Goal: Task Accomplishment & Management: Complete application form

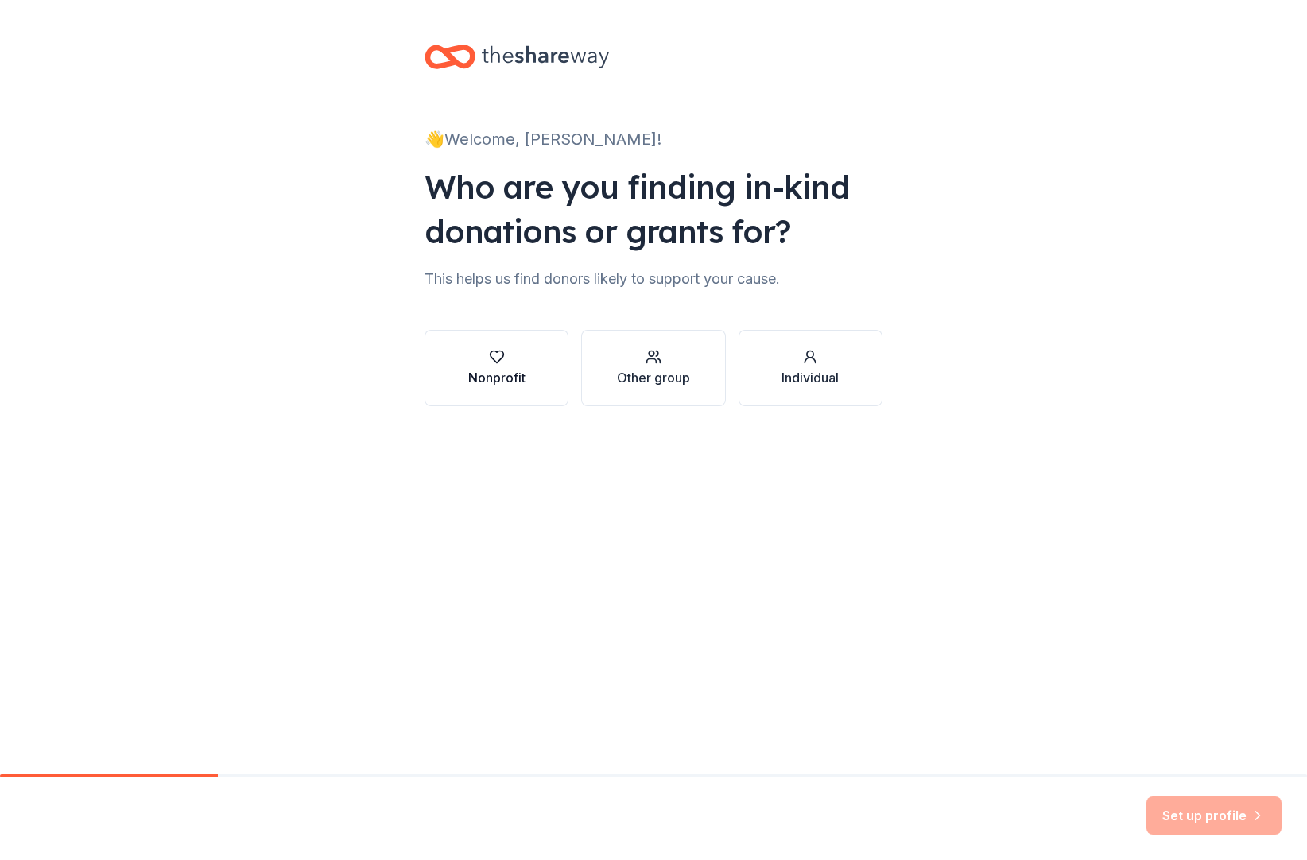
click at [468, 365] on div "button" at bounding box center [496, 357] width 57 height 16
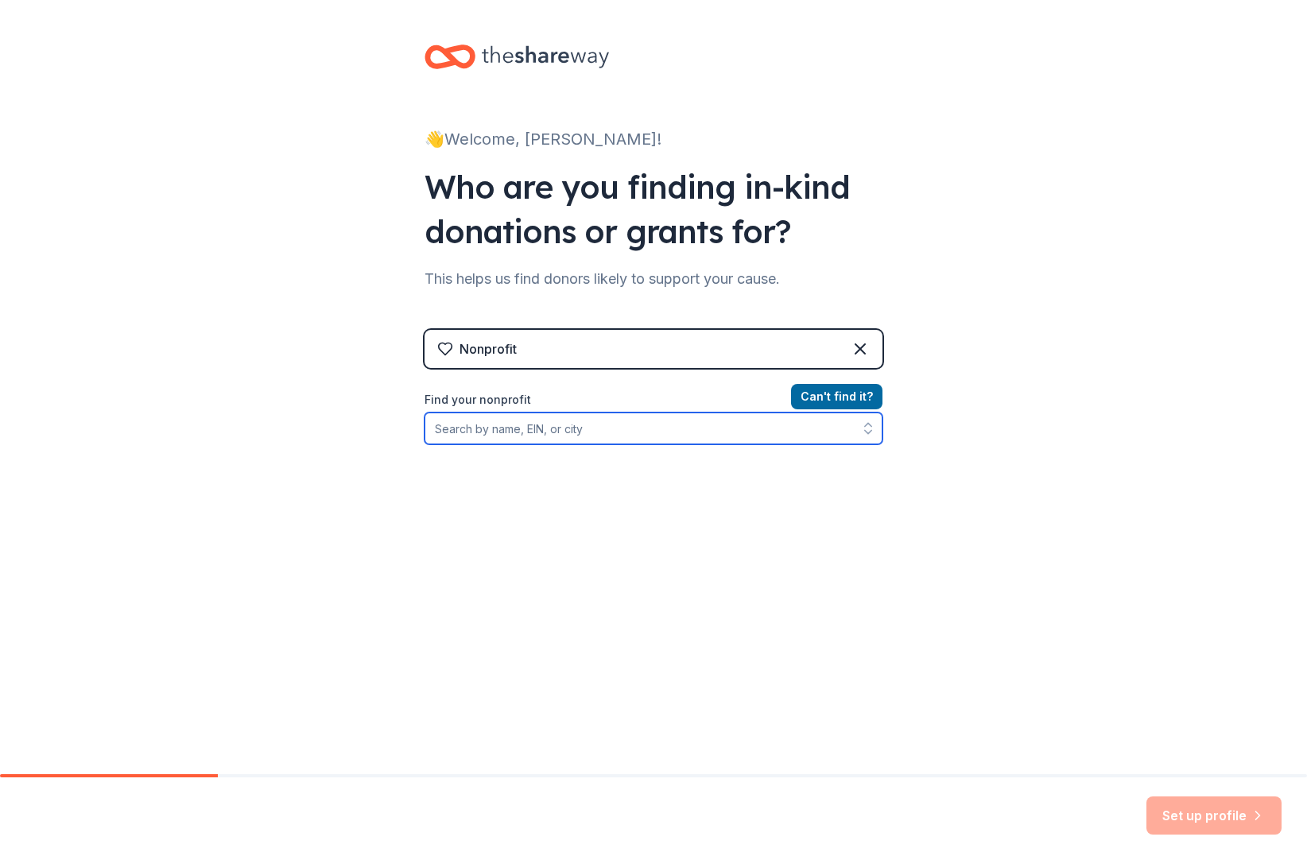
click at [424, 444] on input "Find your nonprofit" at bounding box center [653, 428] width 458 height 32
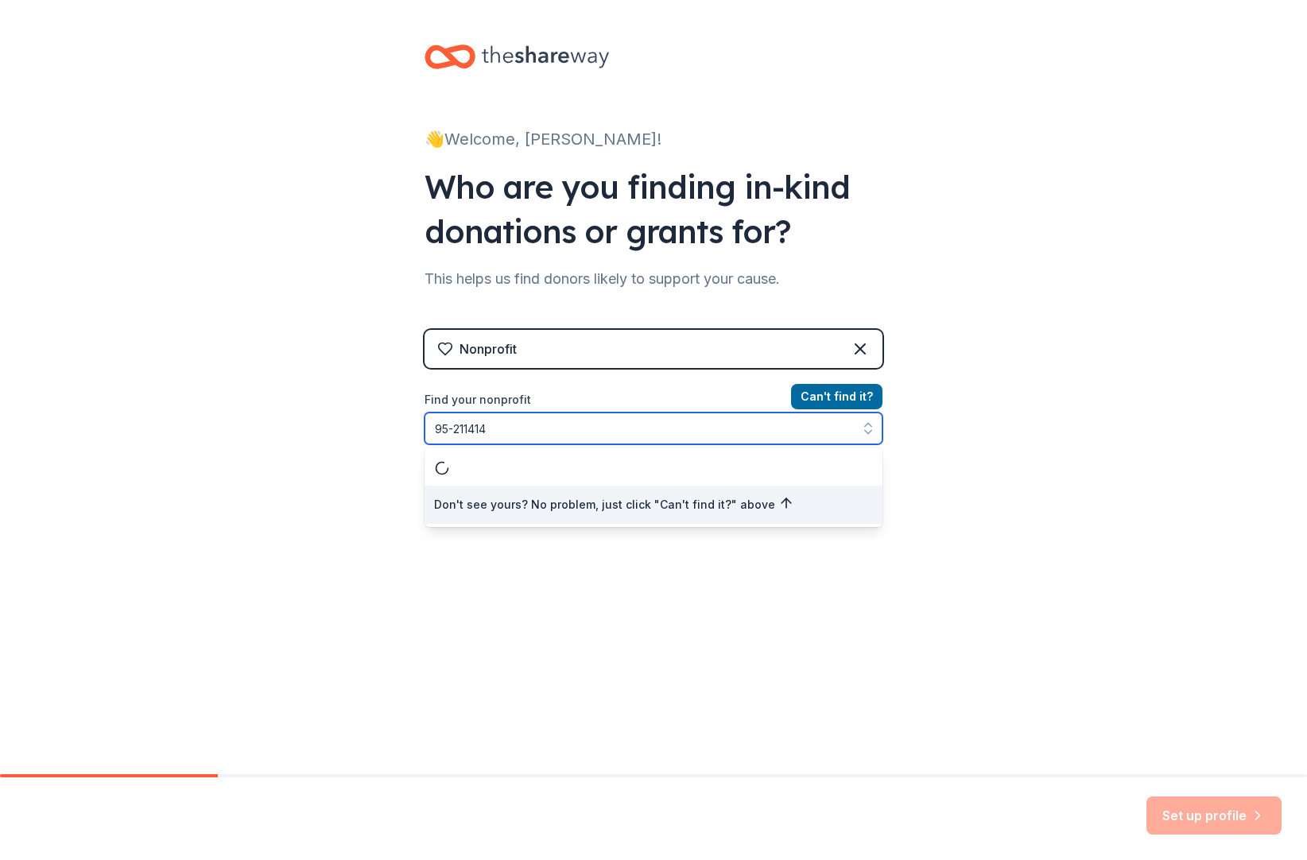
type input "95-2114146"
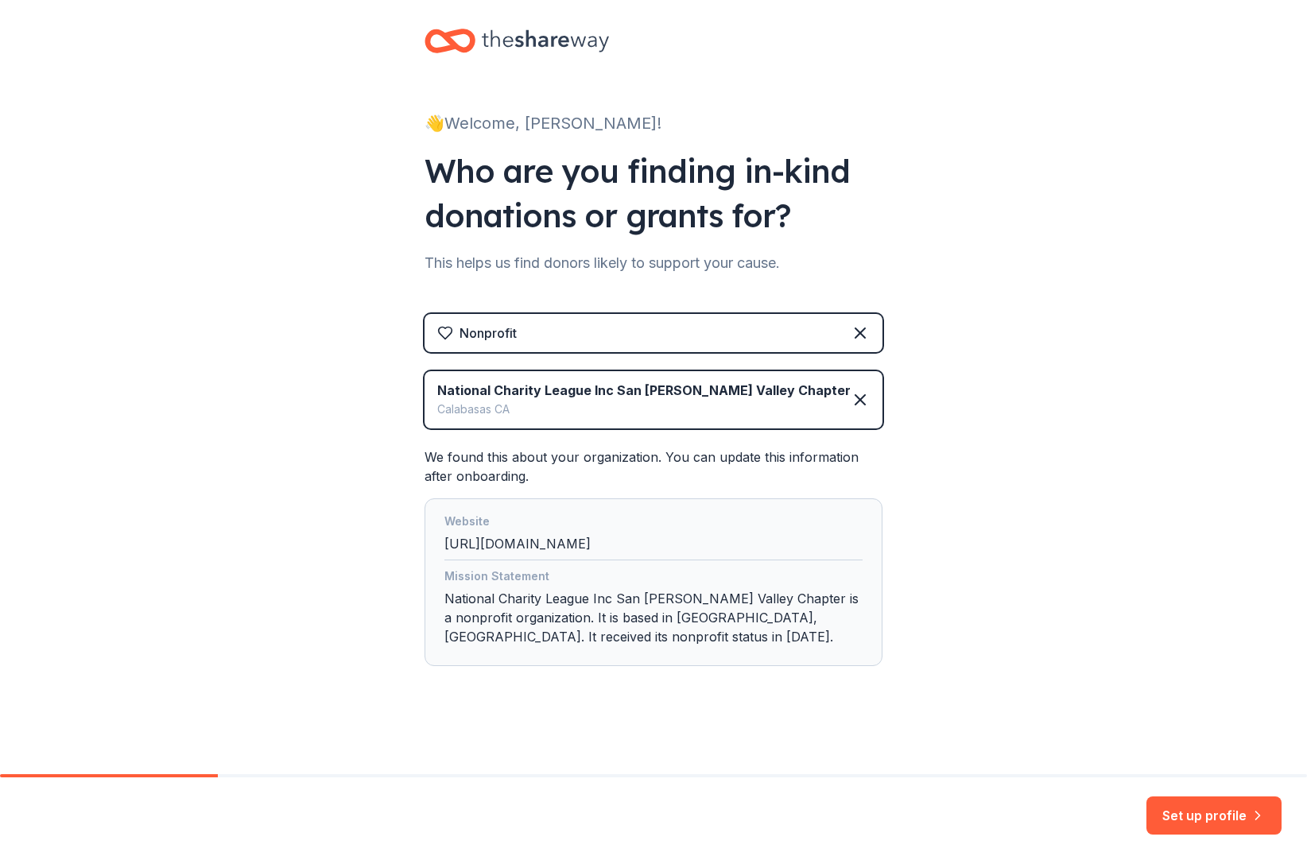
scroll to position [137, 0]
click at [1175, 809] on button "Set up profile" at bounding box center [1213, 815] width 135 height 38
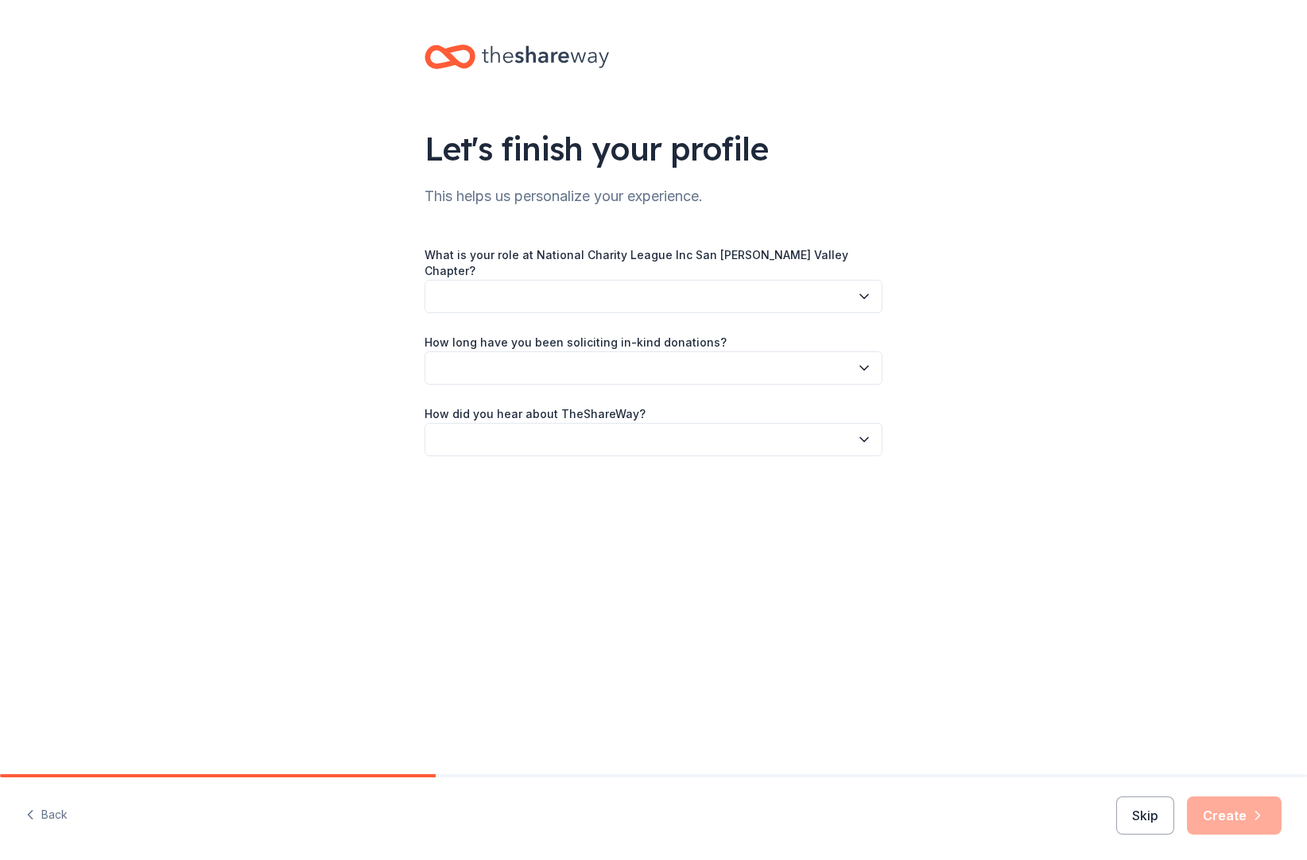
click at [745, 313] on button "button" at bounding box center [653, 296] width 458 height 33
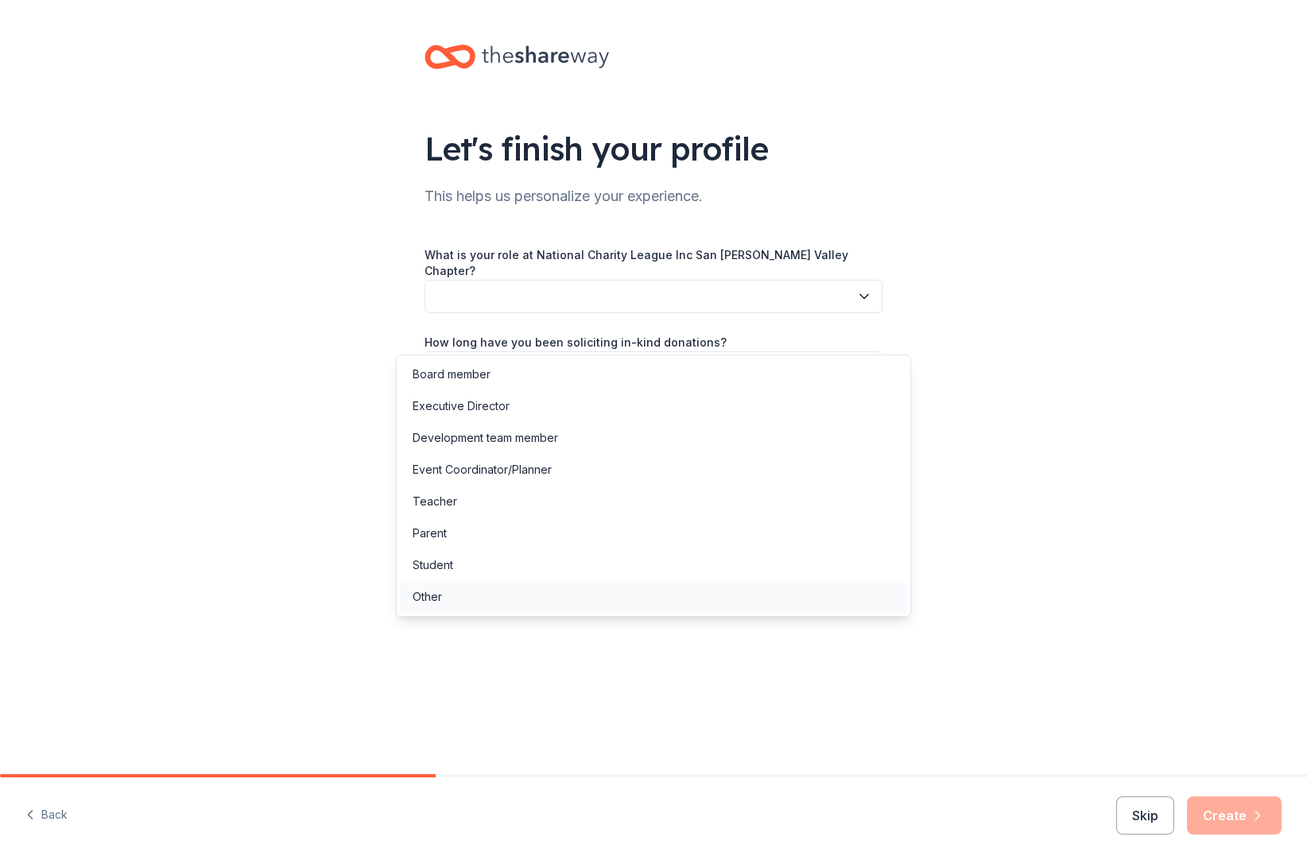
click at [439, 606] on div "Other" at bounding box center [426, 596] width 29 height 19
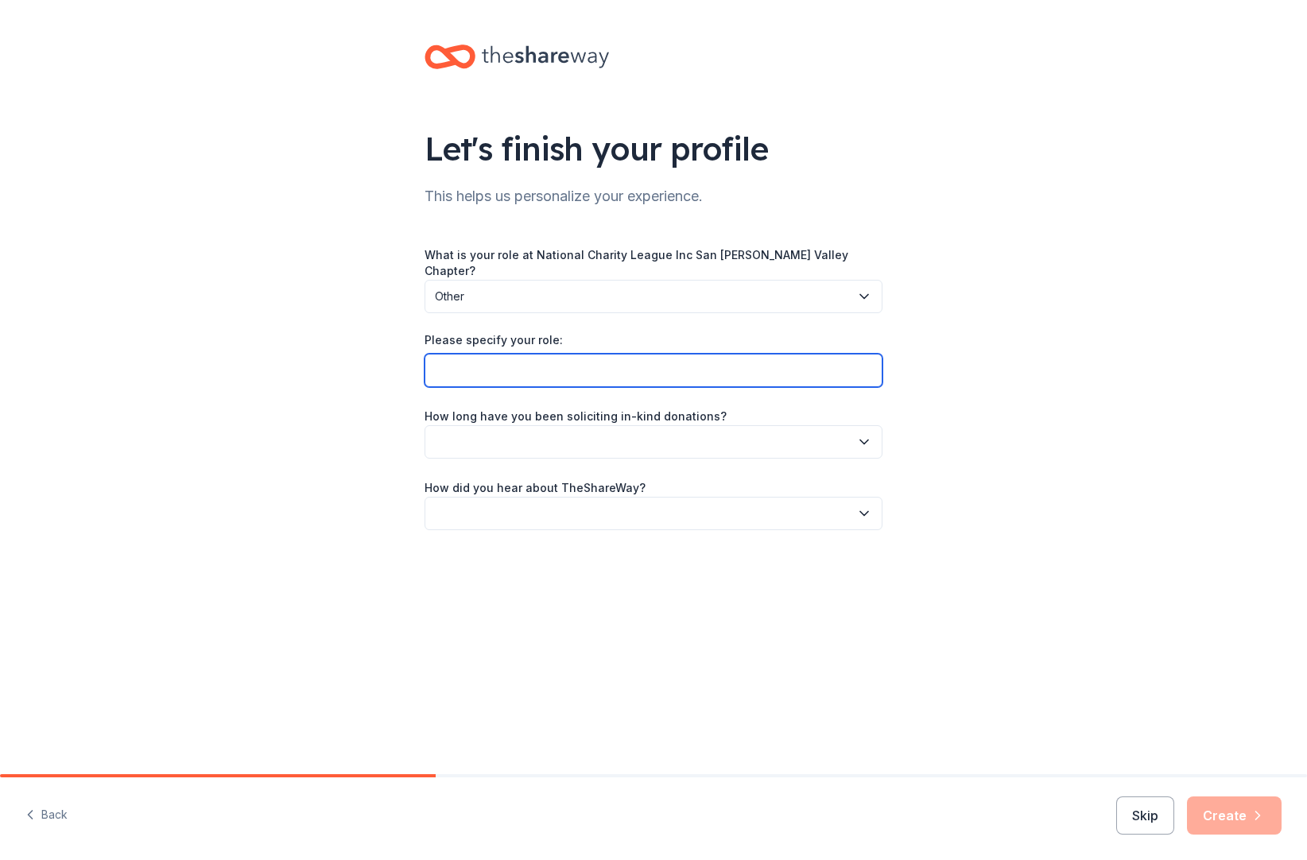
click at [517, 387] on input "Please specify your role:" at bounding box center [653, 370] width 458 height 33
type input "volunteer/fundraising asst"
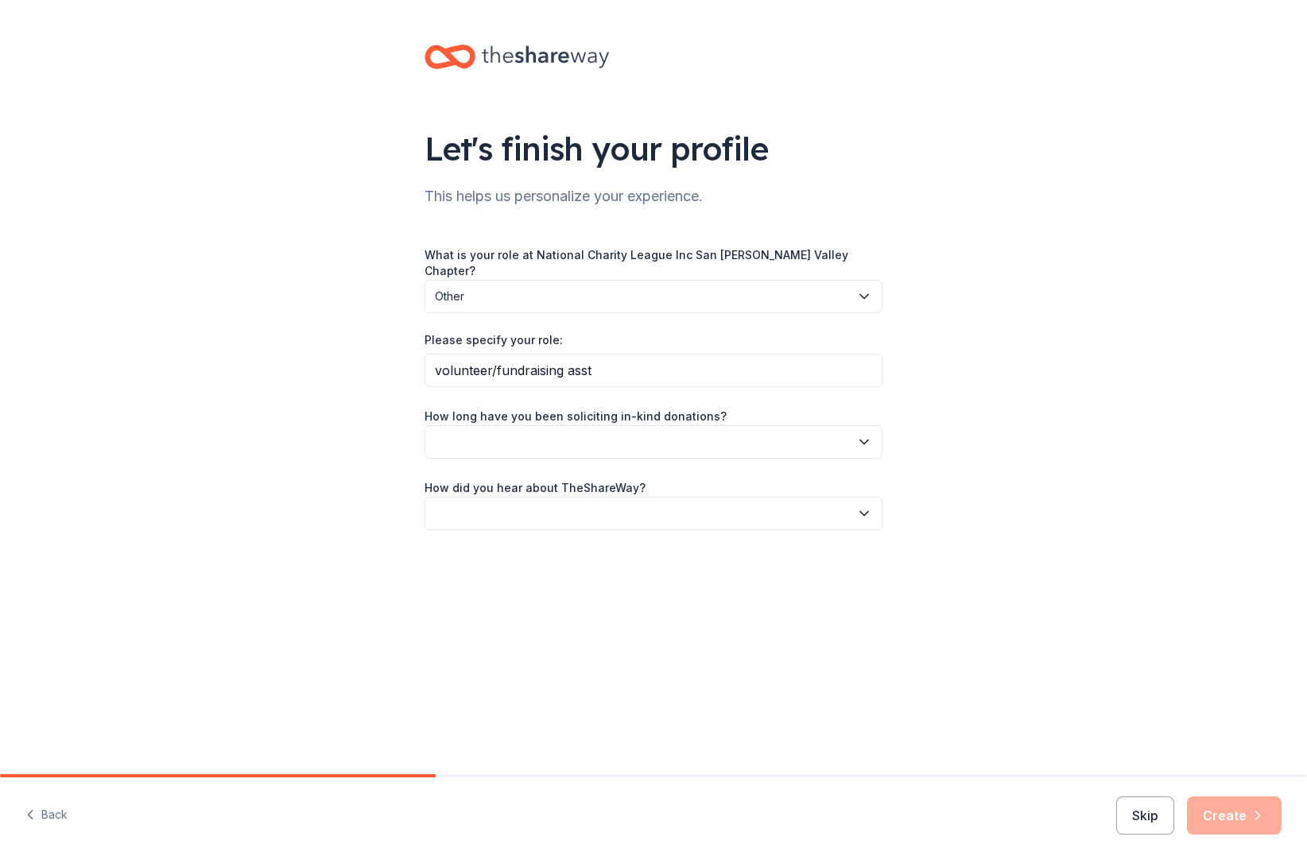
click at [540, 459] on button "button" at bounding box center [653, 441] width 458 height 33
click at [474, 621] on div "2 to 5 years" at bounding box center [443, 611] width 62 height 19
click at [501, 530] on button "button" at bounding box center [653, 513] width 458 height 33
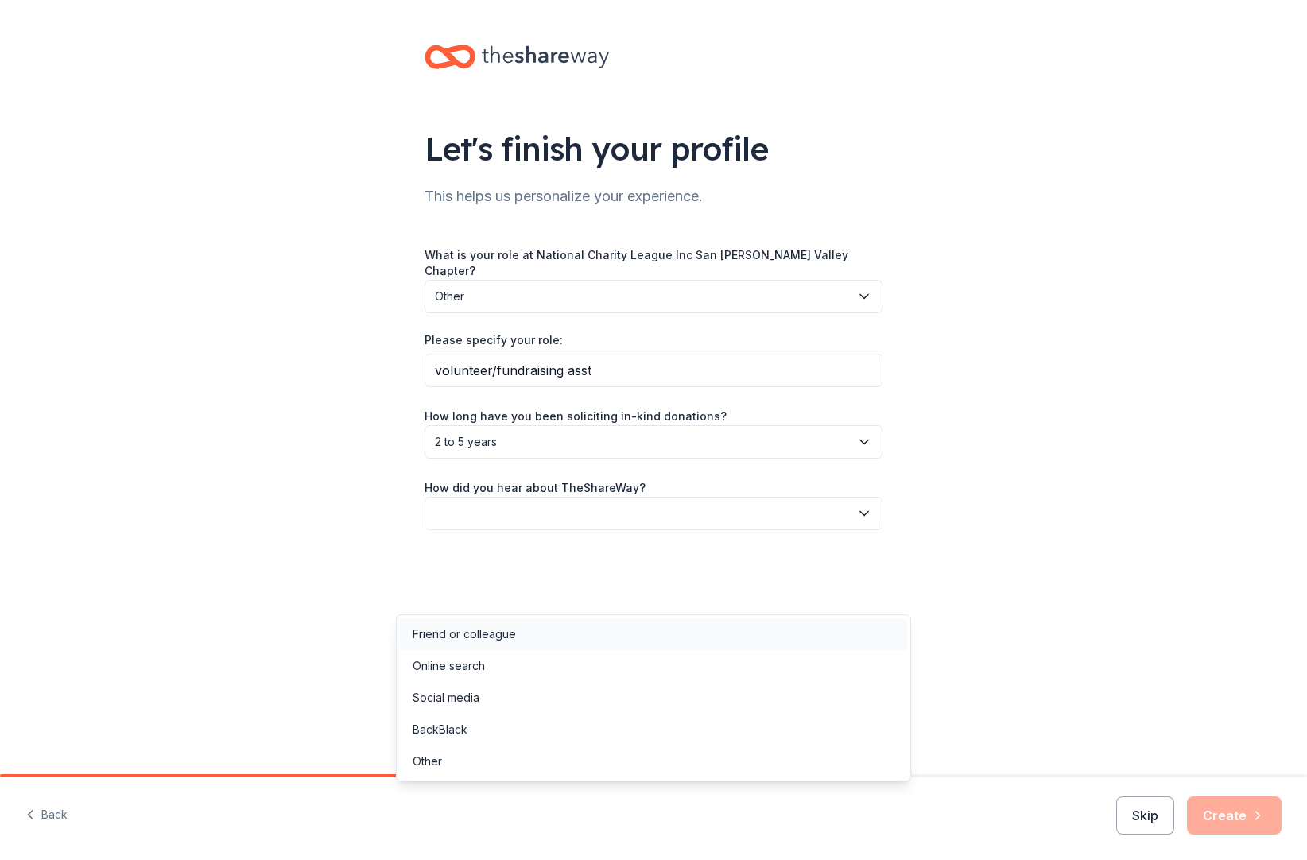
click at [512, 634] on div "Friend or colleague" at bounding box center [463, 634] width 103 height 19
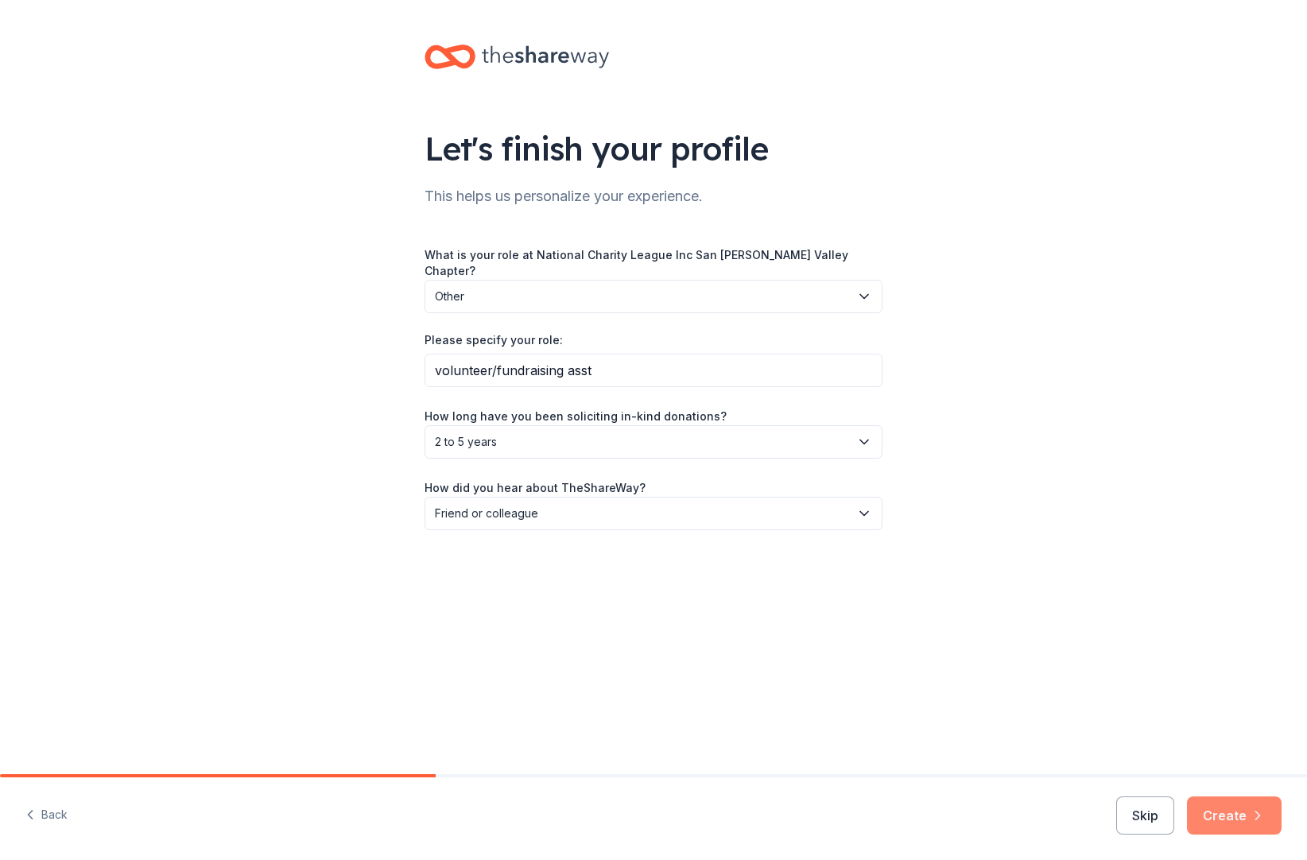
click at [1203, 814] on button "Create" at bounding box center [1233, 815] width 95 height 38
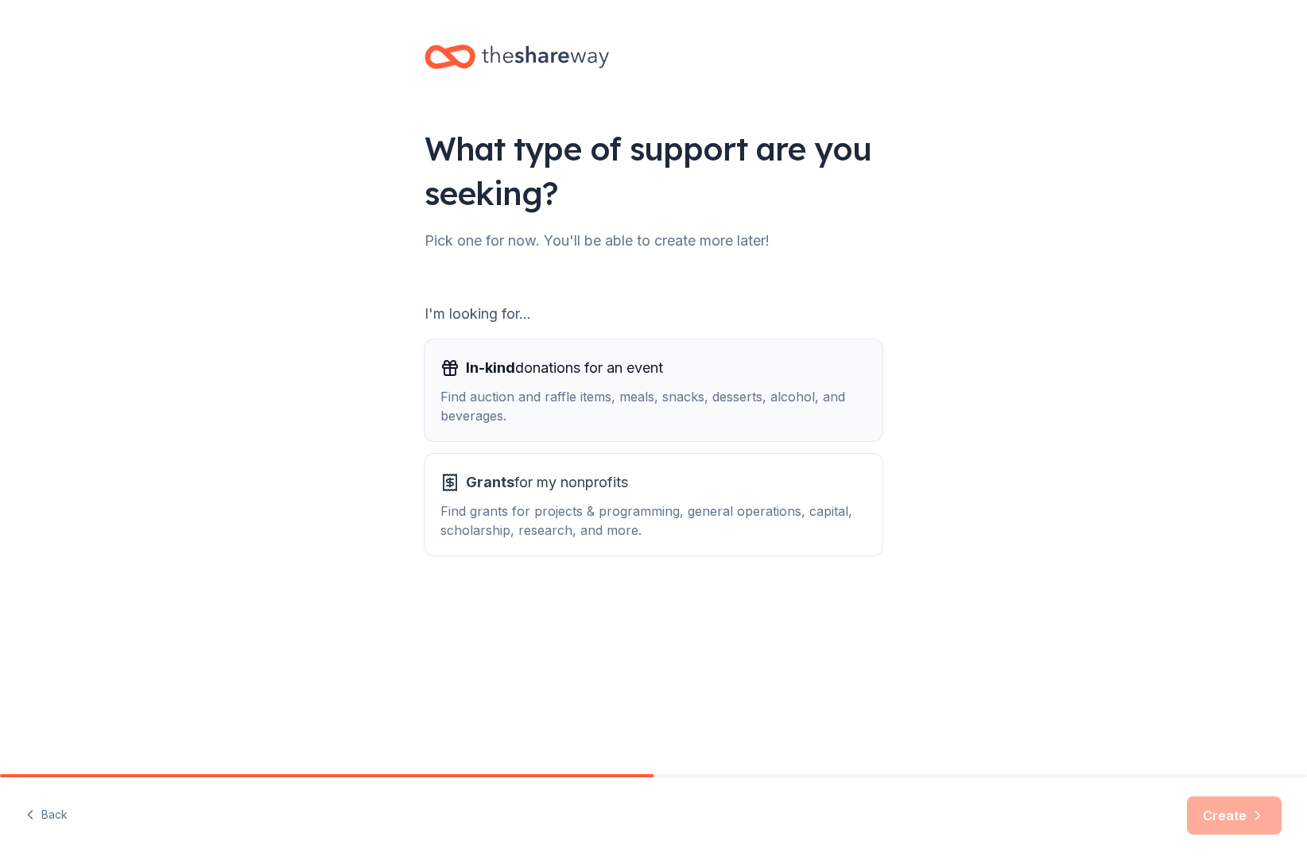
click at [618, 425] on div "Find auction and raffle items, meals, snacks, desserts, alcohol, and beverages." at bounding box center [653, 406] width 426 height 38
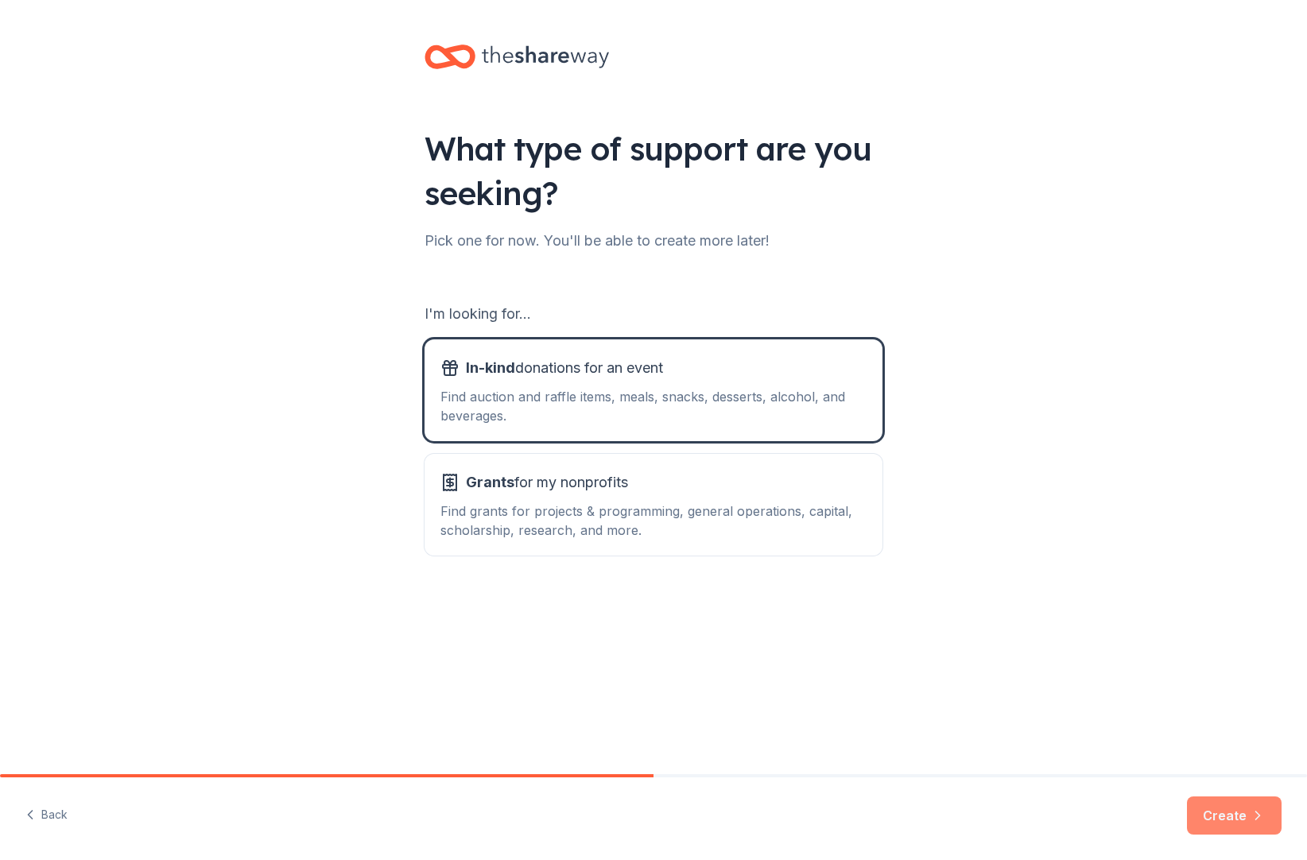
click at [1206, 808] on button "Create" at bounding box center [1233, 815] width 95 height 38
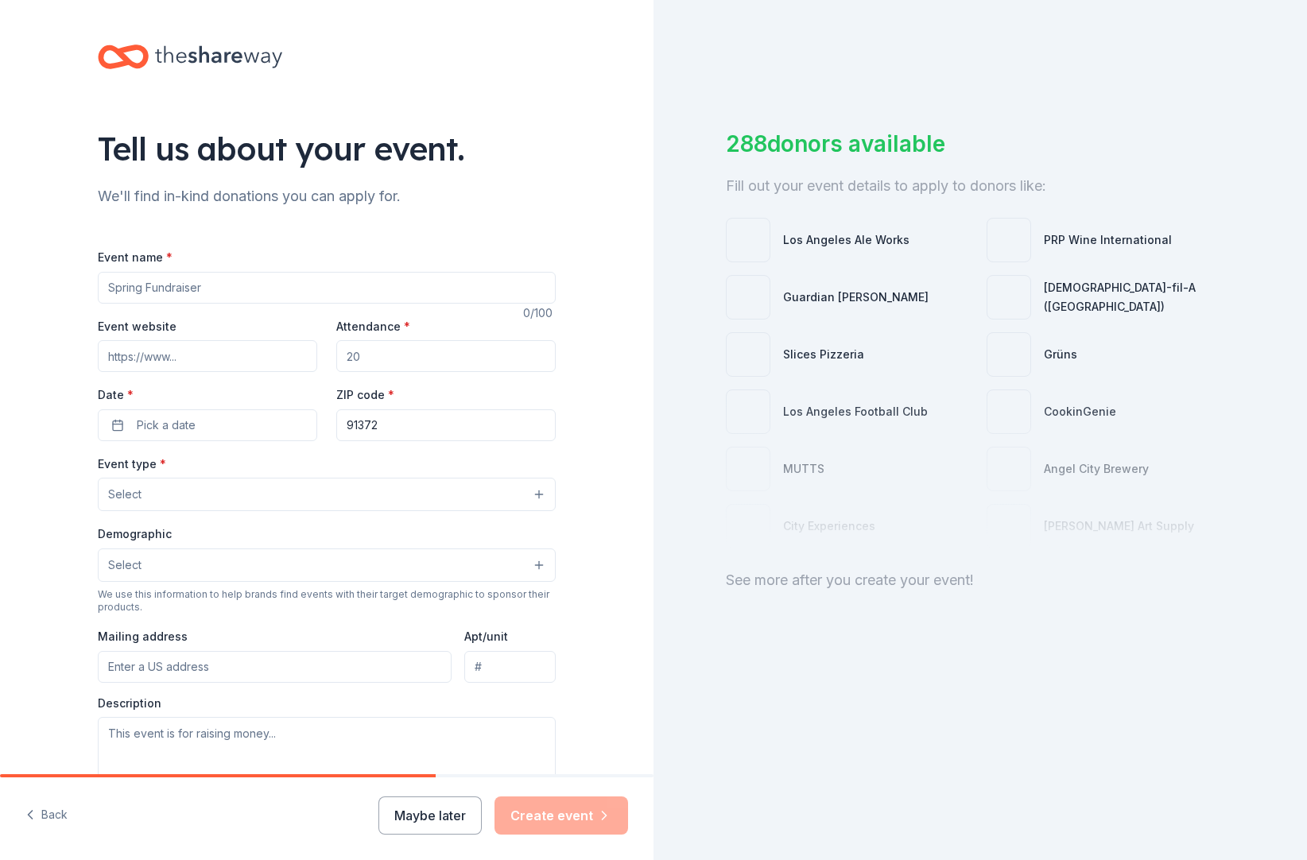
scroll to position [3, 0]
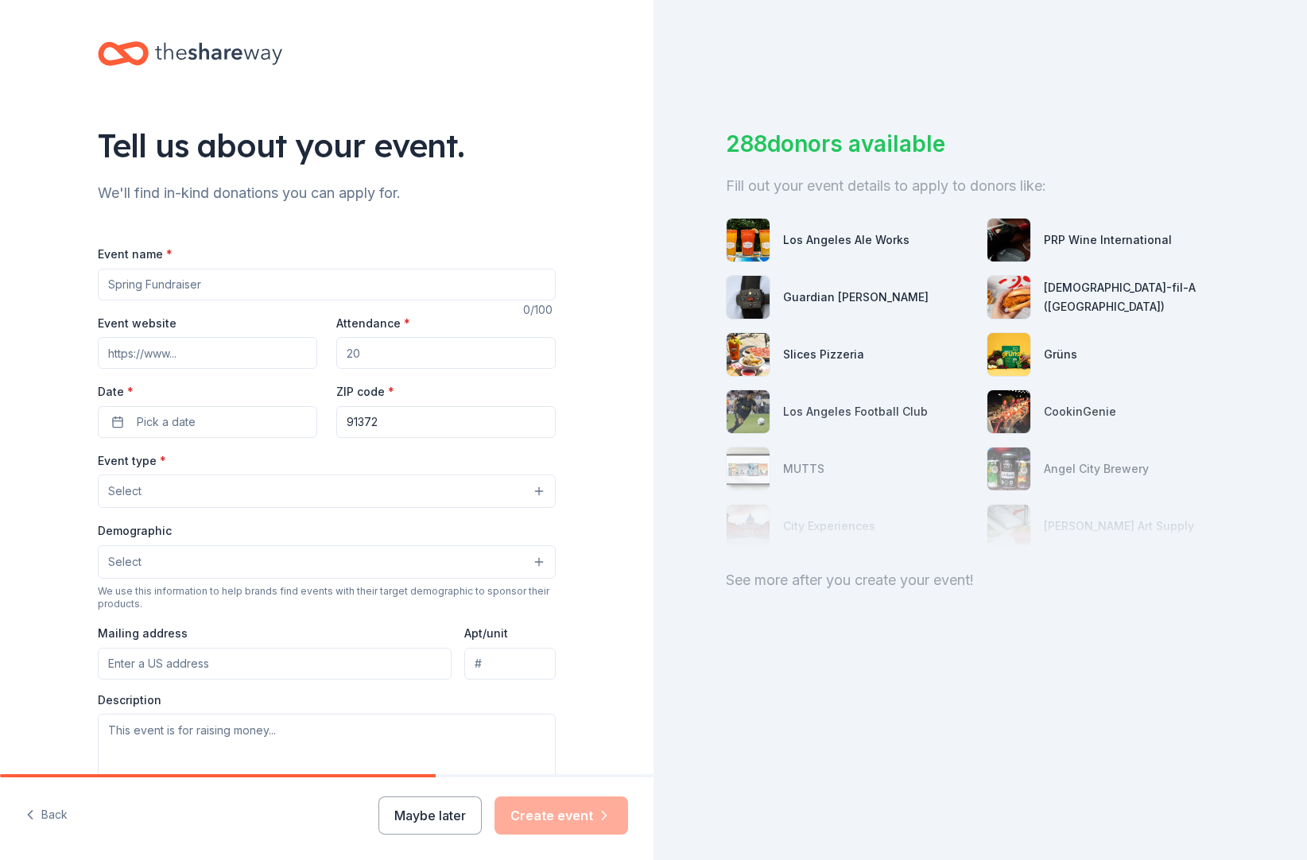
drag, startPoint x: 119, startPoint y: 316, endPoint x: 41, endPoint y: 312, distance: 78.0
click at [307, 300] on input "Event name *" at bounding box center [327, 285] width 458 height 32
click at [119, 300] on input "Event name *" at bounding box center [327, 285] width 458 height 32
click at [120, 300] on input "Event name *" at bounding box center [327, 285] width 458 height 32
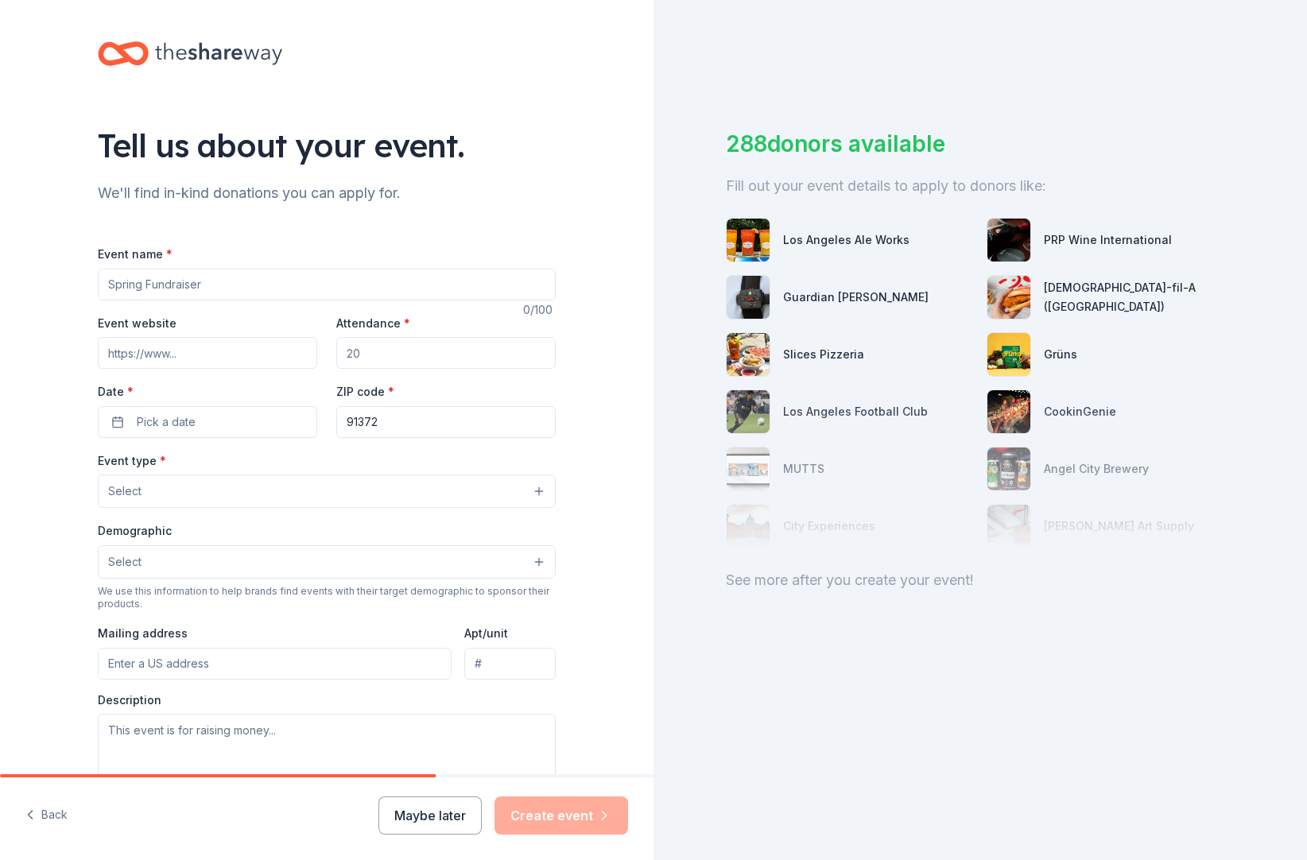
click at [238, 300] on input "Event name *" at bounding box center [327, 285] width 458 height 32
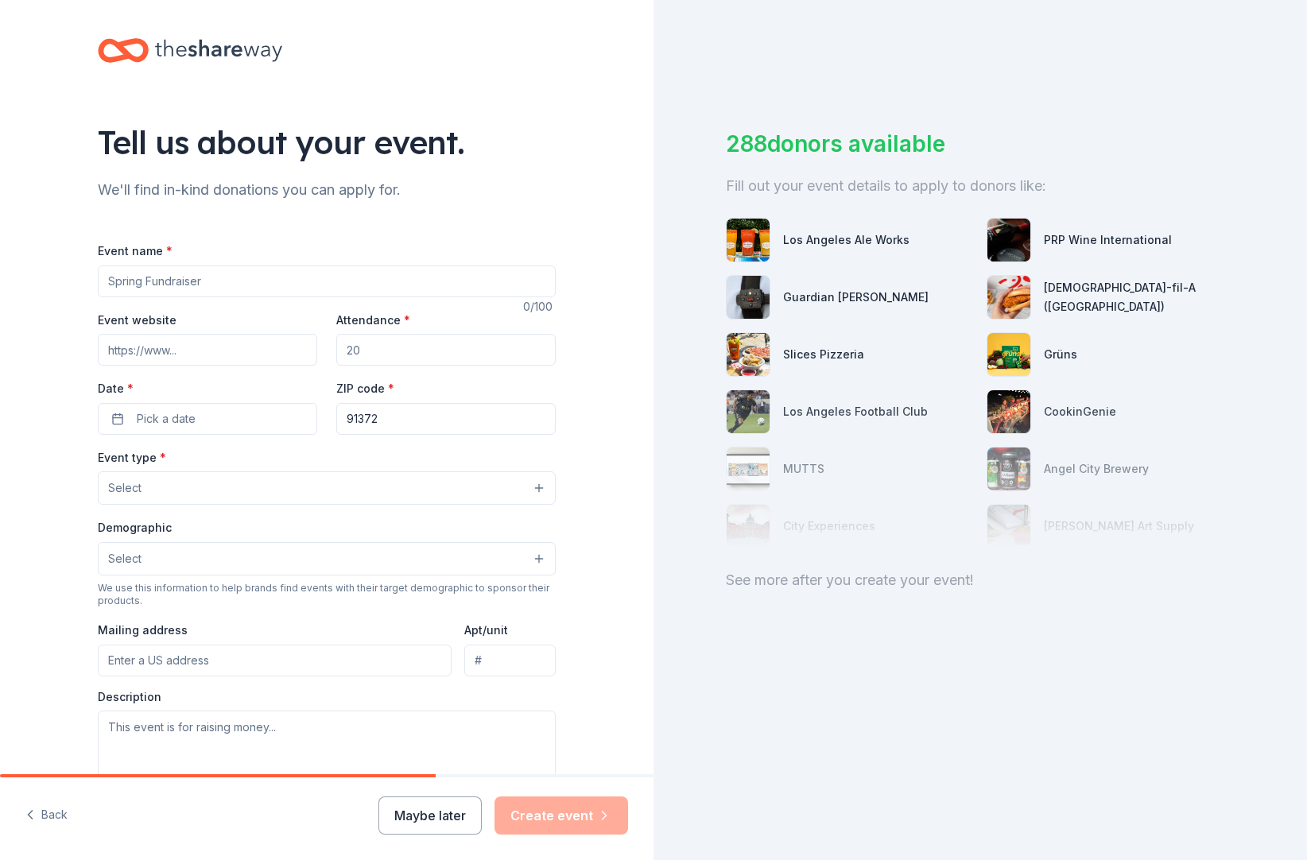
scroll to position [42, 0]
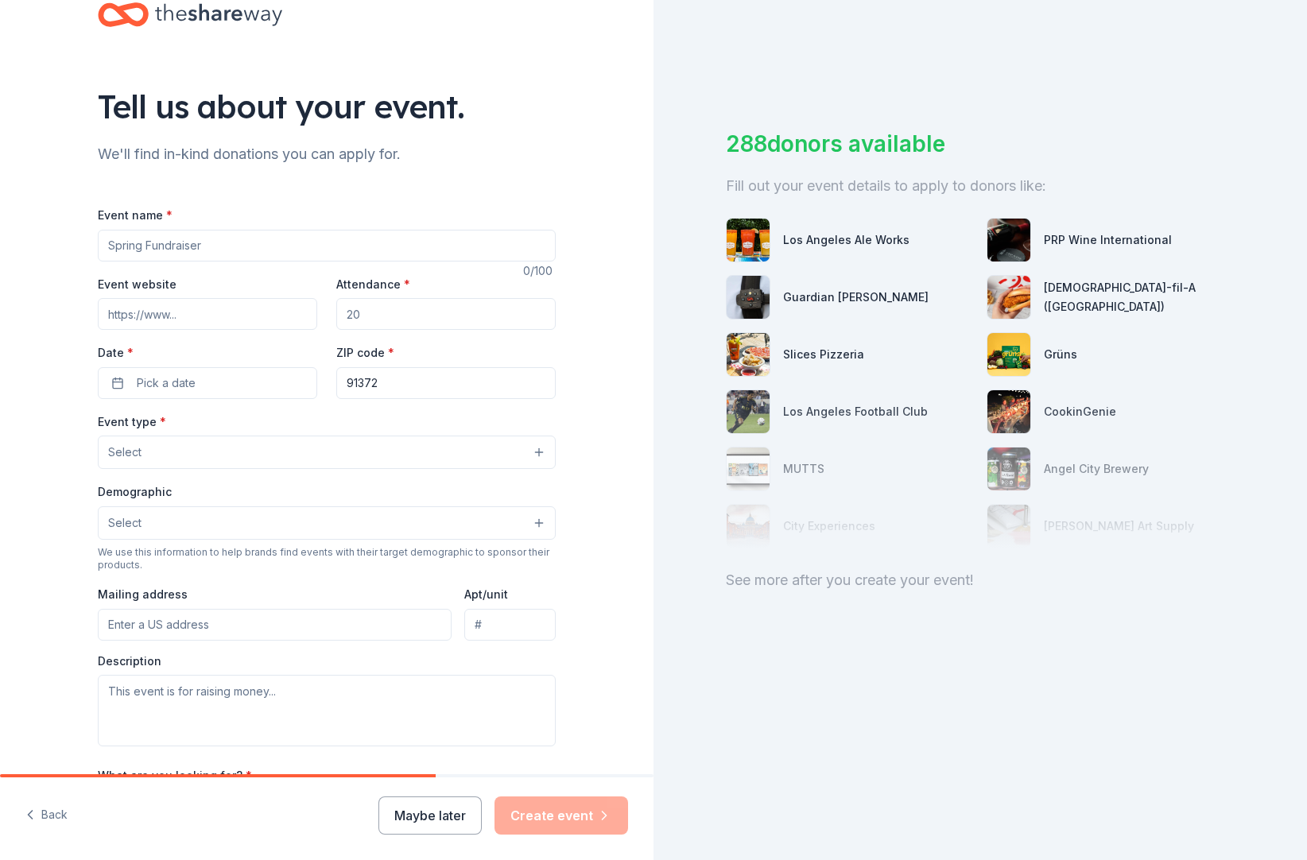
click at [122, 261] on input "Event name *" at bounding box center [327, 246] width 458 height 32
click at [207, 261] on input "Event name *" at bounding box center [327, 246] width 458 height 32
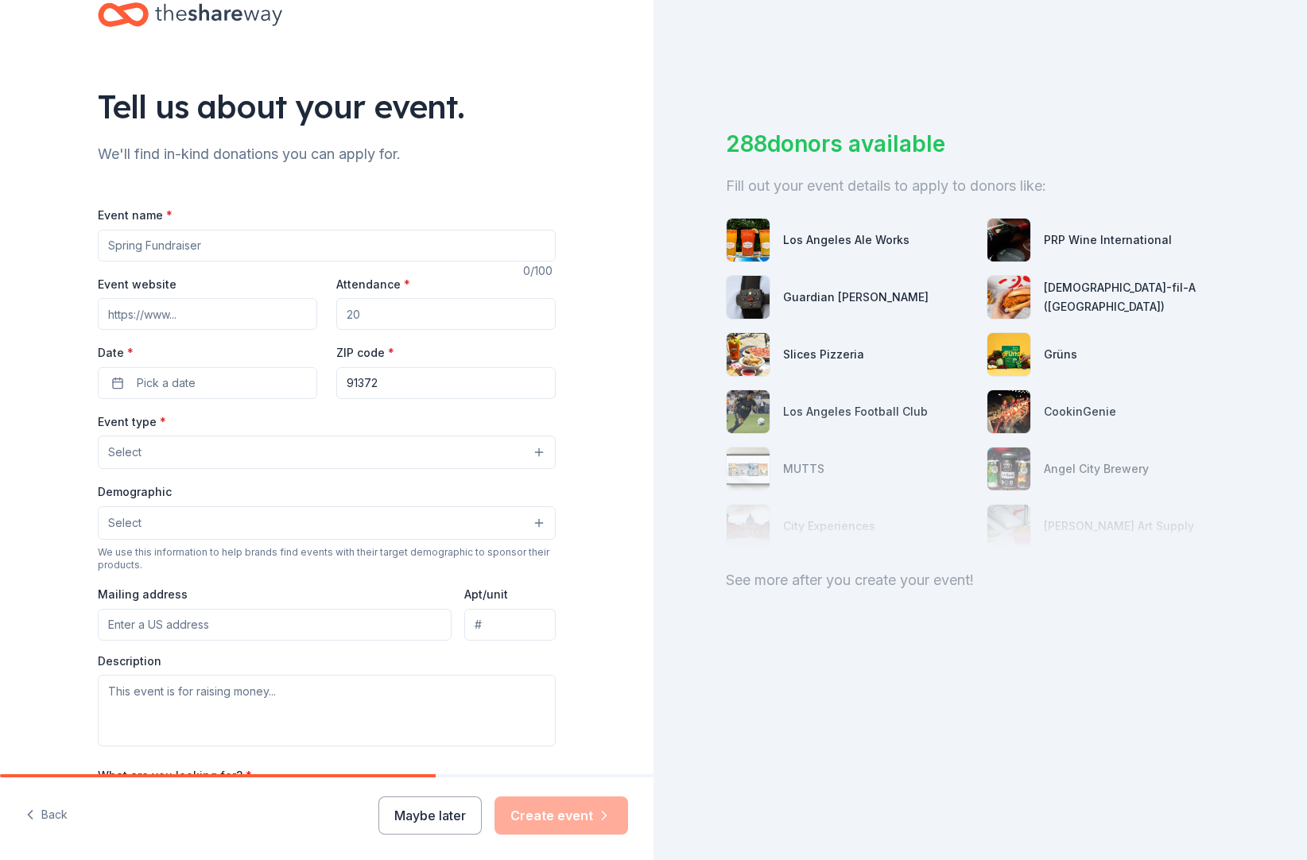
click at [207, 261] on input "Event name *" at bounding box center [327, 246] width 458 height 32
click at [234, 330] on input "Event website" at bounding box center [207, 314] width 219 height 32
click at [399, 330] on input "Attendance *" at bounding box center [445, 314] width 219 height 32
drag, startPoint x: 397, startPoint y: 355, endPoint x: 339, endPoint y: 351, distance: 57.4
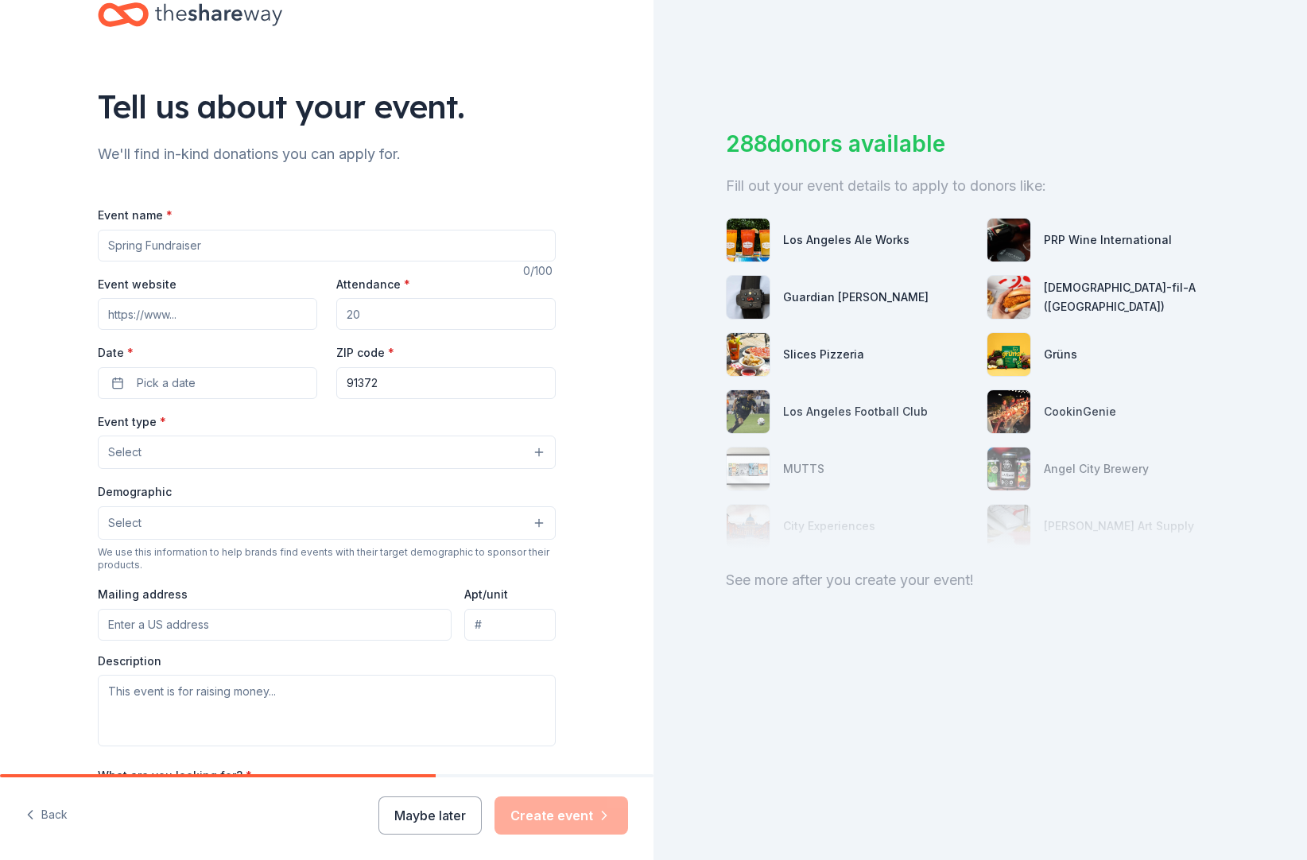
click at [340, 330] on input "Attendance *" at bounding box center [445, 314] width 219 height 32
click at [339, 330] on input "Attendance *" at bounding box center [445, 314] width 219 height 32
click at [353, 330] on input "Attendance *" at bounding box center [445, 314] width 219 height 32
drag, startPoint x: 347, startPoint y: 352, endPoint x: 370, endPoint y: 354, distance: 22.3
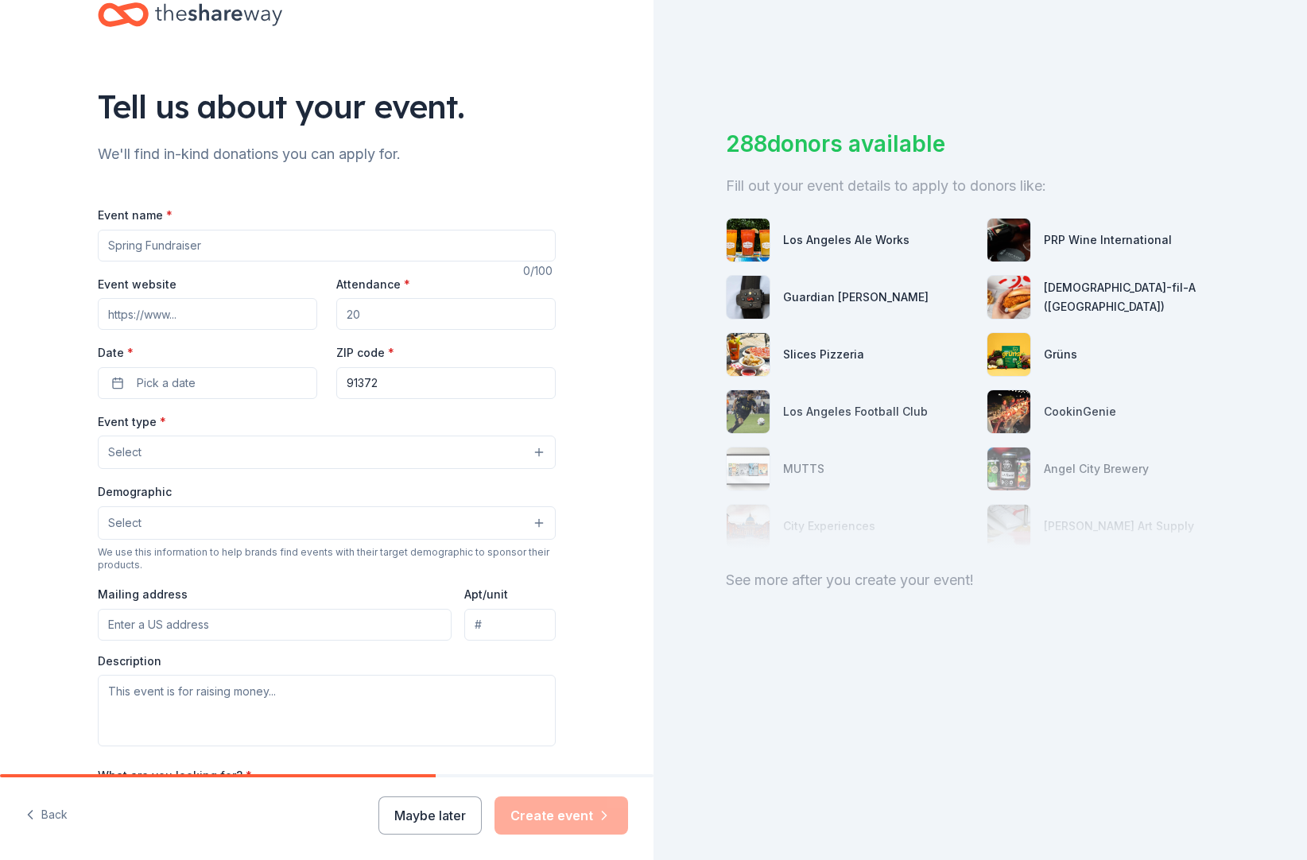
click at [370, 330] on input "Attendance *" at bounding box center [445, 314] width 219 height 32
drag, startPoint x: 370, startPoint y: 354, endPoint x: 323, endPoint y: 350, distance: 46.2
click at [324, 350] on div "Event website Attendance * Date * Pick a date ZIP code * 91372" at bounding box center [327, 336] width 458 height 125
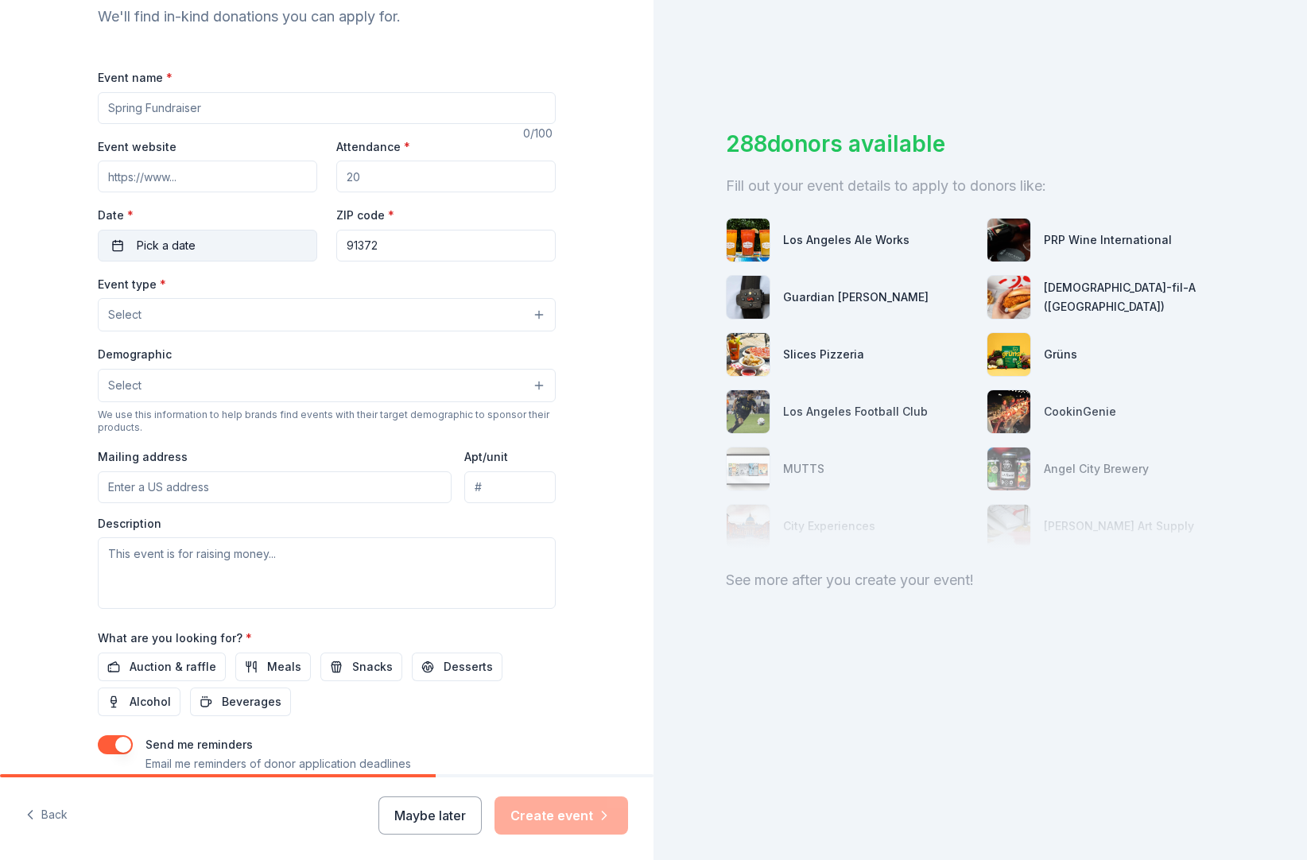
click at [161, 255] on span "Pick a date" at bounding box center [166, 245] width 59 height 19
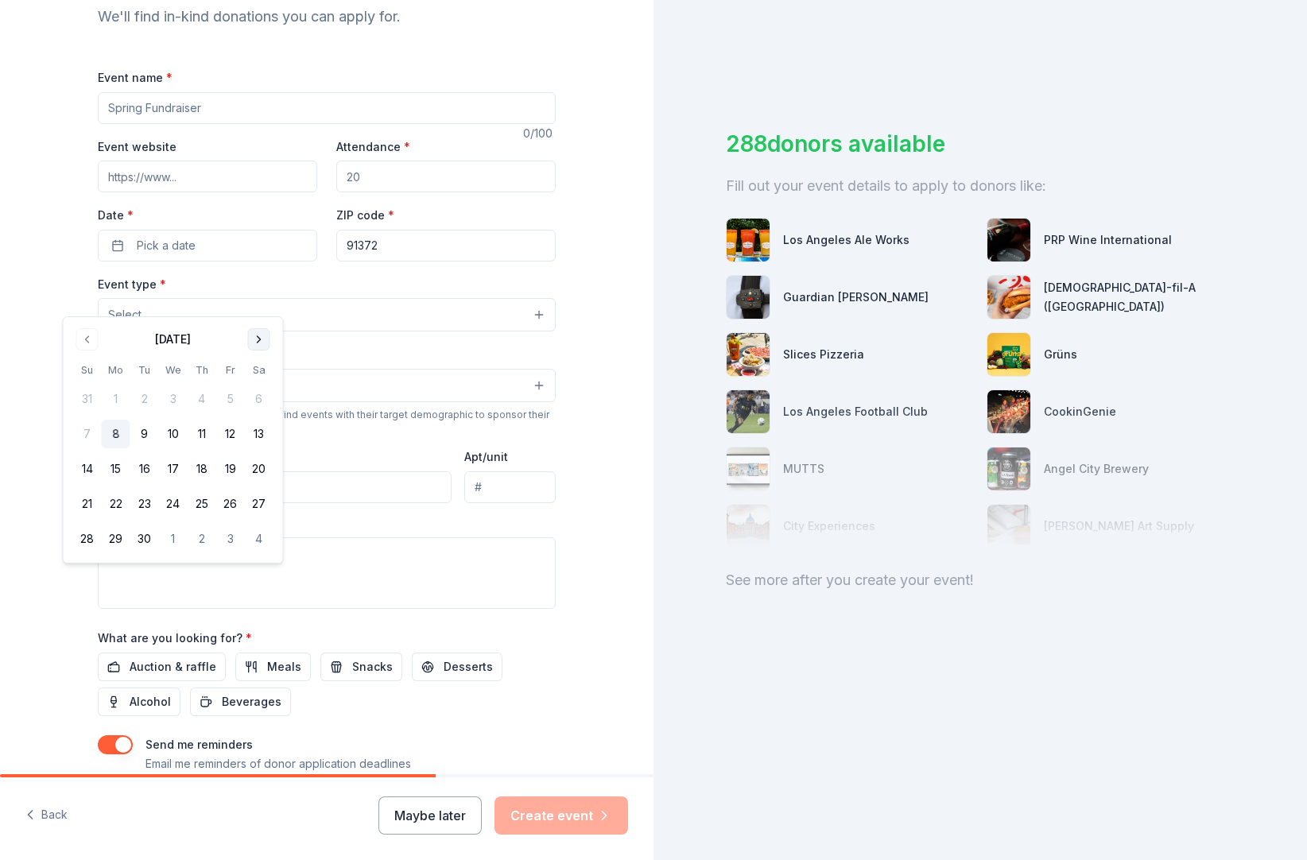
click at [270, 341] on button "Go to next month" at bounding box center [259, 339] width 22 height 22
click at [181, 483] on button "15" at bounding box center [173, 469] width 29 height 29
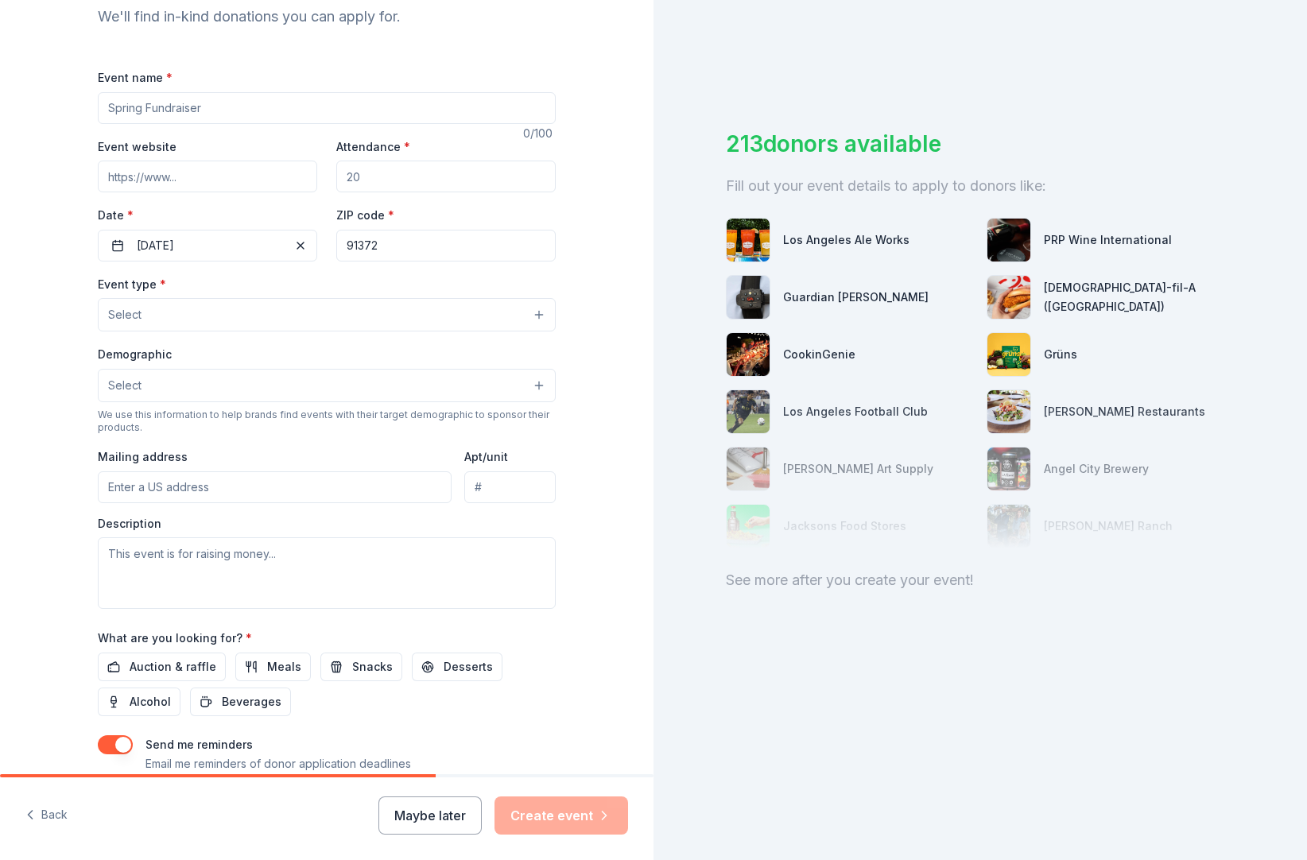
drag, startPoint x: 381, startPoint y: 295, endPoint x: 324, endPoint y: 281, distance: 58.2
click at [336, 261] on input "91372" at bounding box center [445, 246] width 219 height 32
click at [329, 261] on div "Event website Attendance * Date * 10/15/2025 ZIP code * 91372" at bounding box center [327, 199] width 458 height 125
click at [375, 261] on input "91372" at bounding box center [445, 246] width 219 height 32
drag, startPoint x: 388, startPoint y: 296, endPoint x: 370, endPoint y: 292, distance: 18.6
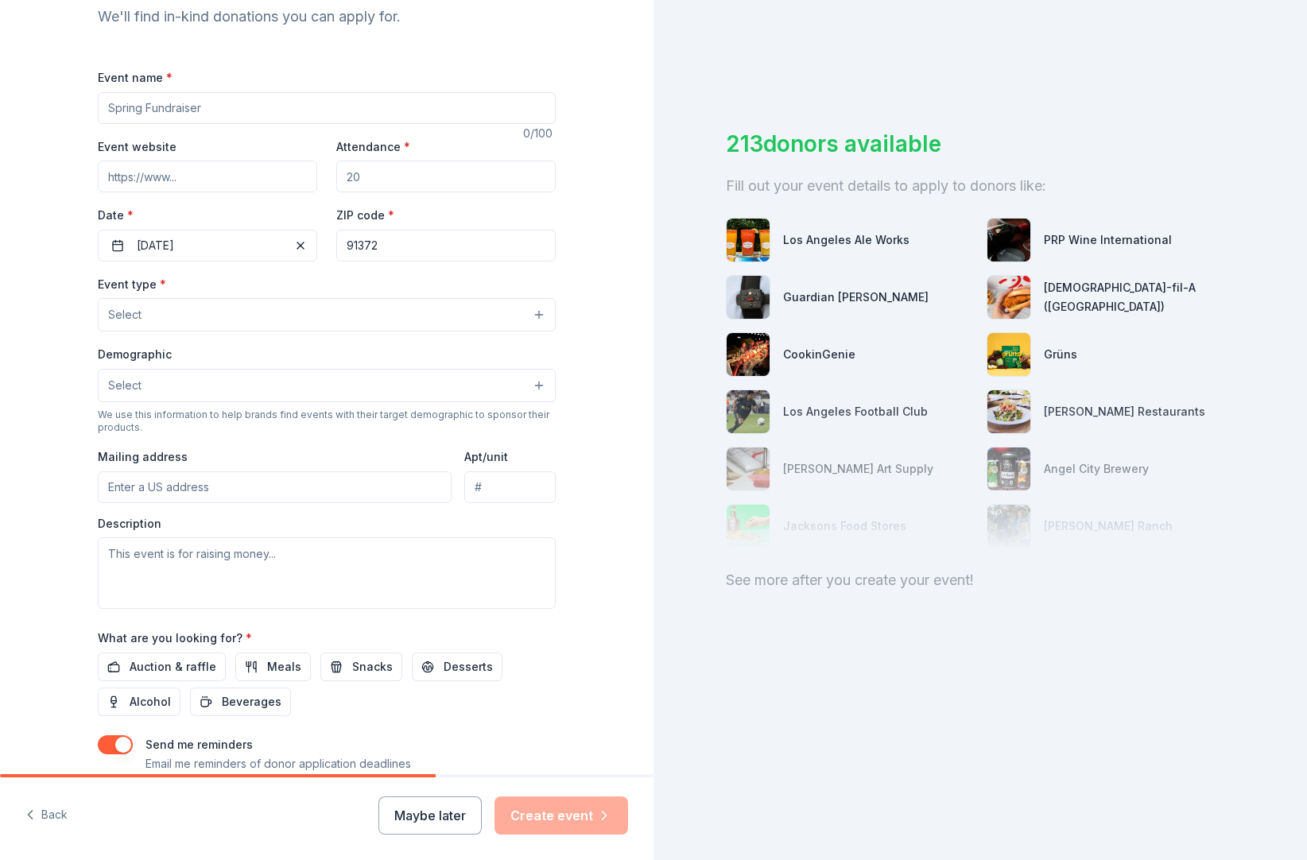
click at [370, 261] on input "91372" at bounding box center [445, 246] width 219 height 32
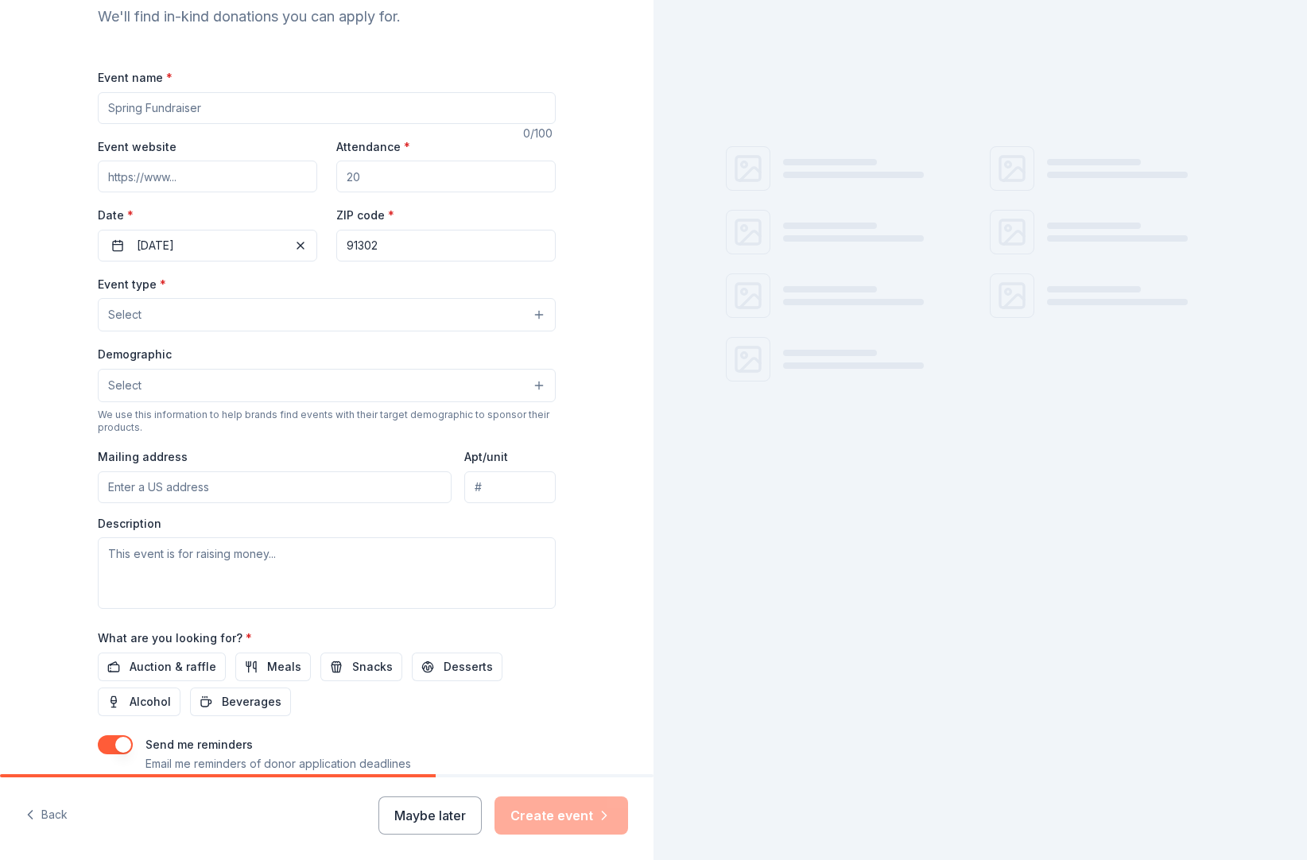
click at [397, 261] on input "91302" at bounding box center [445, 246] width 219 height 32
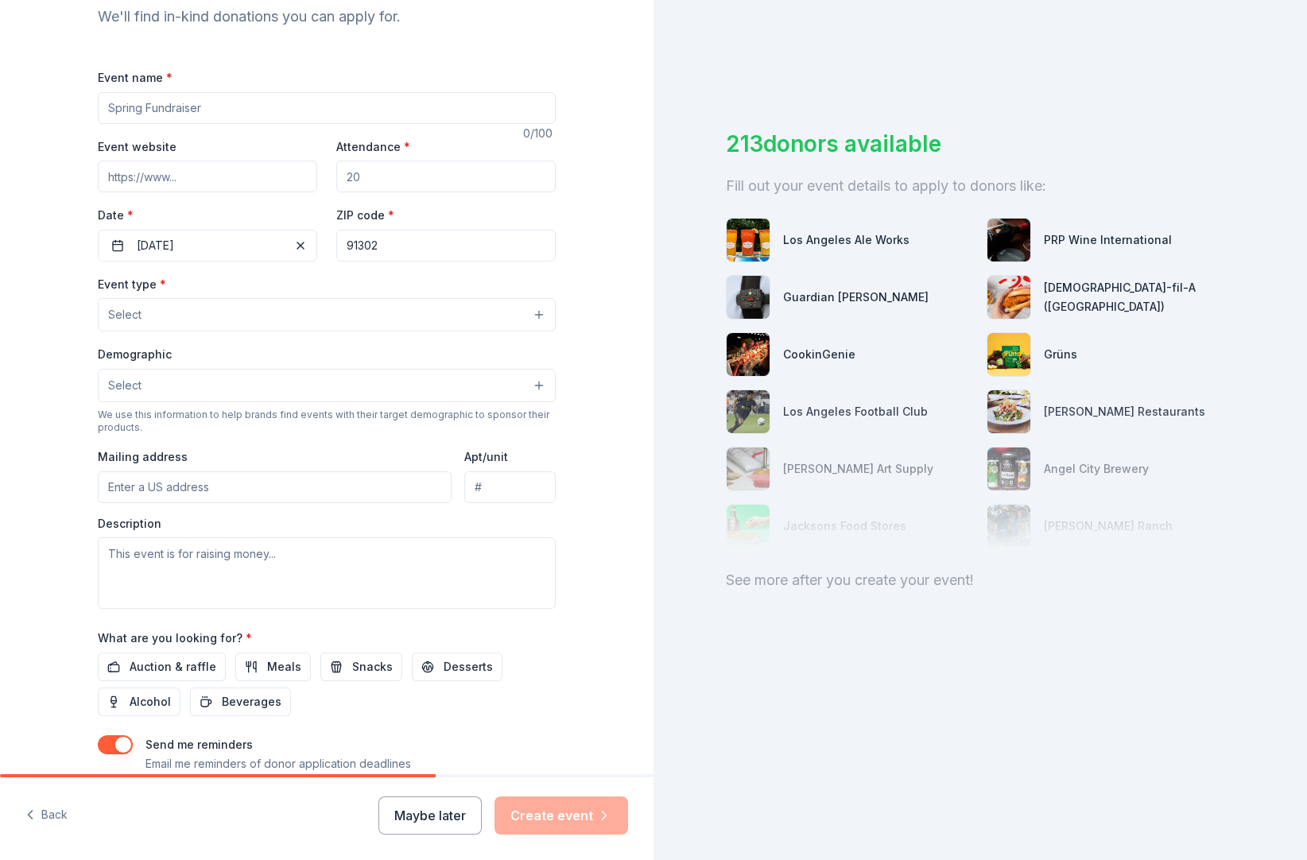
type input "91302"
click at [122, 124] on input "Event name *" at bounding box center [327, 108] width 458 height 32
drag, startPoint x: 123, startPoint y: 137, endPoint x: 65, endPoint y: 138, distance: 58.0
click at [98, 124] on input "Event name *" at bounding box center [327, 108] width 458 height 32
drag, startPoint x: 71, startPoint y: 137, endPoint x: 104, endPoint y: 139, distance: 33.4
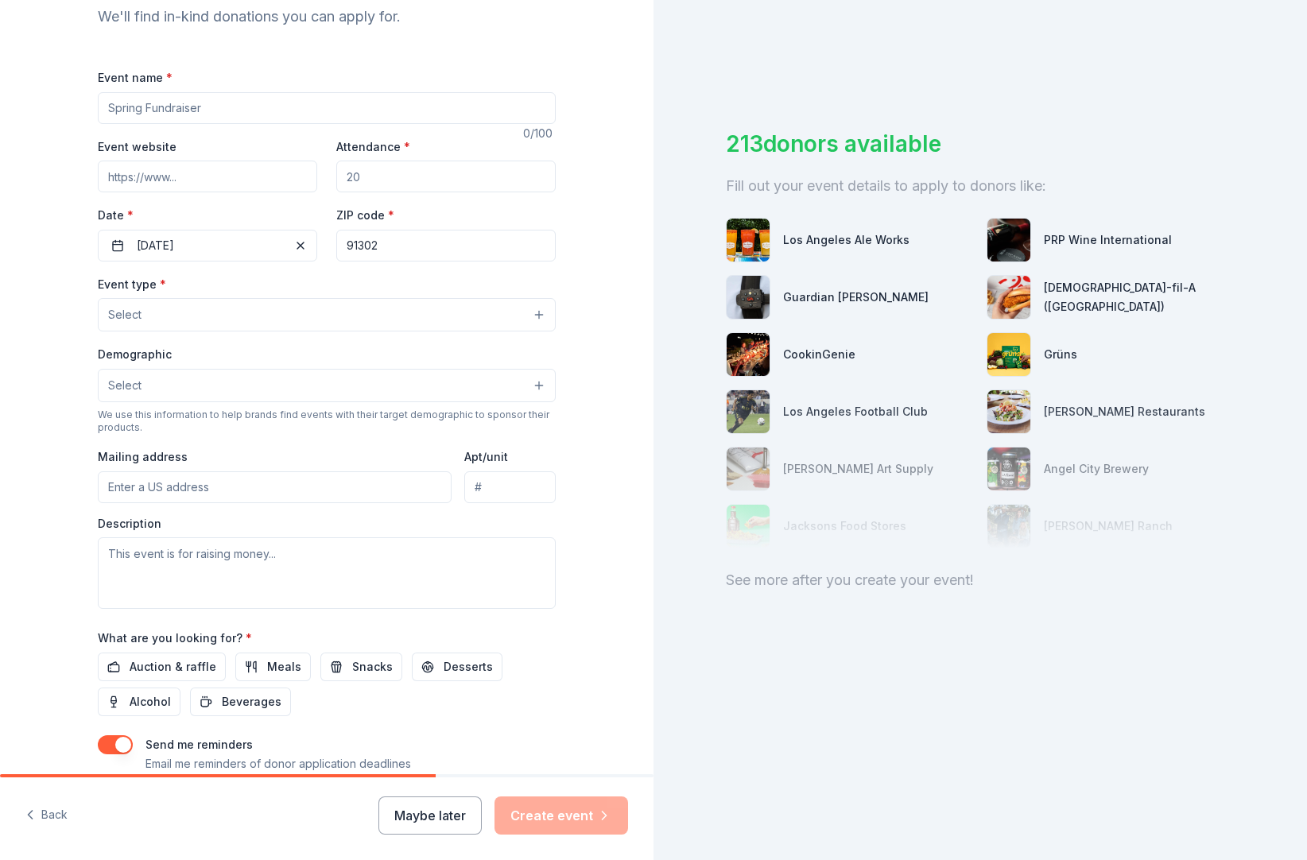
click at [103, 124] on input "Event name *" at bounding box center [327, 108] width 458 height 32
click at [122, 124] on input "Event name *" at bounding box center [327, 108] width 458 height 32
click at [214, 124] on input "Event name *" at bounding box center [327, 108] width 458 height 32
click at [213, 124] on input "Event name *" at bounding box center [327, 108] width 458 height 32
click at [116, 324] on span "Select" at bounding box center [124, 314] width 33 height 19
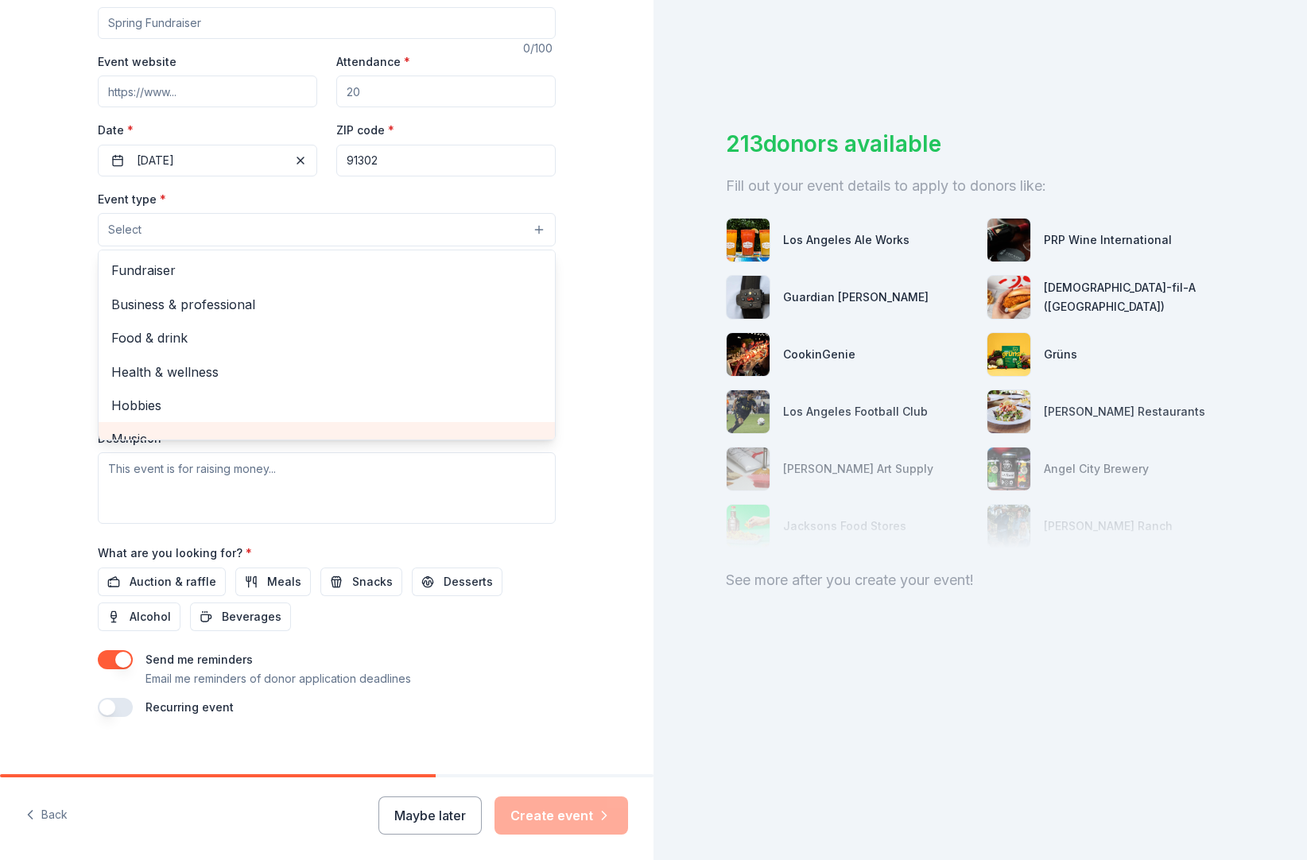
scroll to position [153, 0]
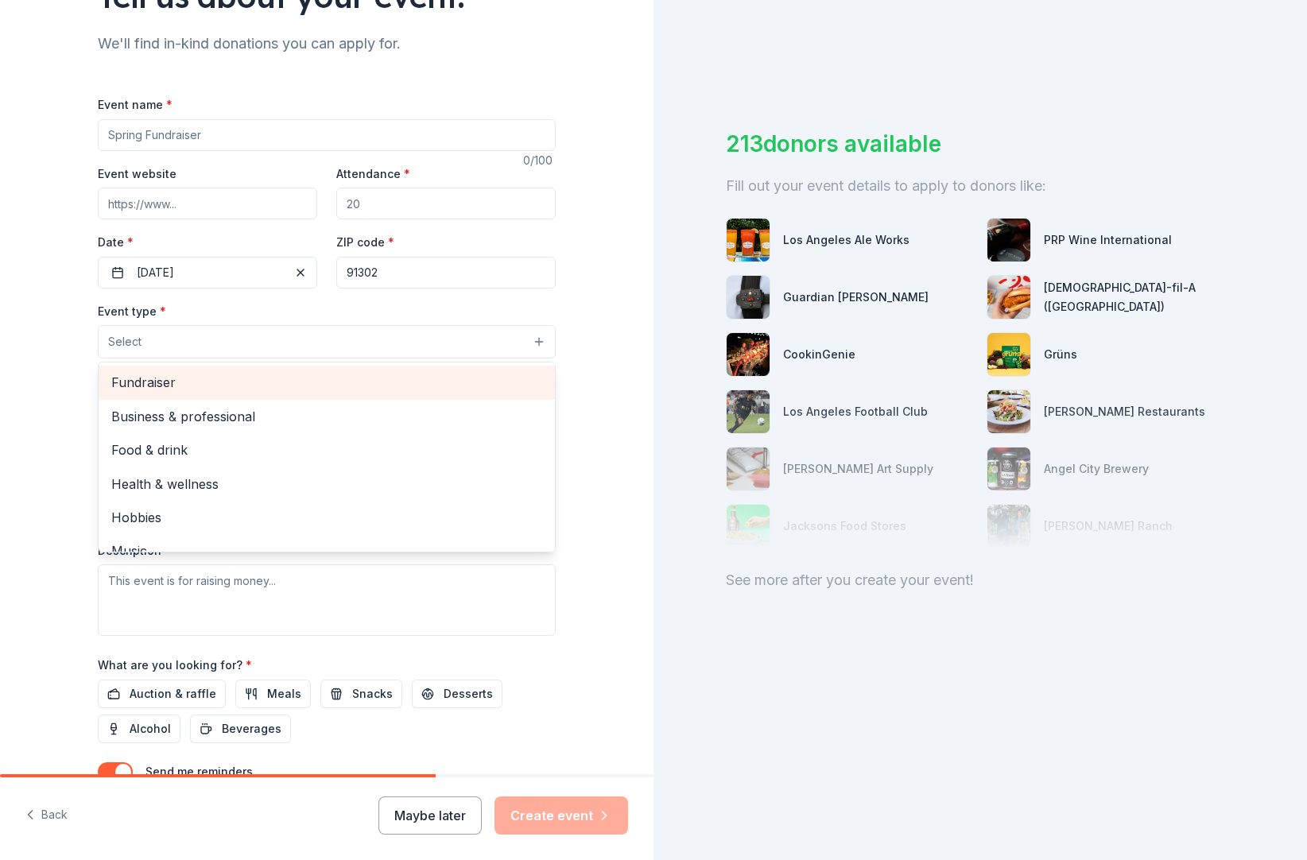
click at [118, 393] on span "Fundraiser" at bounding box center [326, 382] width 431 height 21
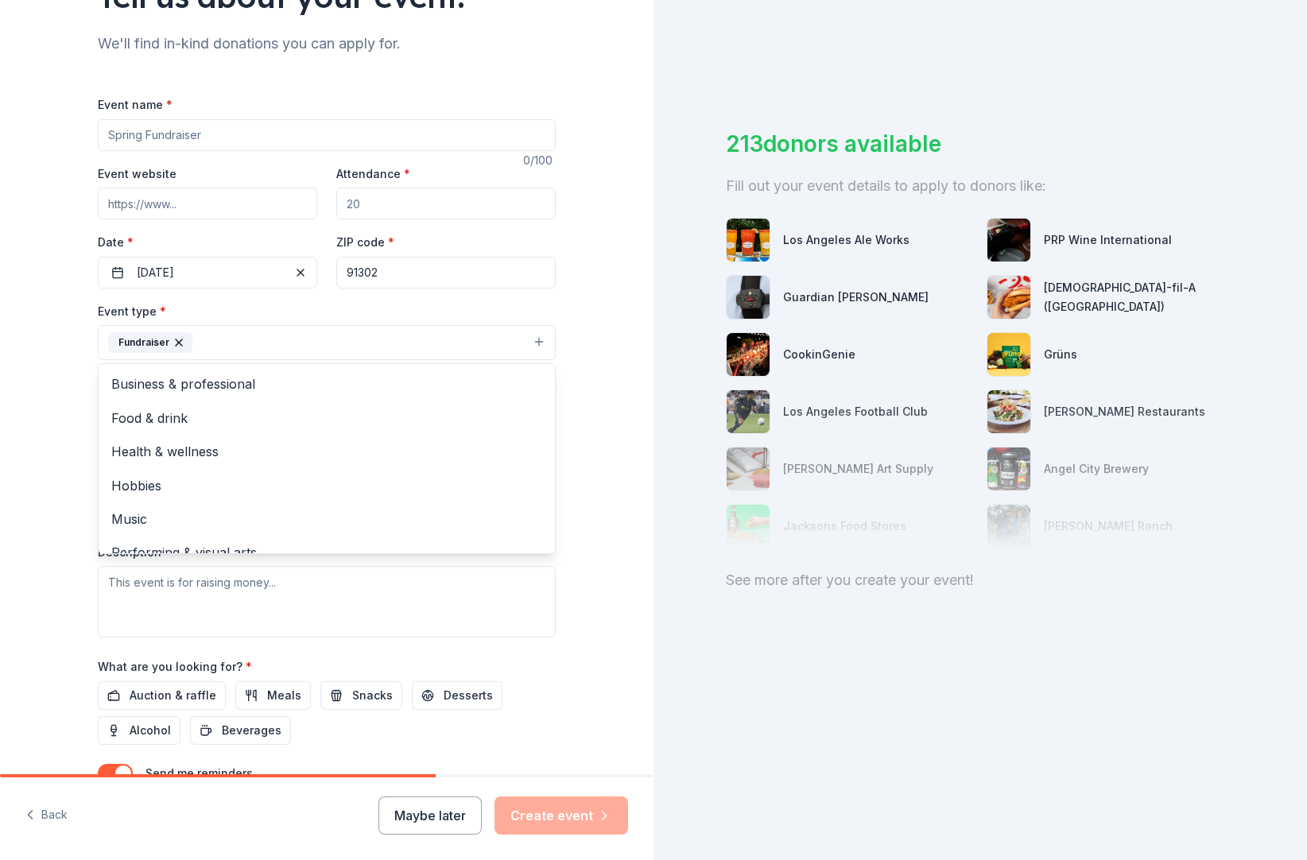
click at [581, 456] on div "Tell us about your event. We'll find in-kind donations you can apply for. Event…" at bounding box center [326, 376] width 509 height 1059
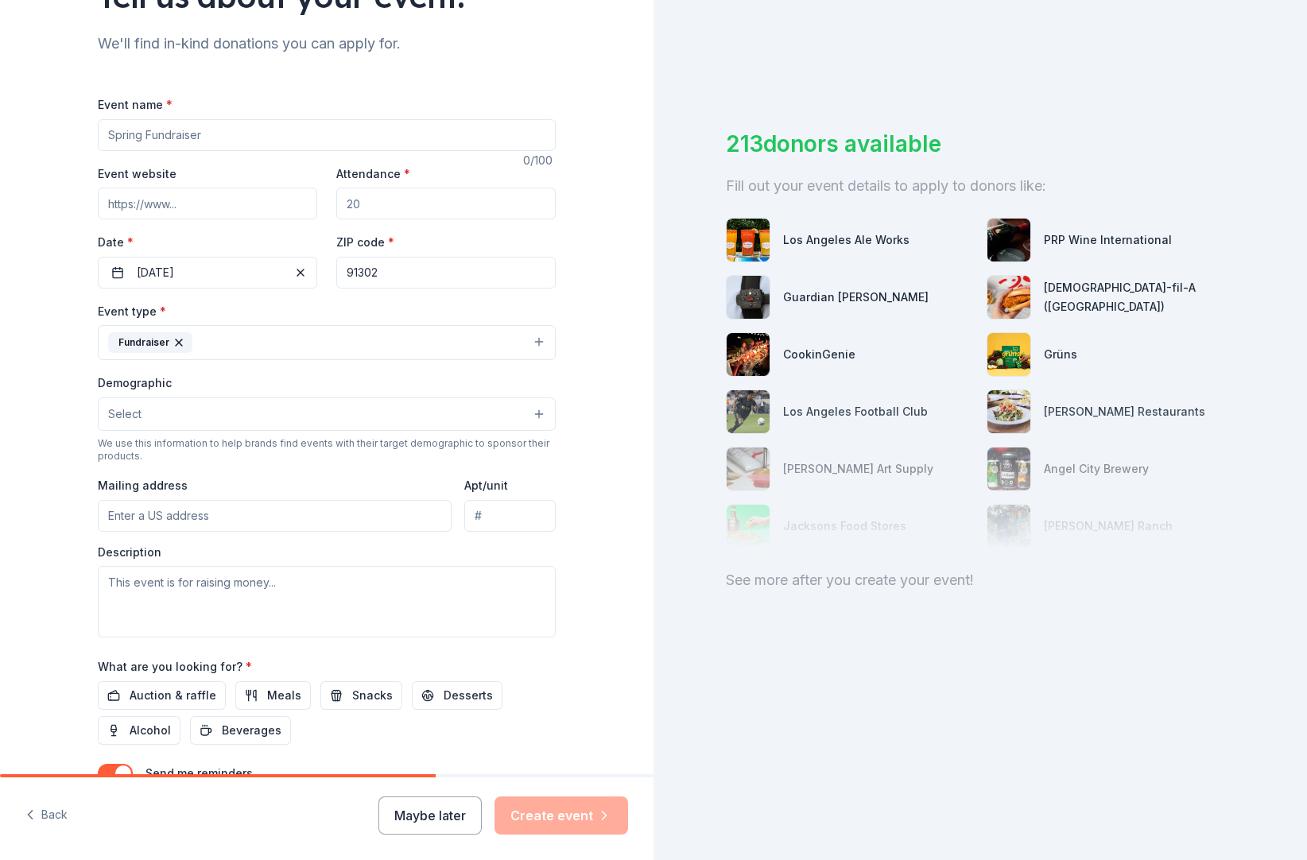
click at [122, 431] on button "Select" at bounding box center [327, 413] width 458 height 33
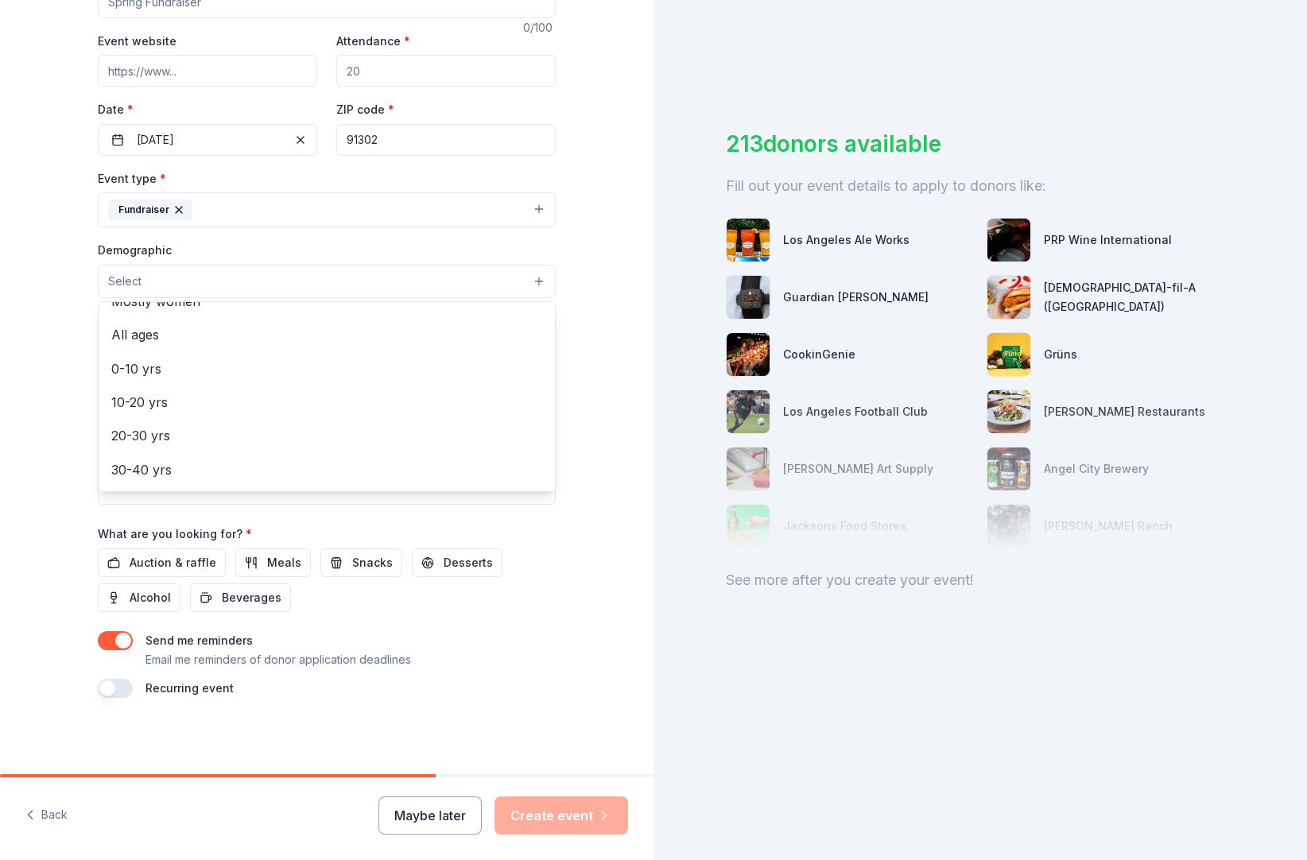
scroll to position [0, 0]
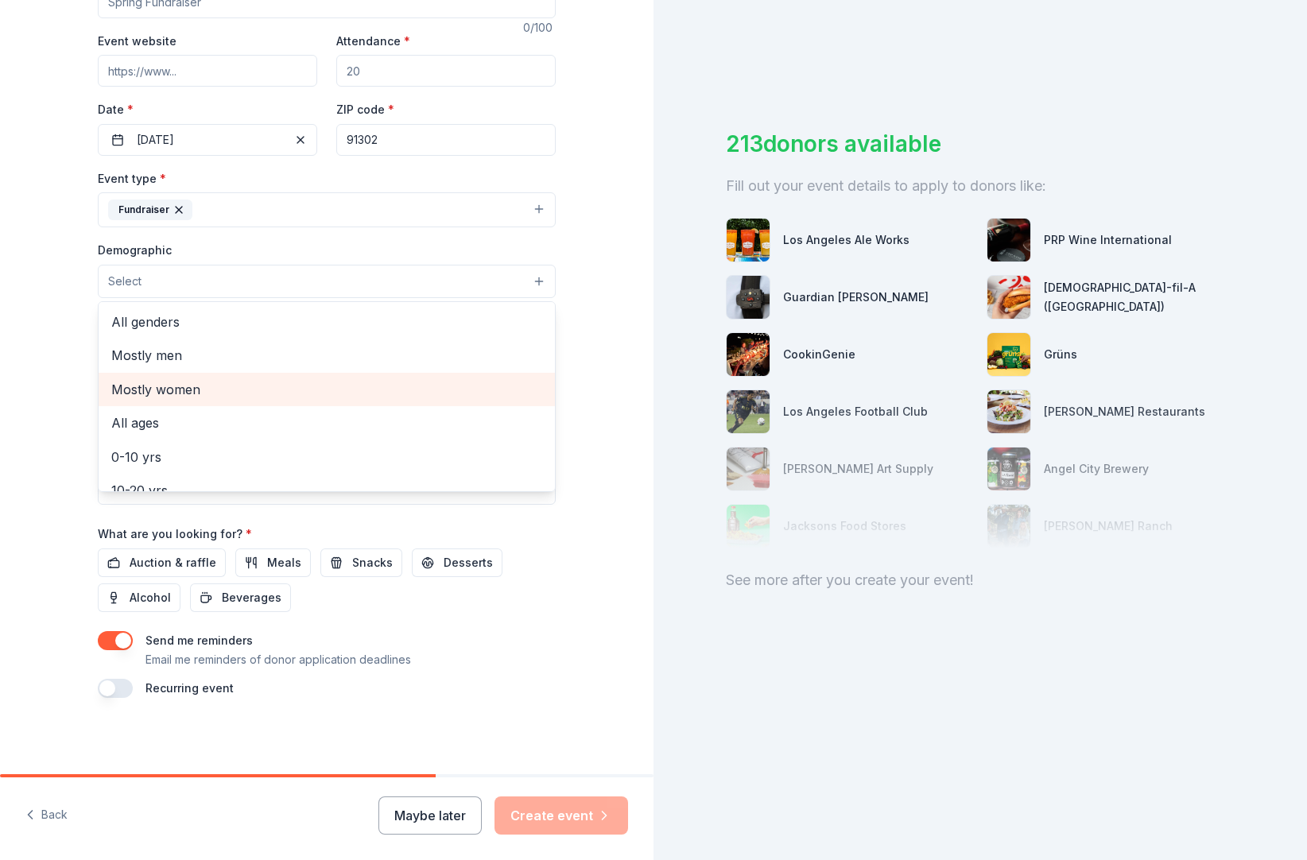
click at [114, 379] on span "Mostly women" at bounding box center [326, 389] width 431 height 21
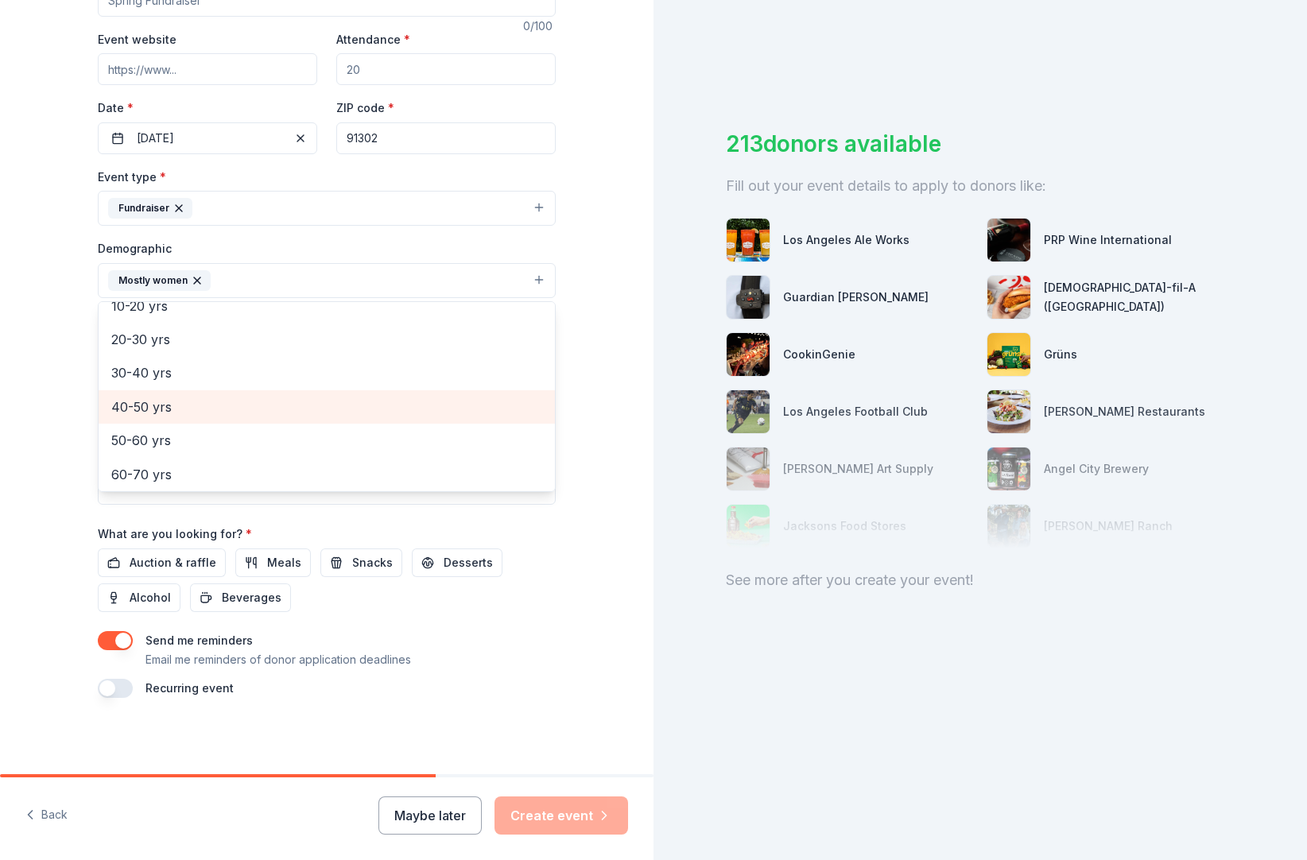
scroll to position [154, 0]
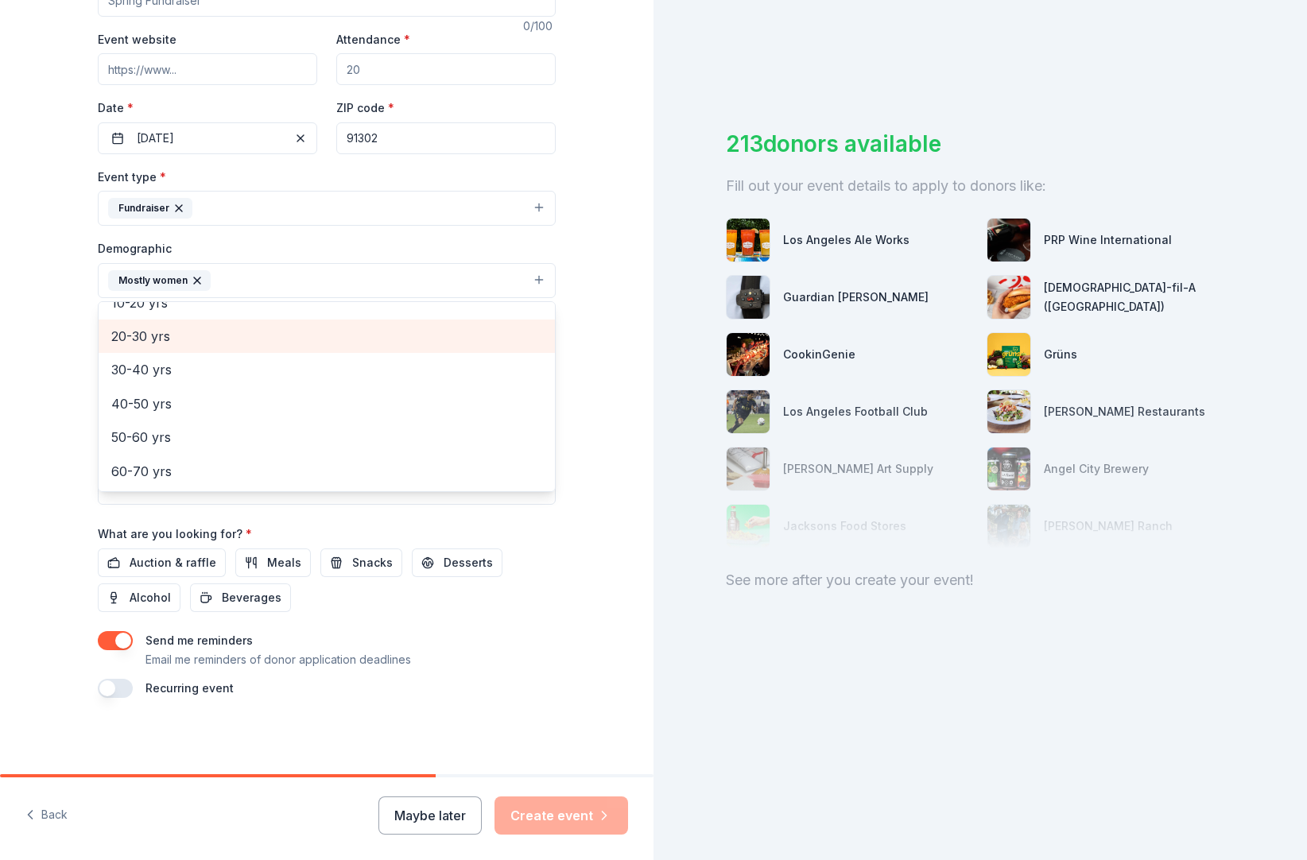
click at [130, 337] on span "20-30 yrs" at bounding box center [326, 336] width 431 height 21
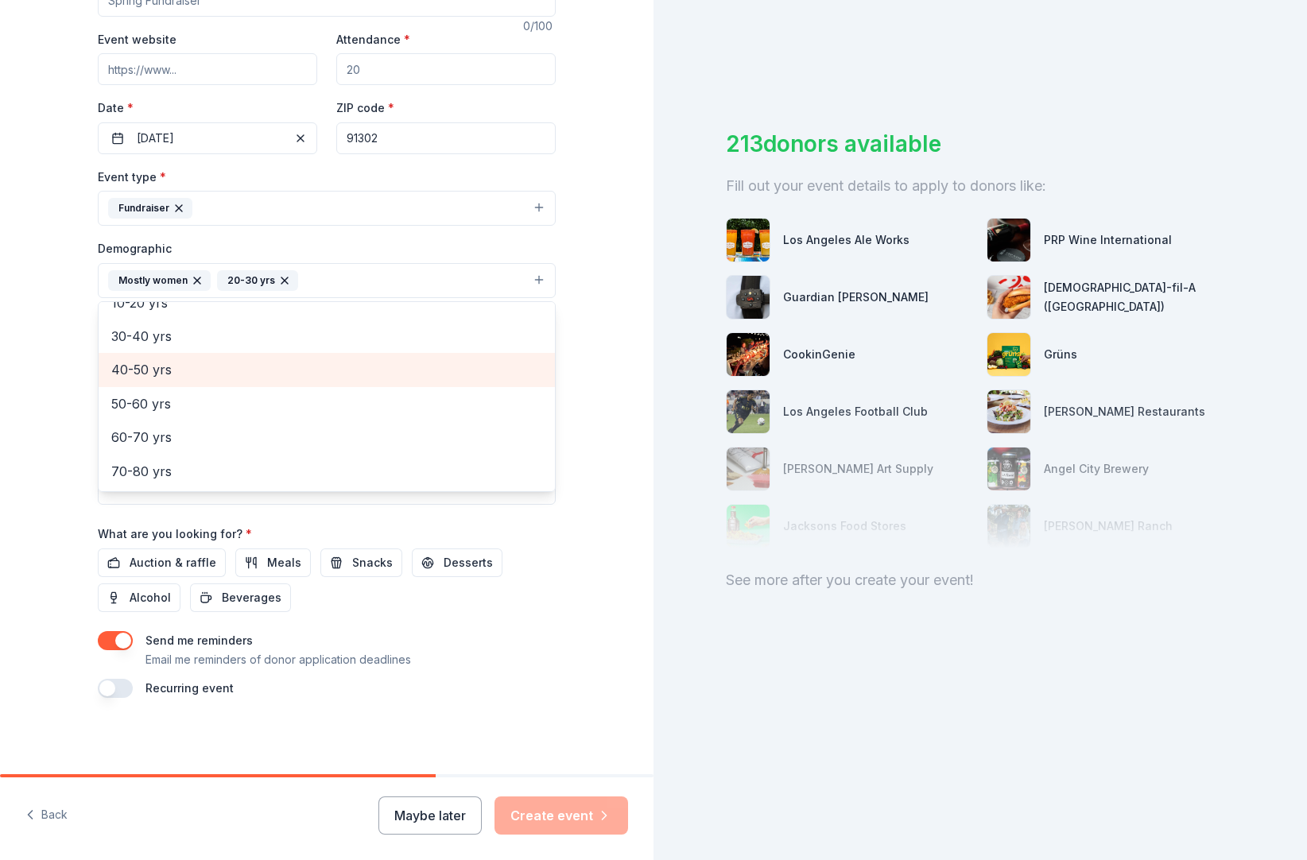
click at [123, 370] on span "40-50 yrs" at bounding box center [326, 369] width 431 height 21
click at [130, 372] on span "50-60 yrs" at bounding box center [326, 369] width 431 height 21
click at [72, 426] on div "Tell us about your event. We'll find in-kind donations you can apply for. Event…" at bounding box center [326, 243] width 509 height 1061
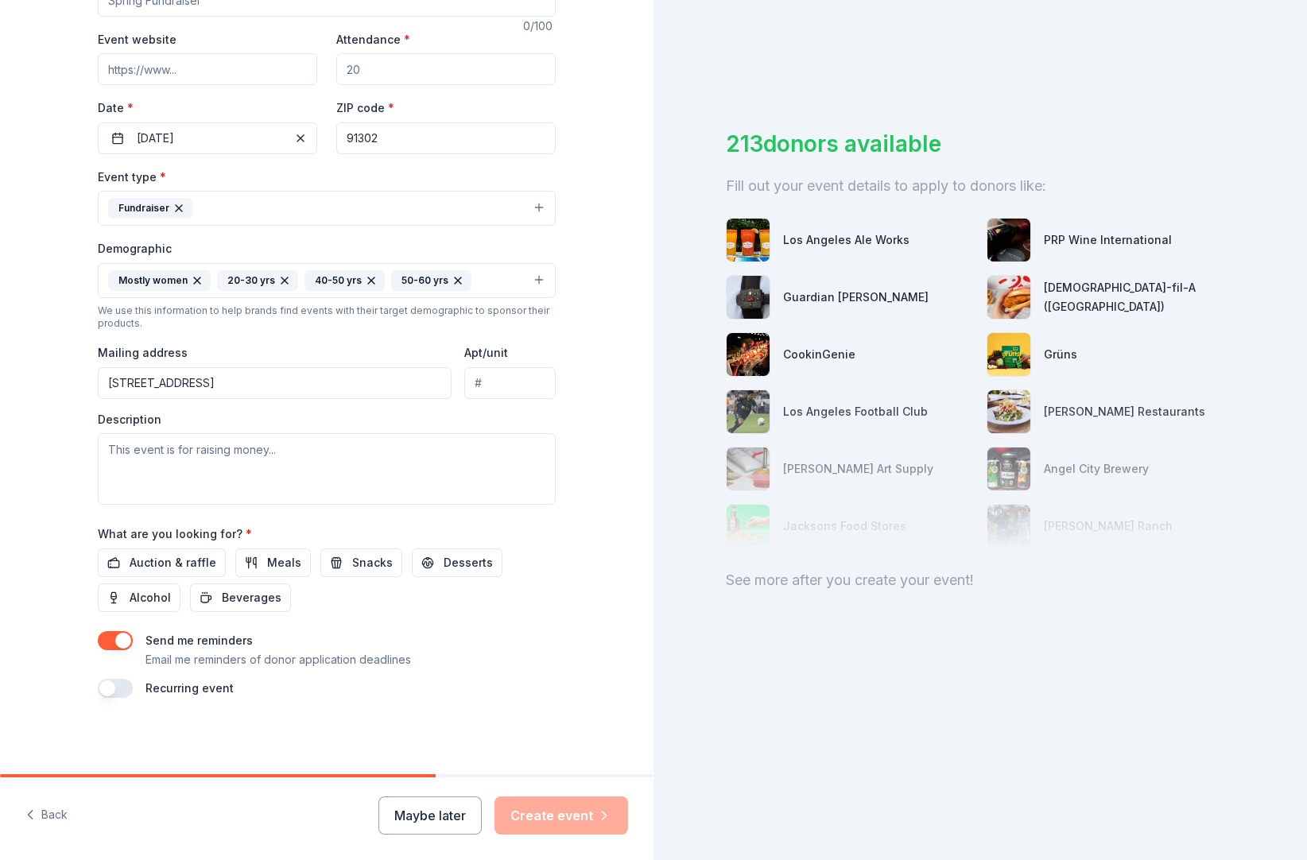
type input "5708 Calais Court, Calabasas, CA, 91302"
click at [136, 499] on textarea at bounding box center [327, 469] width 458 height 72
click at [98, 484] on textarea at bounding box center [327, 469] width 458 height 72
type textarea "T"
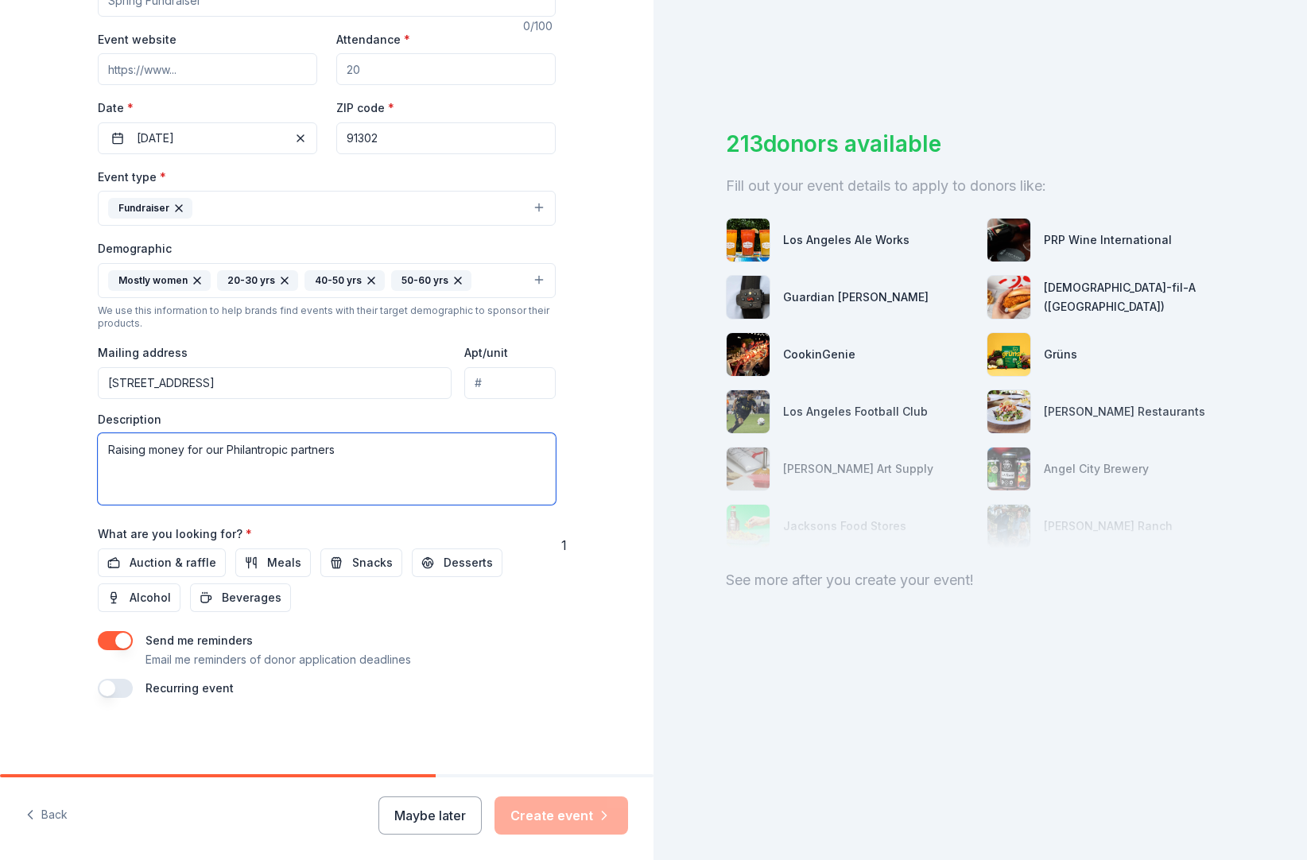
drag, startPoint x: 254, startPoint y: 111, endPoint x: 253, endPoint y: 122, distance: 11.2
click at [389, 487] on textarea "Raising money for our philanthropic partners" at bounding box center [327, 469] width 458 height 72
click at [252, 505] on textarea "Raising money for our philanthropic partners so we are able to provide grants a…" at bounding box center [327, 469] width 458 height 72
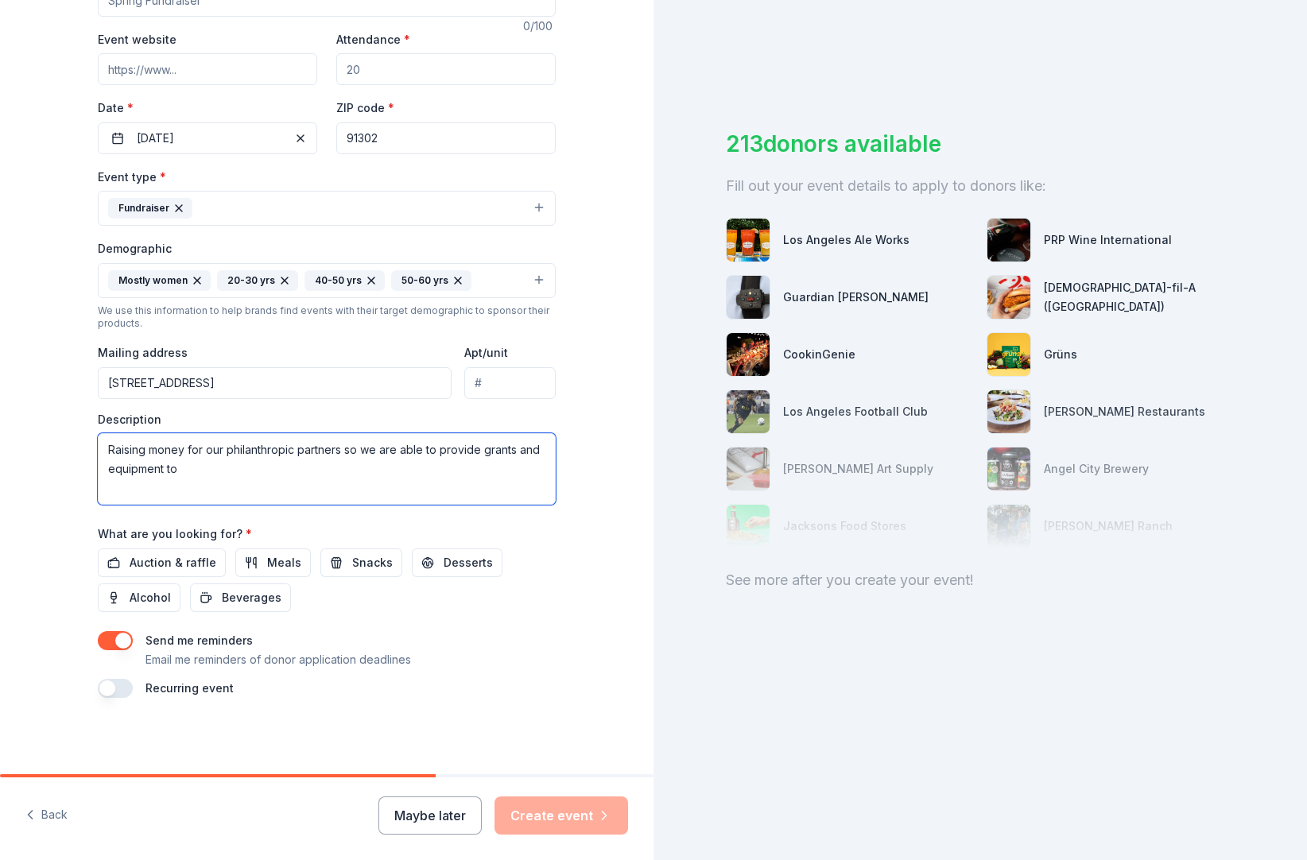
click at [252, 505] on textarea "Raising money for our philanthropic partners so we are able to provide grants a…" at bounding box center [327, 469] width 458 height 72
type textarea "Raising money for our philanthropic partners so we are able to provide grants a…"
click at [130, 553] on span "Auction & raffle" at bounding box center [173, 562] width 87 height 19
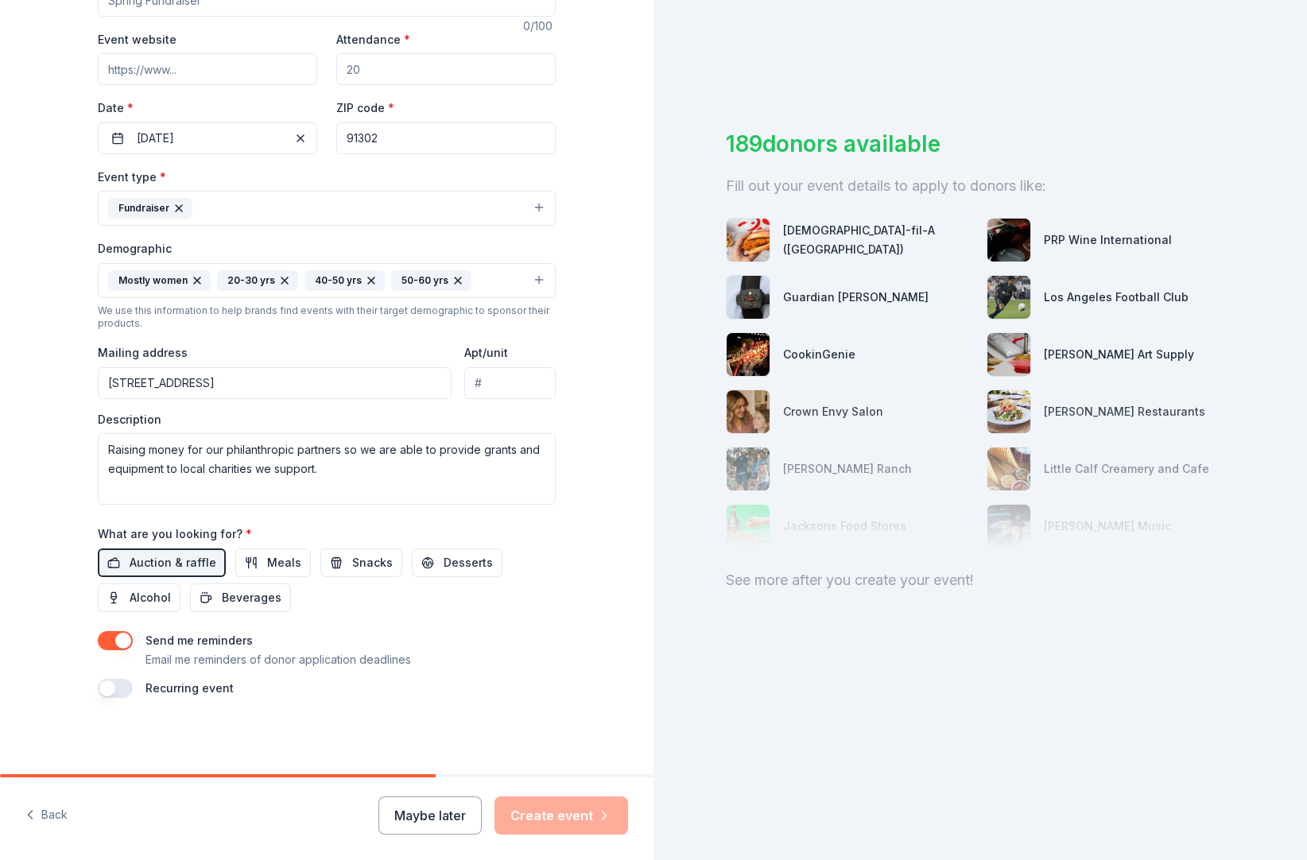
click at [449, 679] on div "Recurring event" at bounding box center [327, 688] width 458 height 19
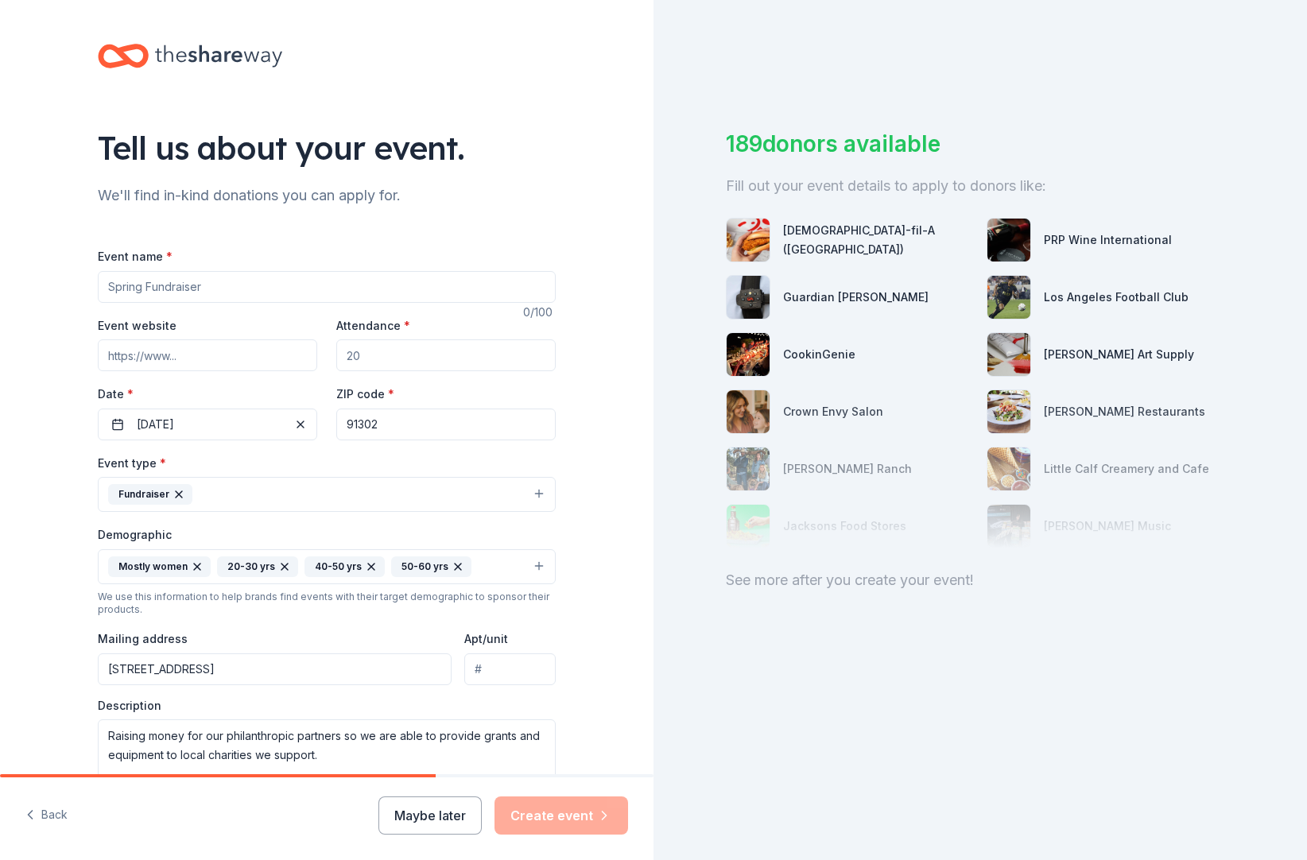
scroll to position [118, 0]
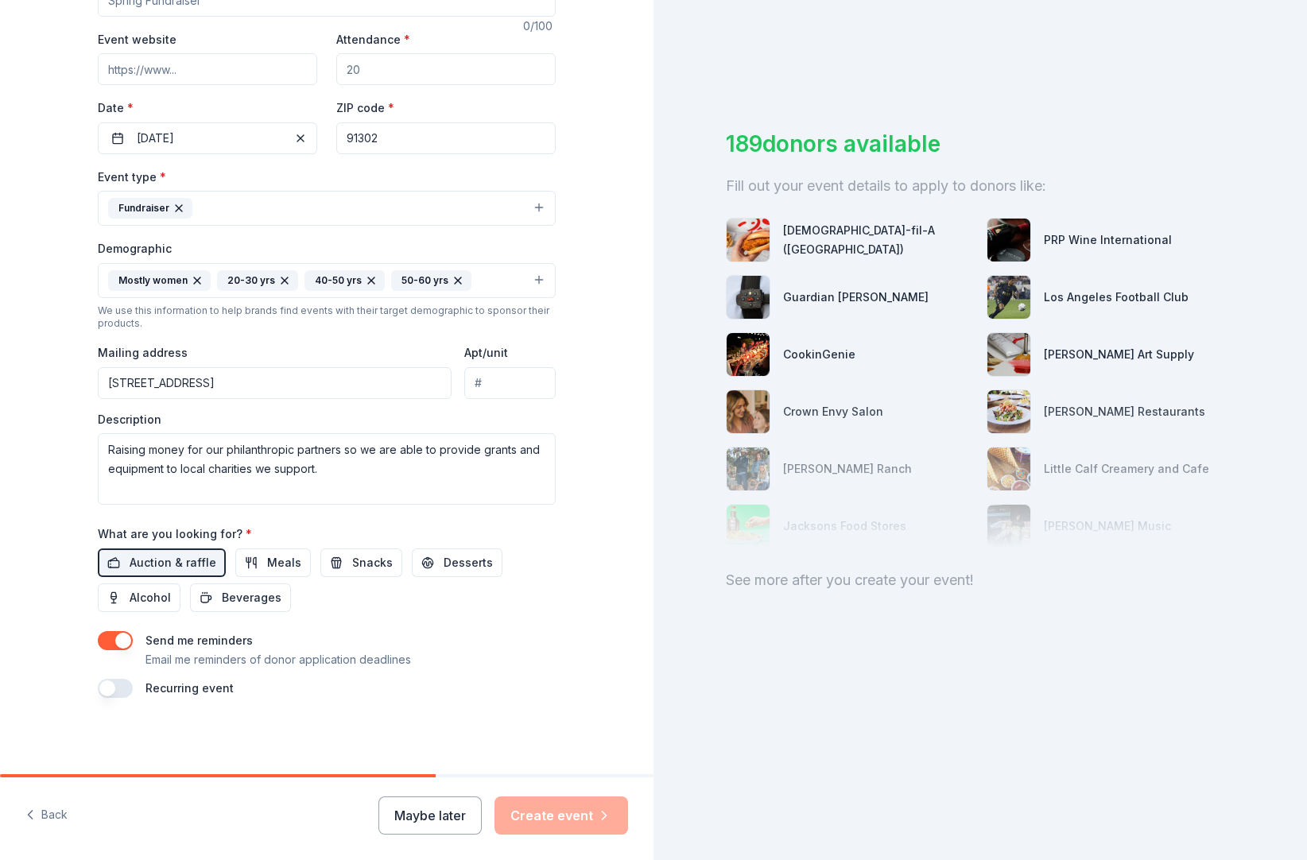
click at [524, 810] on div "Maybe later Create event" at bounding box center [503, 815] width 250 height 38
click at [525, 808] on div "Maybe later Create event" at bounding box center [503, 815] width 250 height 38
click at [98, 679] on button "button" at bounding box center [115, 688] width 35 height 19
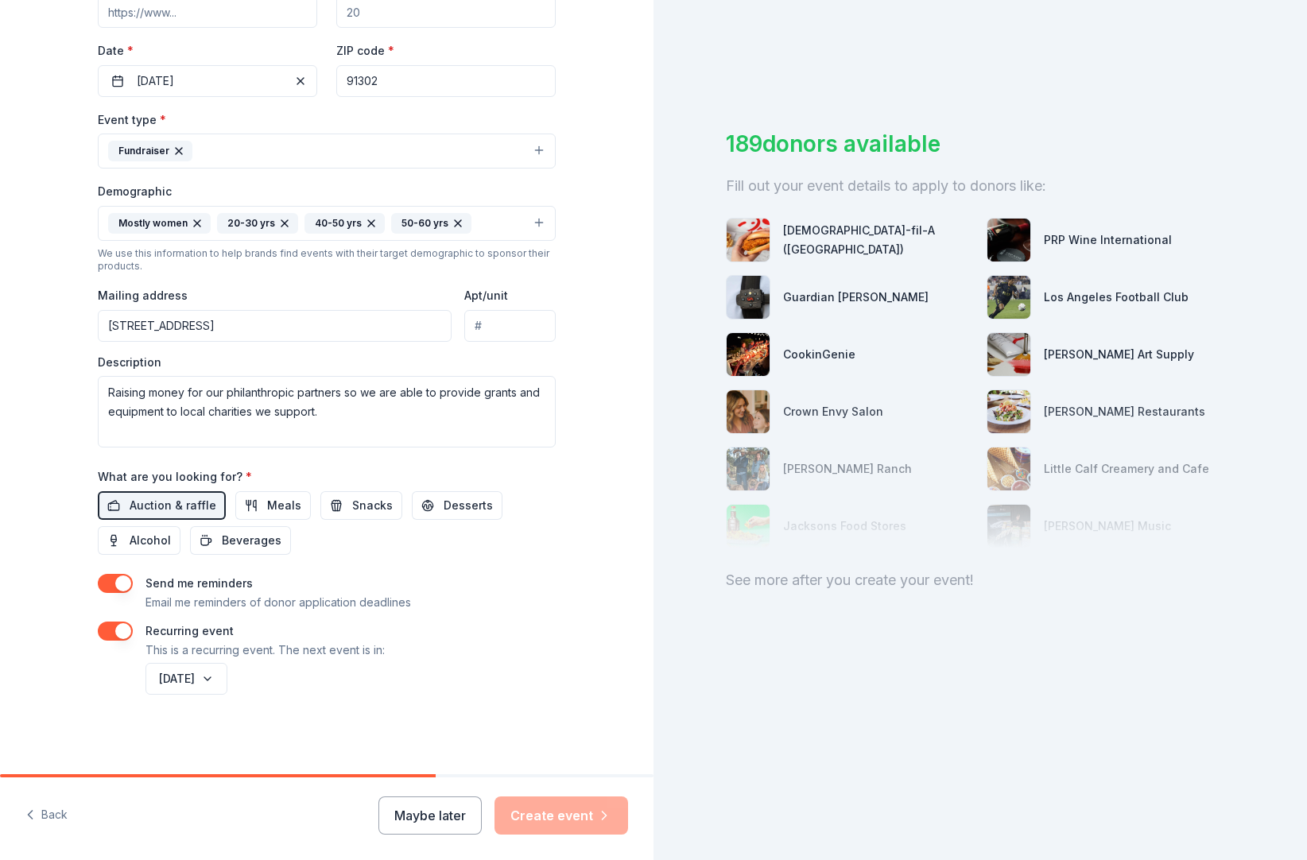
click at [541, 810] on div "Maybe later Create event" at bounding box center [503, 815] width 250 height 38
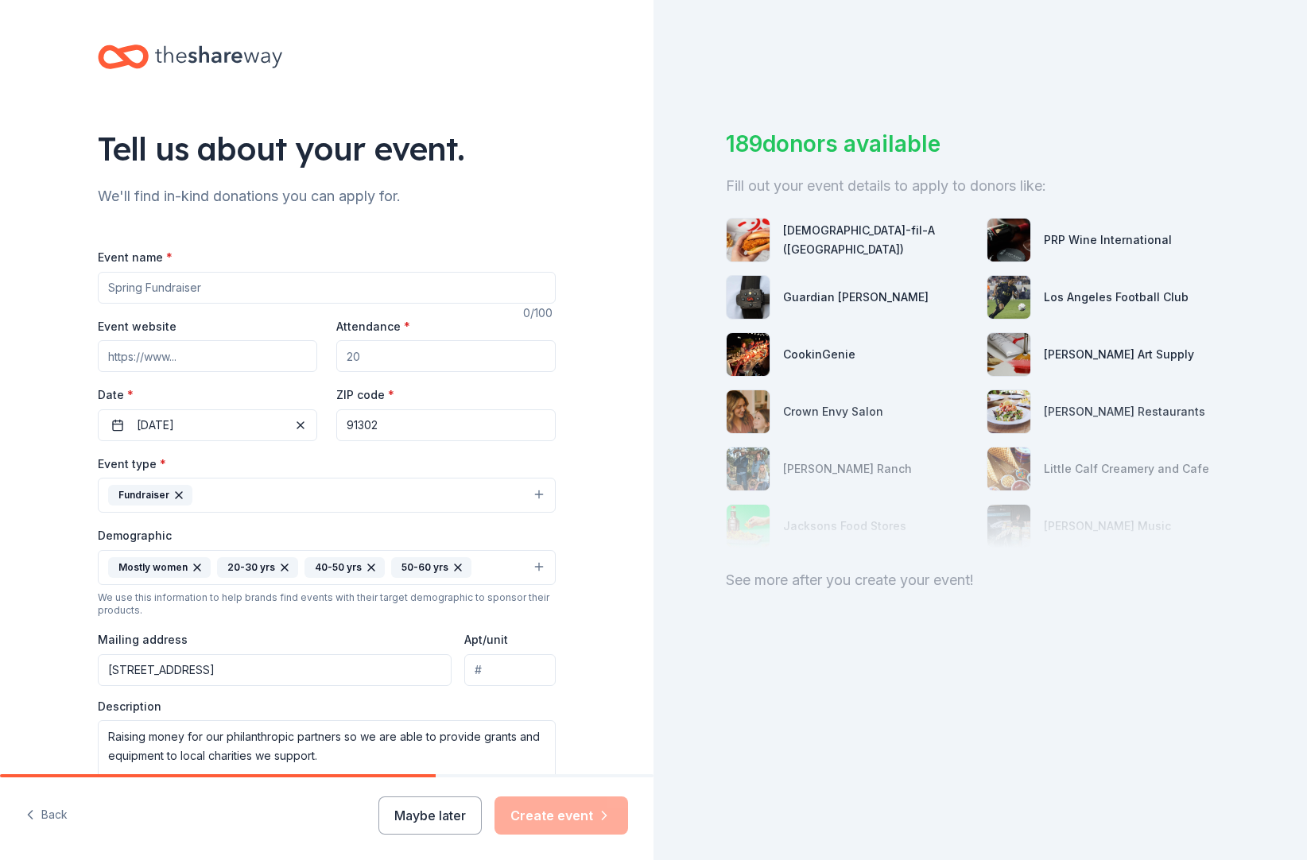
click at [122, 304] on input "Event name *" at bounding box center [327, 288] width 458 height 32
click at [118, 304] on input "Event name *" at bounding box center [327, 288] width 458 height 32
drag, startPoint x: 71, startPoint y: 318, endPoint x: 199, endPoint y: 321, distance: 128.8
click at [199, 304] on input "Event name *" at bounding box center [327, 288] width 458 height 32
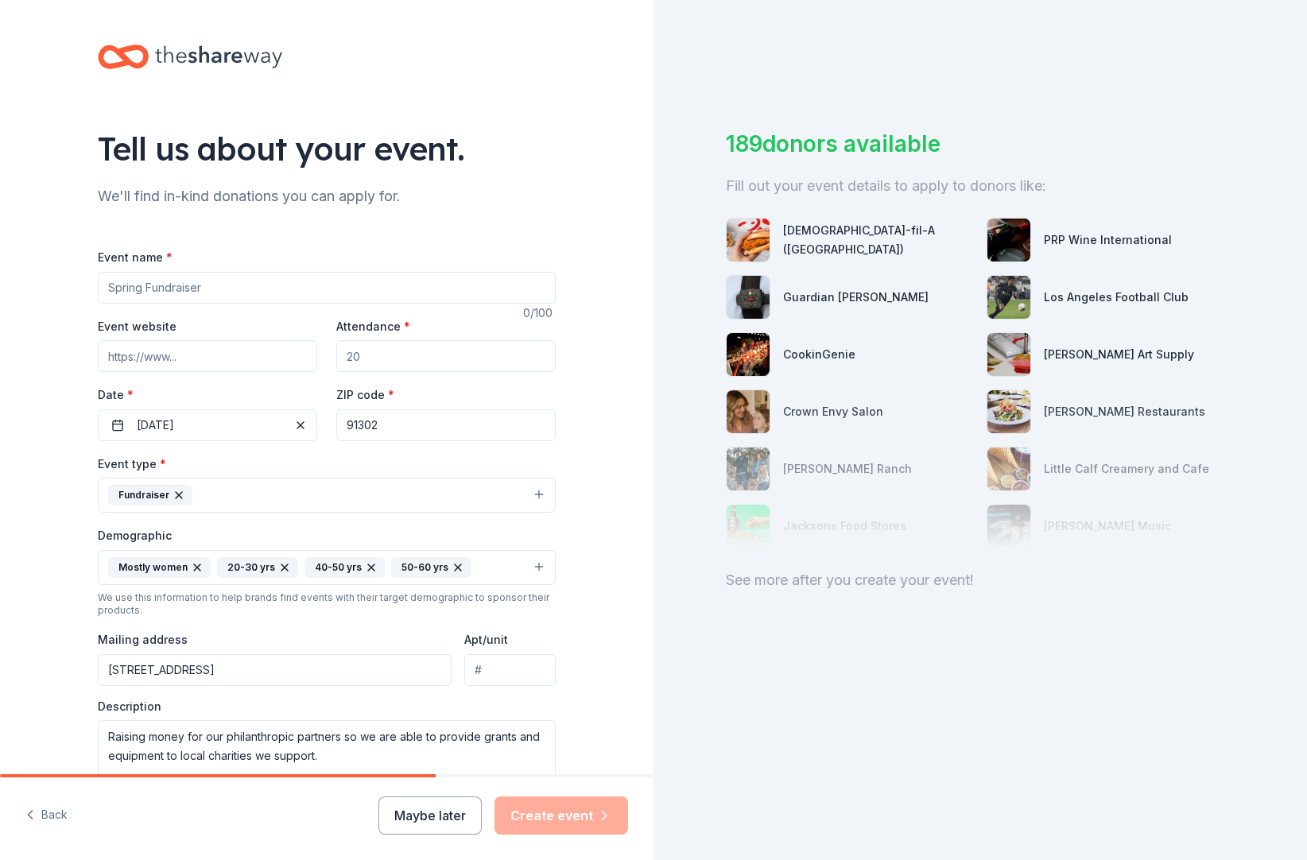
click at [199, 304] on input "Event name *" at bounding box center [327, 288] width 458 height 32
click at [556, 304] on input "Event name *" at bounding box center [327, 288] width 458 height 32
click at [199, 304] on input "Event name *" at bounding box center [327, 288] width 458 height 32
drag, startPoint x: 200, startPoint y: 316, endPoint x: 95, endPoint y: 309, distance: 105.1
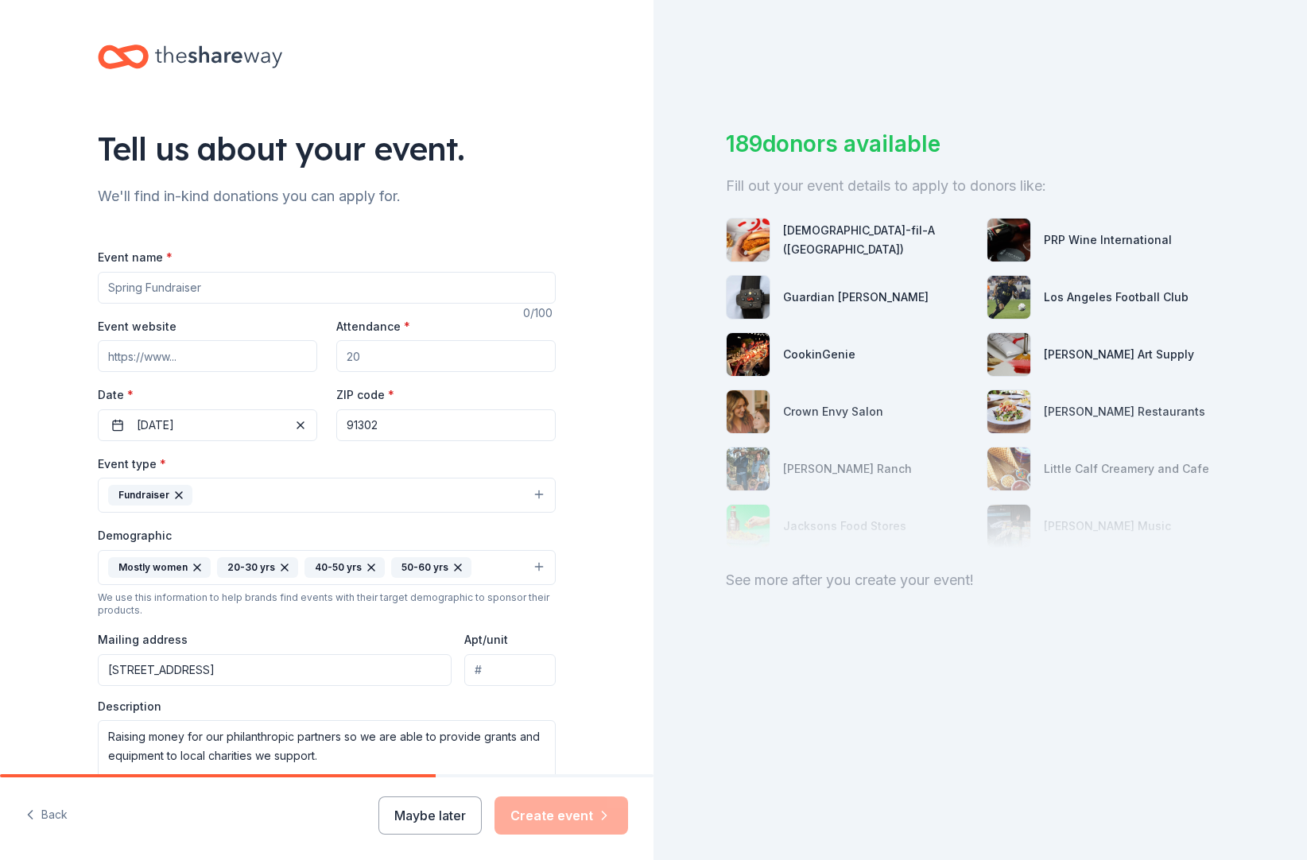
click at [98, 304] on input "Event name *" at bounding box center [327, 288] width 458 height 32
type input "Fall Auction"
click at [186, 372] on input "Event website" at bounding box center [207, 356] width 219 height 32
drag, startPoint x: 364, startPoint y: 396, endPoint x: 311, endPoint y: 395, distance: 53.3
click at [312, 396] on div "Event website Attendance * Date * 10/15/2025 ZIP code * 91302" at bounding box center [327, 378] width 458 height 125
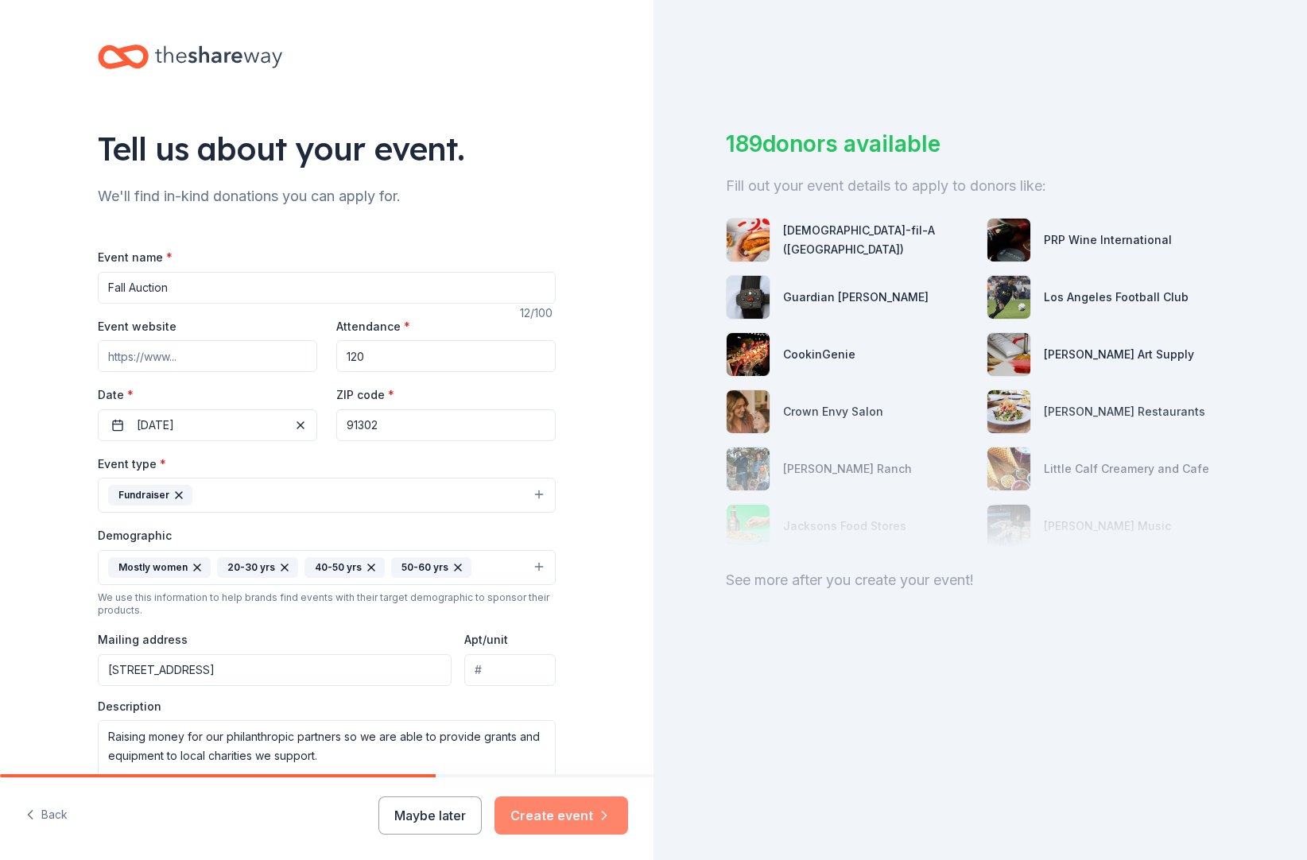
type input "120"
click at [526, 799] on button "Create event" at bounding box center [561, 815] width 134 height 38
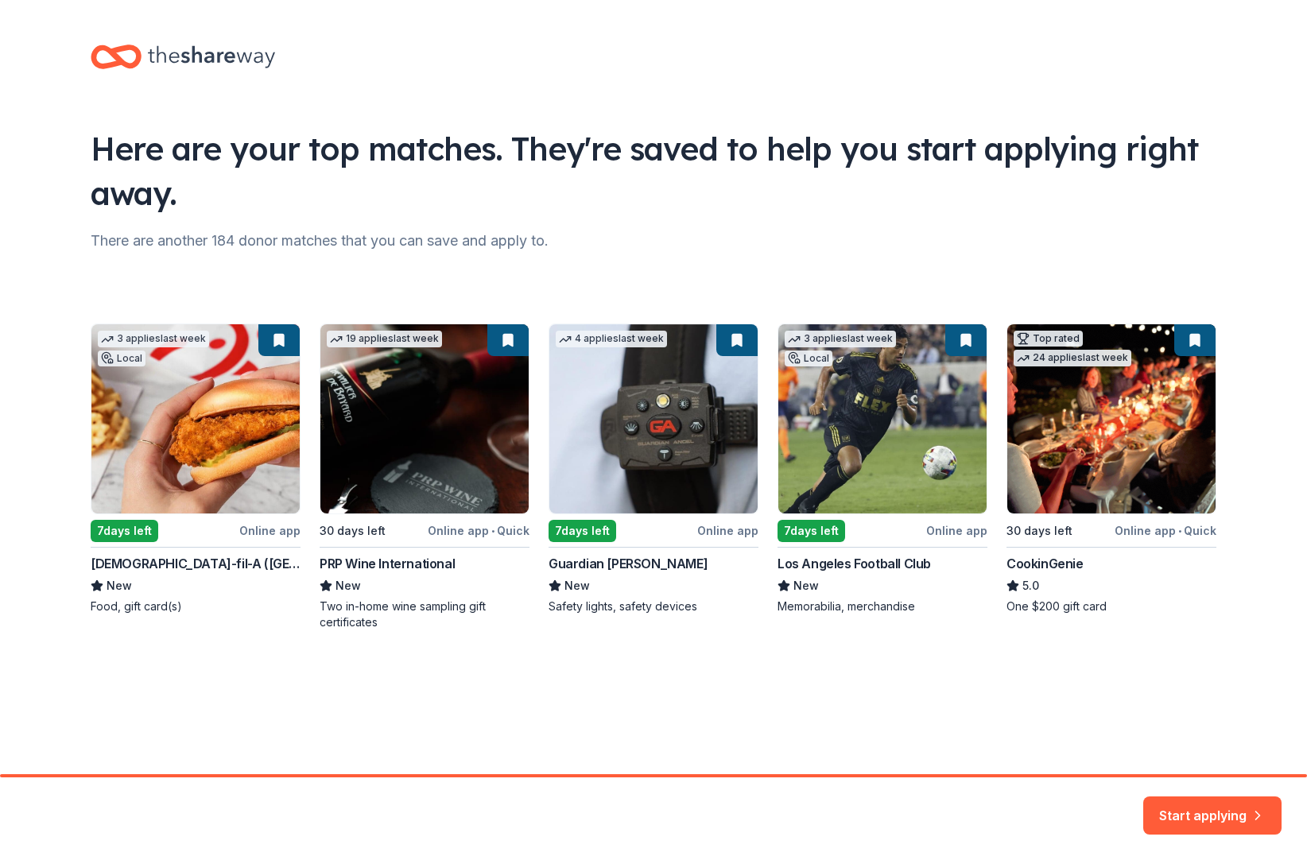
scroll to position [38, 0]
click at [1179, 798] on button "Start applying" at bounding box center [1212, 806] width 138 height 38
click at [1179, 799] on div "Start applying" at bounding box center [1212, 815] width 138 height 38
click at [1045, 586] on div "3 applies last week Local 7 days left Online app Chick-fil-A (Los Angeles) New …" at bounding box center [653, 476] width 1125 height 307
click at [1047, 508] on div "3 applies last week Local 7 days left Online app Chick-fil-A (Los Angeles) New …" at bounding box center [653, 476] width 1125 height 307
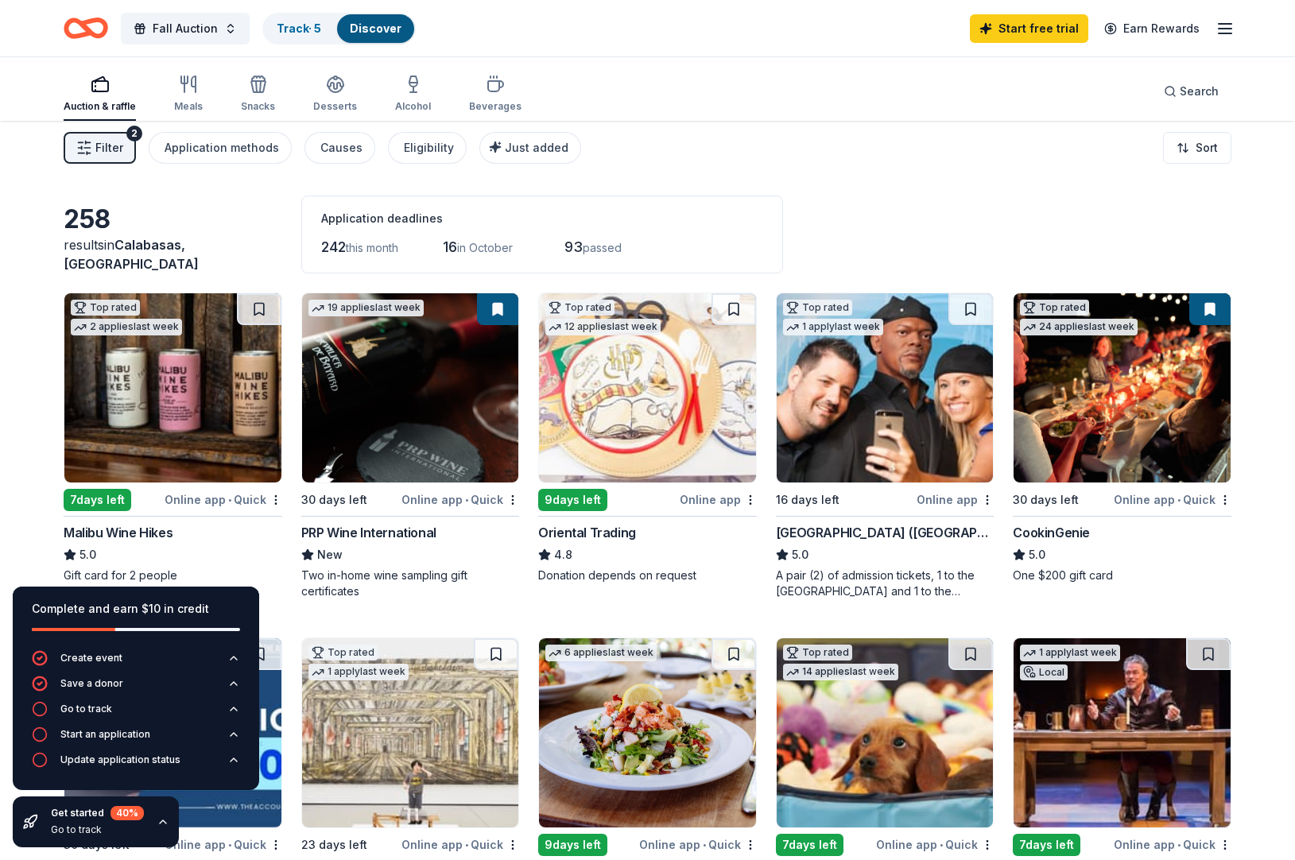
click at [120, 157] on span "Filter" at bounding box center [109, 147] width 28 height 19
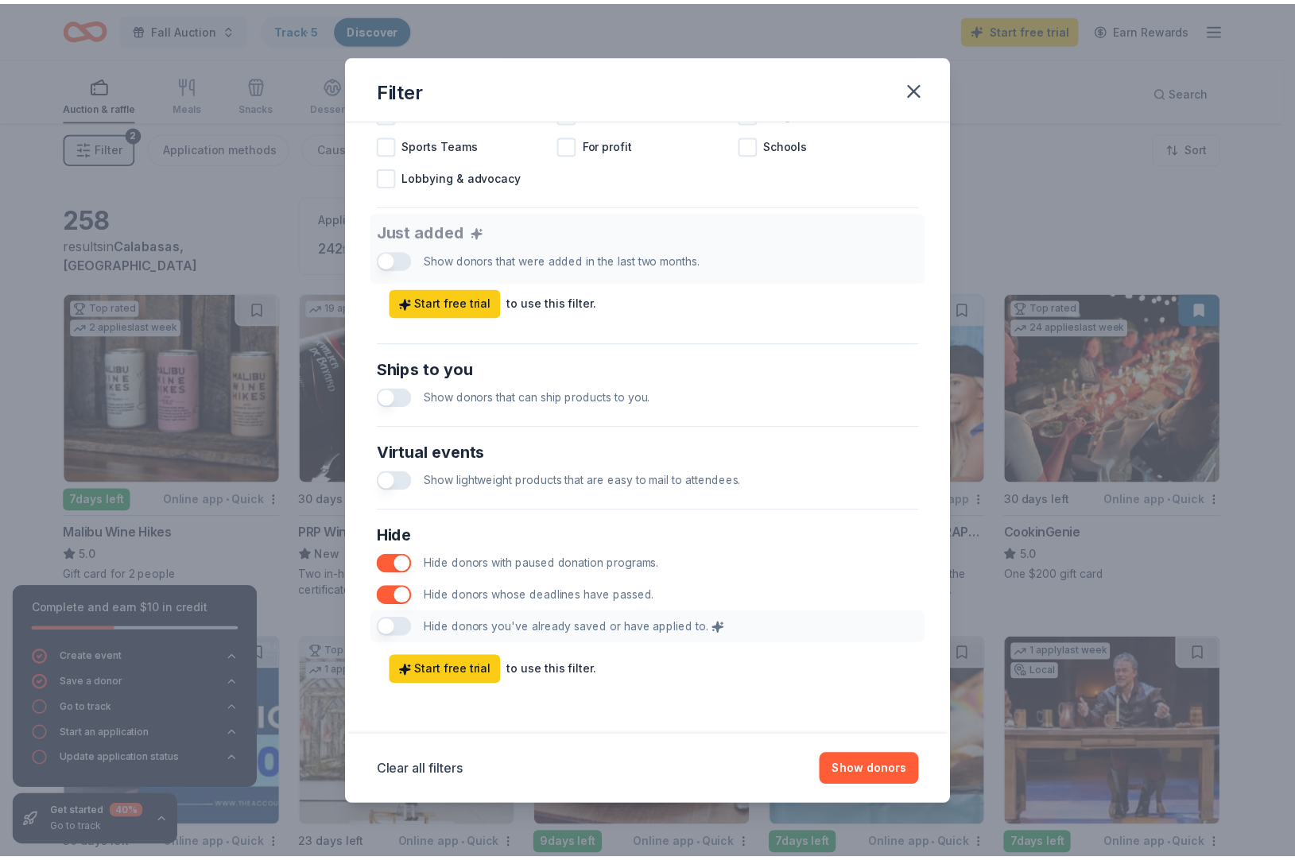
scroll to position [825, 0]
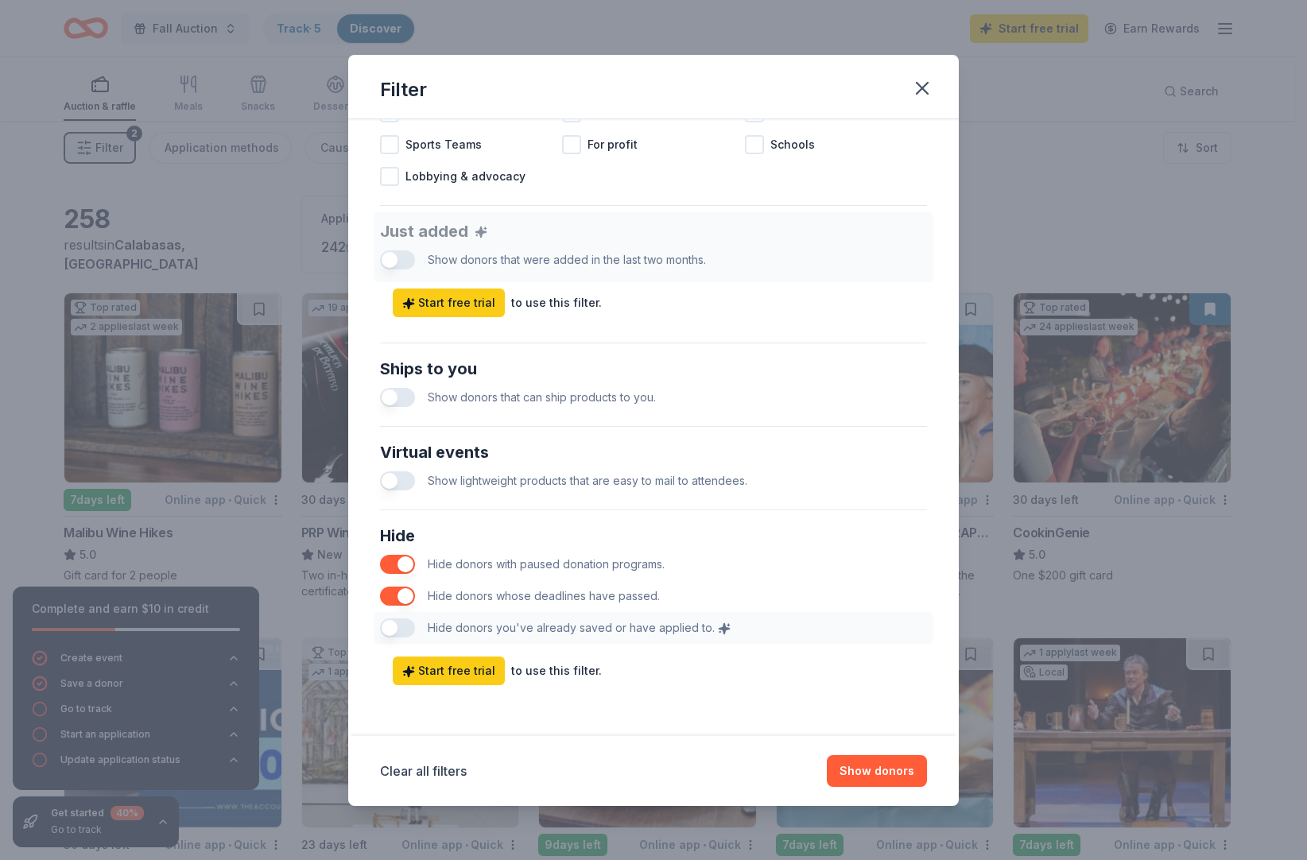
click at [380, 388] on button "button" at bounding box center [397, 397] width 35 height 19
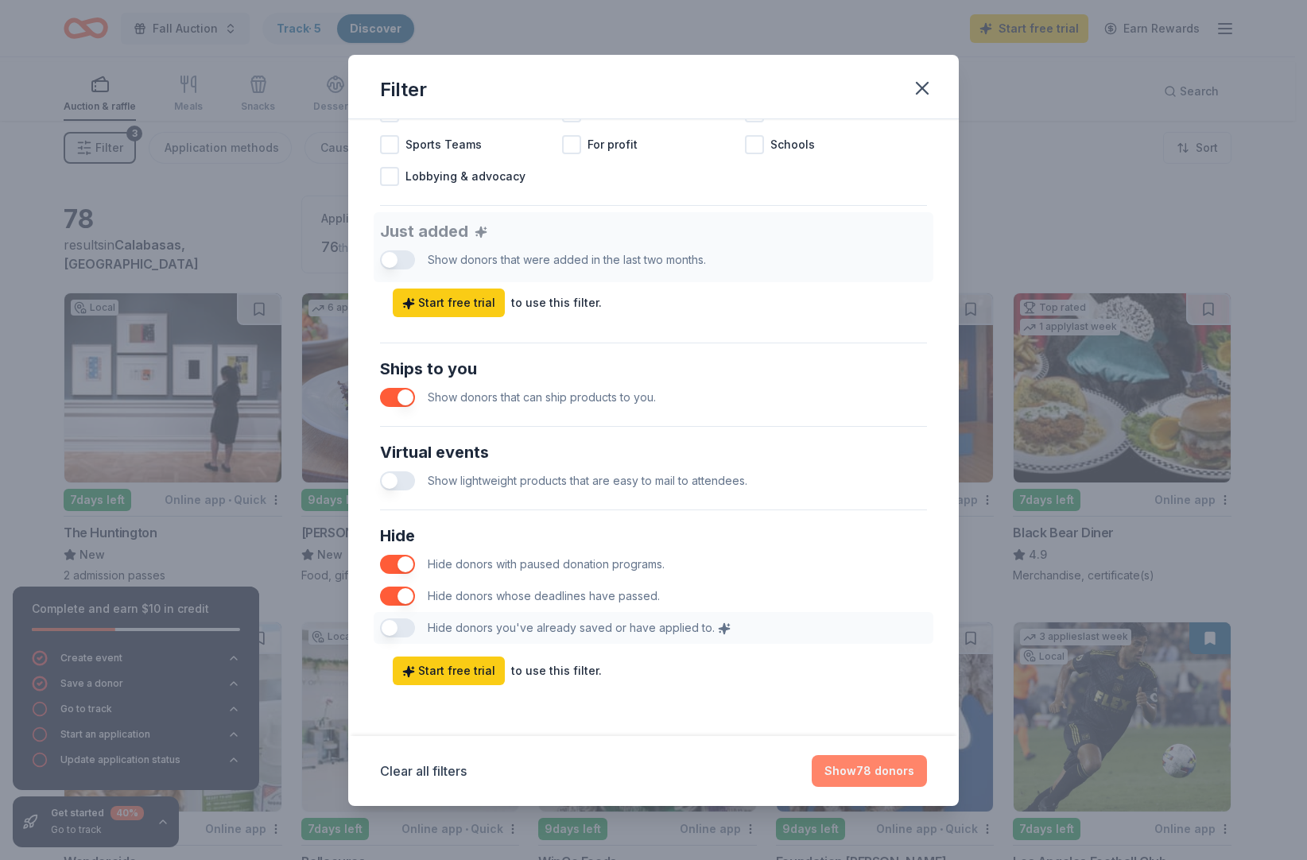
click at [881, 758] on button "Show 78 donors" at bounding box center [868, 771] width 115 height 32
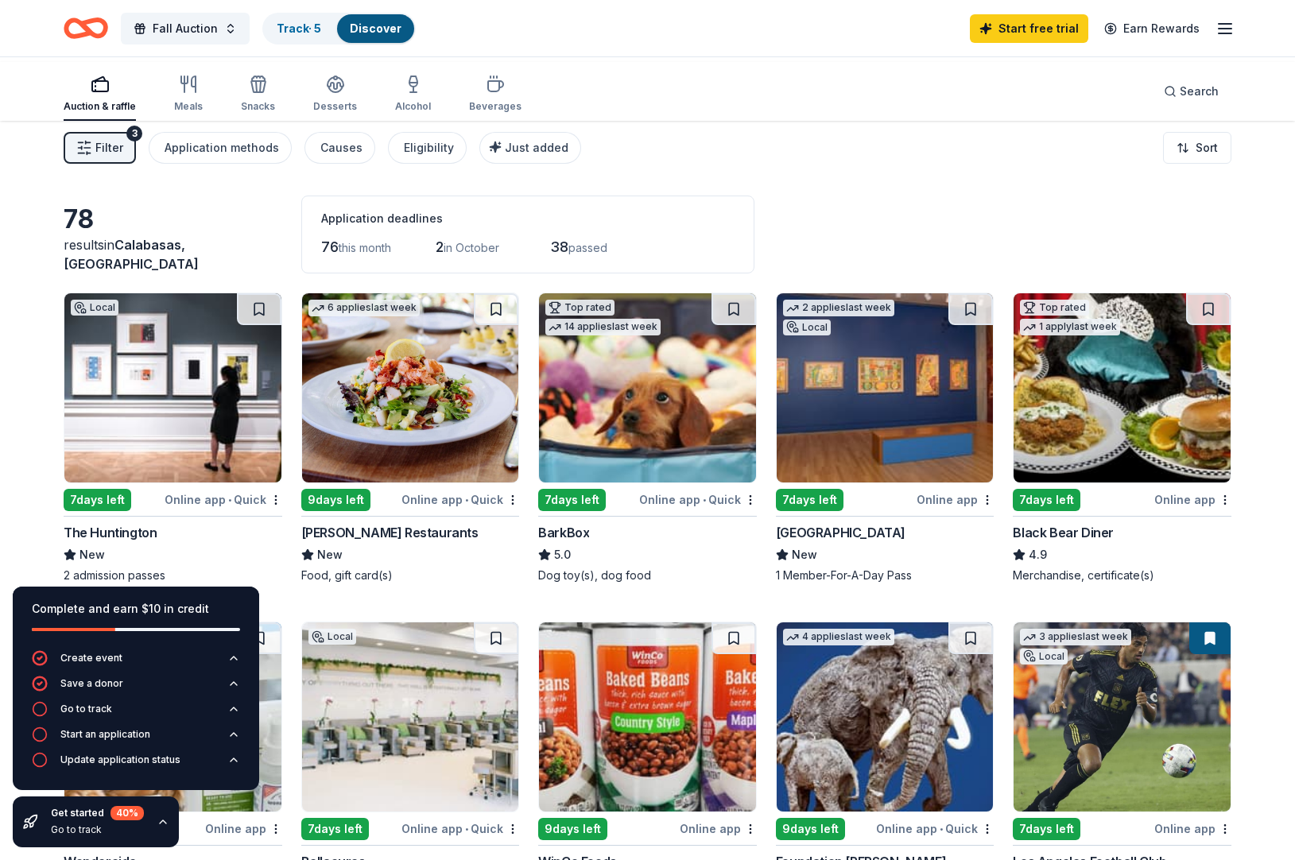
scroll to position [3, 0]
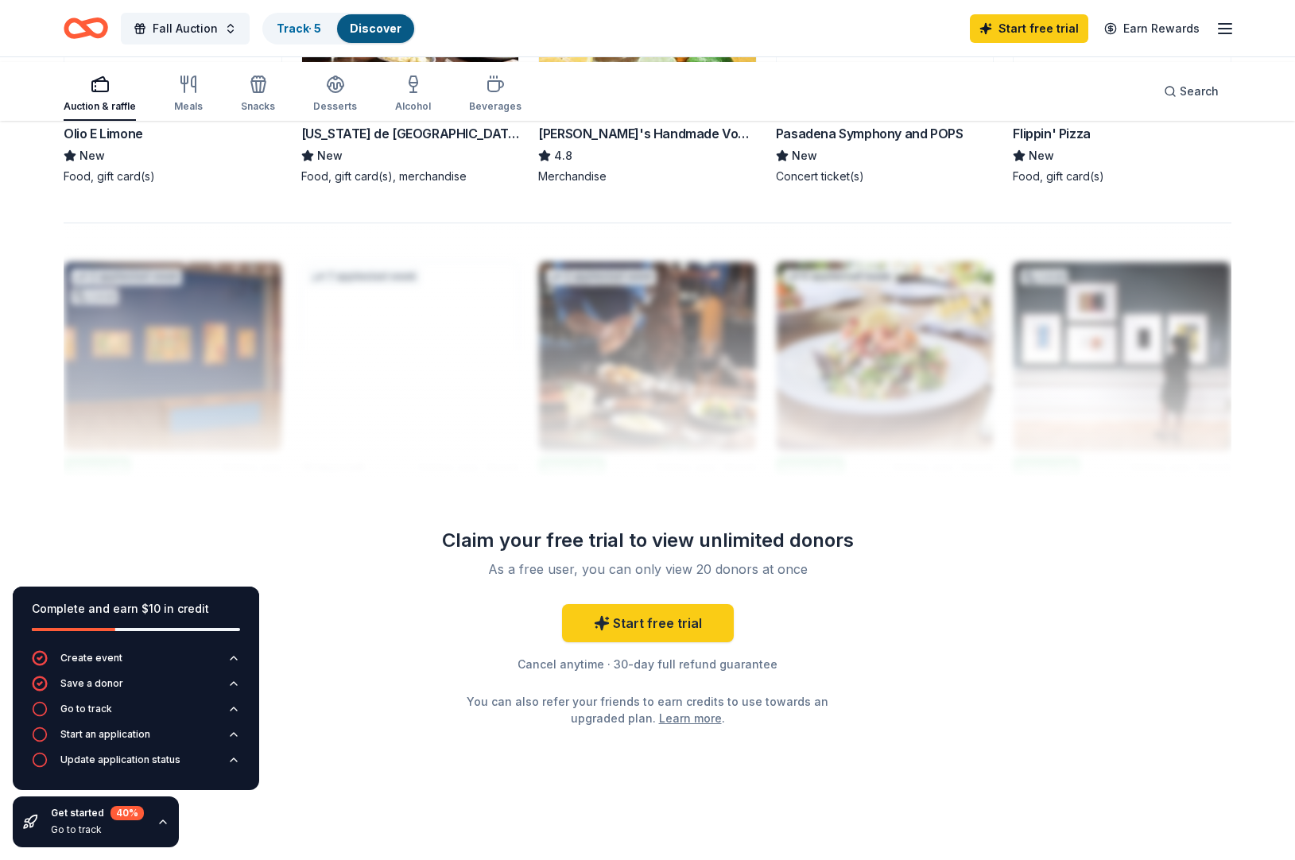
scroll to position [1697, 0]
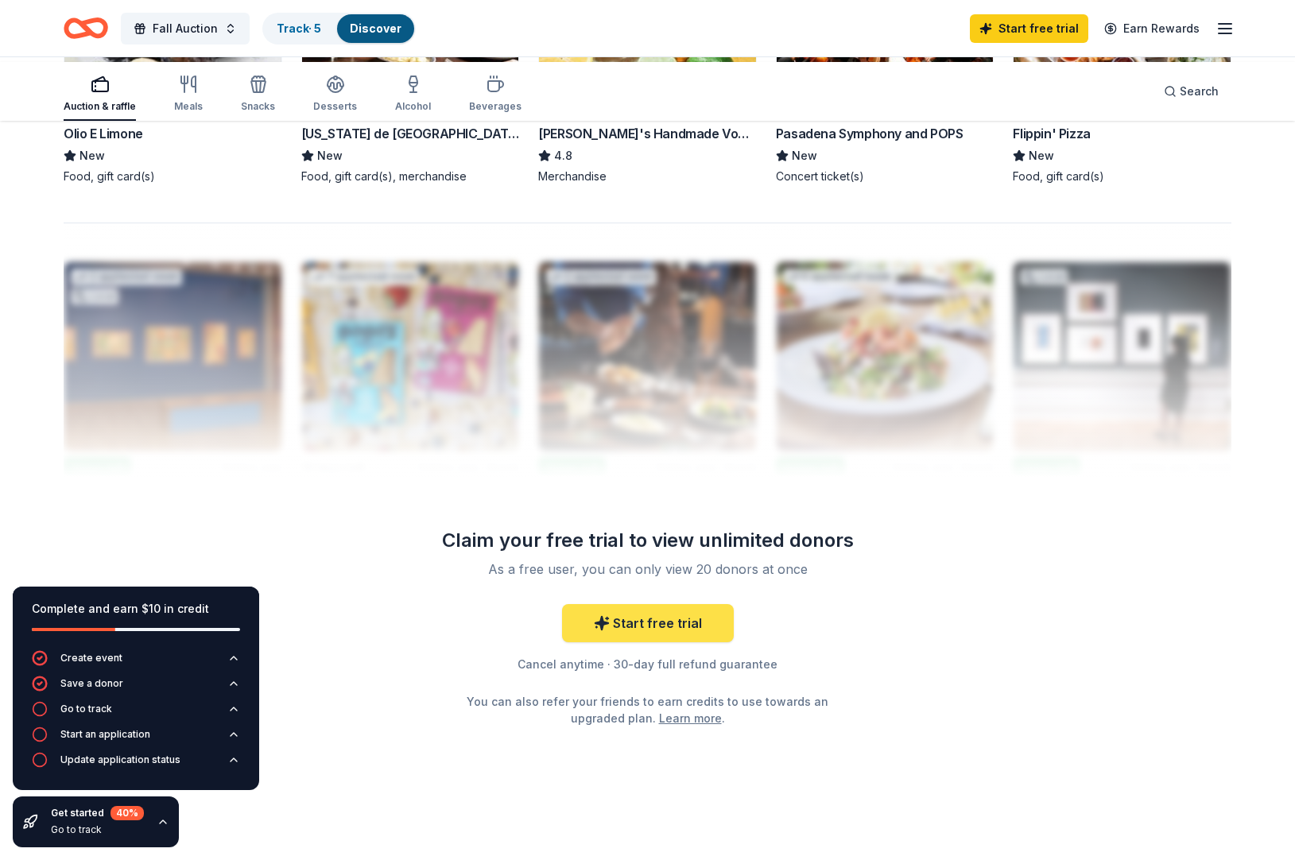
click at [662, 604] on link "Start free trial" at bounding box center [648, 623] width 172 height 38
click at [664, 604] on link "Start free trial" at bounding box center [648, 623] width 172 height 38
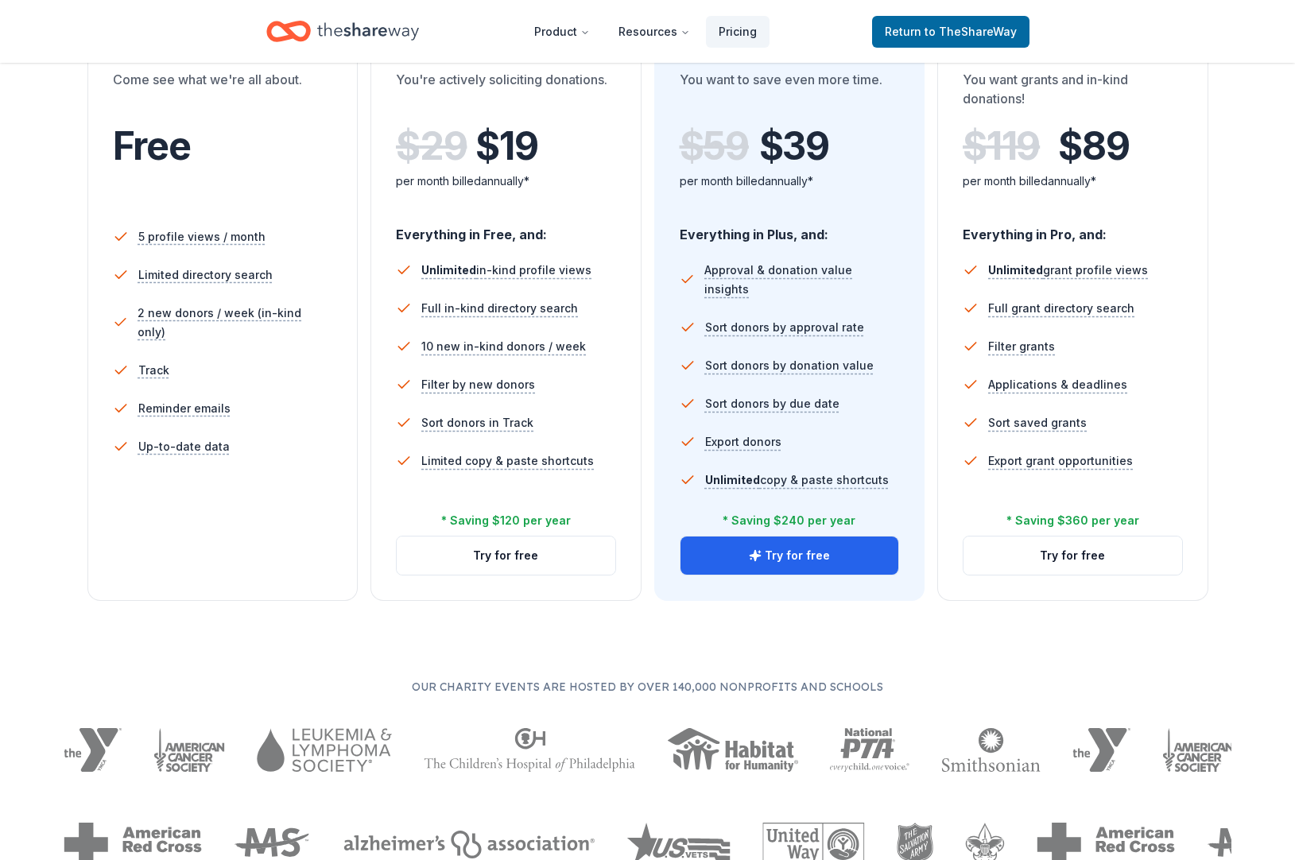
scroll to position [339, 0]
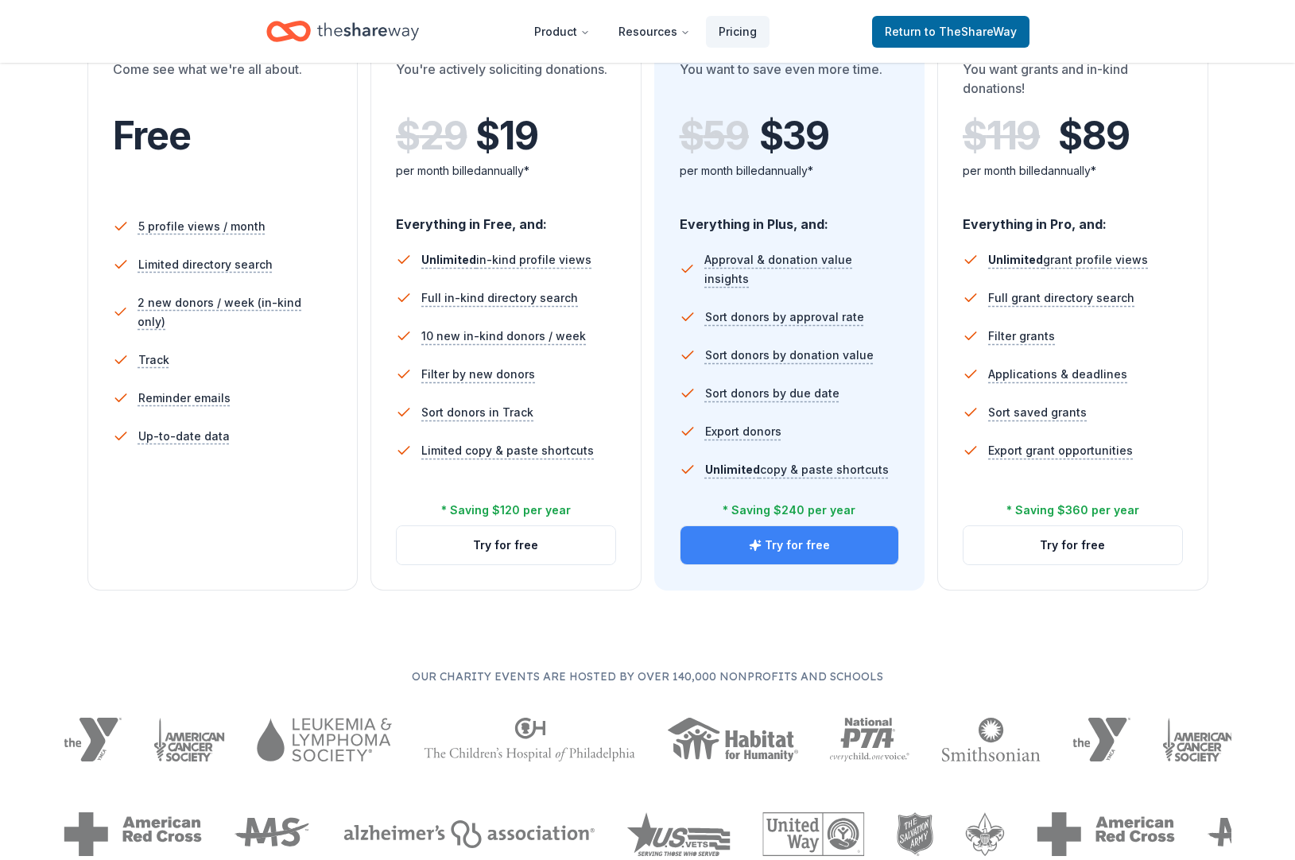
click at [755, 564] on button "Try for free" at bounding box center [789, 545] width 219 height 38
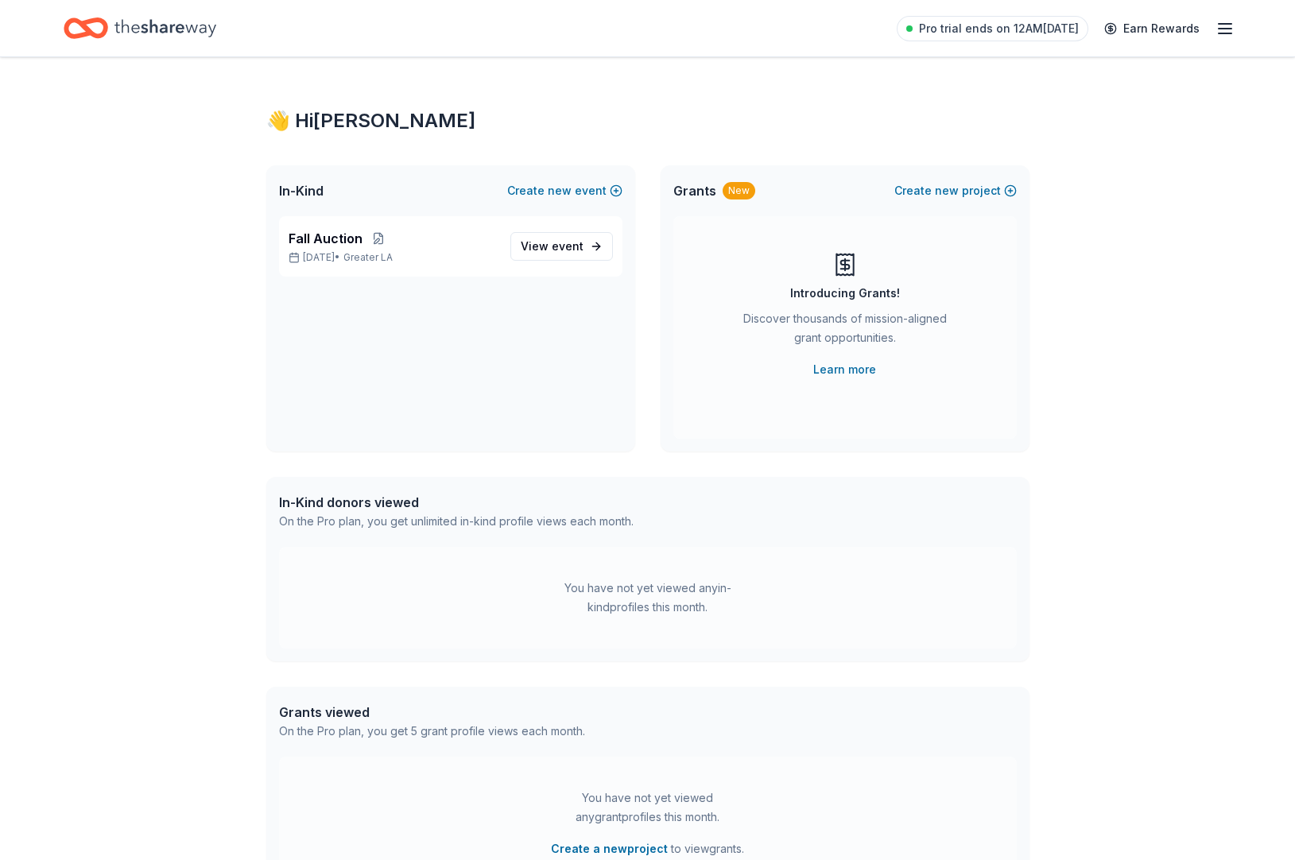
click at [494, 350] on div "Fall Auction Oct 15, 2025 • Greater LA View event" at bounding box center [450, 333] width 369 height 235
click at [1215, 21] on icon "button" at bounding box center [1224, 28] width 19 height 19
click at [1024, 132] on link "Account" at bounding box center [1027, 124] width 50 height 16
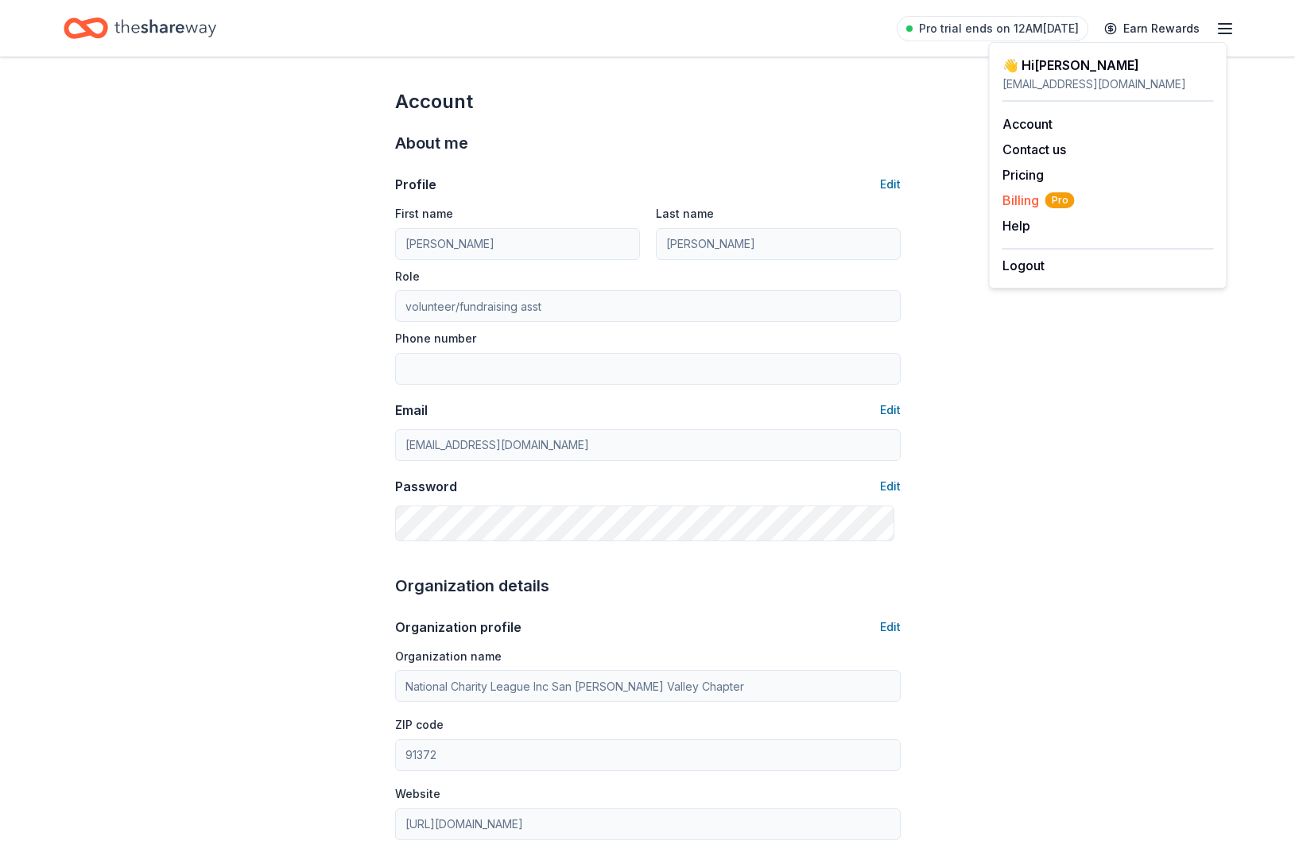
click at [1024, 210] on span "Billing Pro" at bounding box center [1038, 200] width 72 height 19
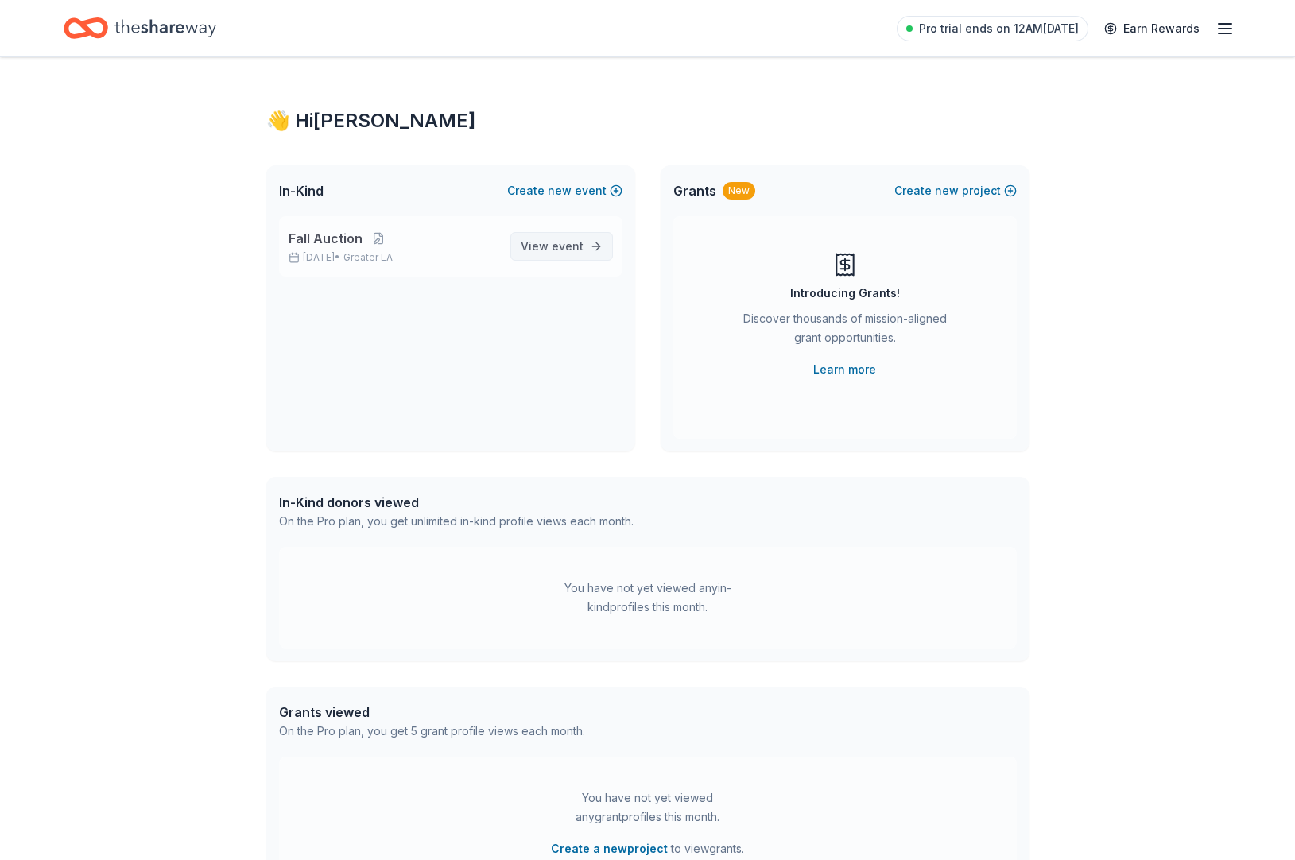
click at [521, 256] on span "View event" at bounding box center [552, 246] width 63 height 19
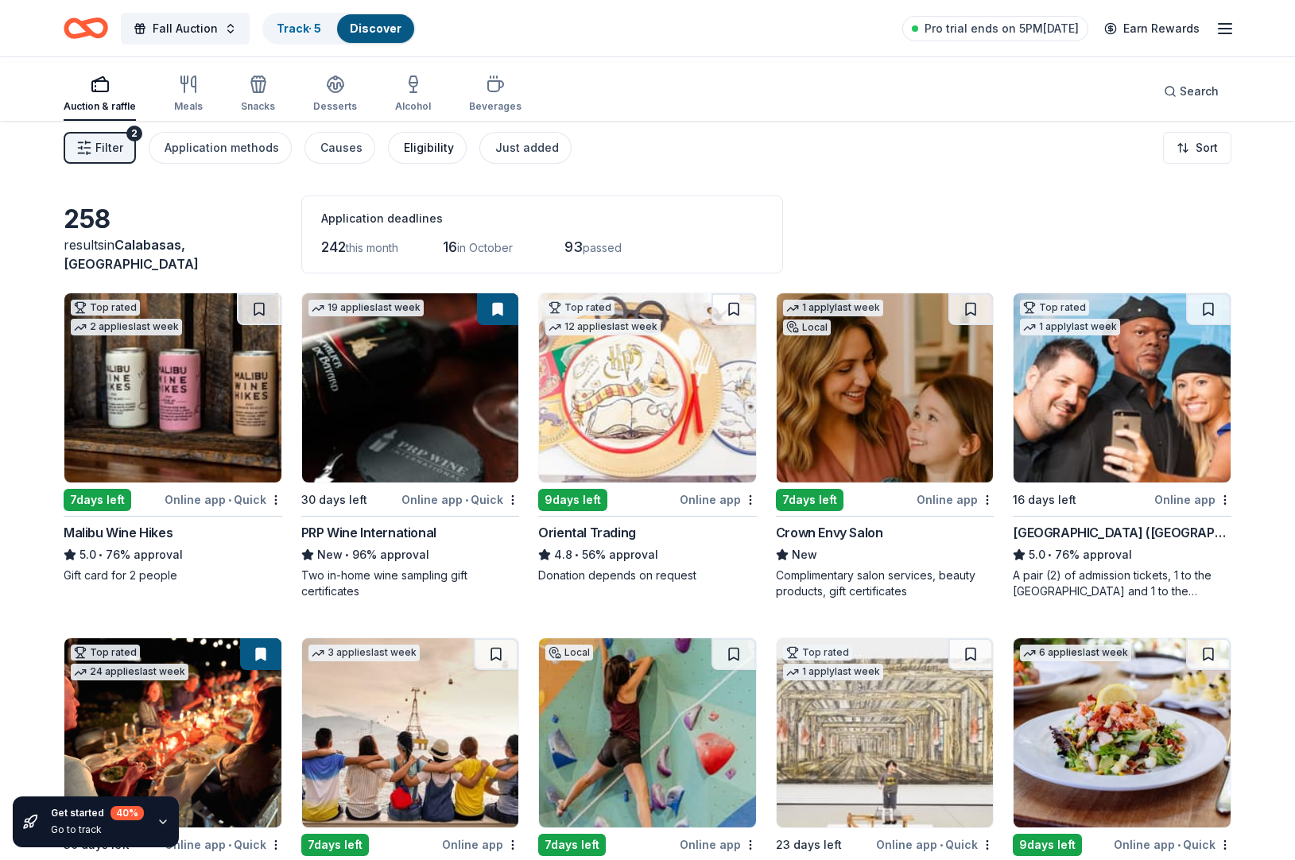
click at [454, 157] on div "Eligibility" at bounding box center [429, 147] width 50 height 19
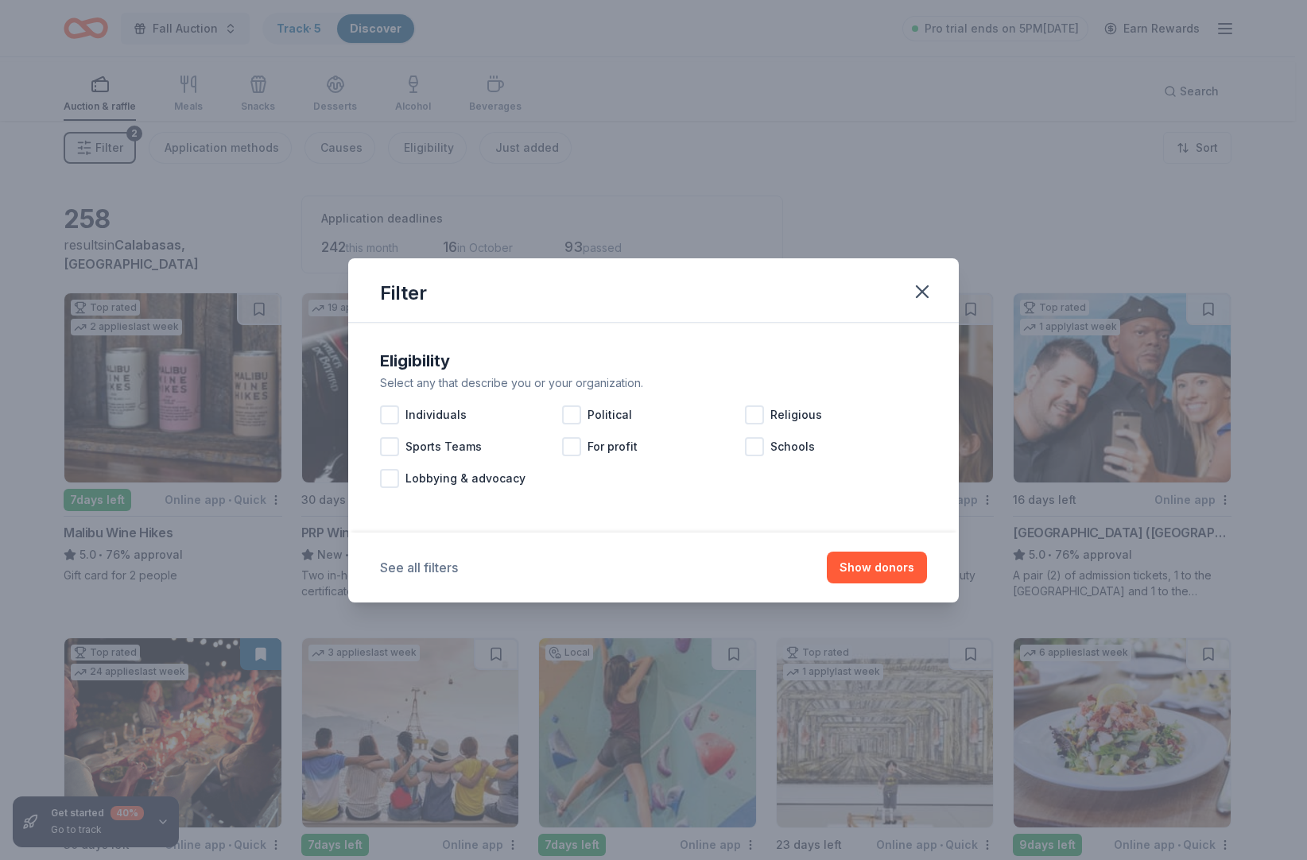
click at [393, 577] on button "See all filters" at bounding box center [419, 567] width 78 height 19
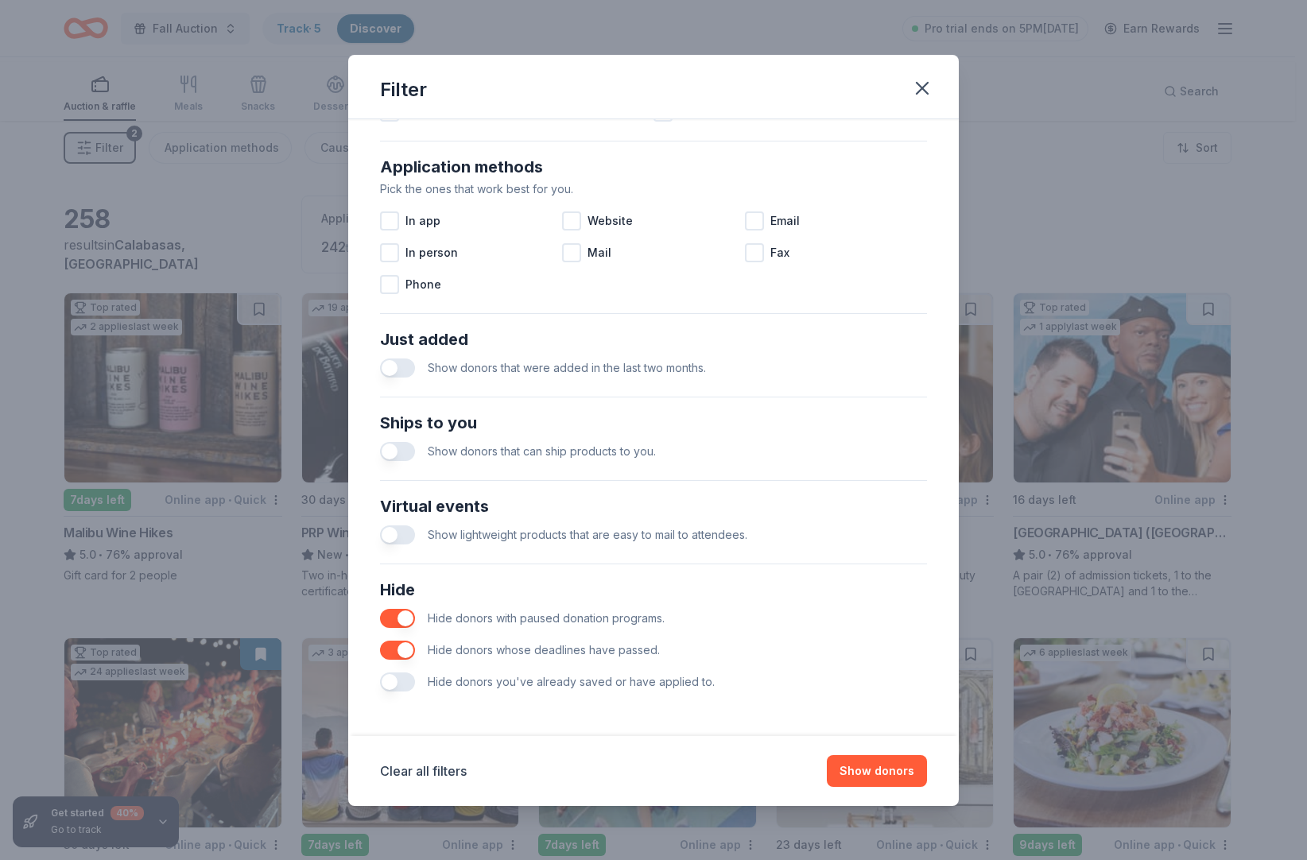
scroll to position [606, 0]
click at [380, 461] on button "button" at bounding box center [397, 451] width 35 height 19
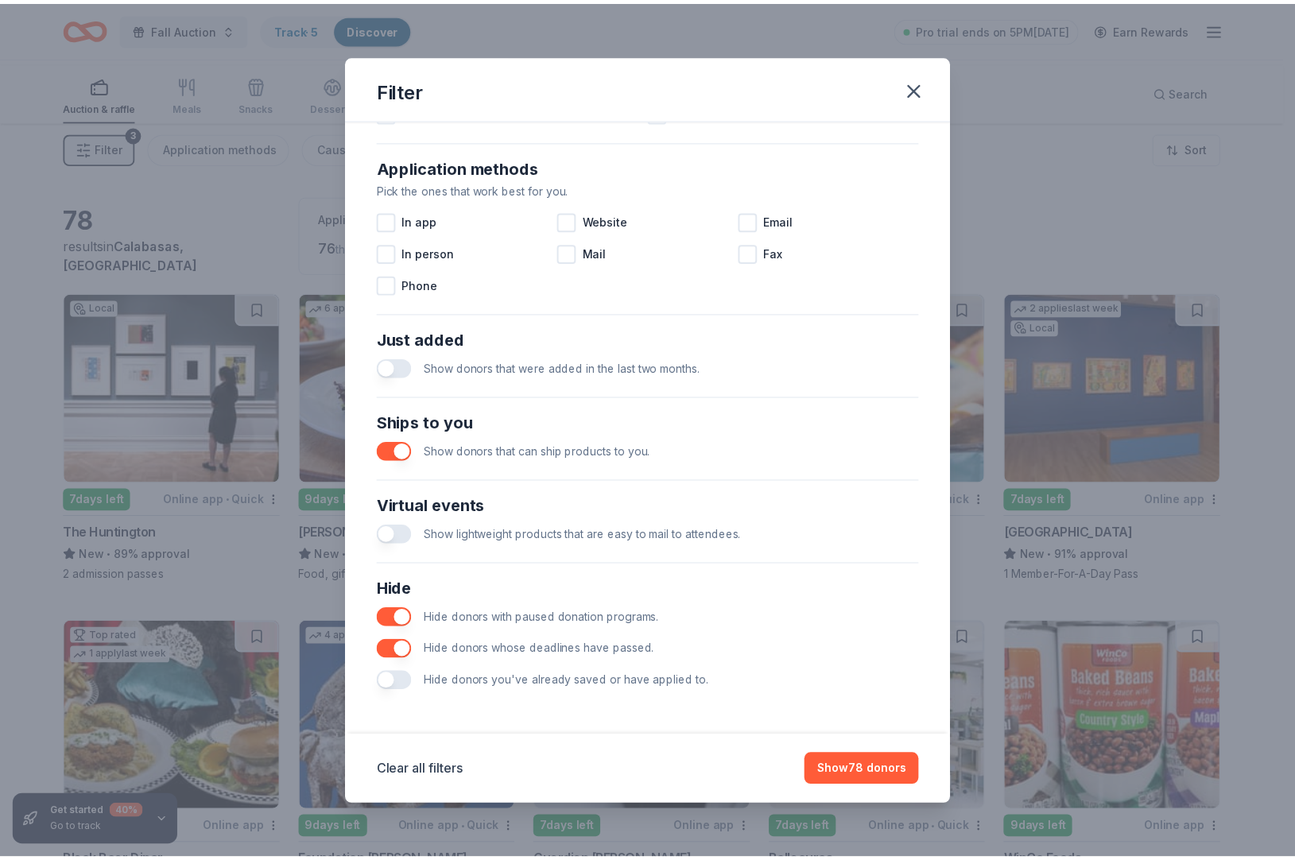
scroll to position [490, 0]
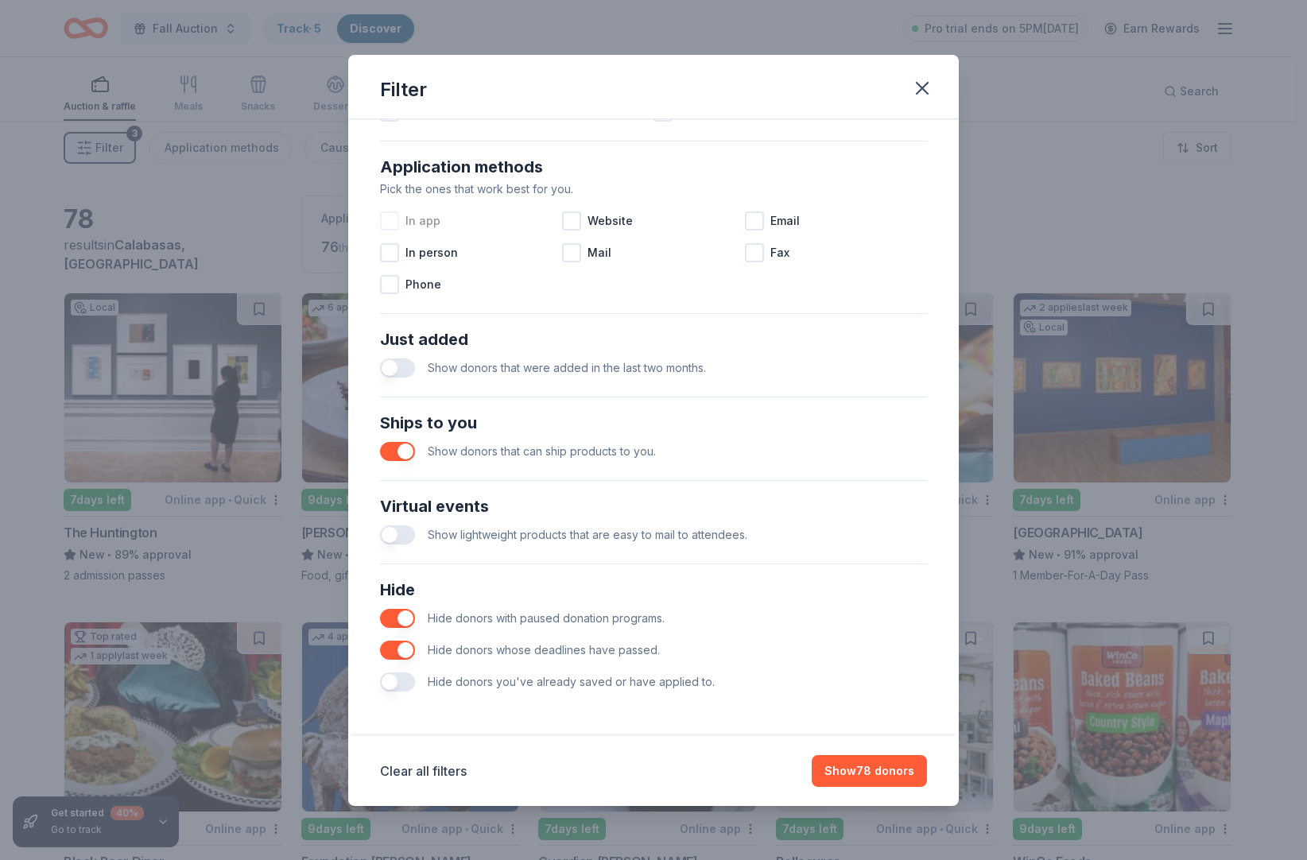
click at [380, 230] on div at bounding box center [389, 220] width 19 height 19
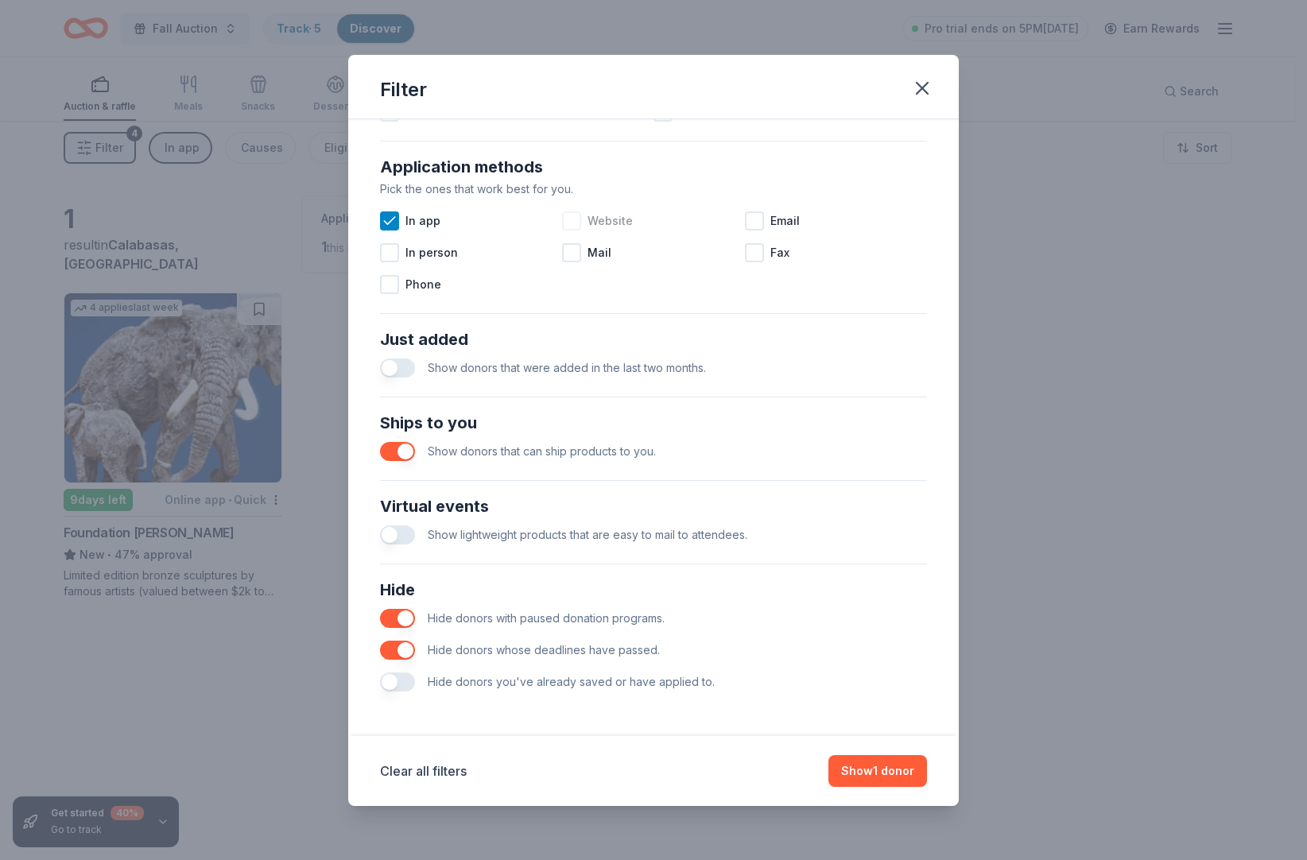
click at [562, 230] on div at bounding box center [571, 220] width 19 height 19
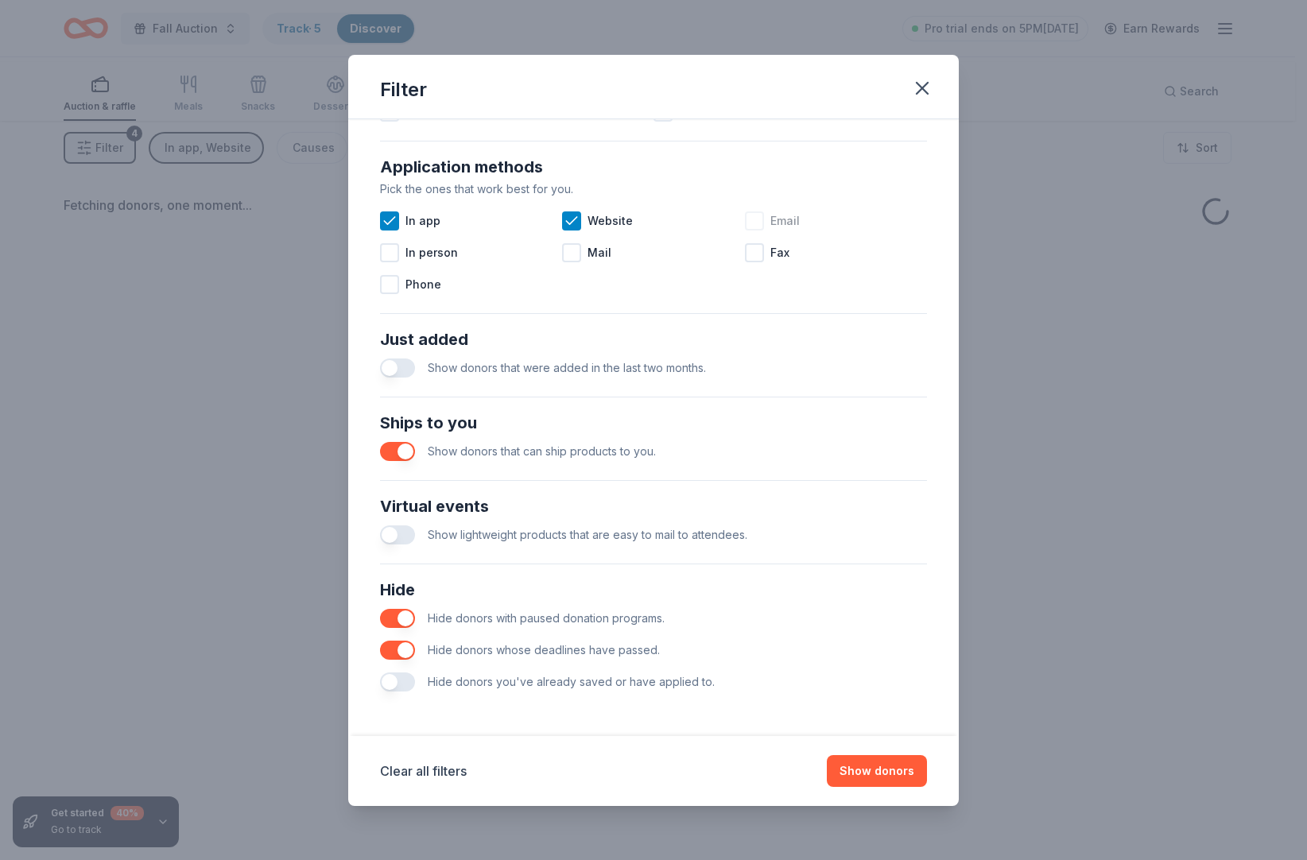
click at [760, 230] on div at bounding box center [754, 220] width 19 height 19
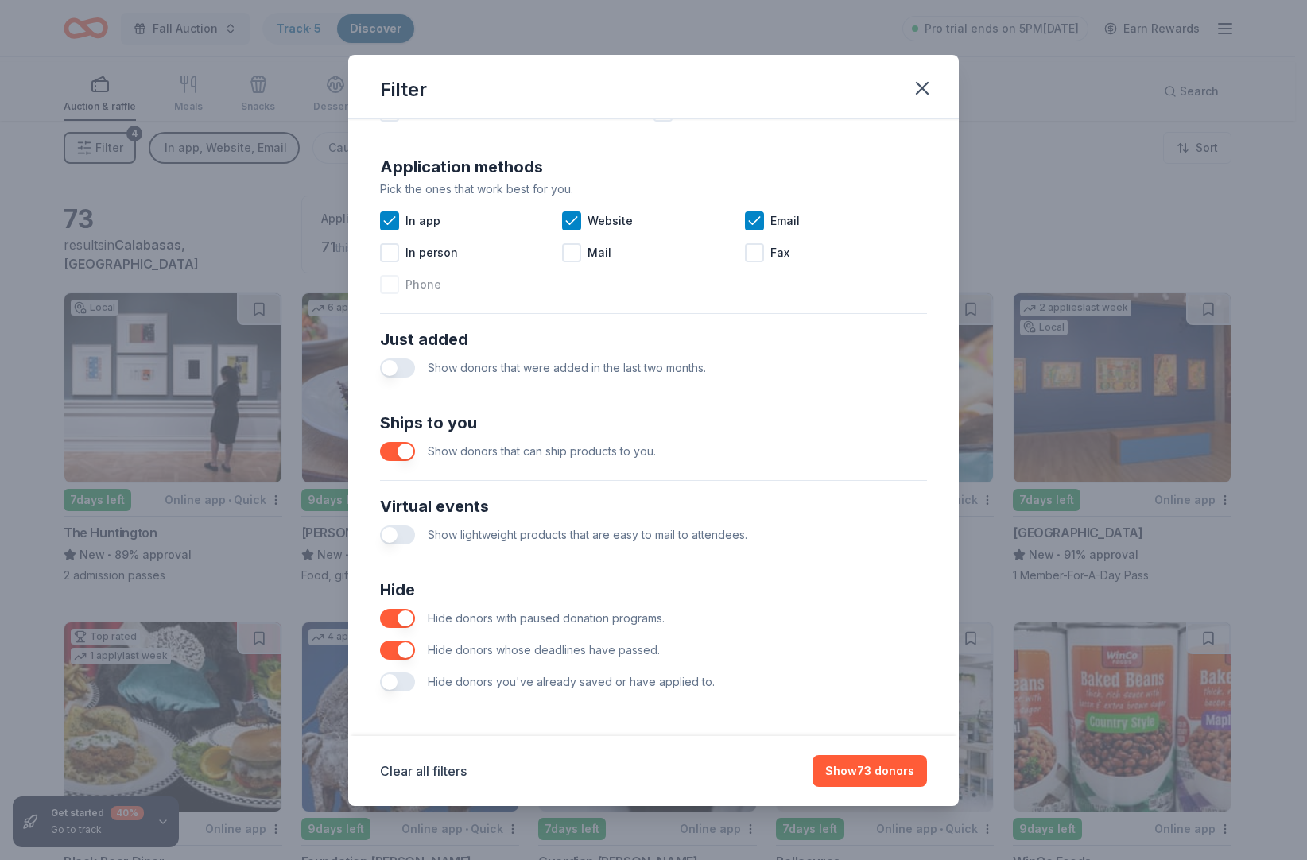
click at [380, 294] on div at bounding box center [389, 284] width 19 height 19
click at [381, 292] on icon at bounding box center [389, 285] width 16 height 16
click at [869, 760] on button "Show 73 donors" at bounding box center [869, 771] width 114 height 32
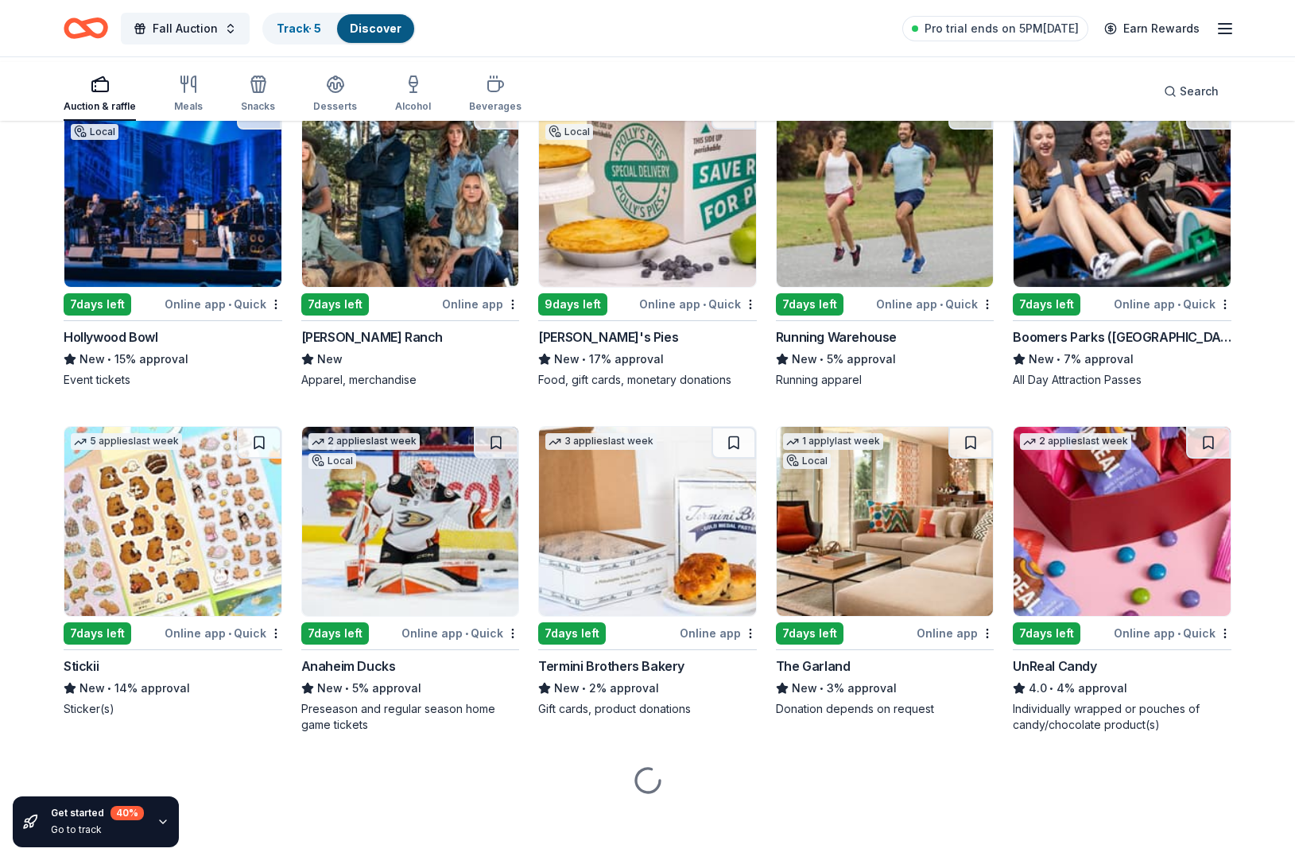
scroll to position [2394, 0]
click at [158, 287] on img at bounding box center [172, 192] width 217 height 189
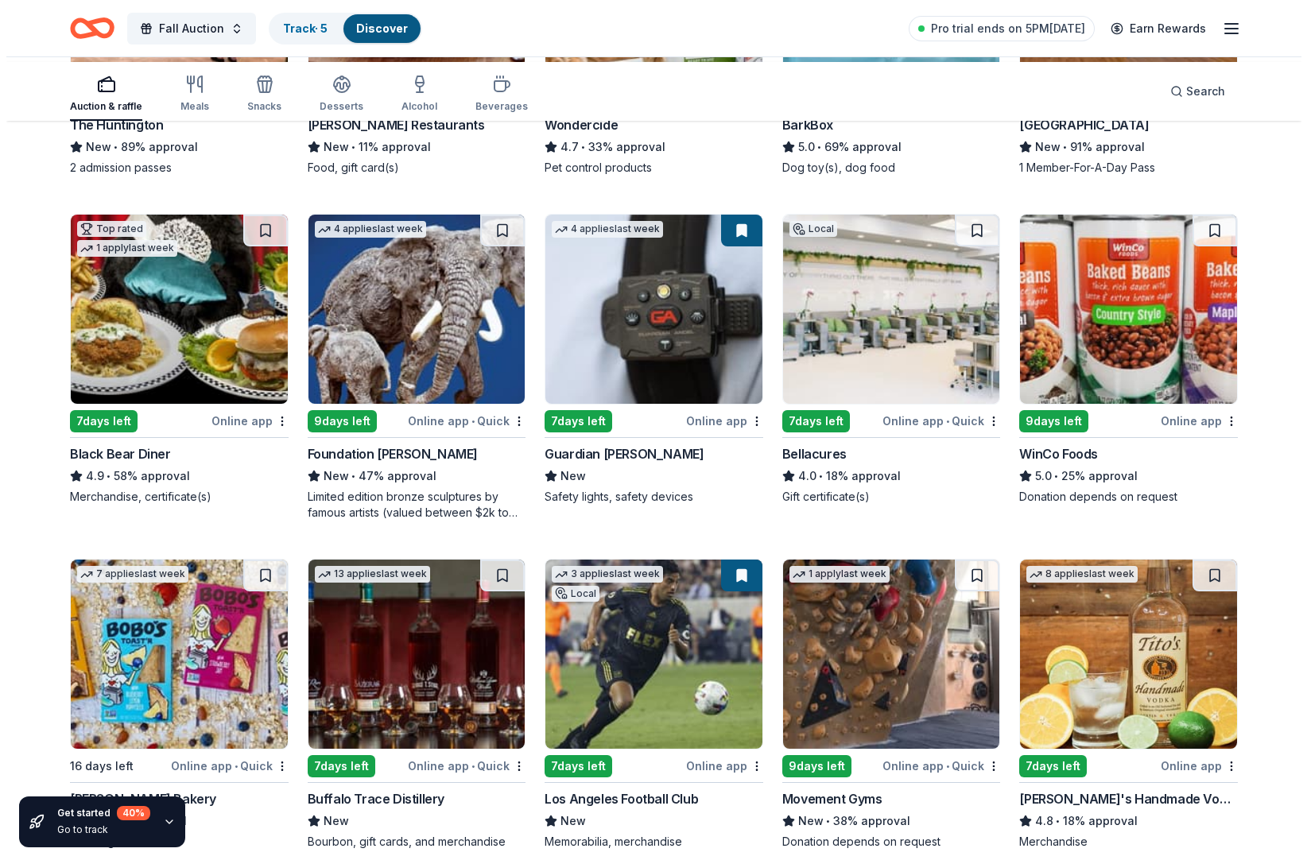
scroll to position [0, 0]
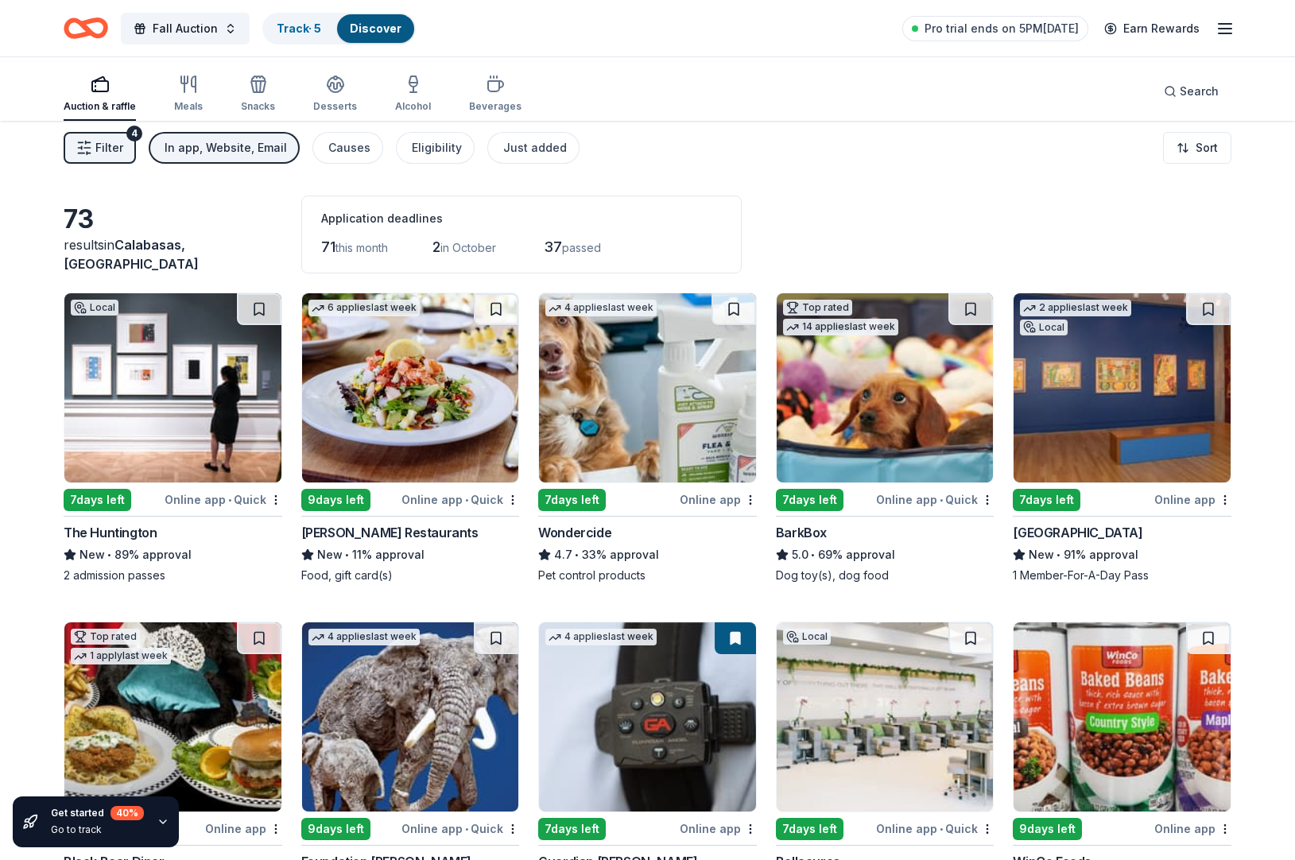
click at [115, 157] on span "Filter" at bounding box center [109, 147] width 28 height 19
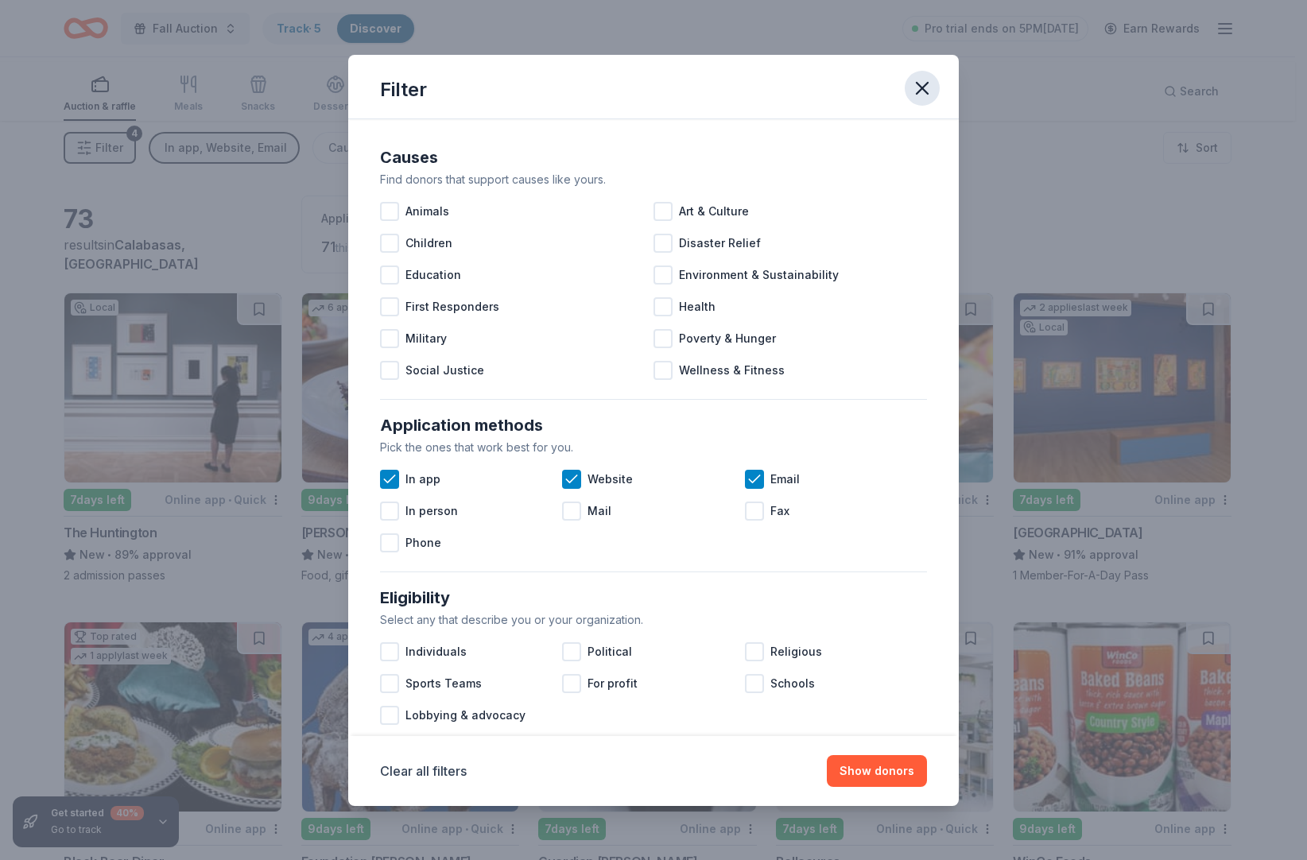
click at [927, 91] on icon "button" at bounding box center [921, 88] width 11 height 11
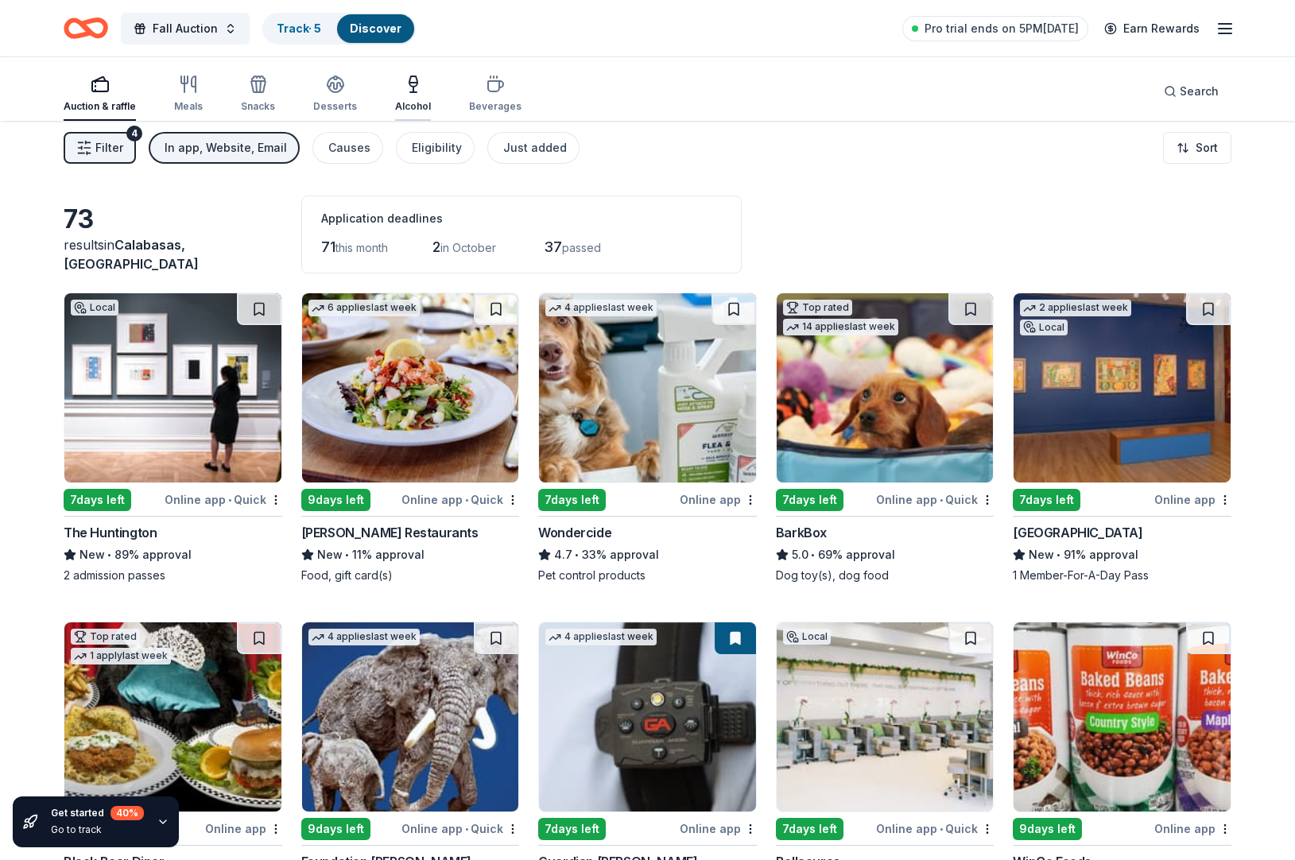
click at [431, 113] on div "Alcohol" at bounding box center [413, 106] width 36 height 13
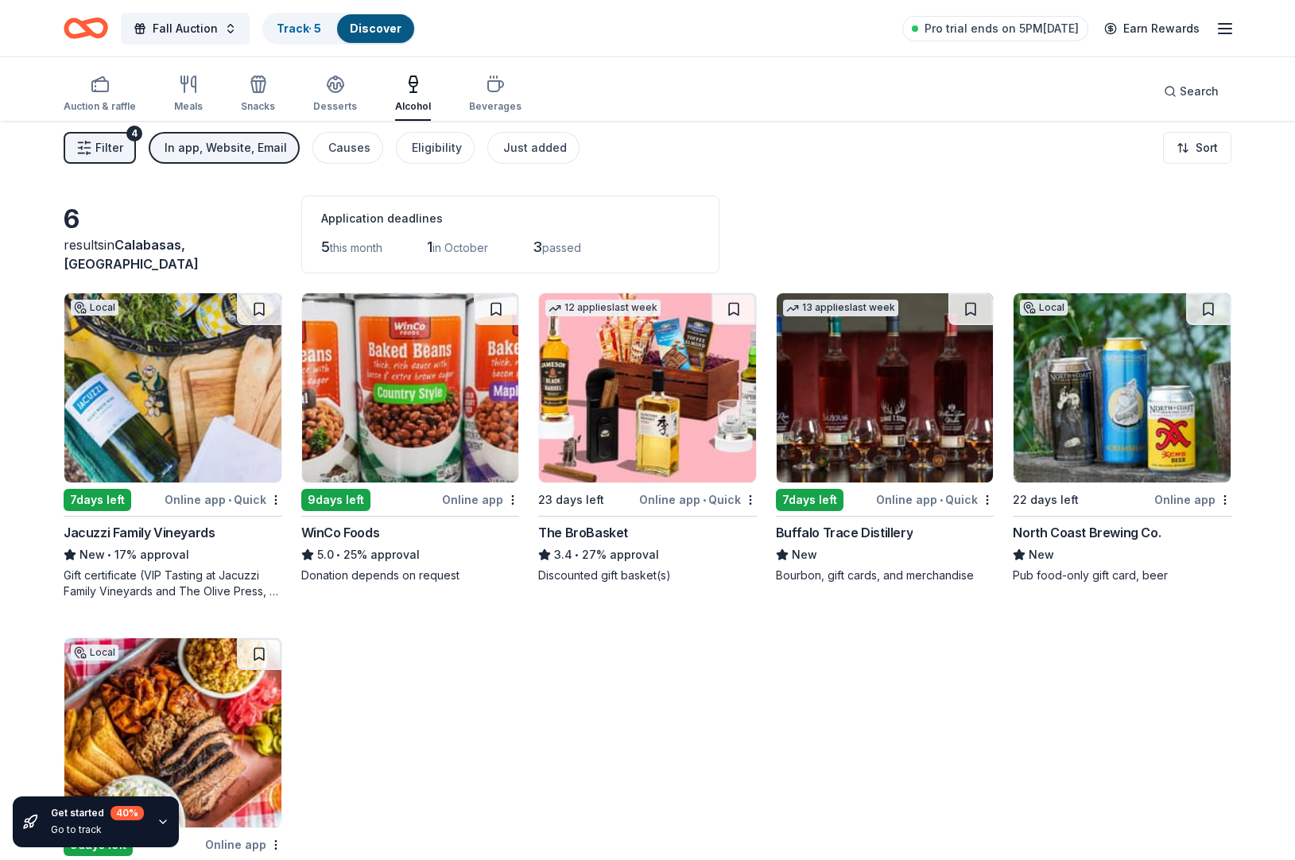
click at [278, 157] on div "In app, Website, Email" at bounding box center [226, 147] width 122 height 19
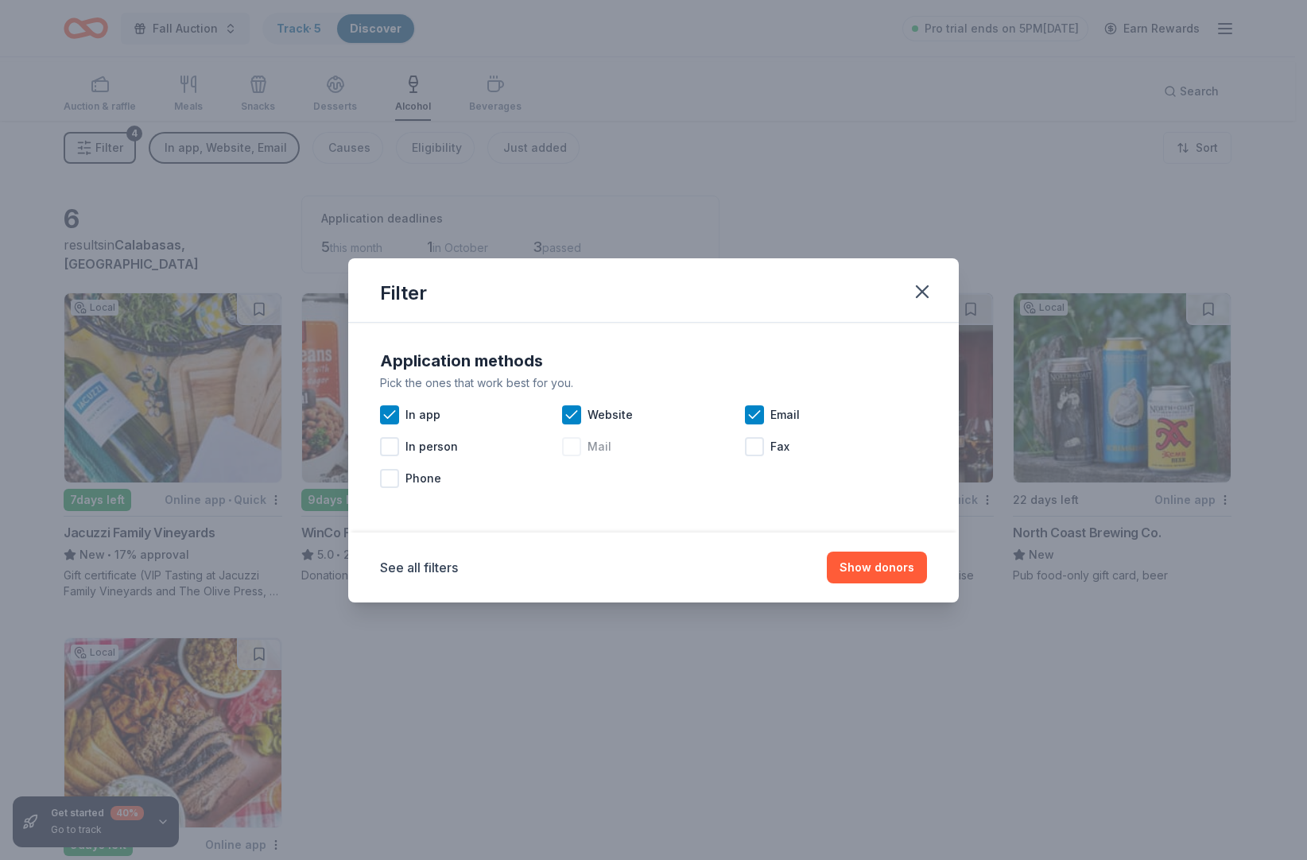
click at [562, 444] on div at bounding box center [571, 446] width 19 height 19
click at [563, 443] on icon at bounding box center [571, 447] width 16 height 16
click at [391, 577] on button "See all filters" at bounding box center [419, 567] width 78 height 19
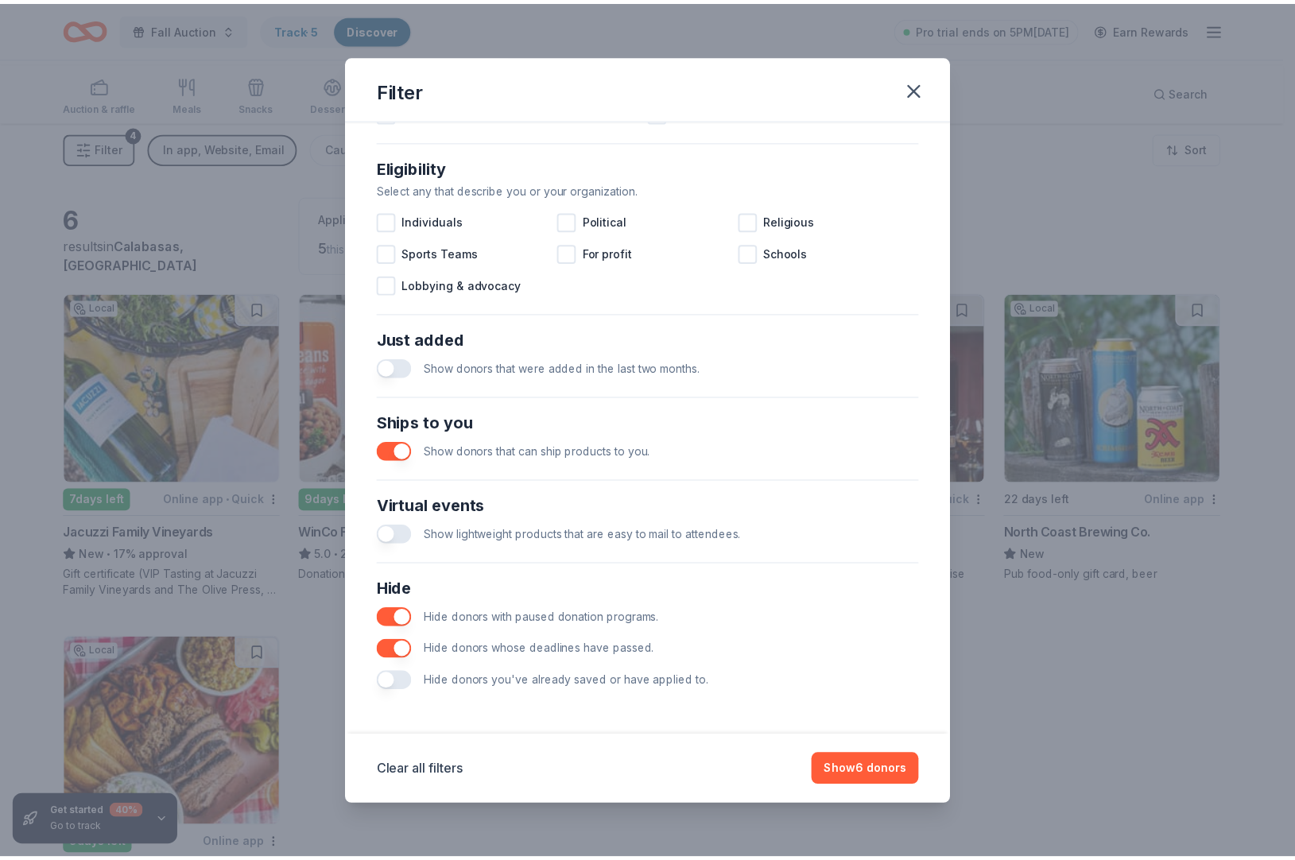
scroll to position [703, 0]
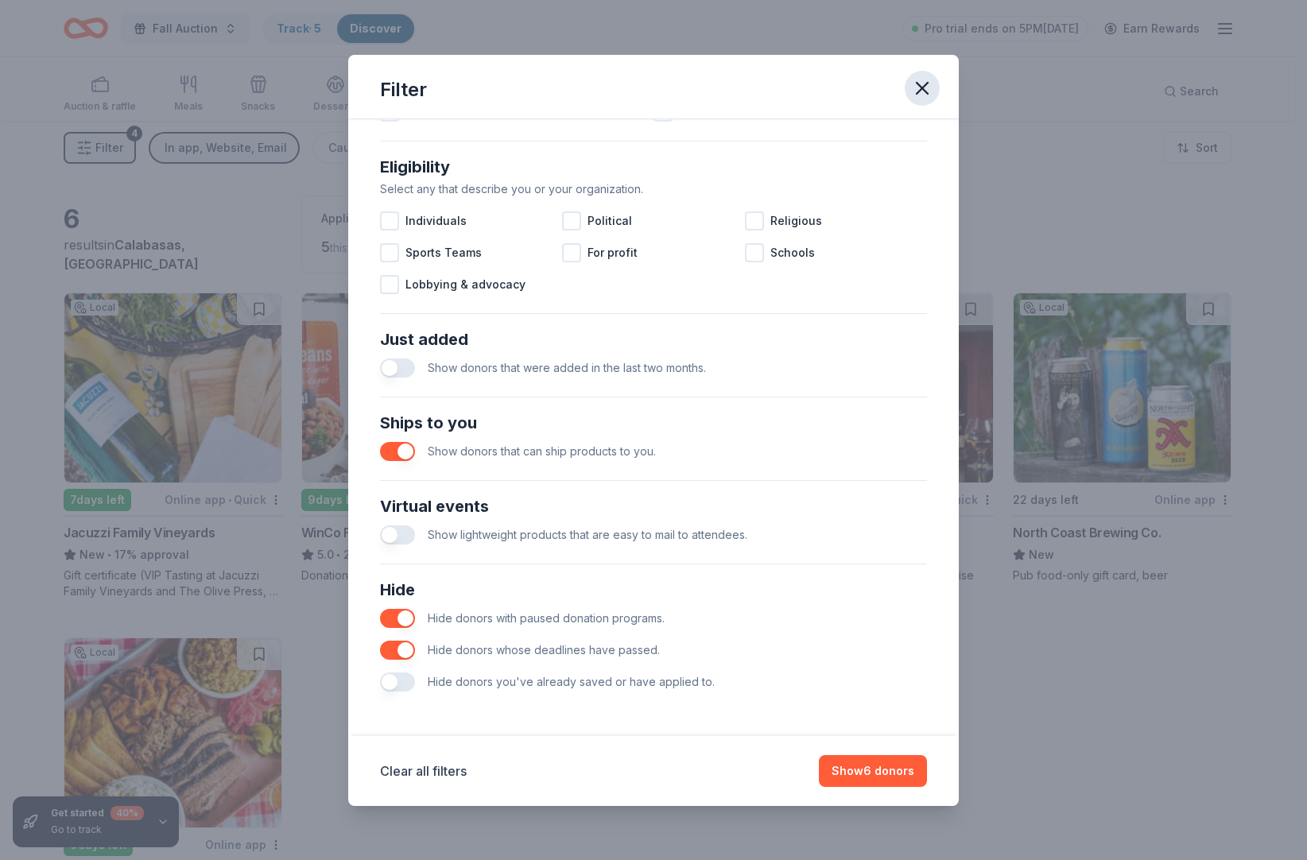
click at [927, 92] on icon "button" at bounding box center [921, 88] width 11 height 11
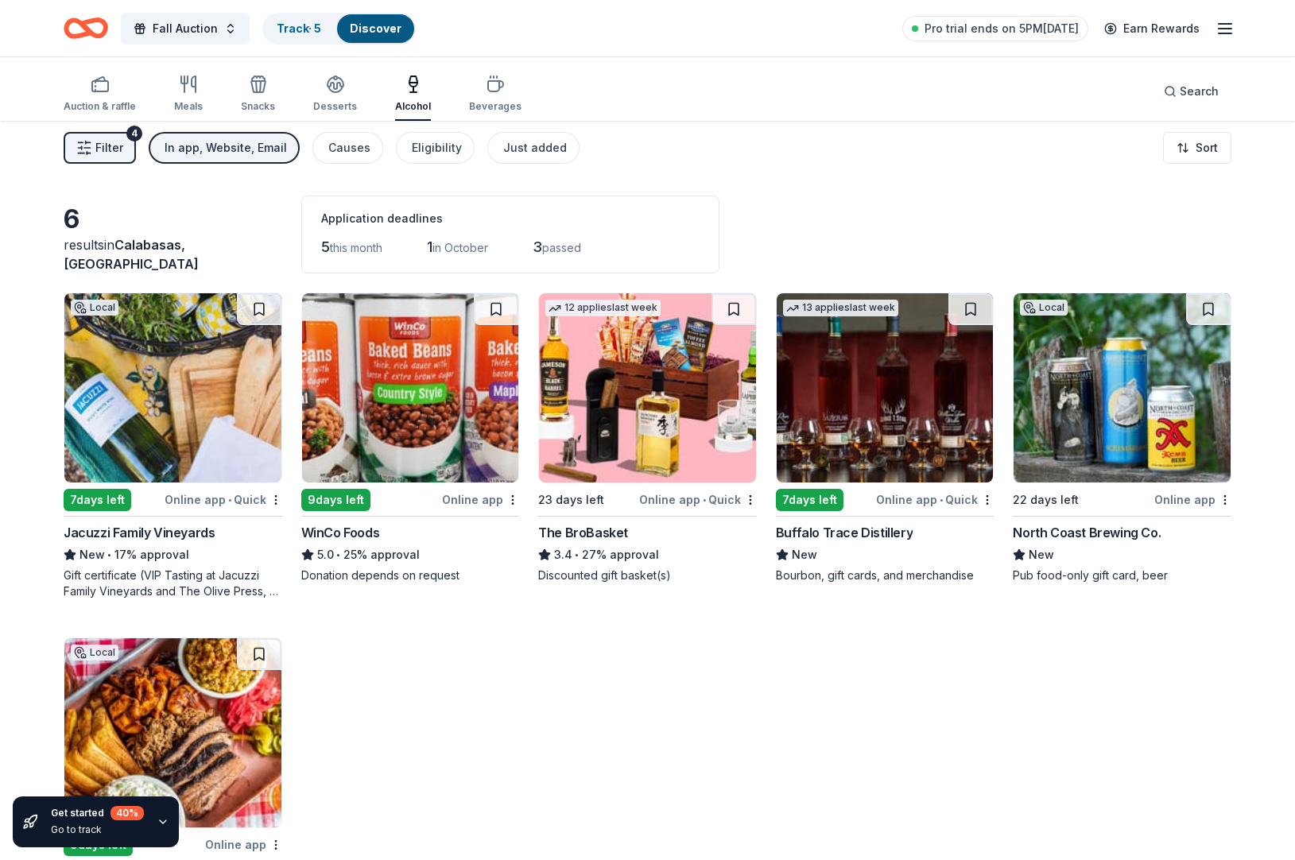
click at [190, 450] on img at bounding box center [172, 387] width 217 height 189
click at [1163, 96] on div "Search" at bounding box center [1190, 91] width 55 height 19
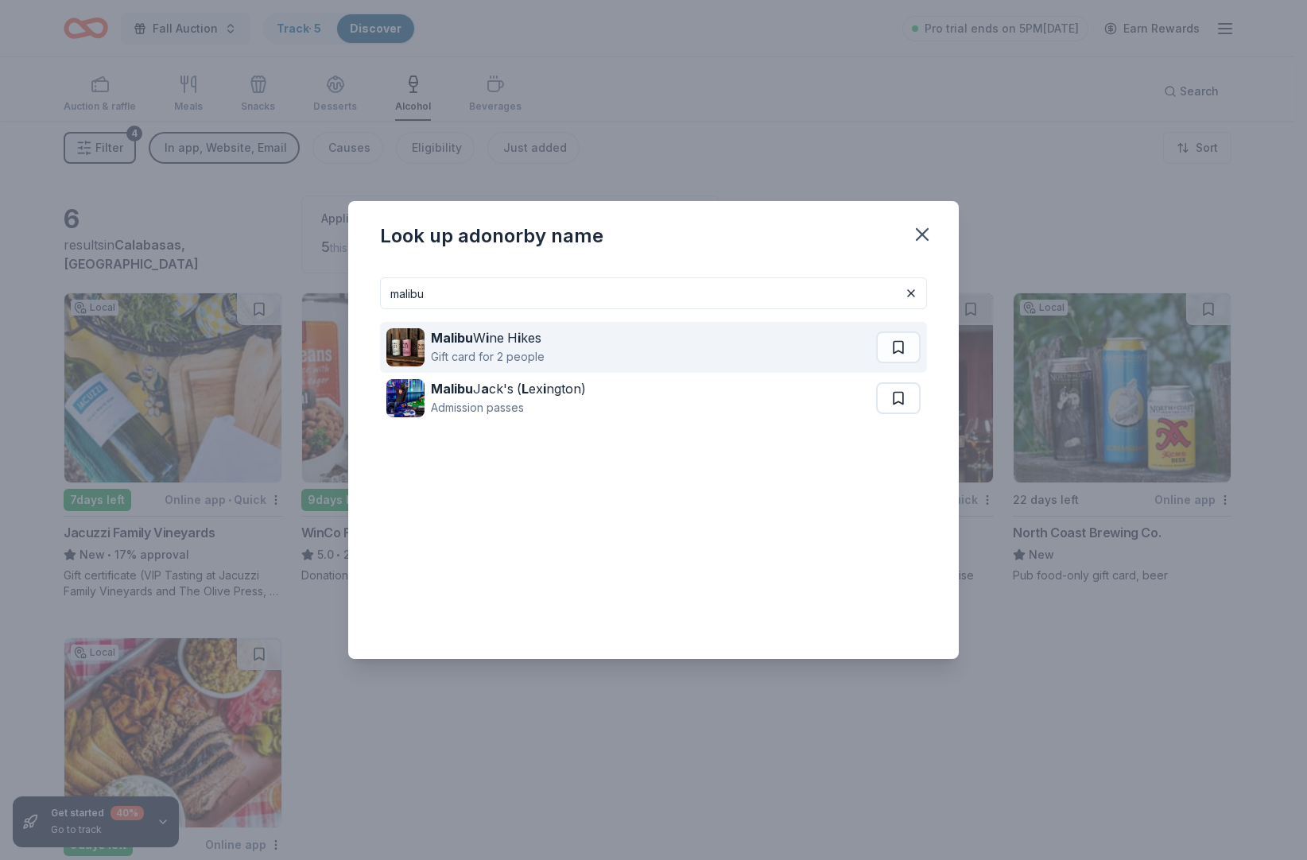
type input "malibu"
click at [497, 336] on div "Malibu W i ne H i kes" at bounding box center [488, 337] width 114 height 19
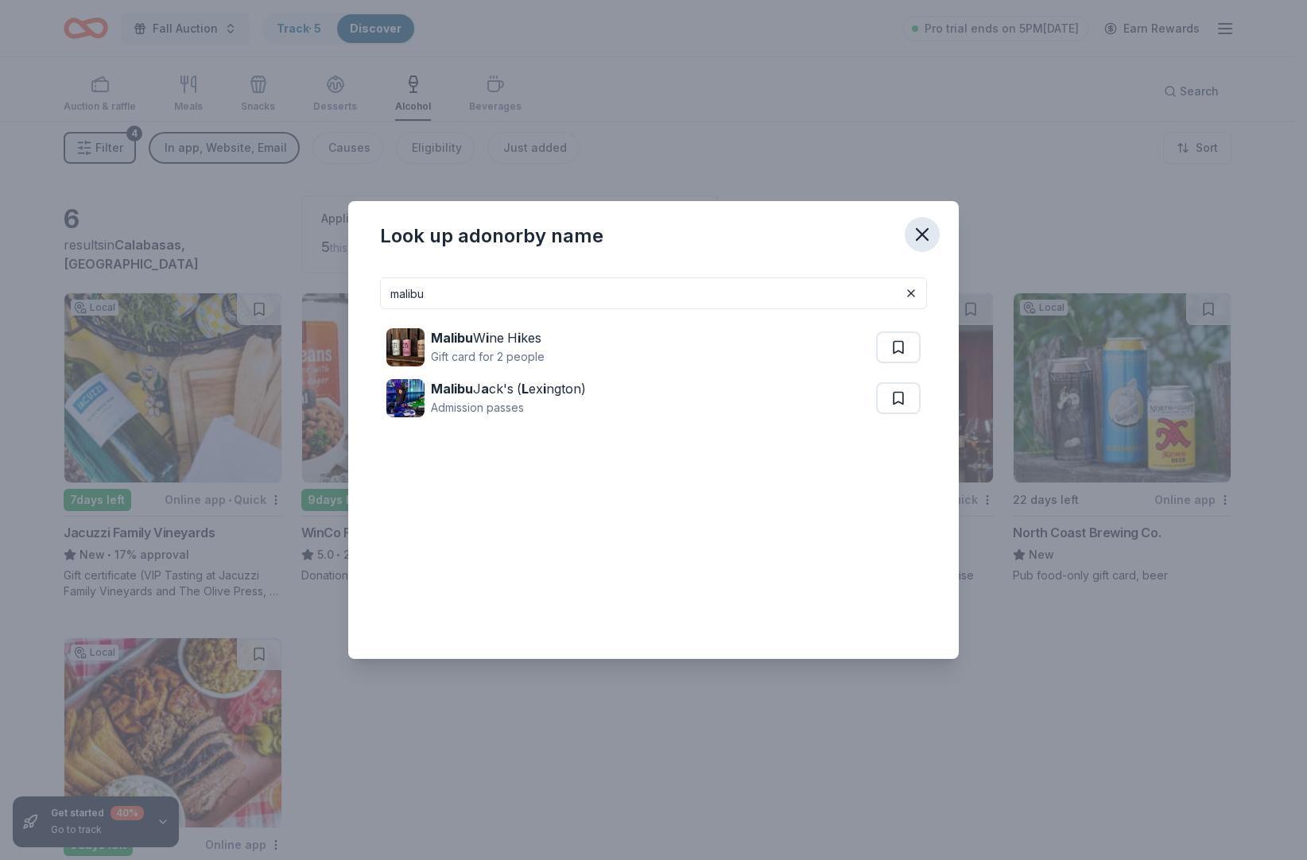
click at [933, 223] on icon "button" at bounding box center [922, 234] width 22 height 22
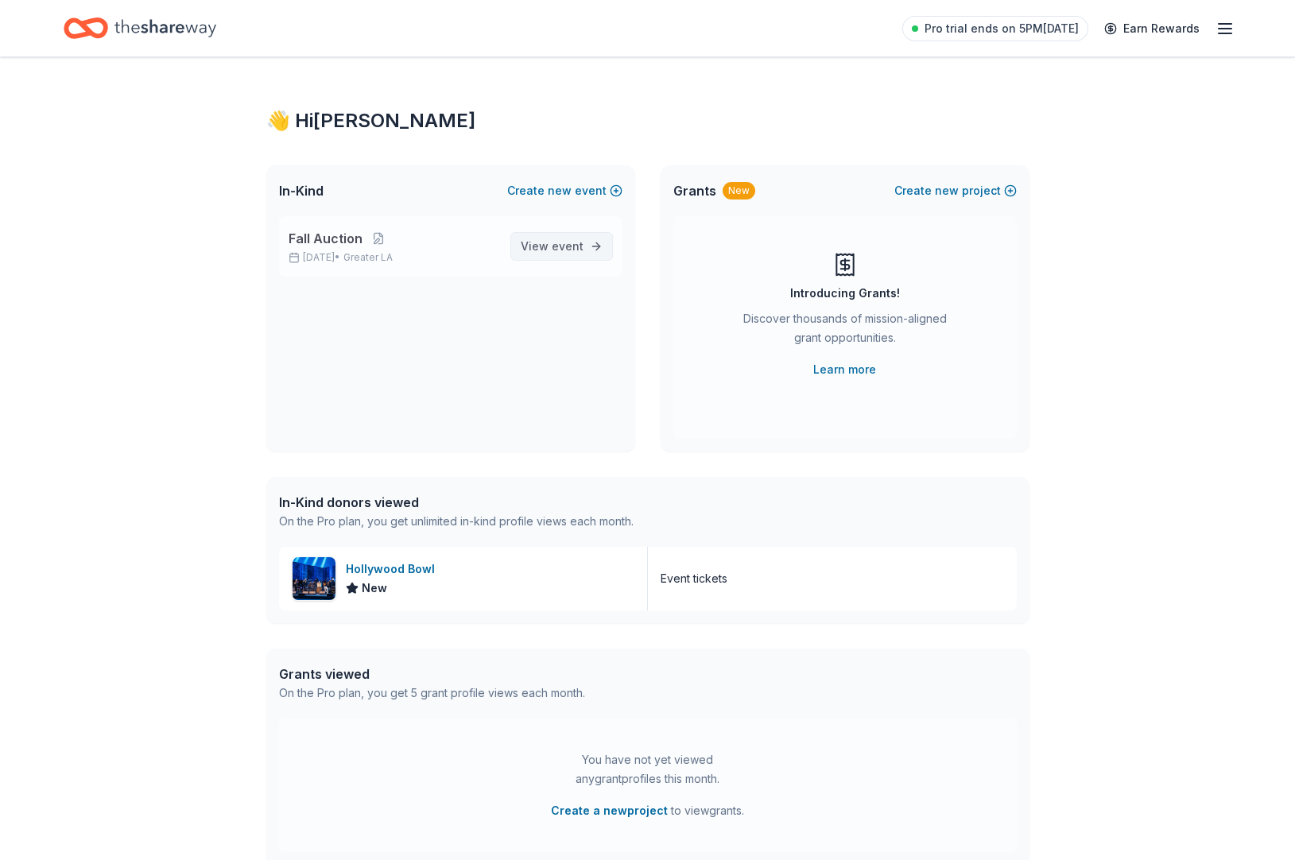
click at [567, 253] on span "event" at bounding box center [568, 246] width 32 height 14
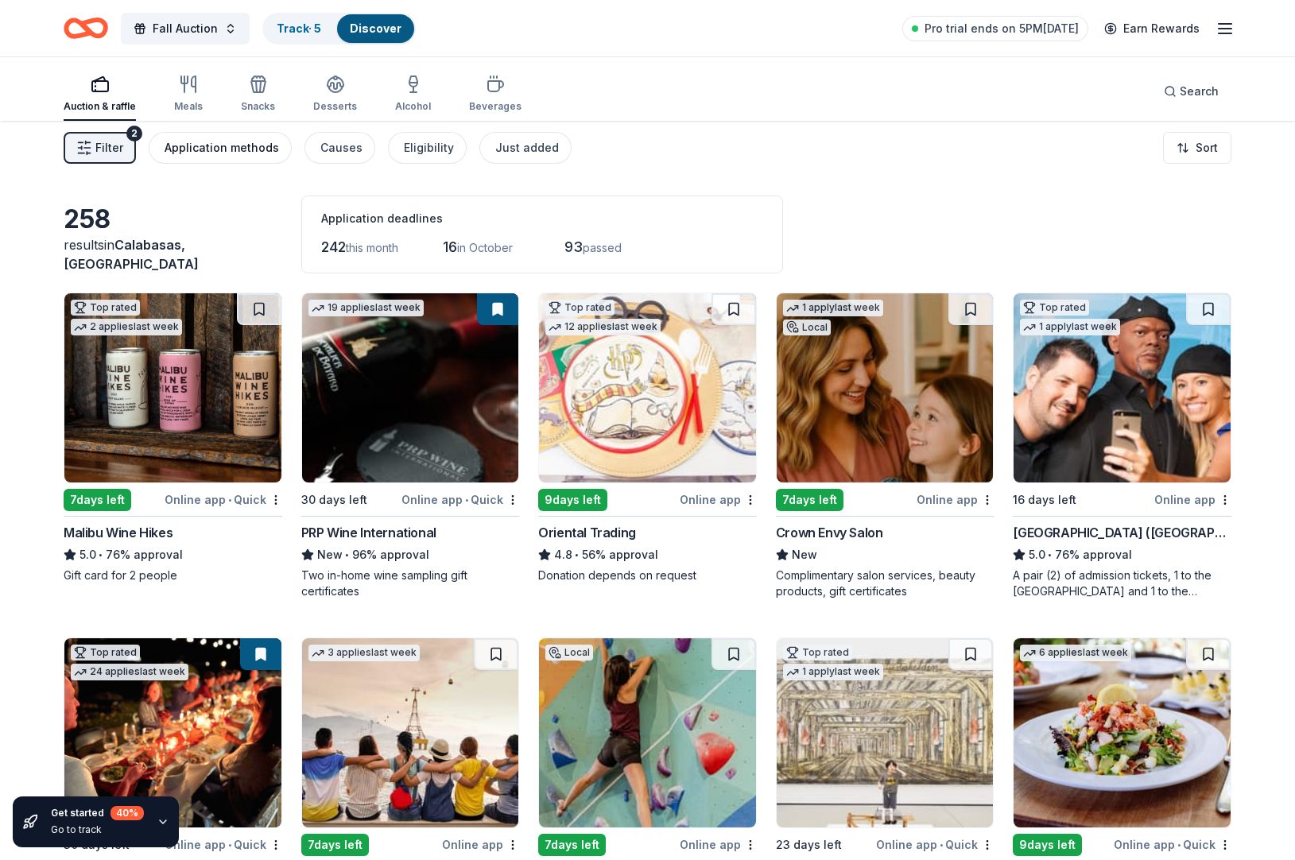
click at [248, 157] on div "Application methods" at bounding box center [222, 147] width 114 height 19
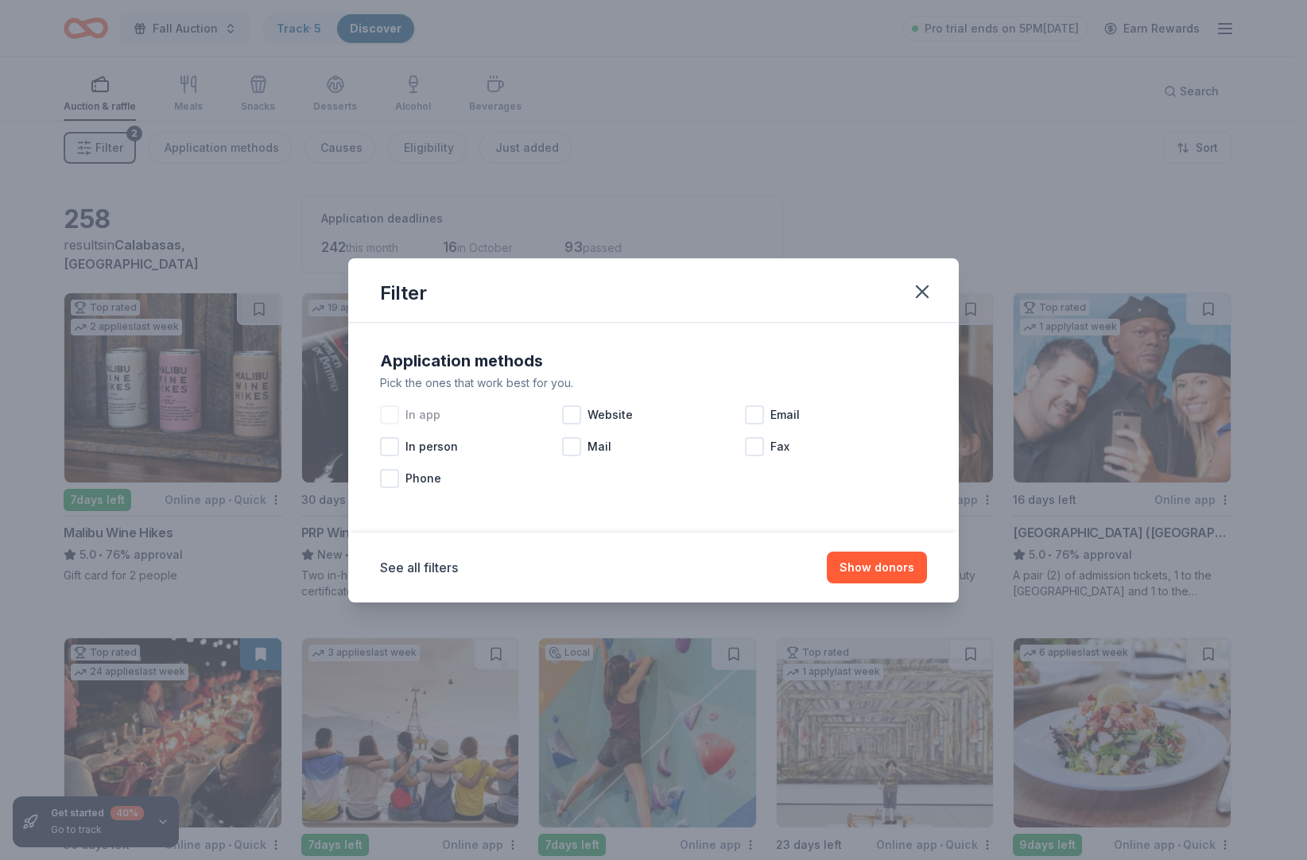
click at [380, 405] on div at bounding box center [389, 414] width 19 height 19
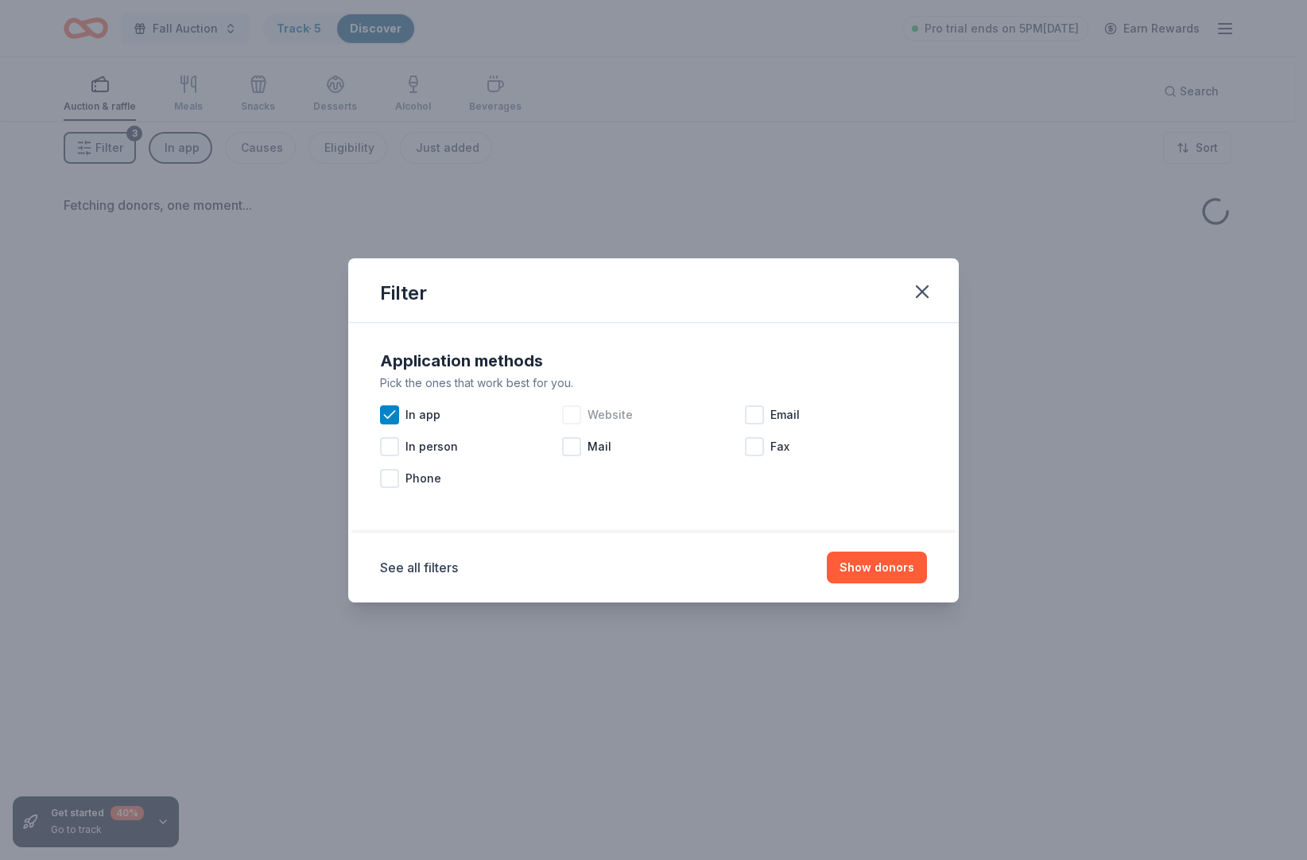
click at [567, 405] on div at bounding box center [571, 414] width 19 height 19
click at [764, 405] on div at bounding box center [754, 414] width 19 height 19
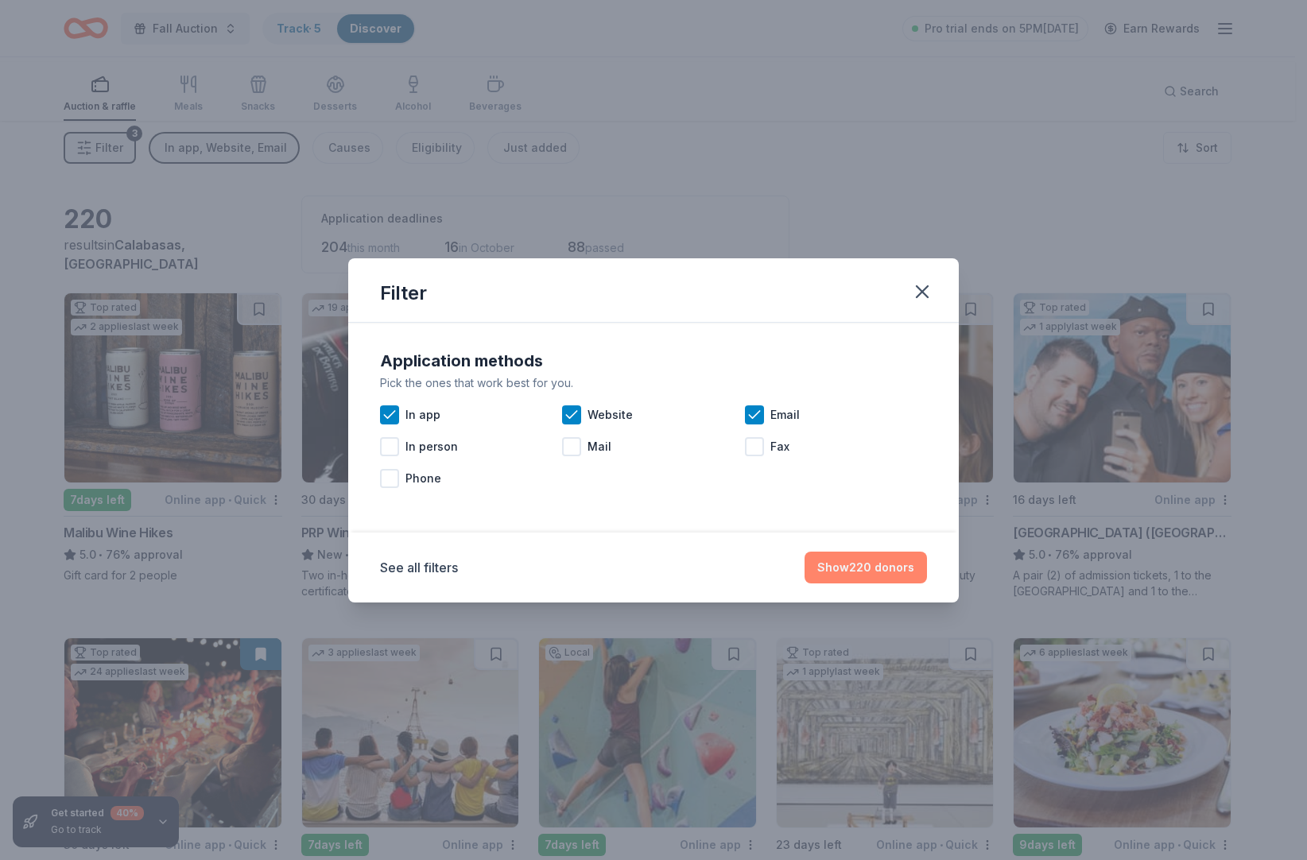
click at [851, 583] on button "Show 220 donors" at bounding box center [865, 568] width 122 height 32
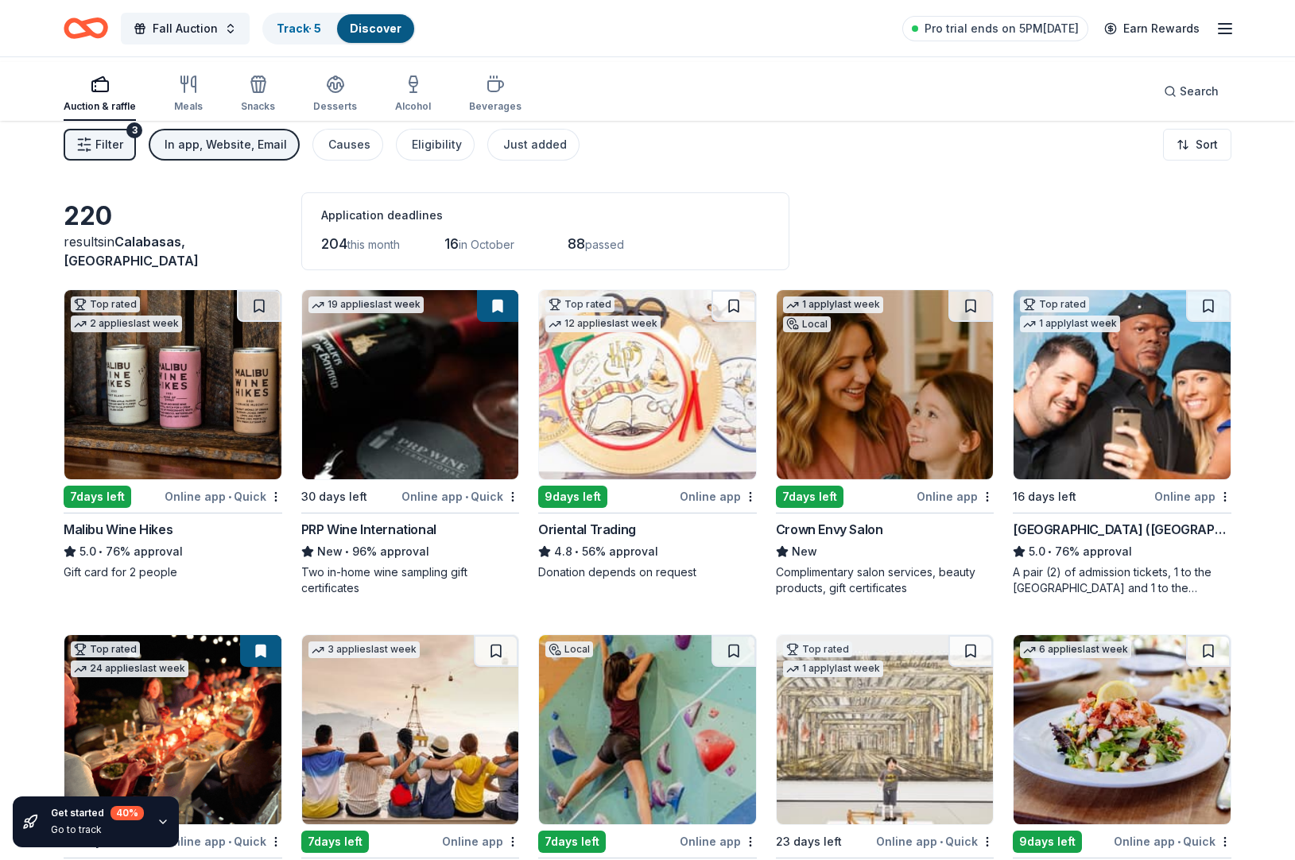
scroll to position [10, 0]
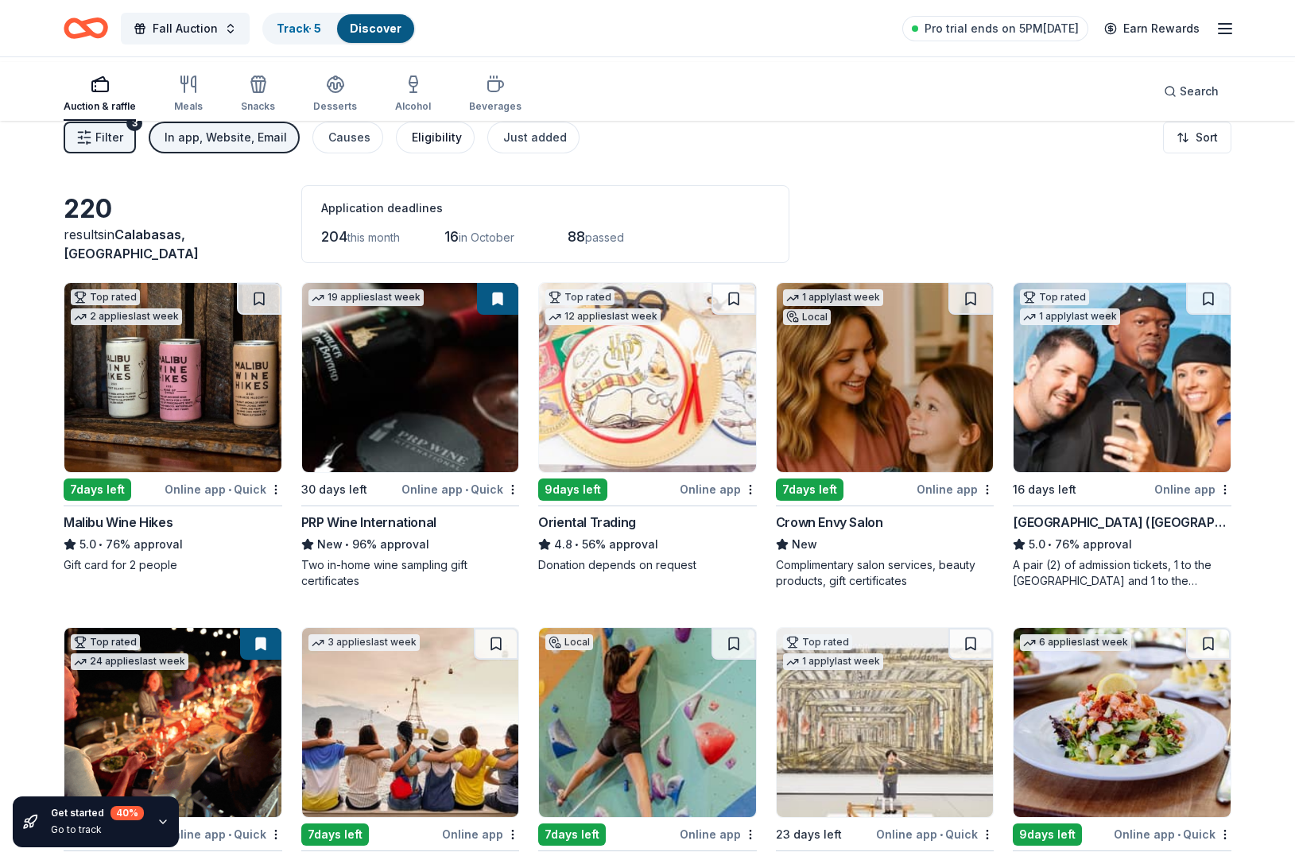
click at [462, 147] on div "Eligibility" at bounding box center [437, 137] width 50 height 19
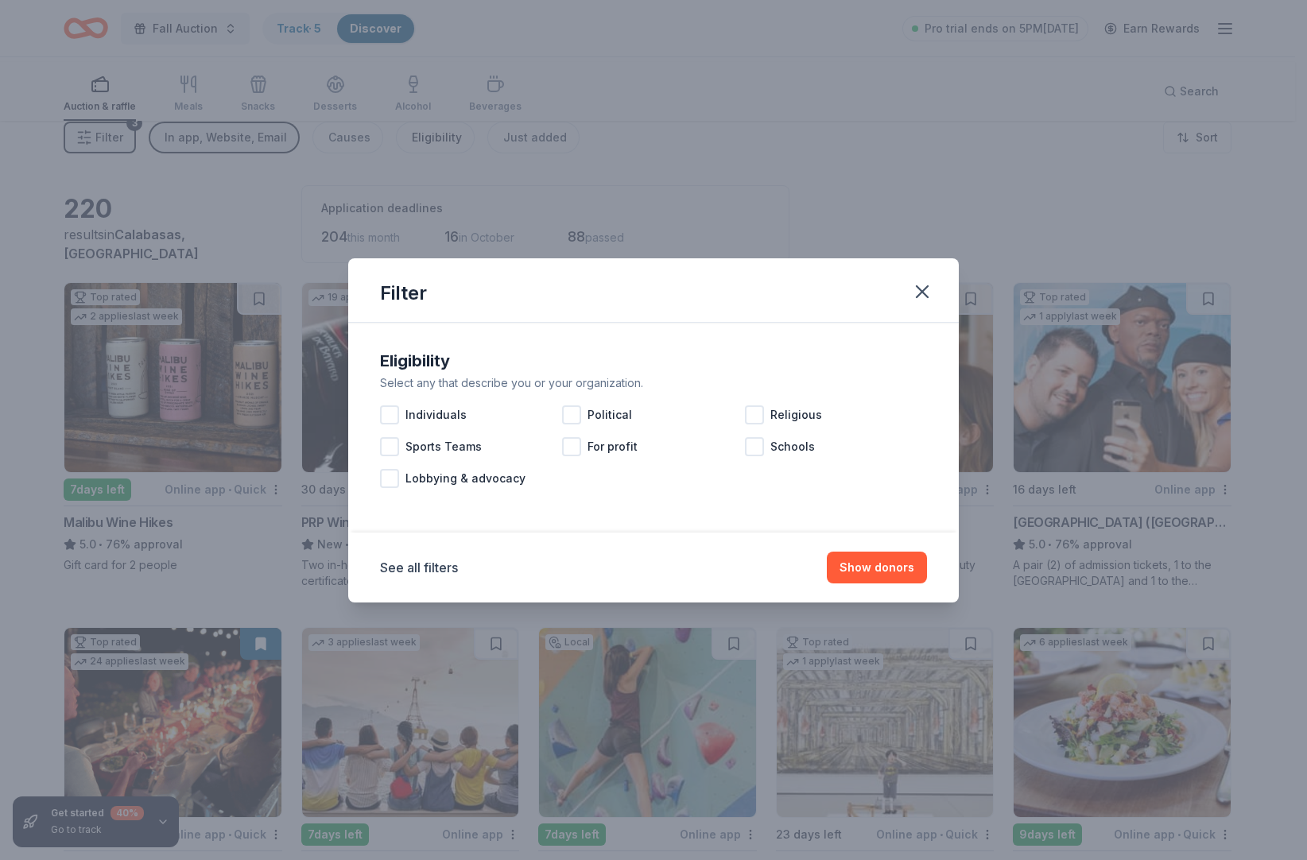
click at [506, 168] on div "Filter Eligibility Select any that describe you or your organization. Individua…" at bounding box center [653, 430] width 1307 height 860
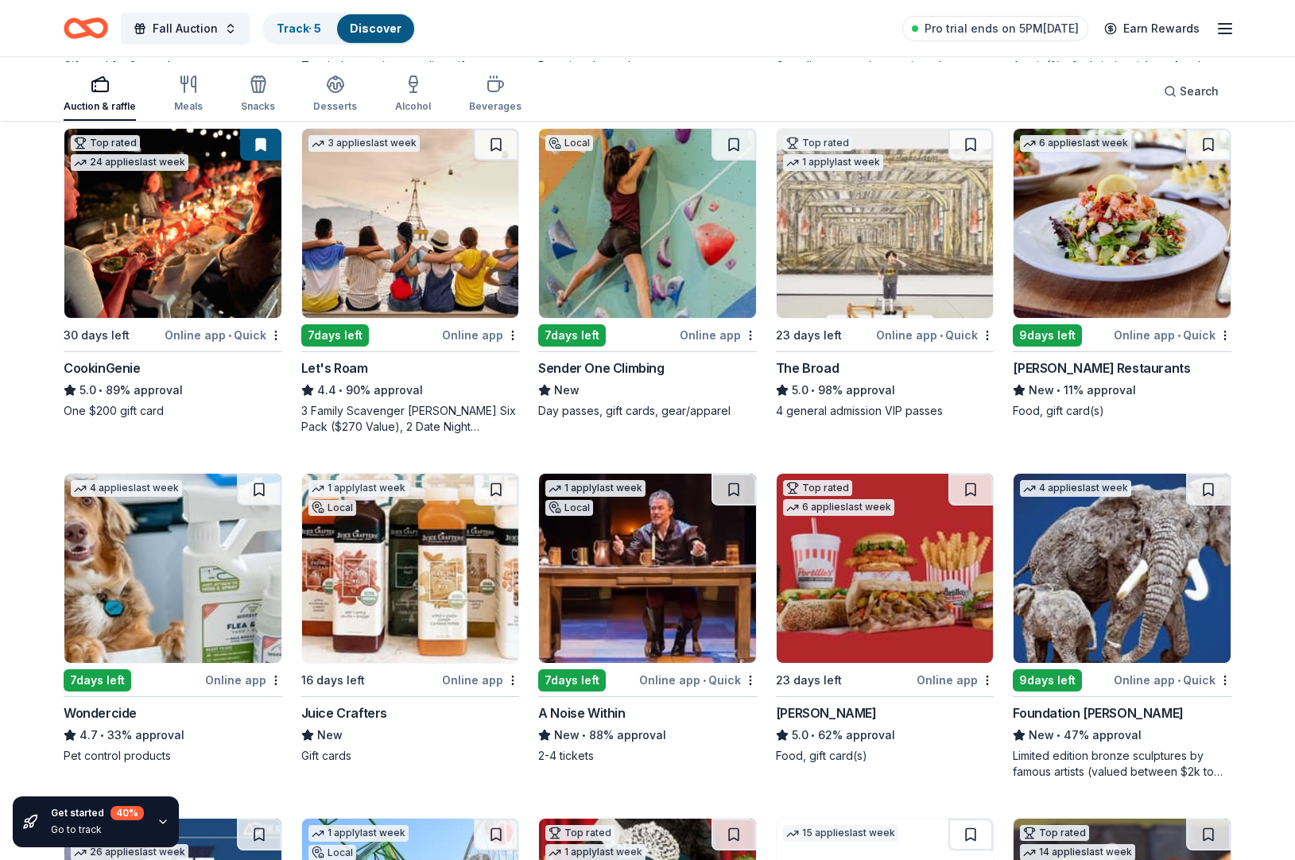
scroll to position [528, 0]
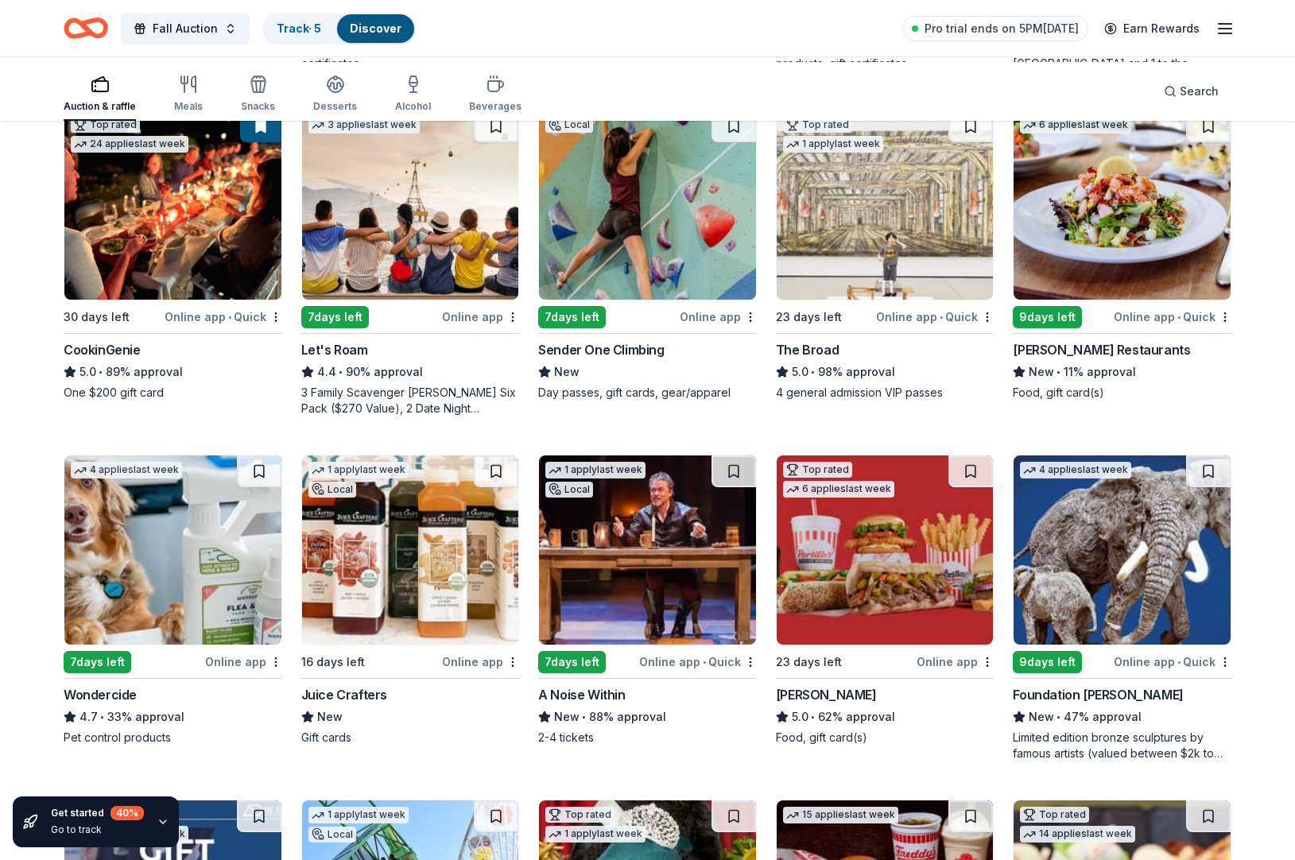
click at [199, 300] on img at bounding box center [172, 204] width 217 height 189
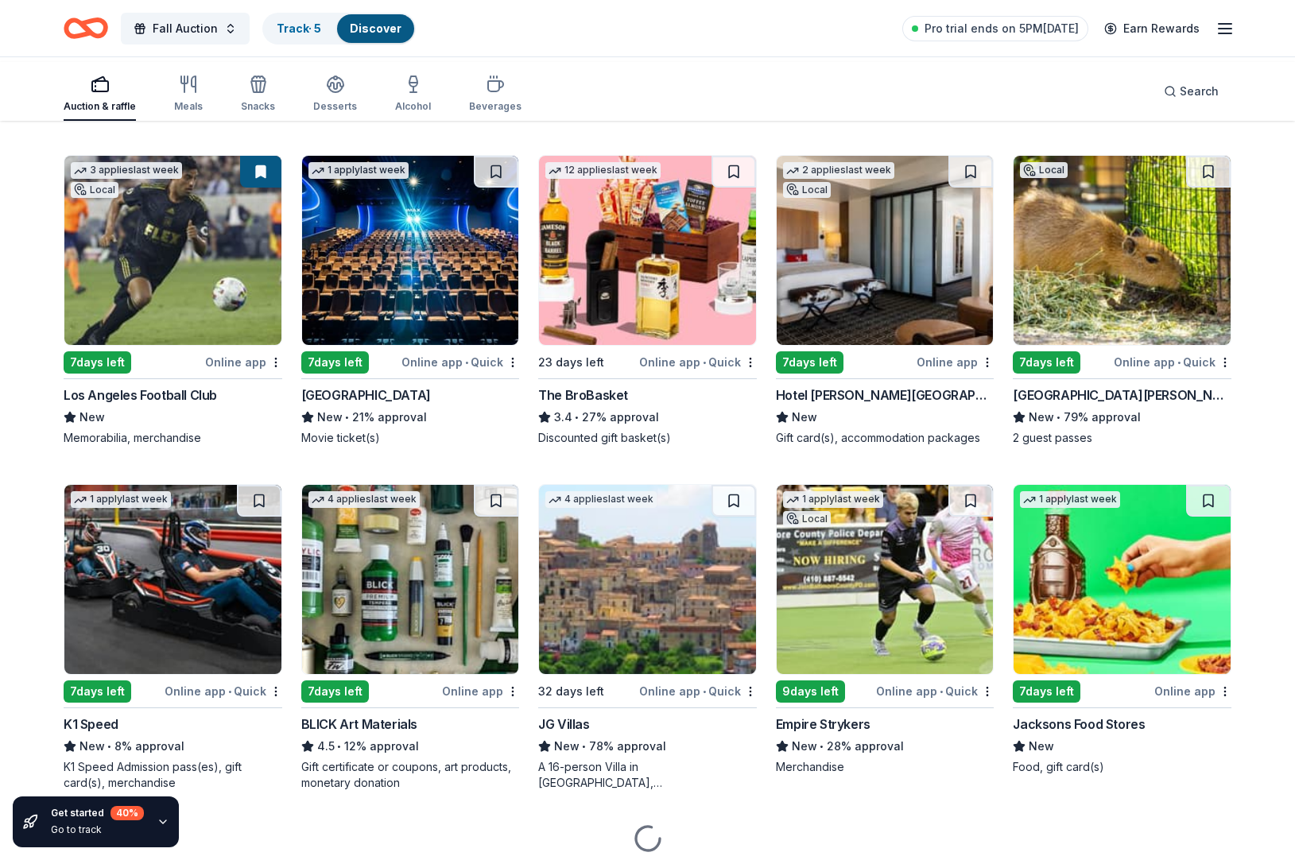
scroll to position [2920, 0]
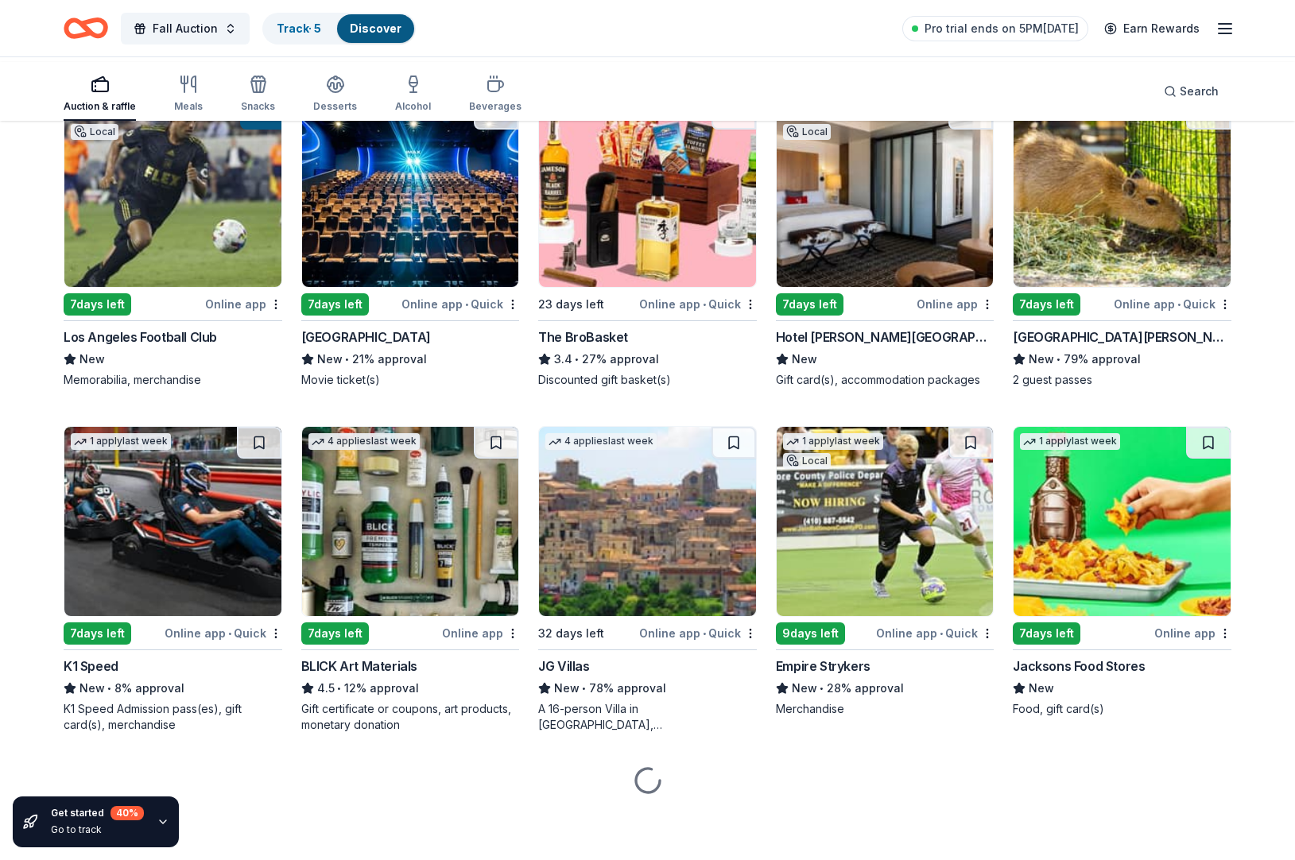
scroll to position [3270, 0]
click at [1089, 287] on img at bounding box center [1121, 192] width 217 height 189
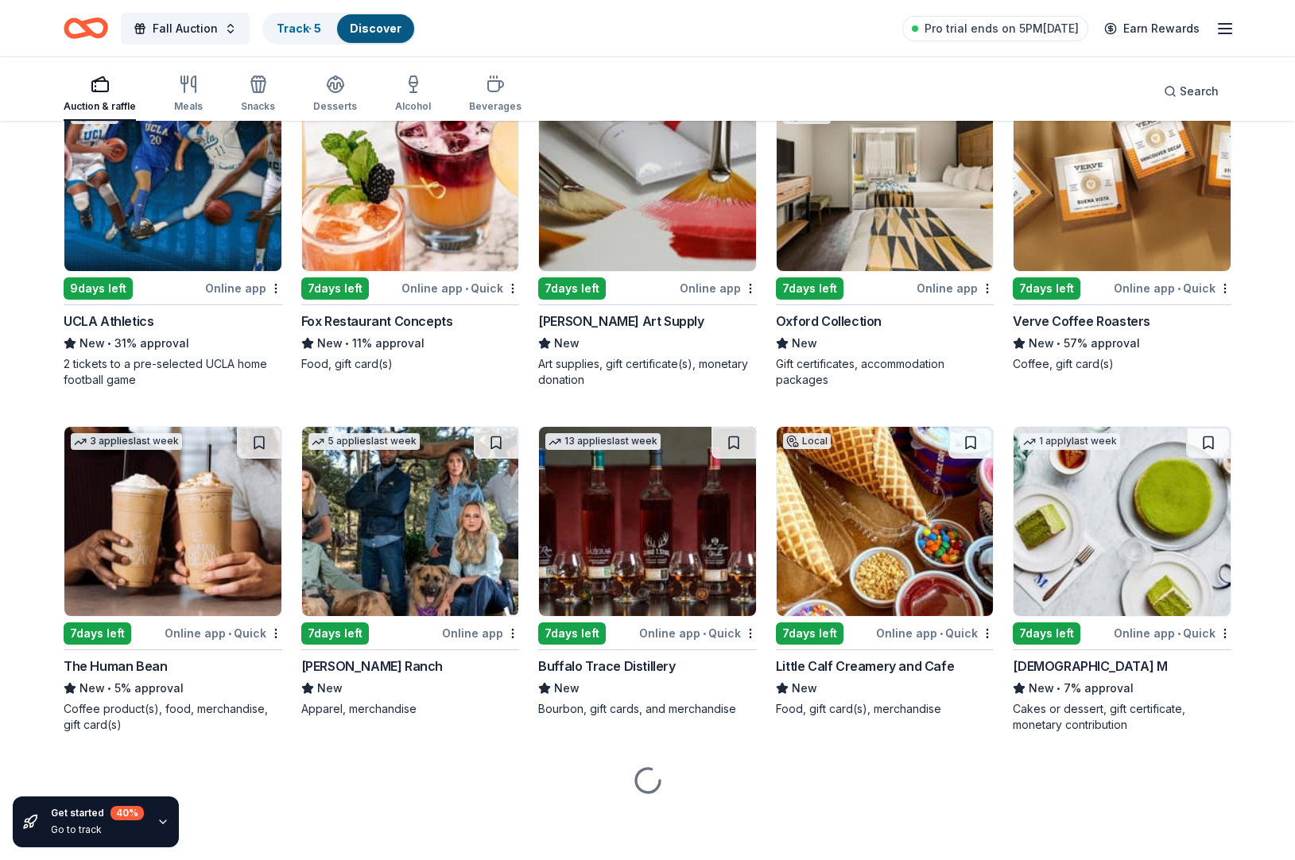
scroll to position [4473, 0]
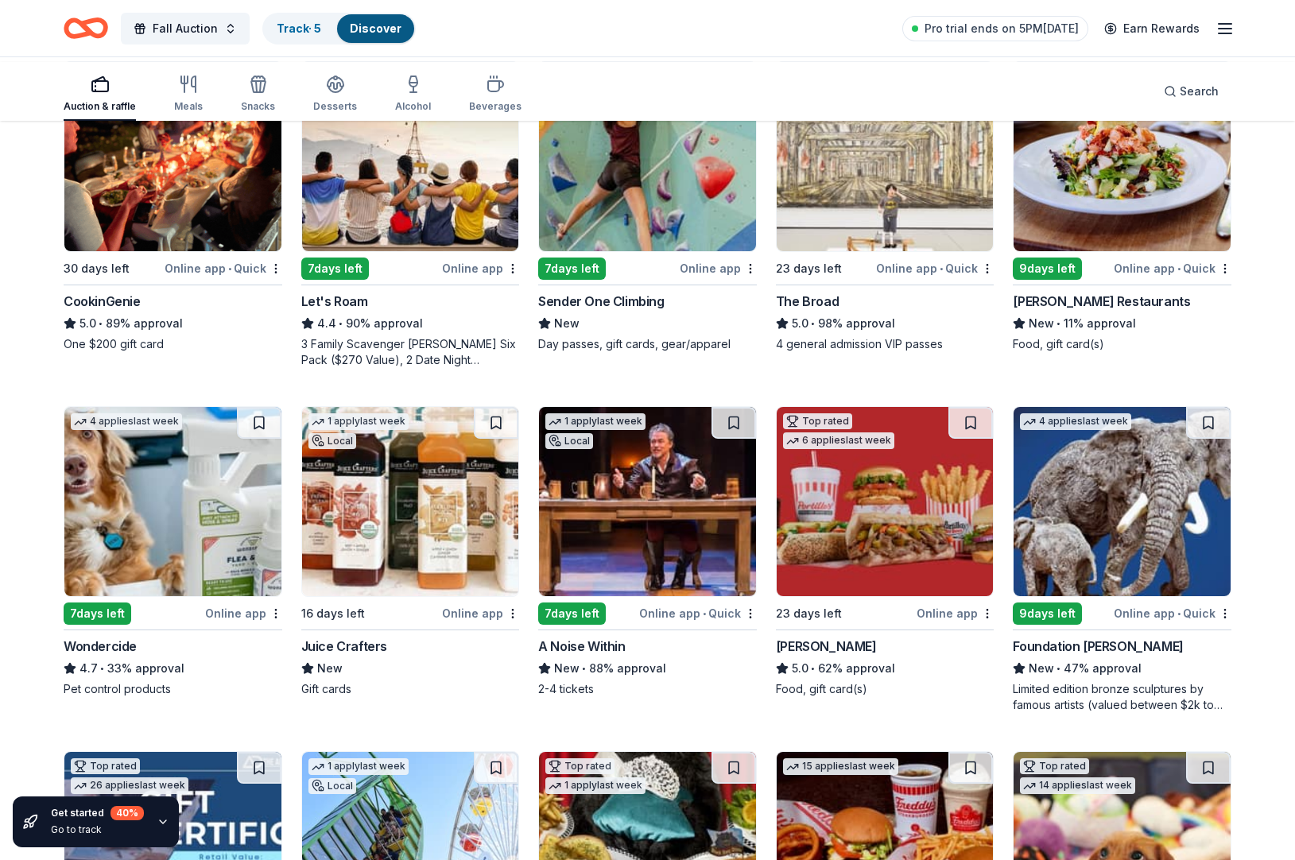
scroll to position [573, 0]
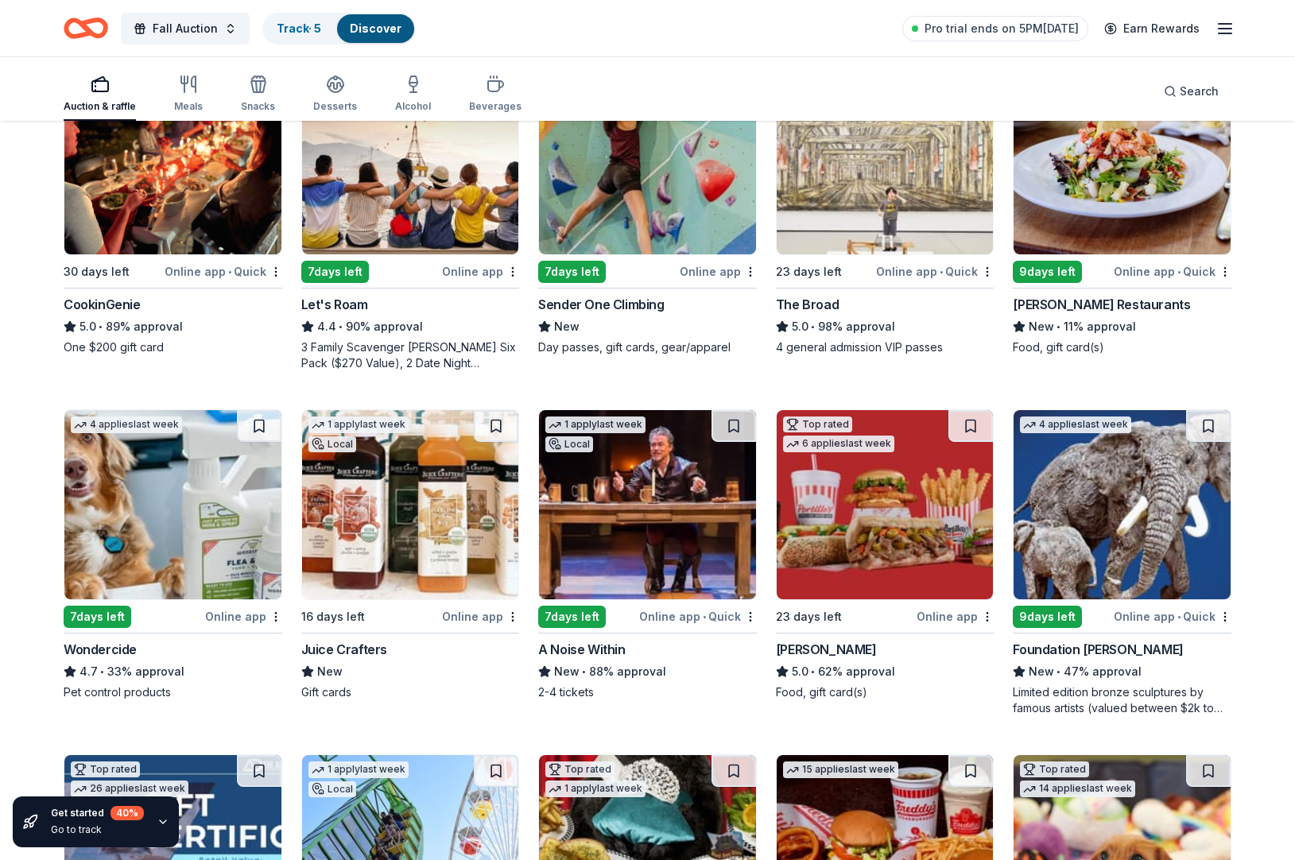
click at [433, 254] on img at bounding box center [410, 159] width 217 height 189
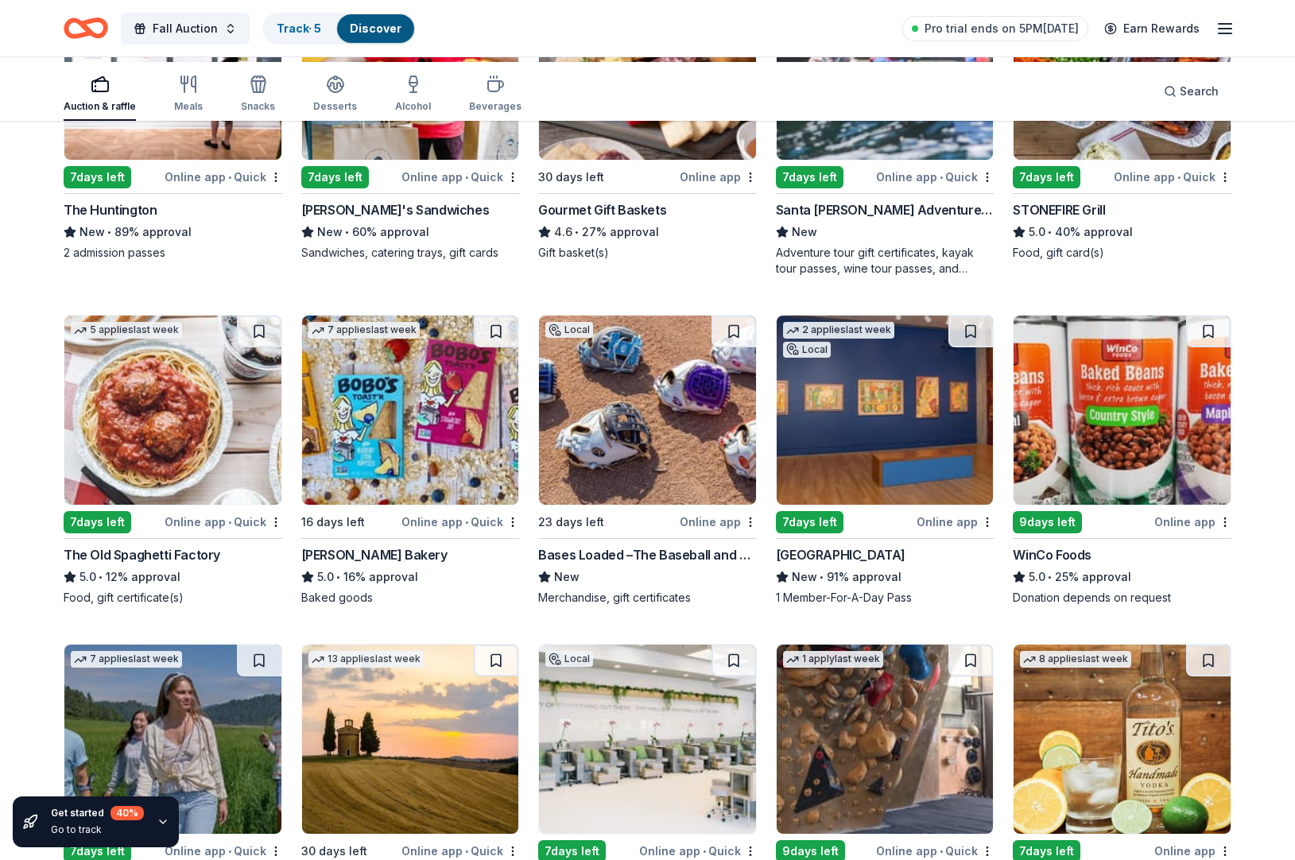
scroll to position [1741, 0]
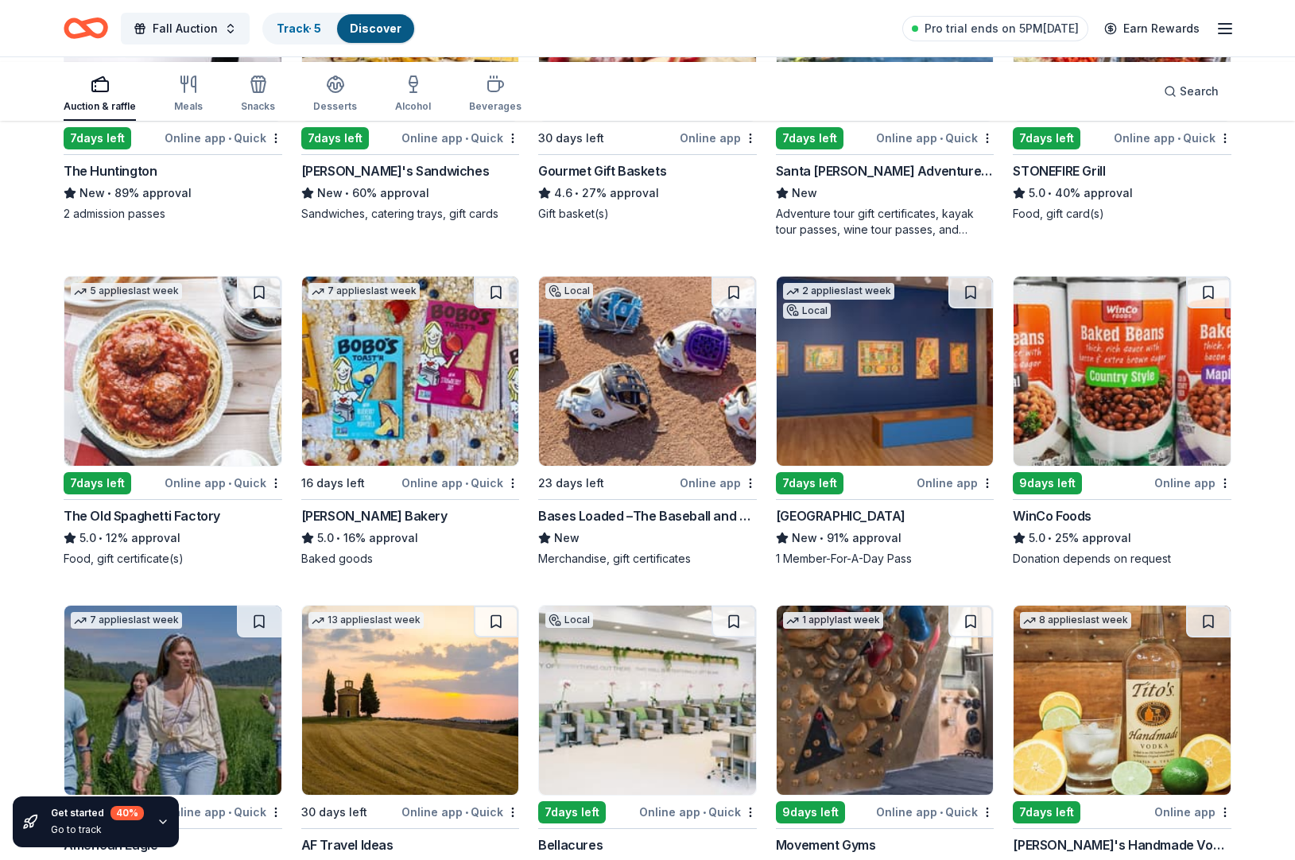
click at [890, 121] on img at bounding box center [884, 26] width 217 height 189
click at [891, 121] on img at bounding box center [884, 26] width 217 height 189
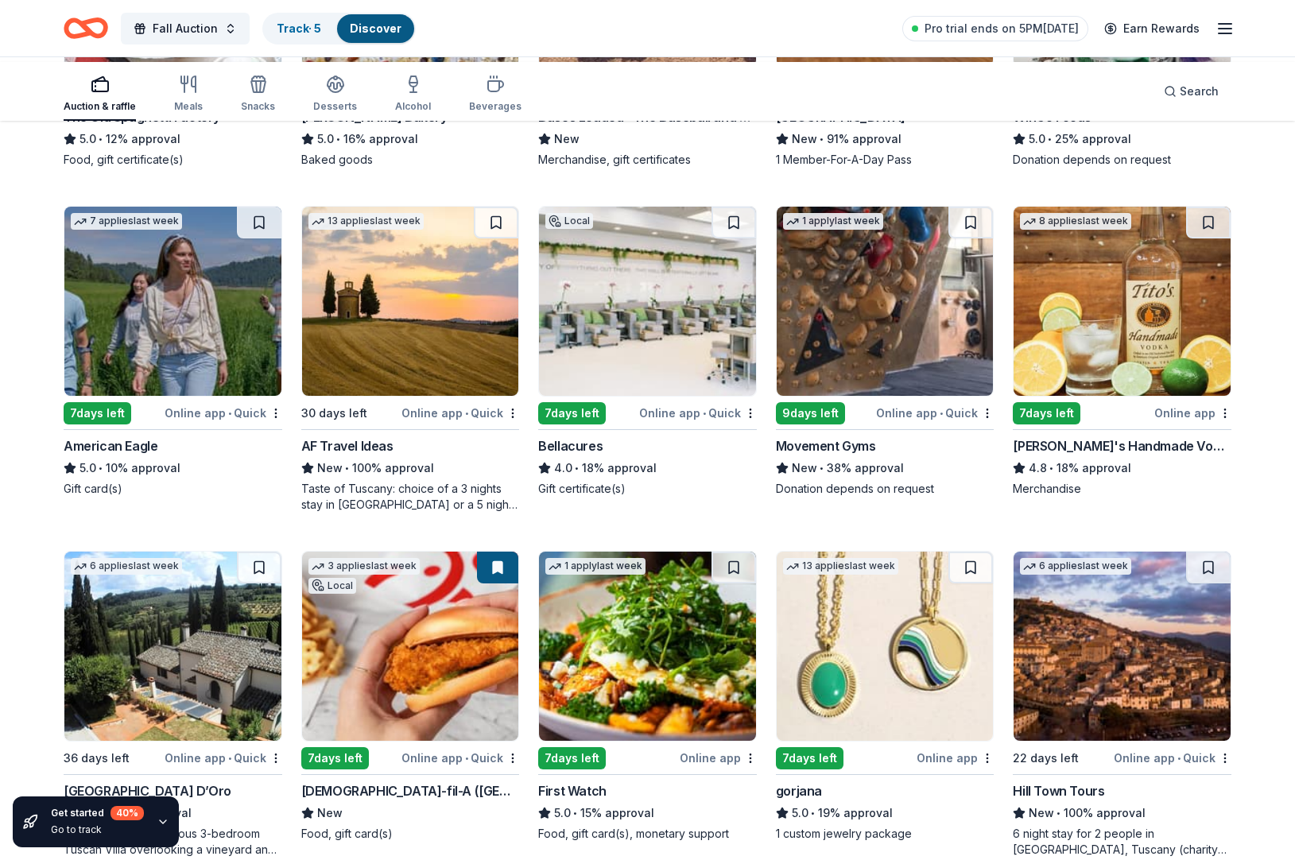
scroll to position [2154, 0]
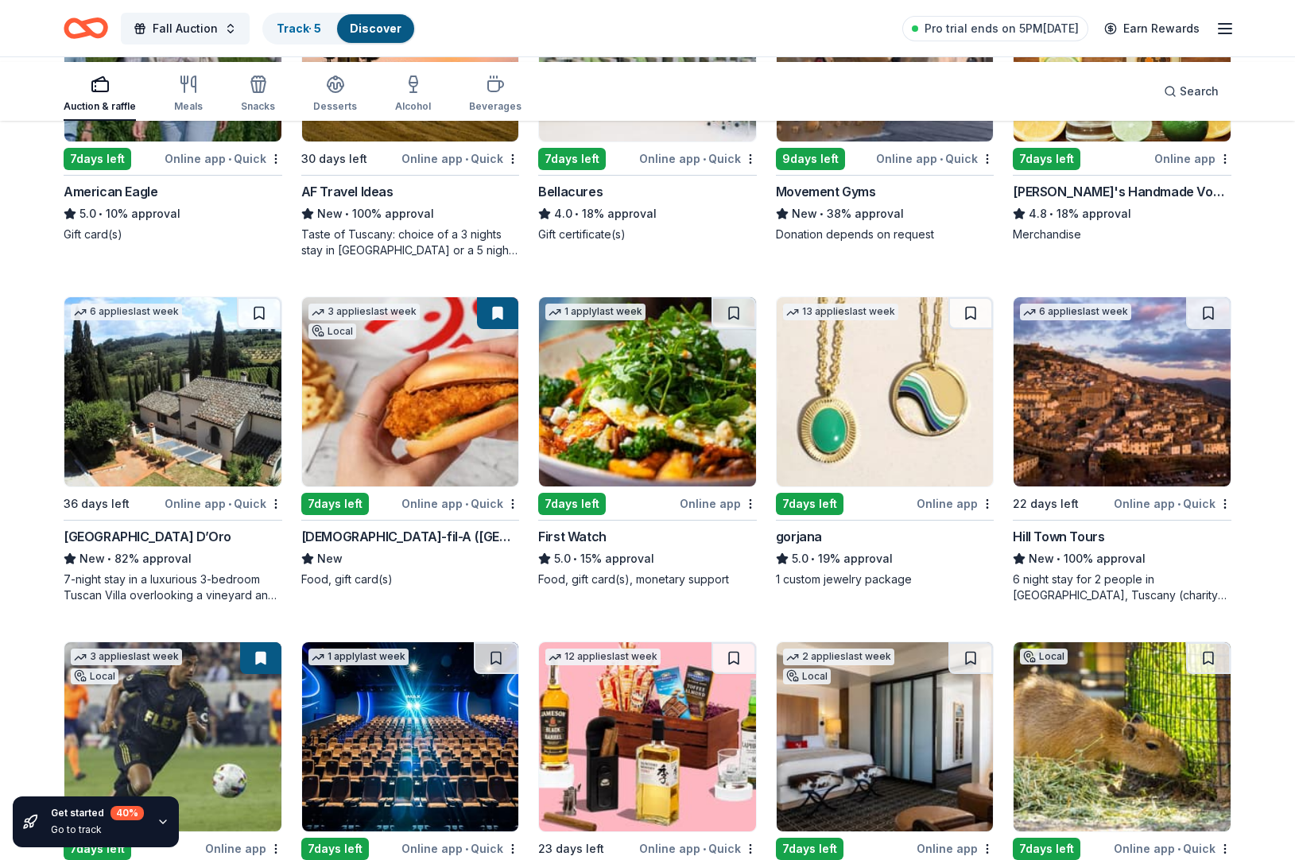
scroll to position [2444, 0]
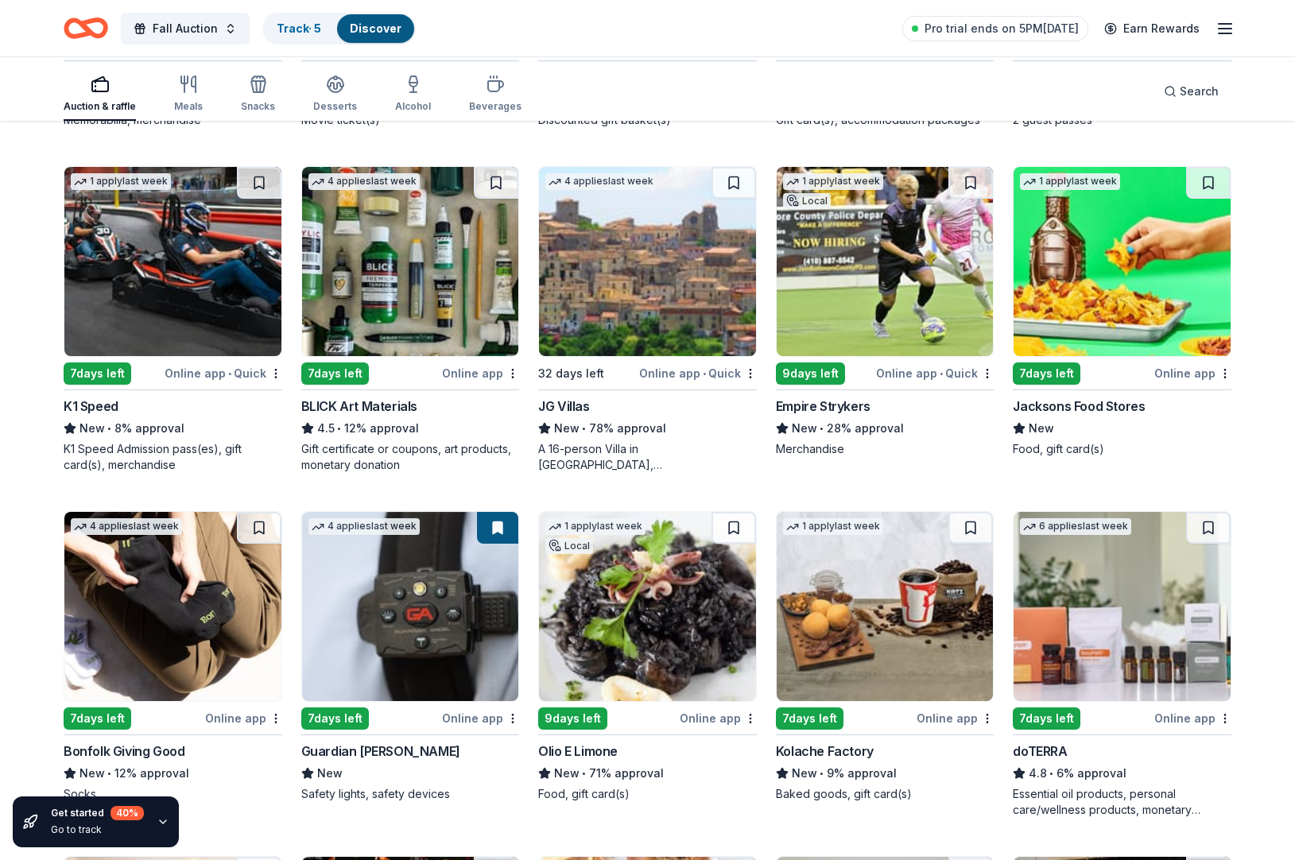
scroll to position [3213, 0]
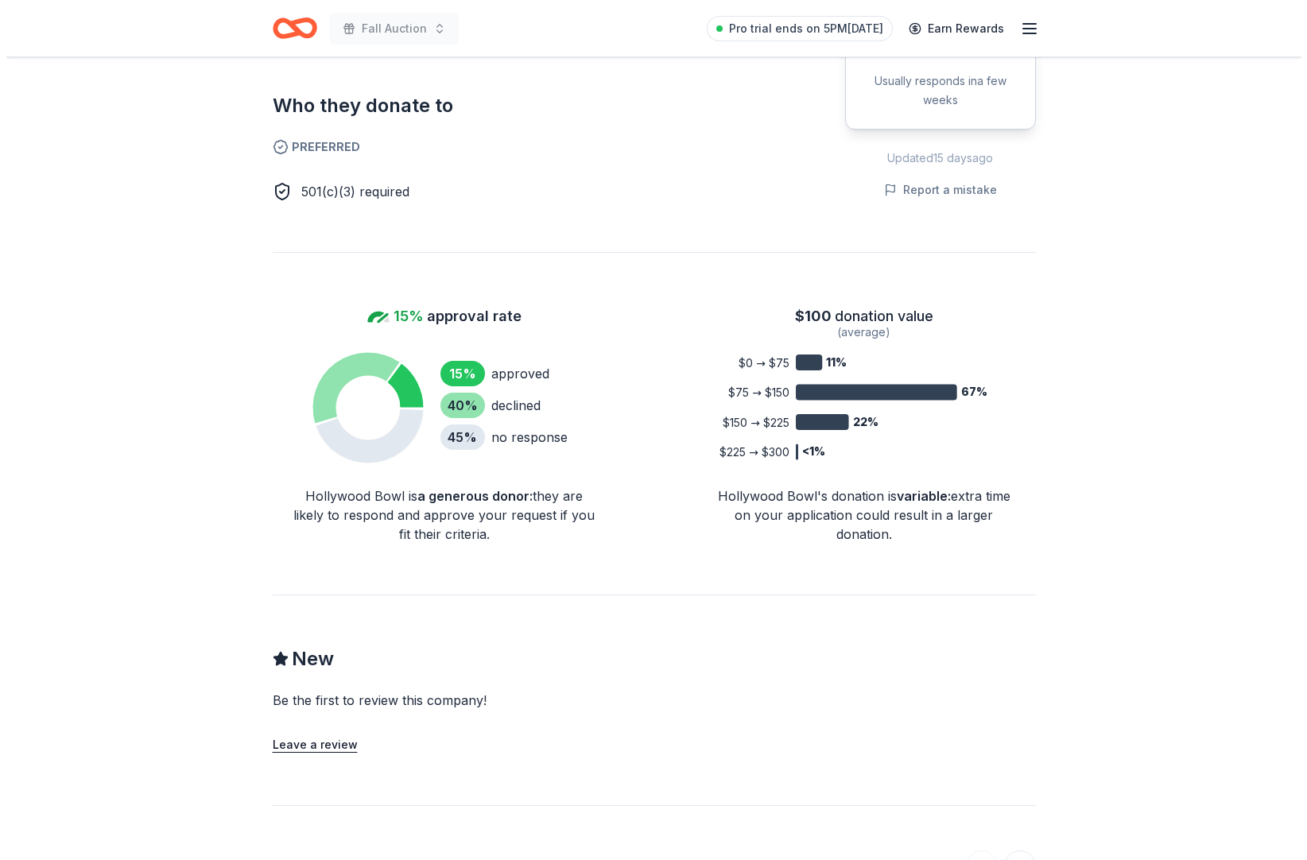
scroll to position [128, 0]
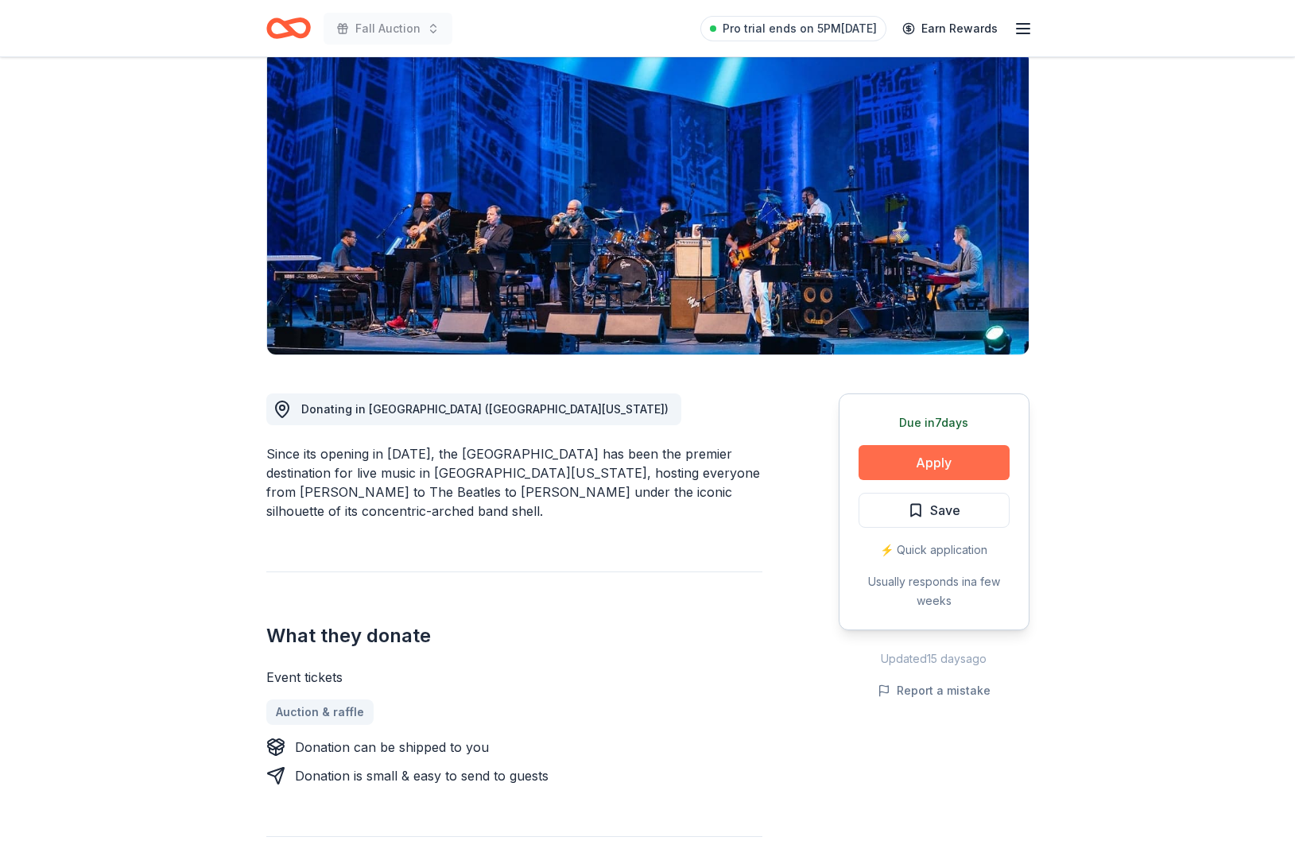
click at [891, 480] on button "Apply" at bounding box center [933, 462] width 151 height 35
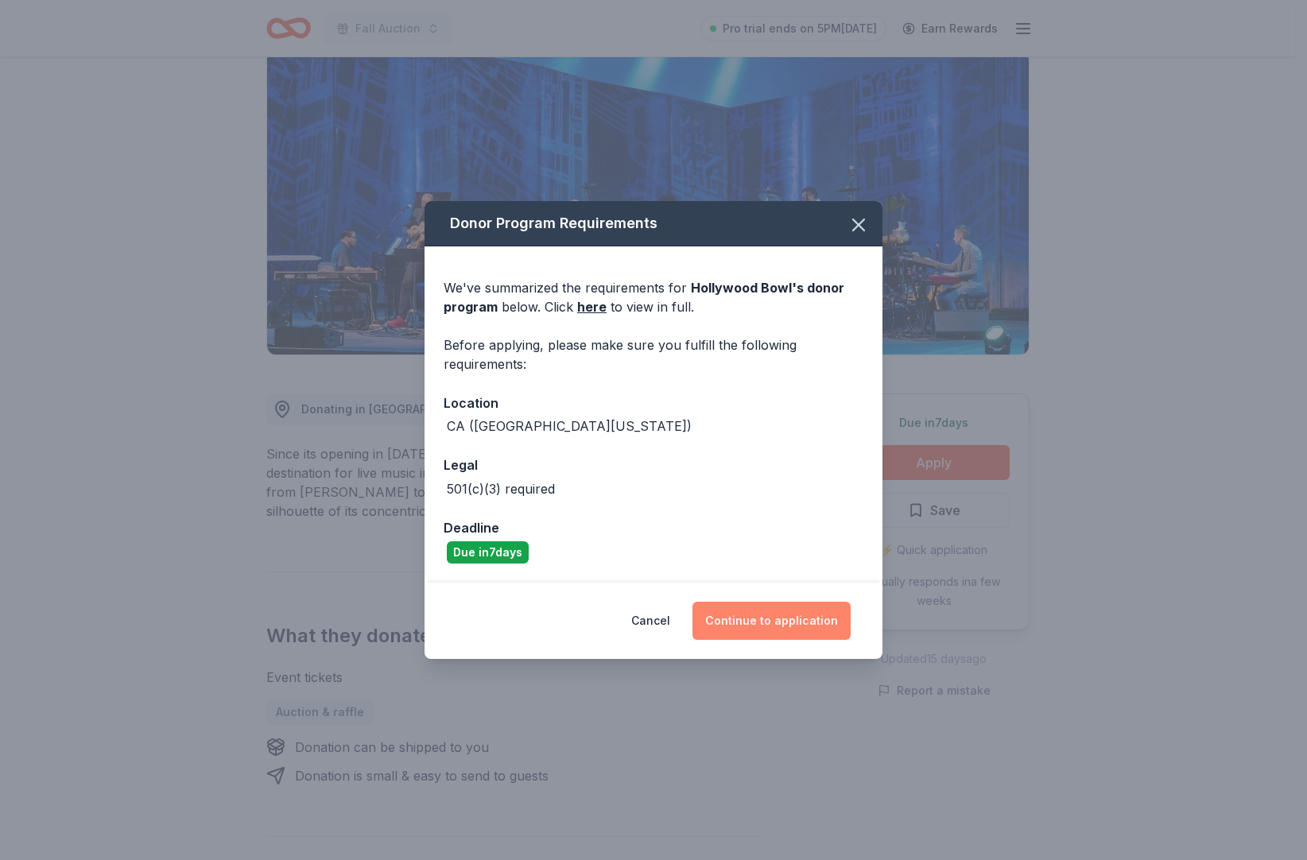
click at [734, 640] on button "Continue to application" at bounding box center [771, 621] width 158 height 38
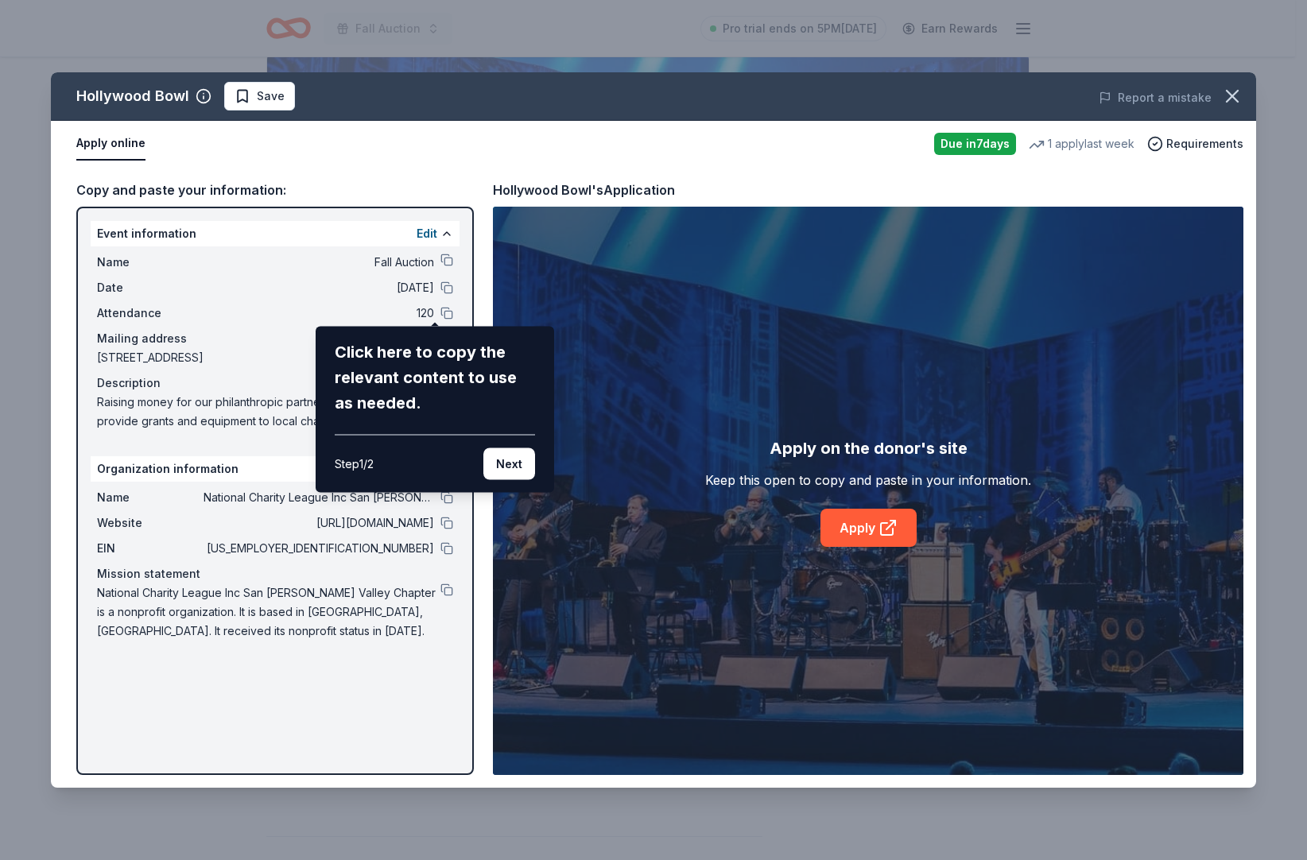
drag, startPoint x: 497, startPoint y: 486, endPoint x: 415, endPoint y: 519, distance: 88.8
click at [415, 519] on div "Hollywood Bowl Save Report a mistake Apply online Due [DATE] 1 apply last week …" at bounding box center [653, 429] width 1205 height 715
click at [432, 320] on div "Hollywood Bowl Save Report a mistake Apply online Due [DATE] 1 apply last week …" at bounding box center [653, 429] width 1205 height 715
click at [271, 328] on div "Hollywood Bowl Save Report a mistake Apply online Due [DATE] 1 apply last week …" at bounding box center [653, 429] width 1205 height 715
click at [506, 480] on button "Next" at bounding box center [509, 464] width 52 height 32
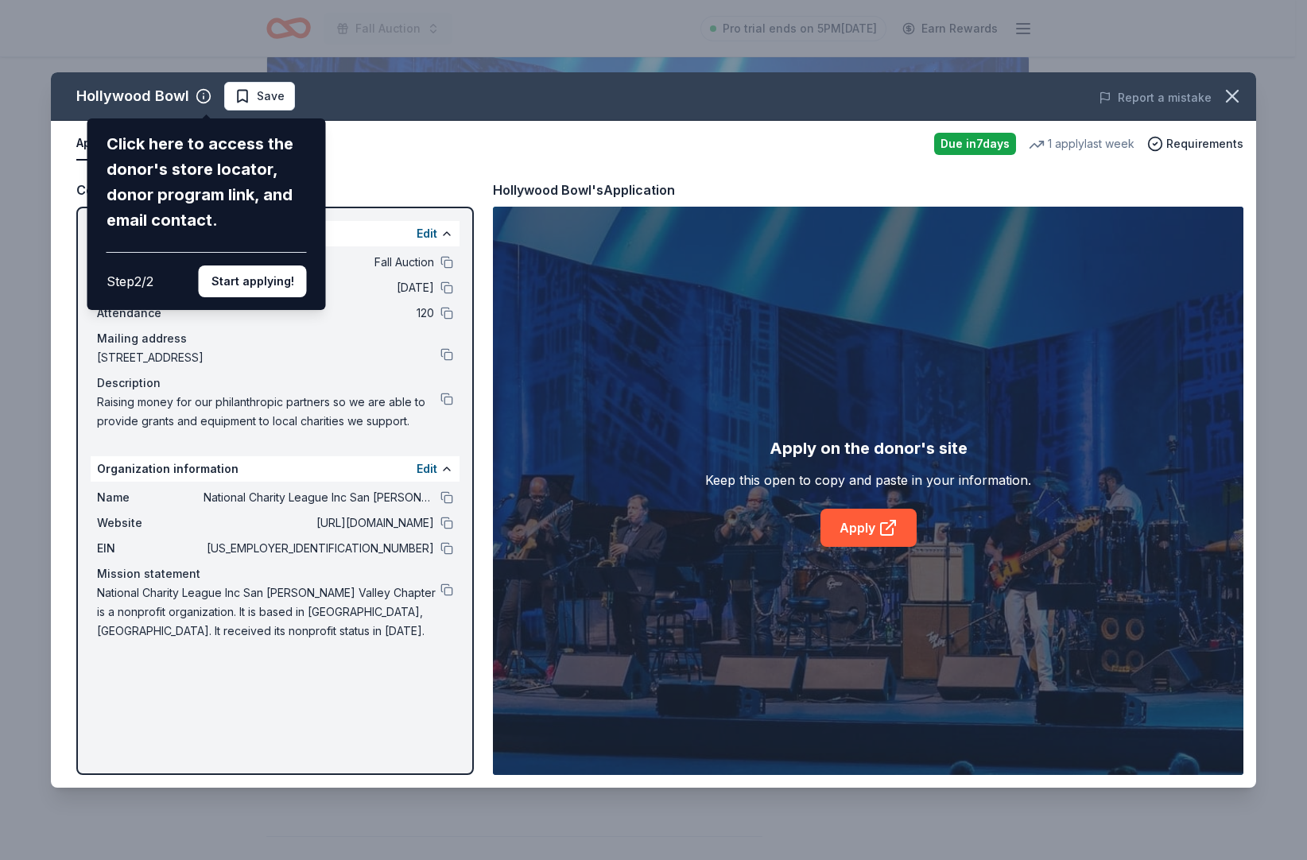
drag, startPoint x: 478, startPoint y: 610, endPoint x: 467, endPoint y: 676, distance: 66.8
click at [470, 678] on div "Hollywood Bowl Click here to access the donor's store locator, donor program li…" at bounding box center [653, 429] width 1205 height 715
drag, startPoint x: 477, startPoint y: 568, endPoint x: 476, endPoint y: 622, distance: 54.0
click at [476, 625] on div "Hollywood Bowl Click here to access the donor's store locator, donor program li…" at bounding box center [653, 429] width 1205 height 715
drag, startPoint x: 474, startPoint y: 635, endPoint x: 476, endPoint y: 675, distance: 39.8
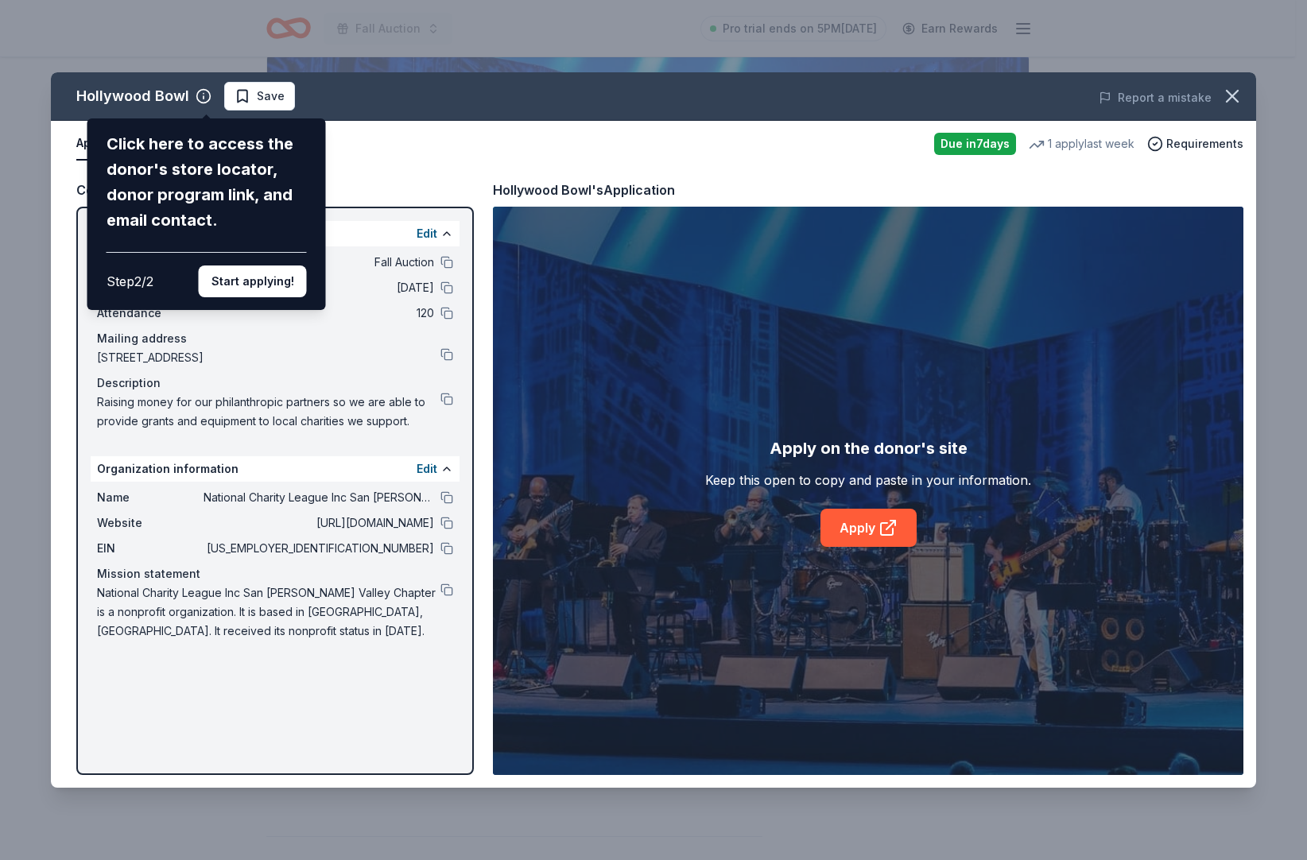
click at [476, 675] on div "Hollywood Bowl Click here to access the donor's store locator, donor program li…" at bounding box center [653, 429] width 1205 height 715
click at [247, 265] on button "Start applying!" at bounding box center [253, 281] width 108 height 32
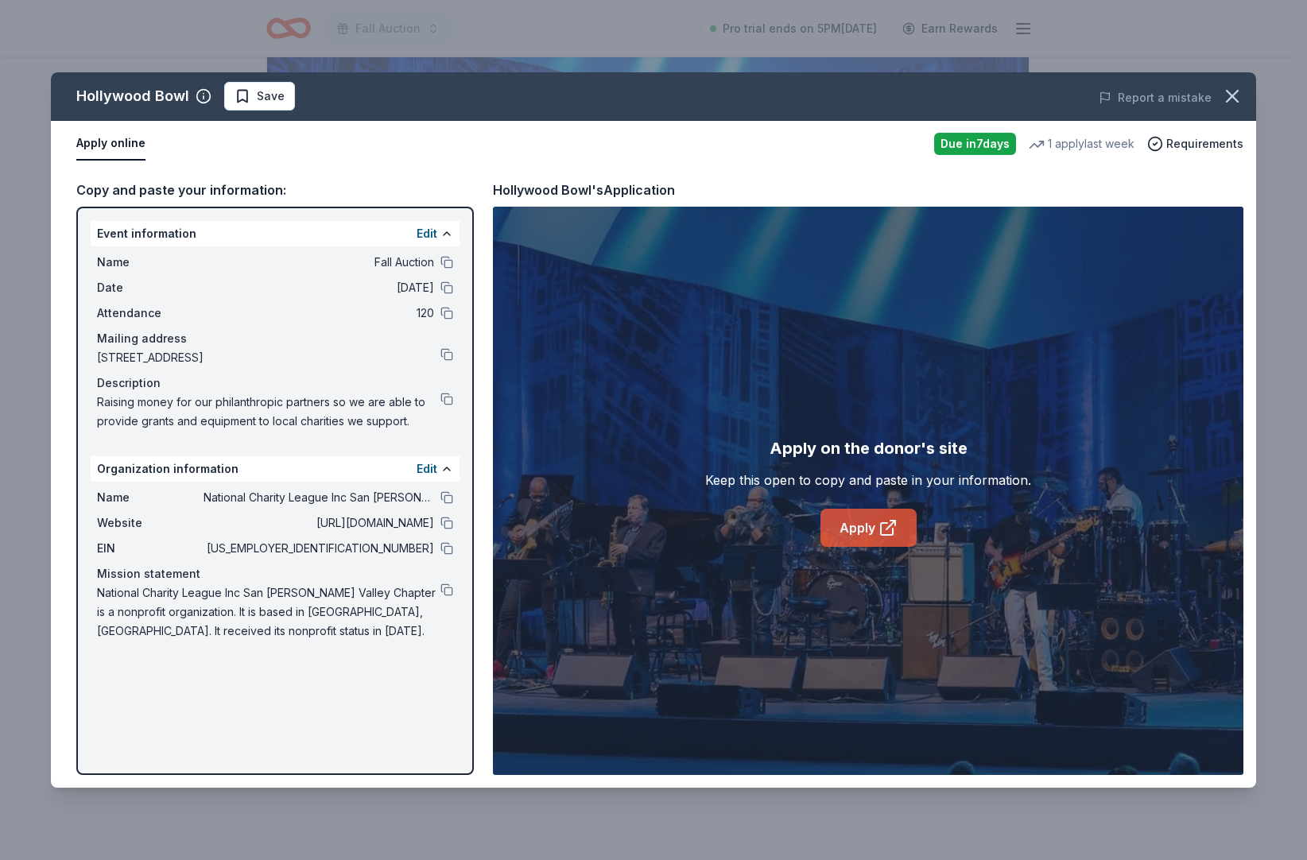
click at [858, 544] on link "Apply" at bounding box center [868, 528] width 96 height 38
drag, startPoint x: 110, startPoint y: 491, endPoint x: 309, endPoint y: 542, distance: 205.1
click at [274, 437] on div "Name Fall Auction Date 10/15/25 Attendance 120 Mailing address 5708 Calais Cour…" at bounding box center [275, 341] width 369 height 191
click at [440, 405] on button at bounding box center [446, 399] width 13 height 13
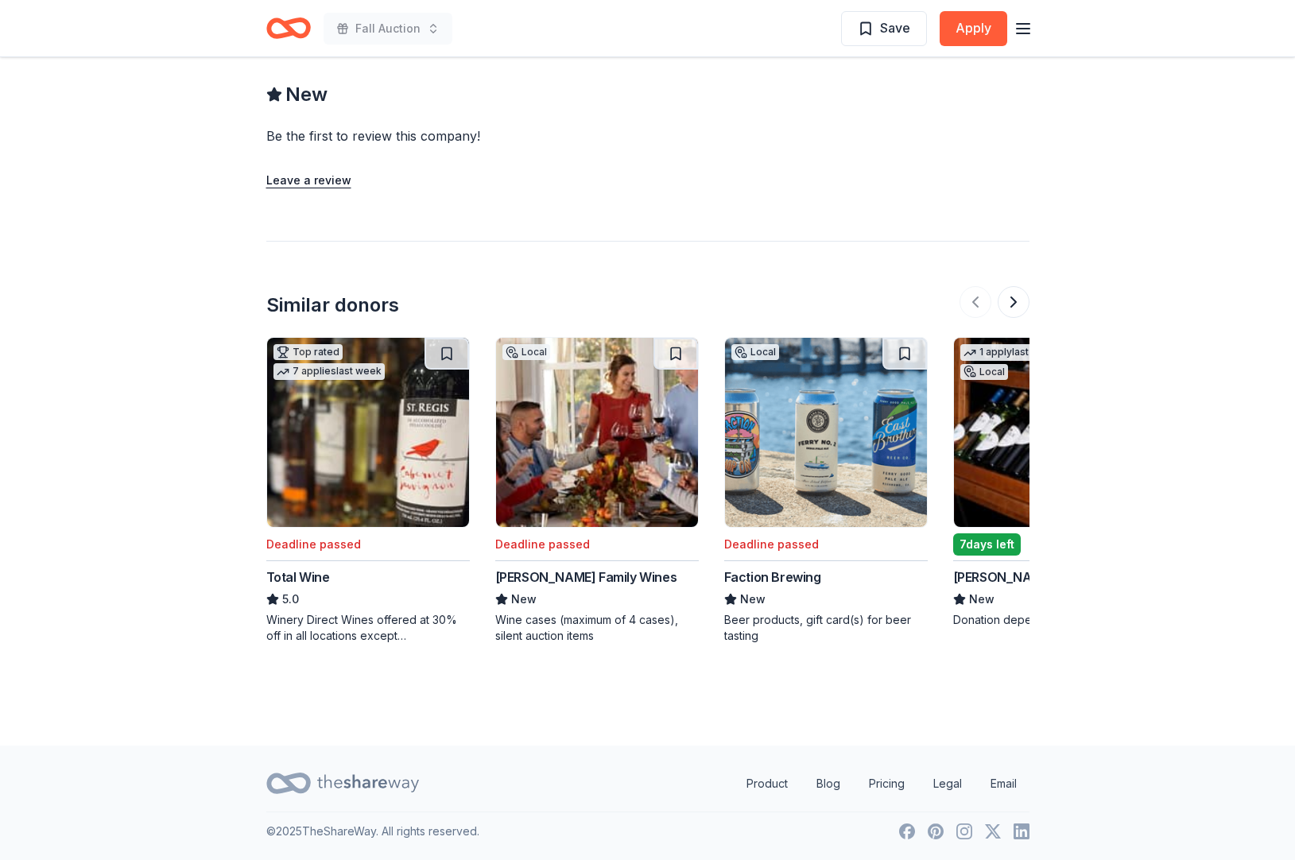
scroll to position [1795, 0]
click at [1005, 286] on button at bounding box center [1013, 302] width 32 height 32
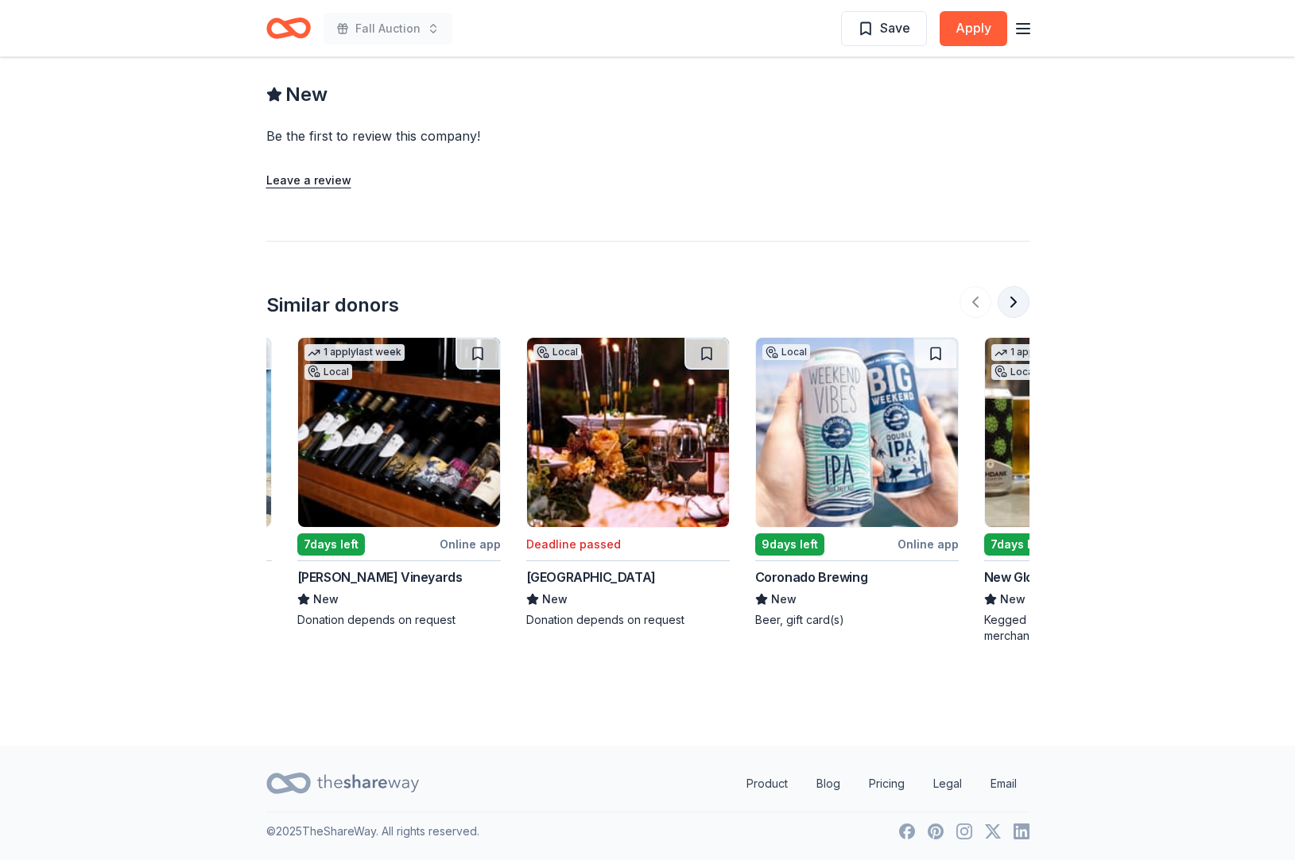
scroll to position [0, 772]
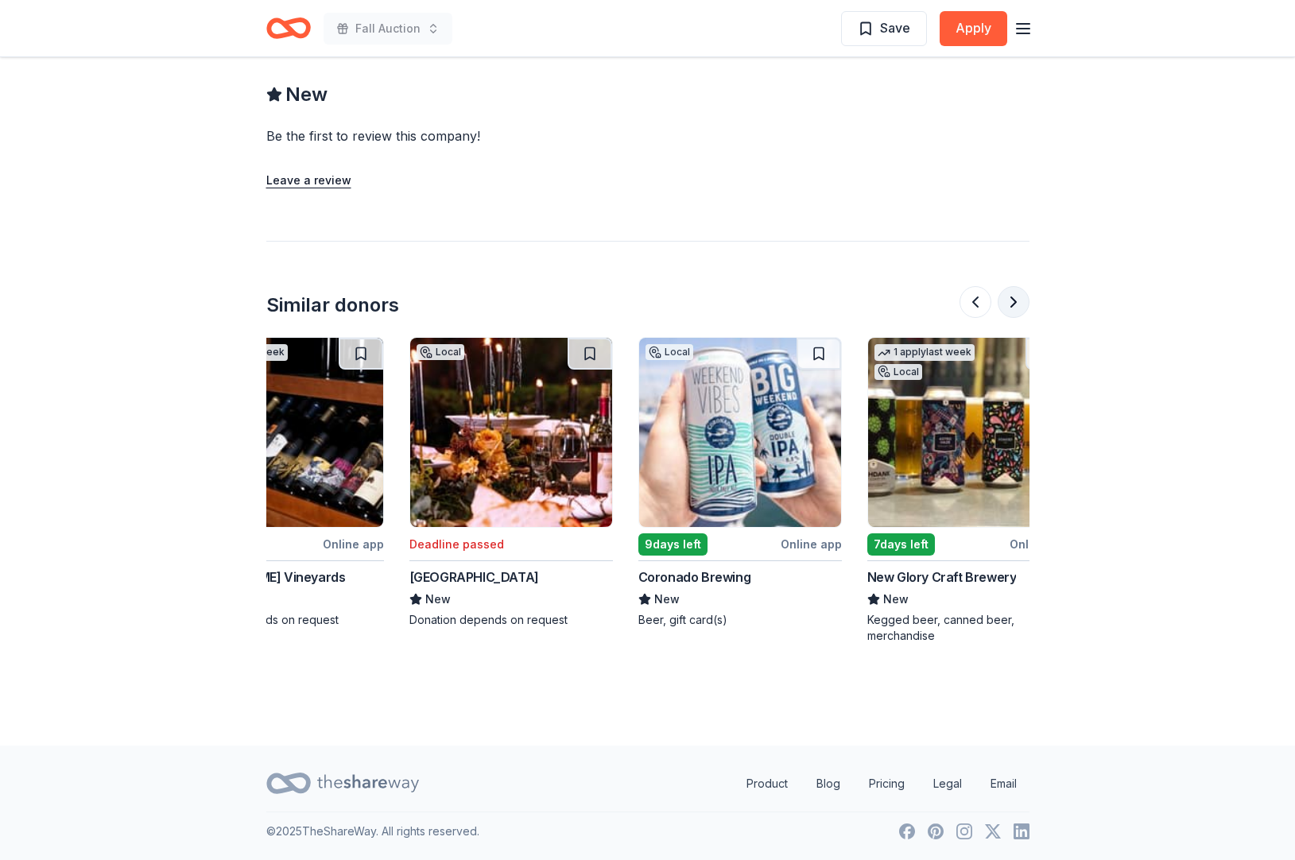
click at [1005, 286] on button at bounding box center [1013, 302] width 32 height 32
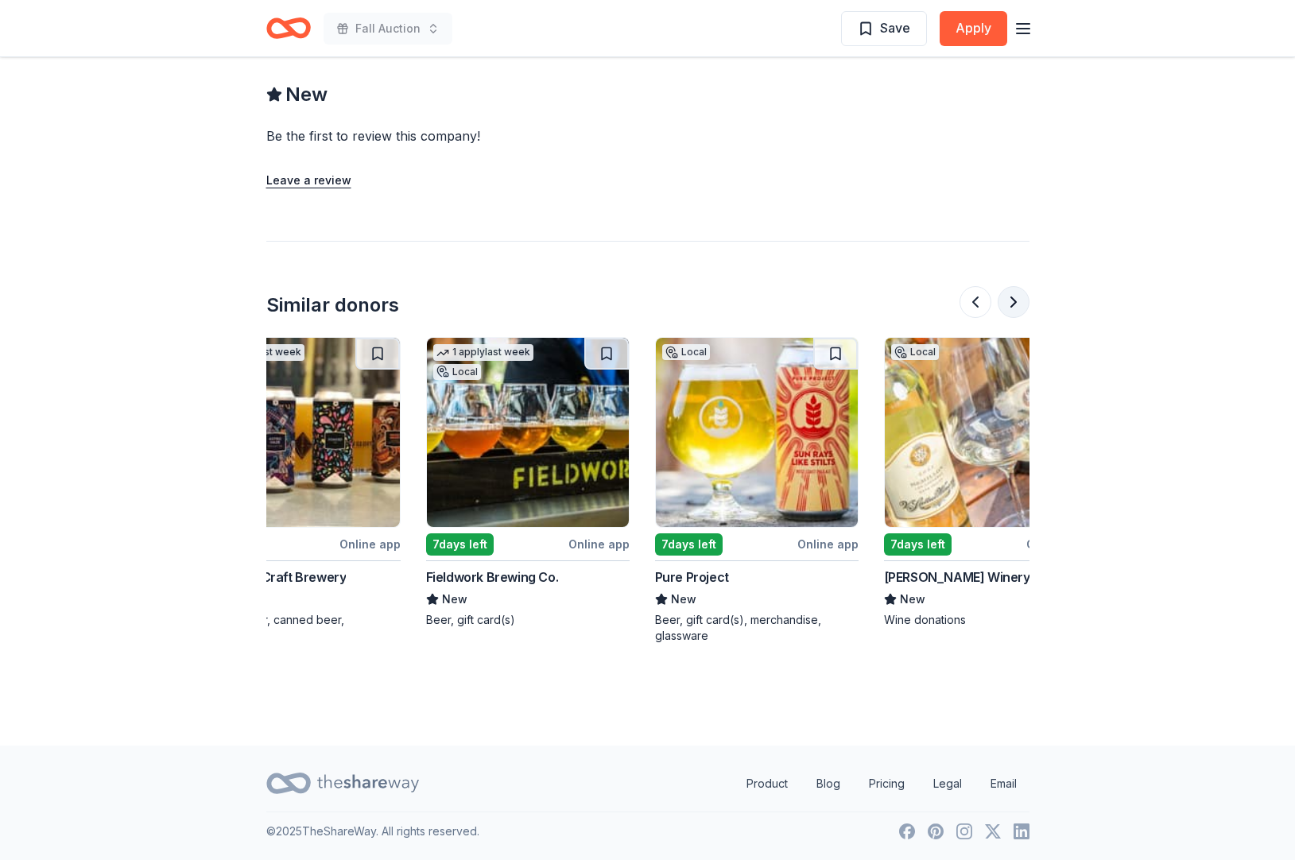
scroll to position [0, 1545]
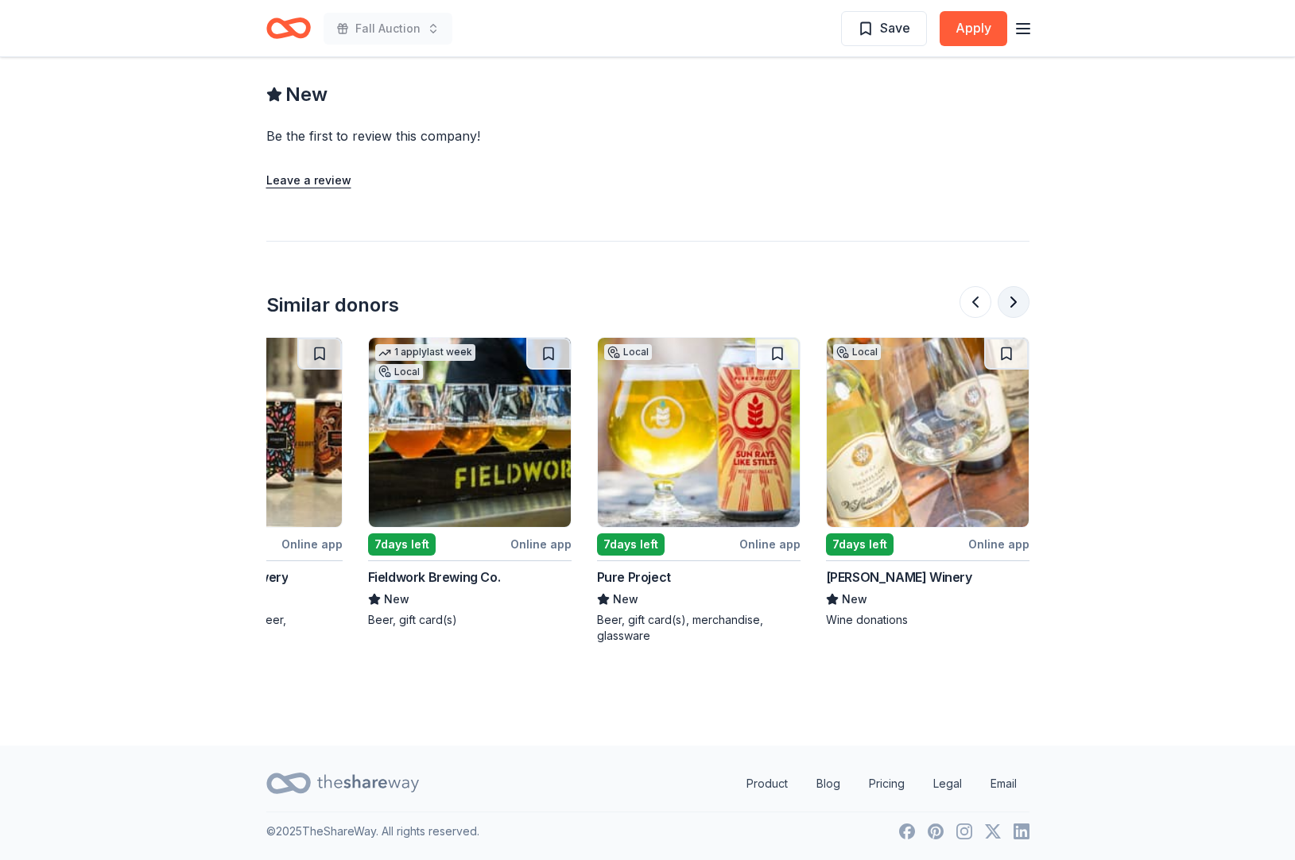
click at [1005, 286] on button at bounding box center [1013, 302] width 32 height 32
click at [1005, 286] on div at bounding box center [994, 302] width 70 height 32
click at [963, 286] on button at bounding box center [975, 302] width 32 height 32
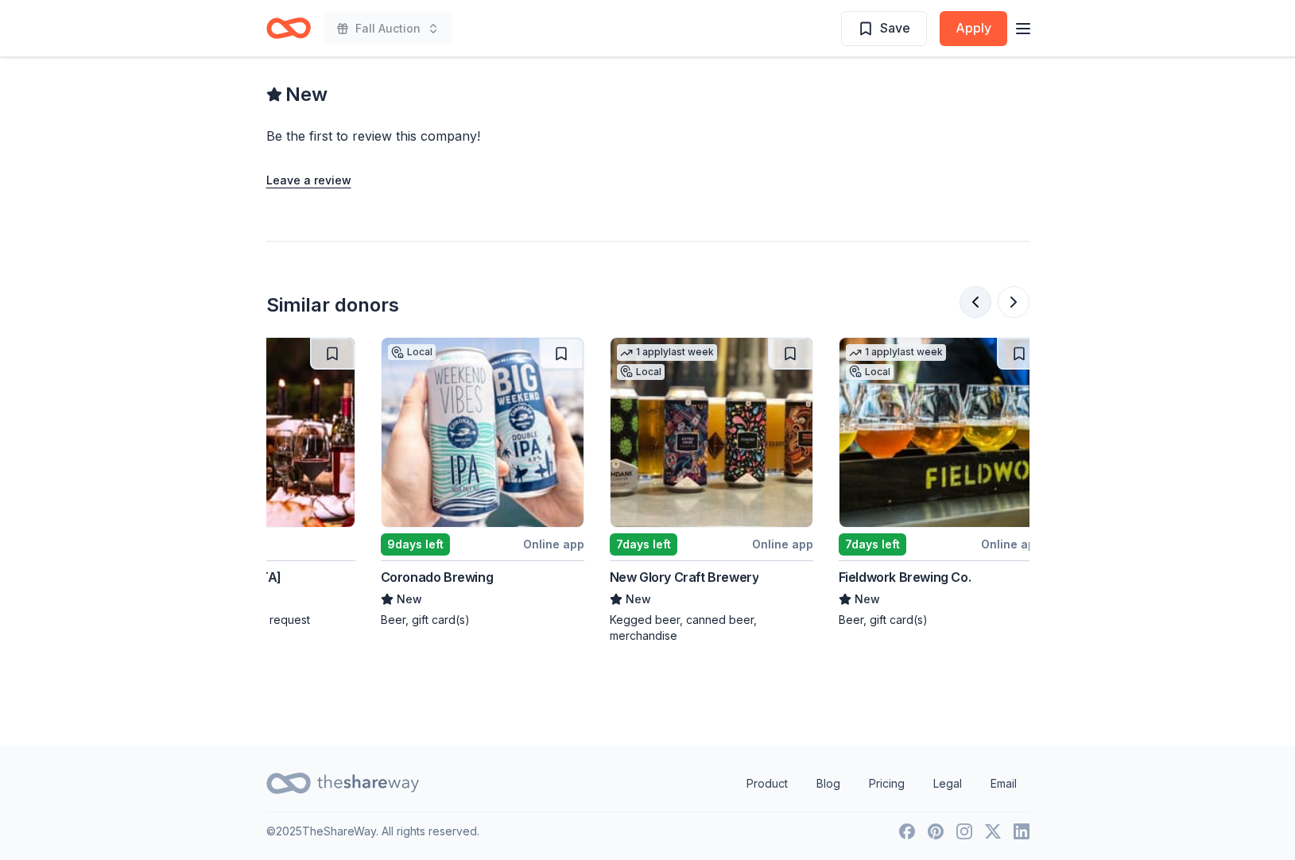
click at [963, 286] on button at bounding box center [975, 302] width 32 height 32
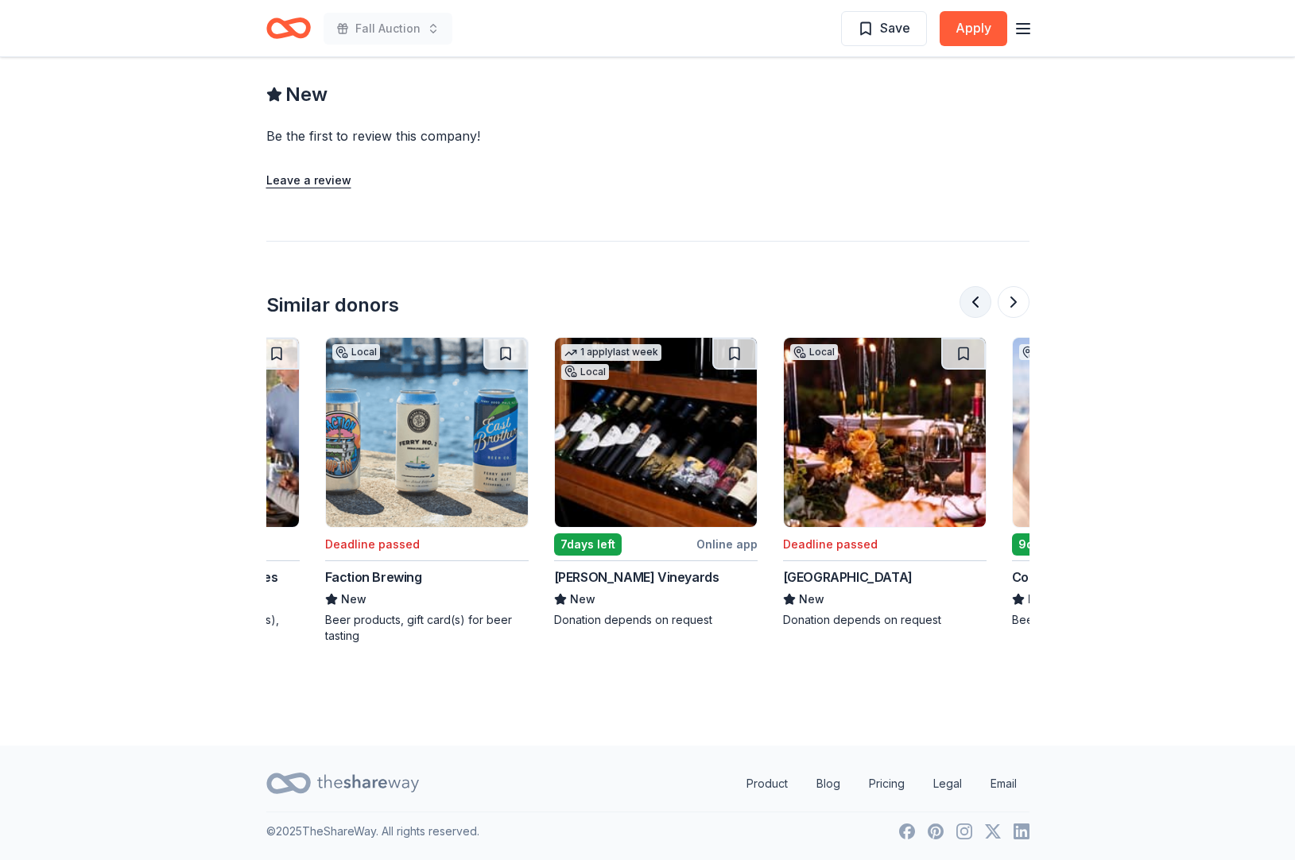
scroll to position [0, 257]
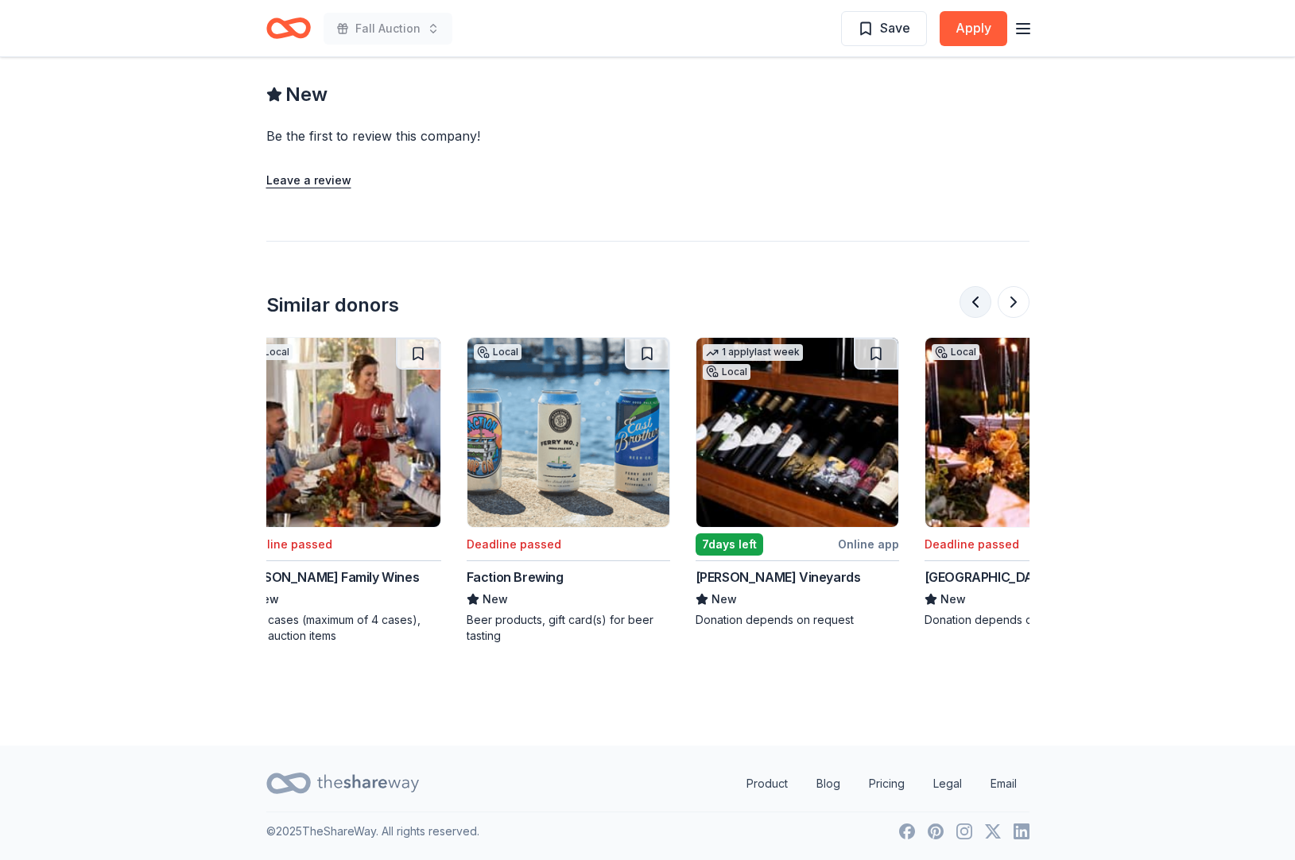
click at [963, 286] on button at bounding box center [975, 302] width 32 height 32
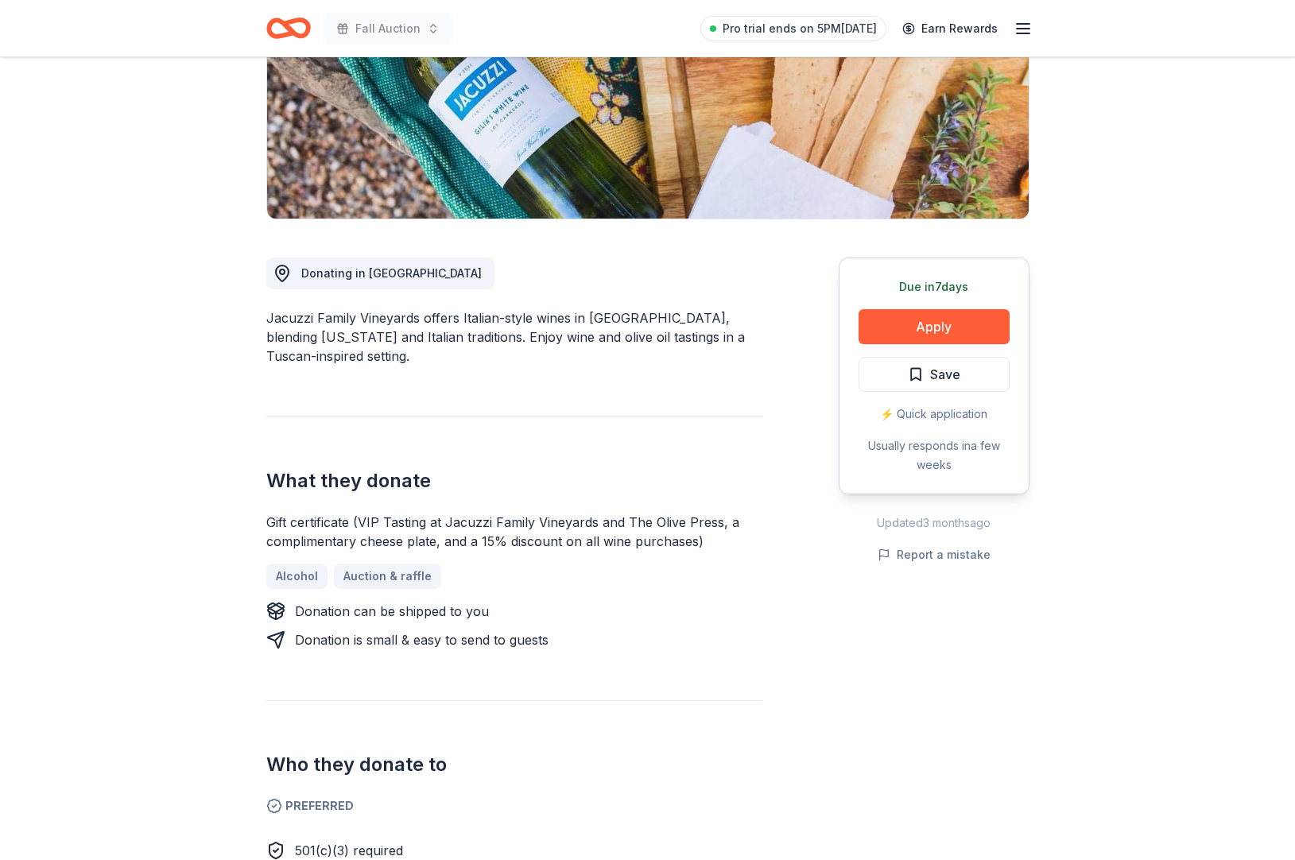
scroll to position [0, 0]
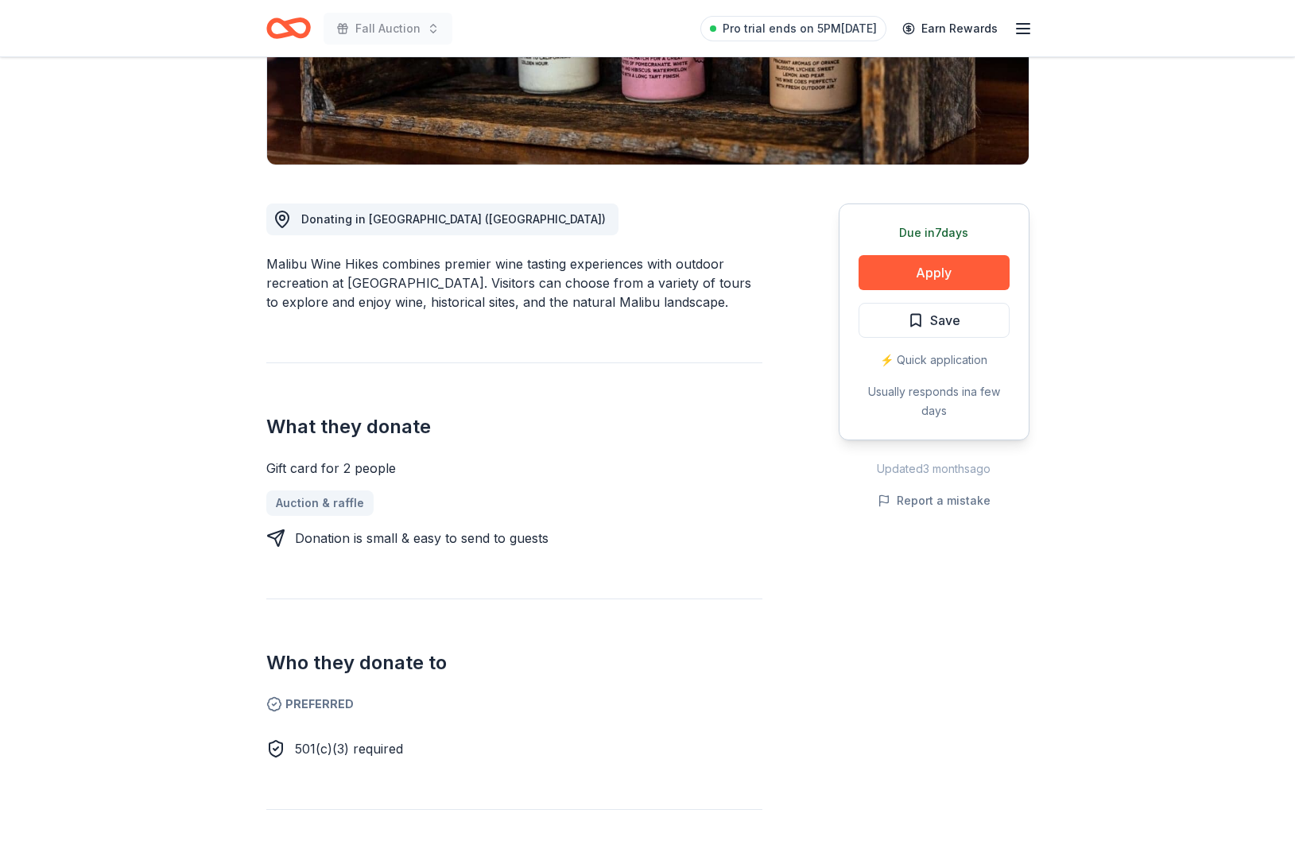
scroll to position [290, 0]
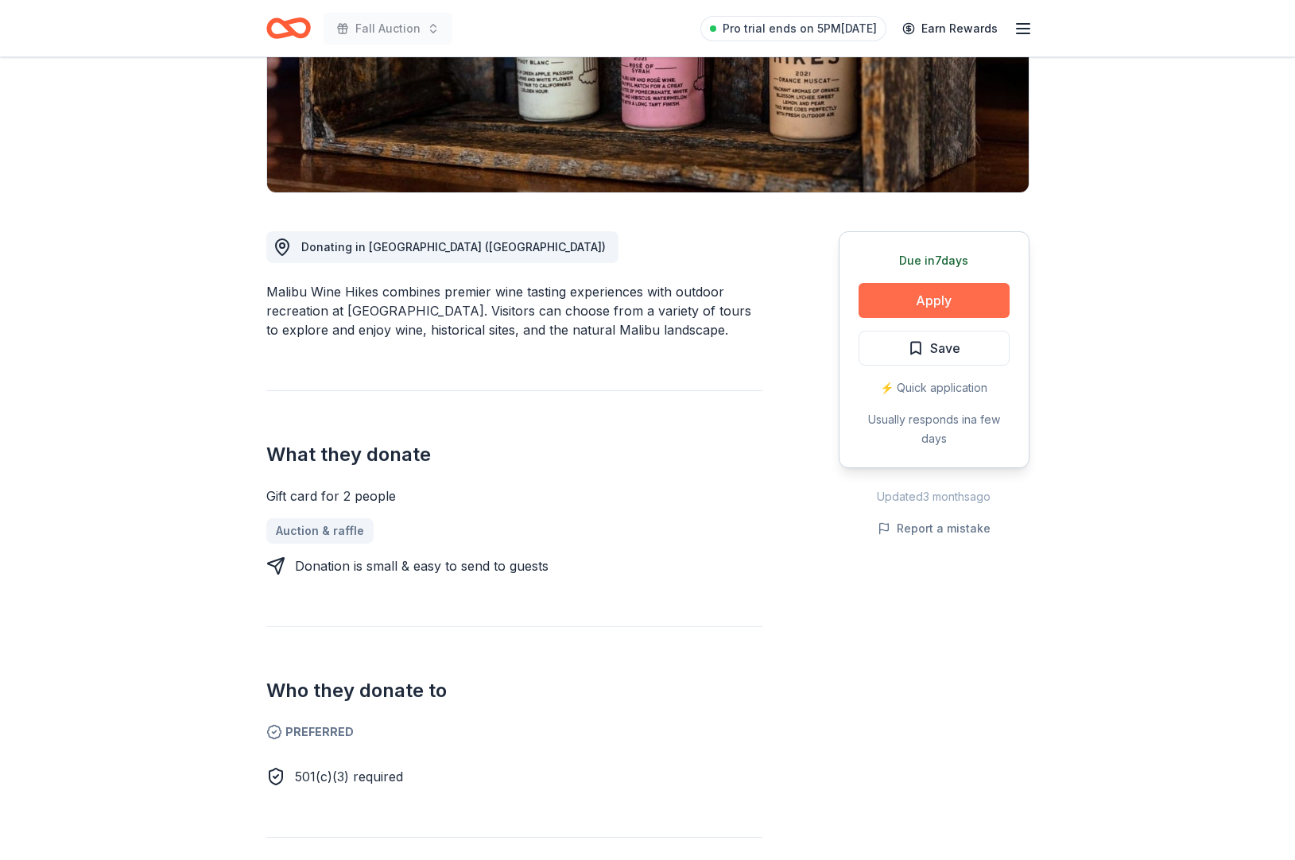
click at [912, 318] on button "Apply" at bounding box center [933, 300] width 151 height 35
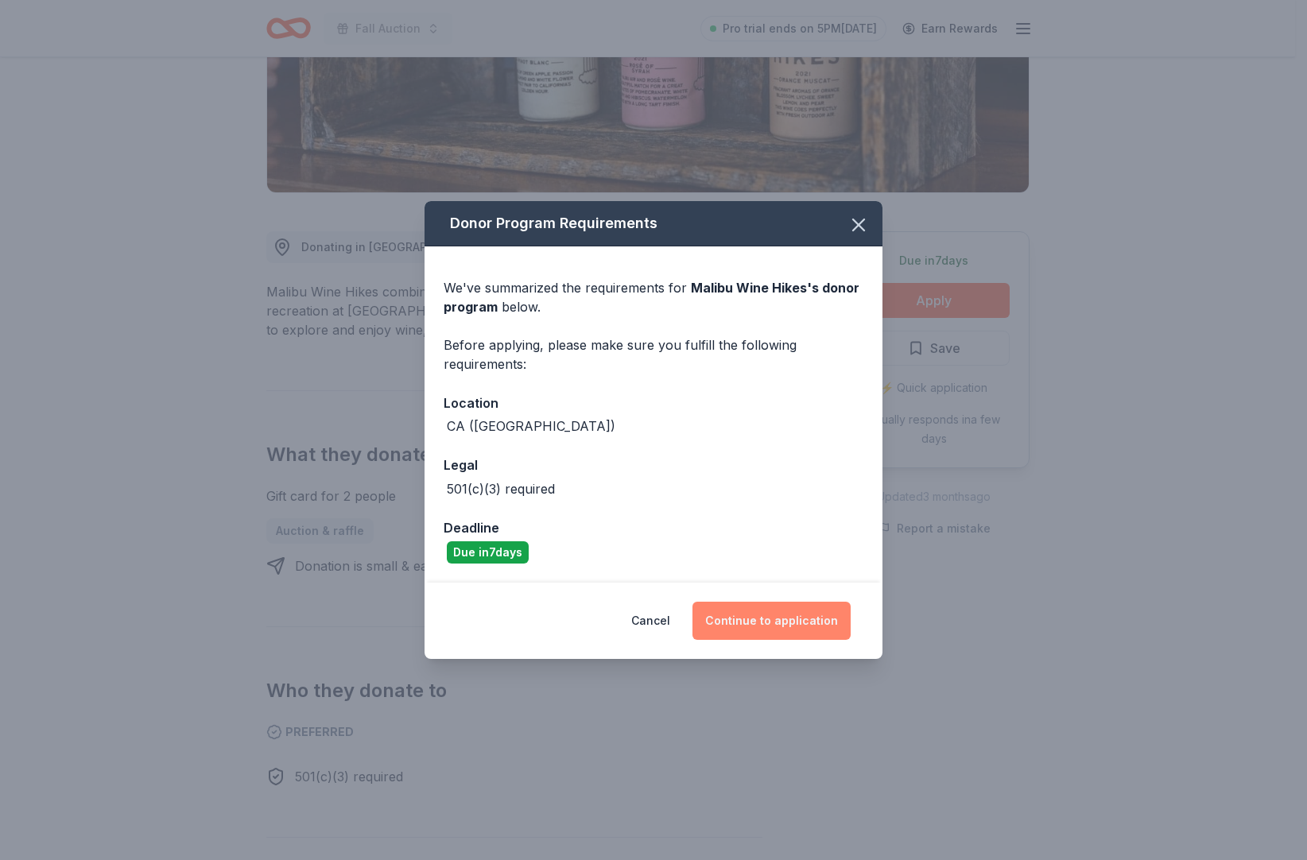
click at [735, 640] on button "Continue to application" at bounding box center [771, 621] width 158 height 38
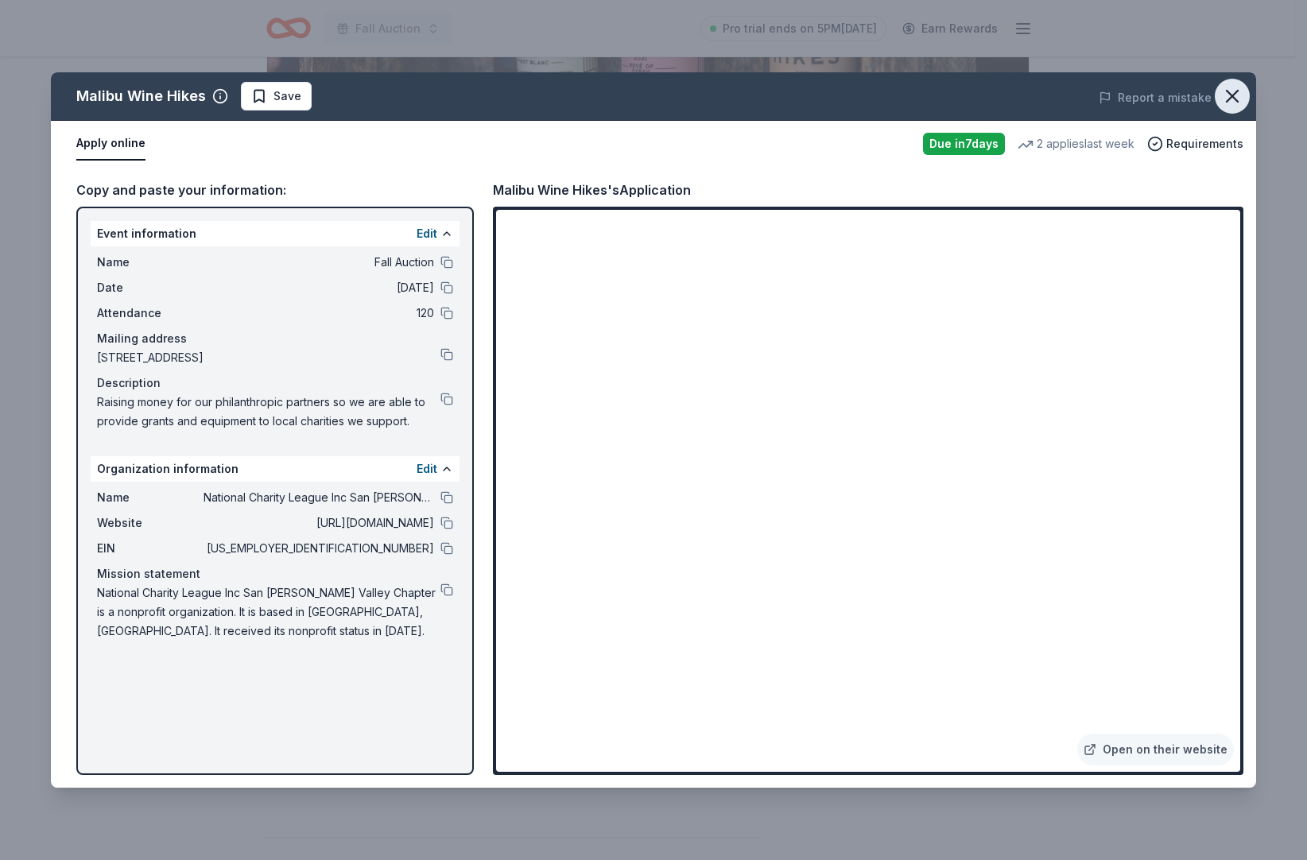
click at [1221, 99] on icon "button" at bounding box center [1232, 96] width 22 height 22
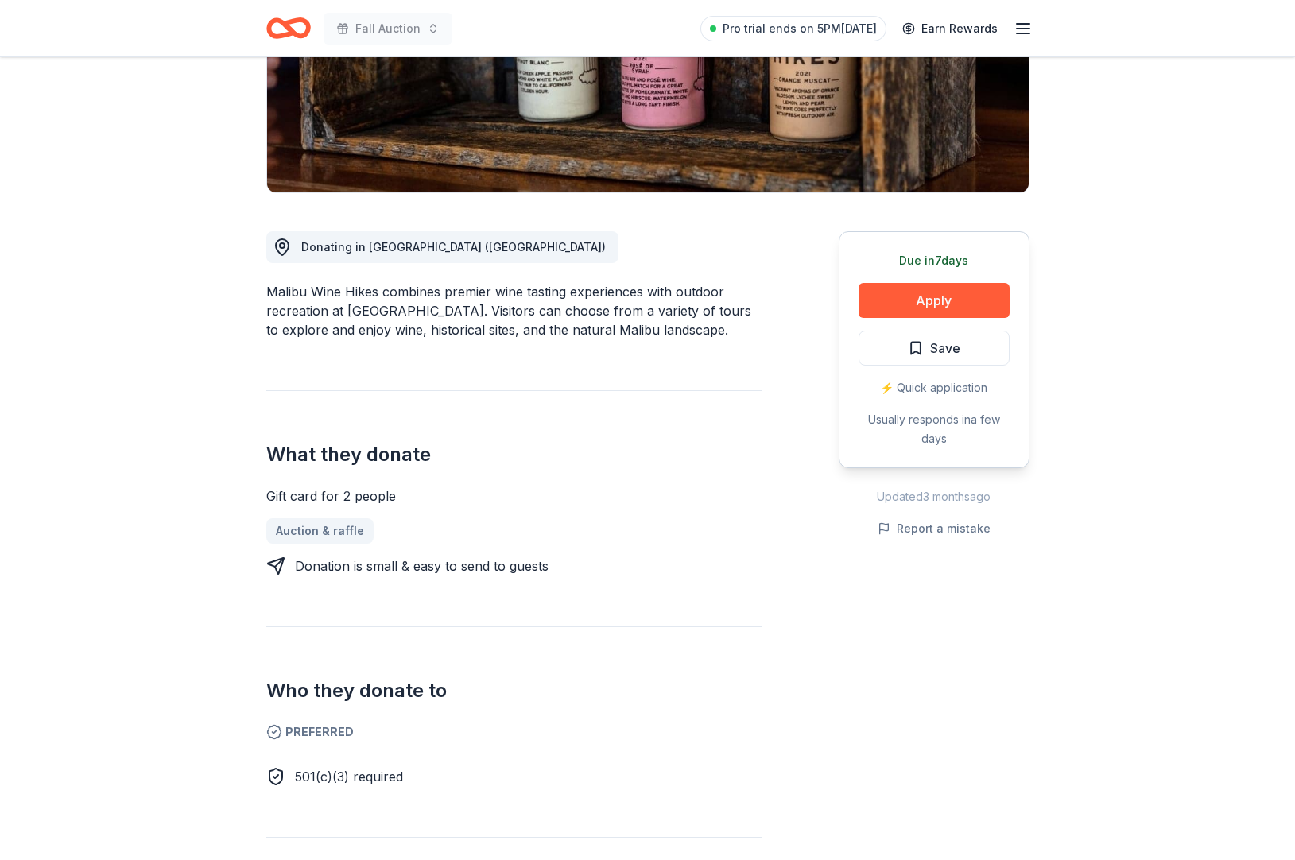
scroll to position [0, 0]
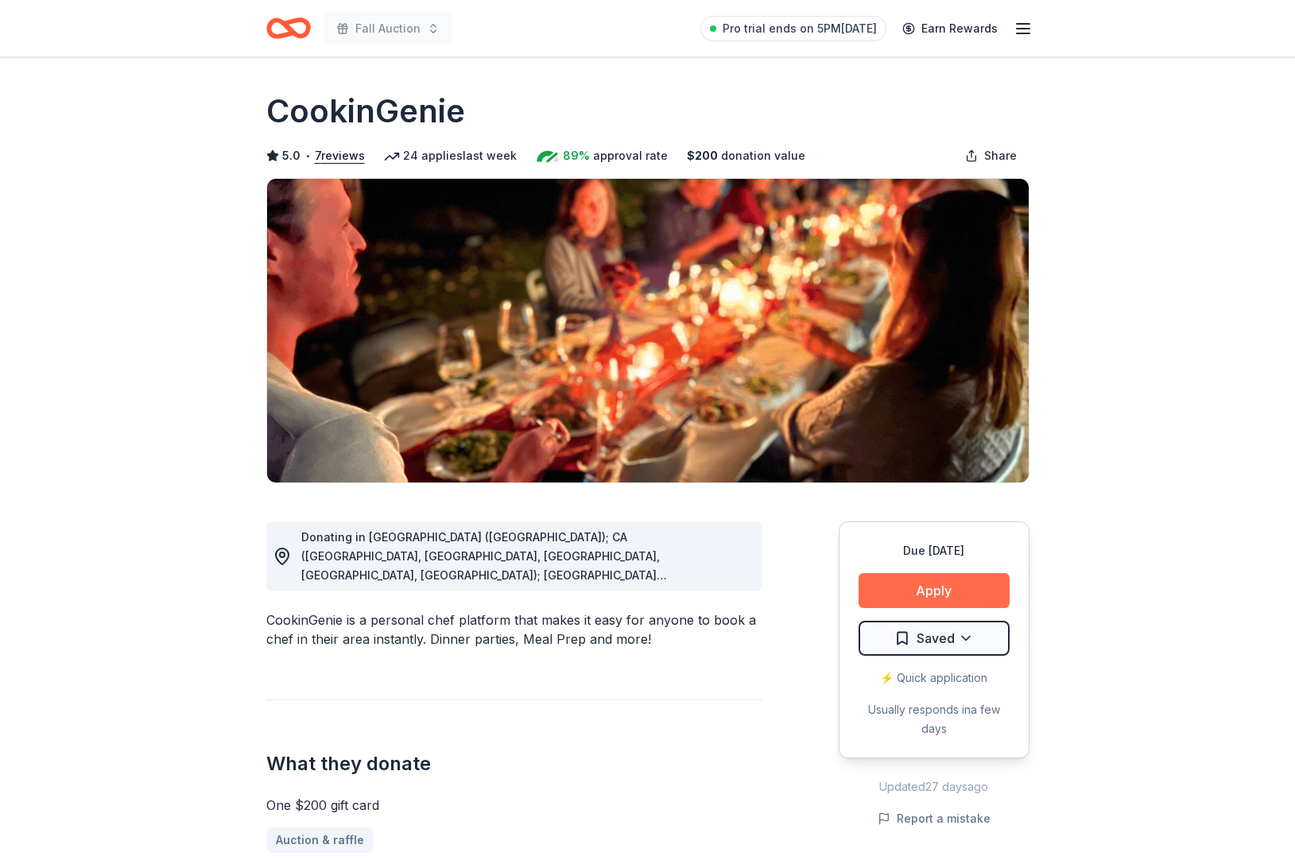
click at [877, 608] on button "Apply" at bounding box center [933, 590] width 151 height 35
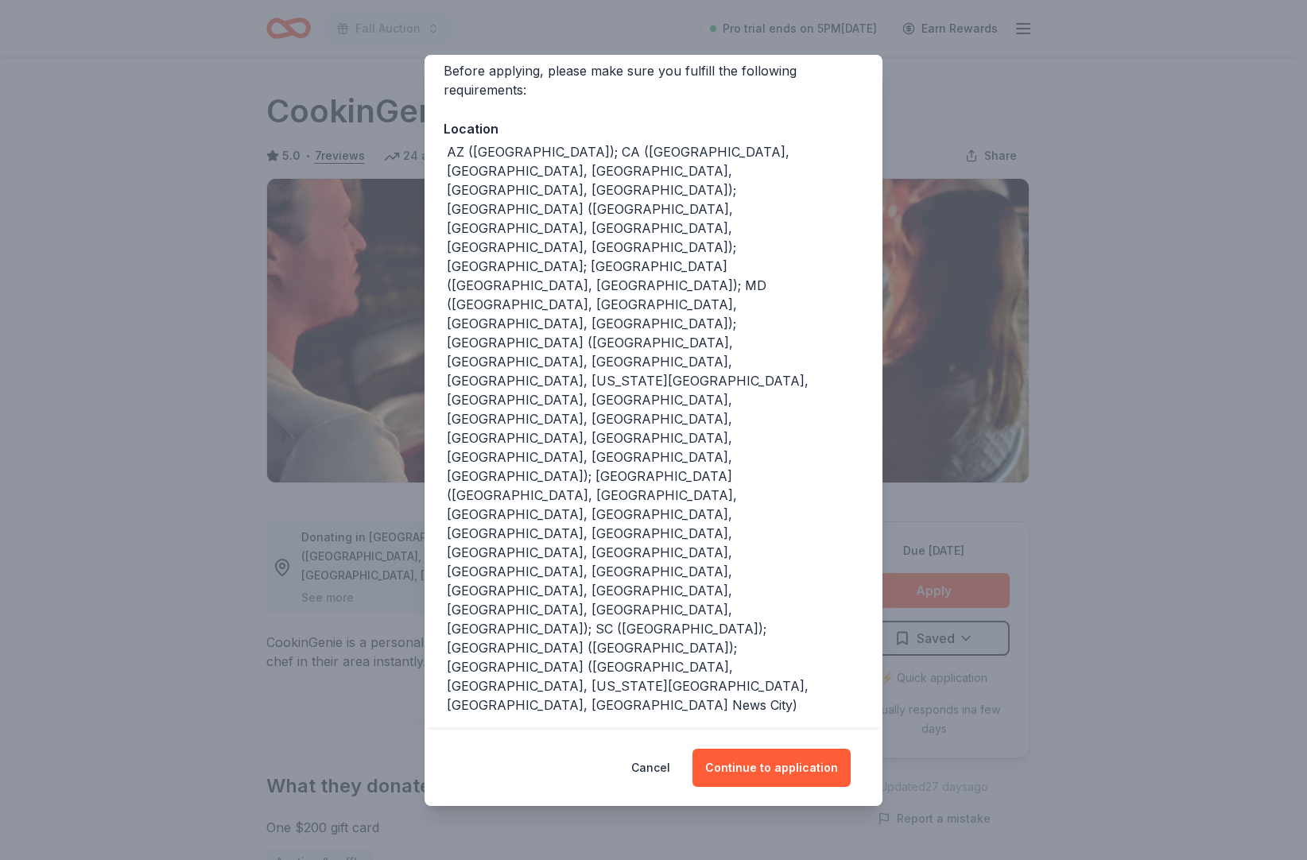
scroll to position [181, 0]
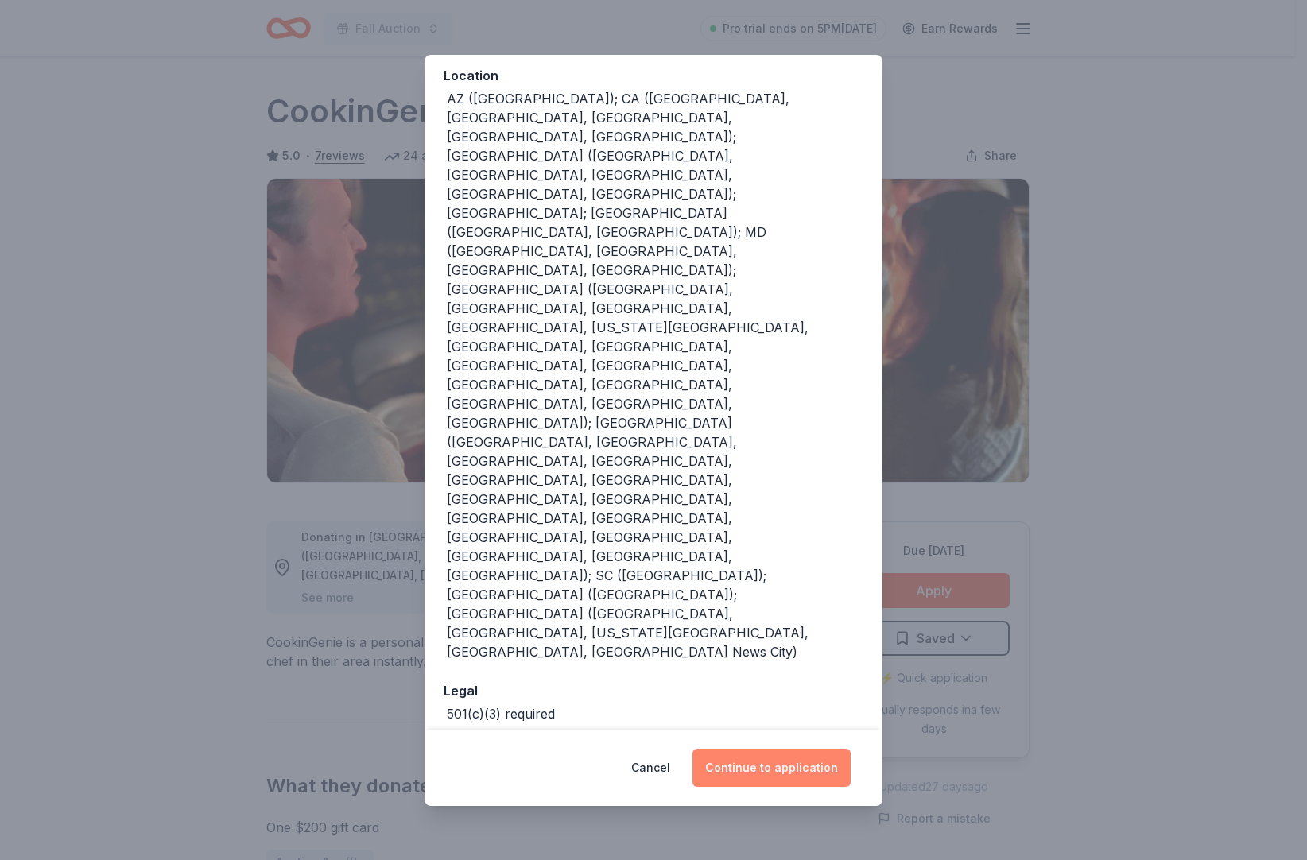
click at [741, 758] on button "Continue to application" at bounding box center [771, 768] width 158 height 38
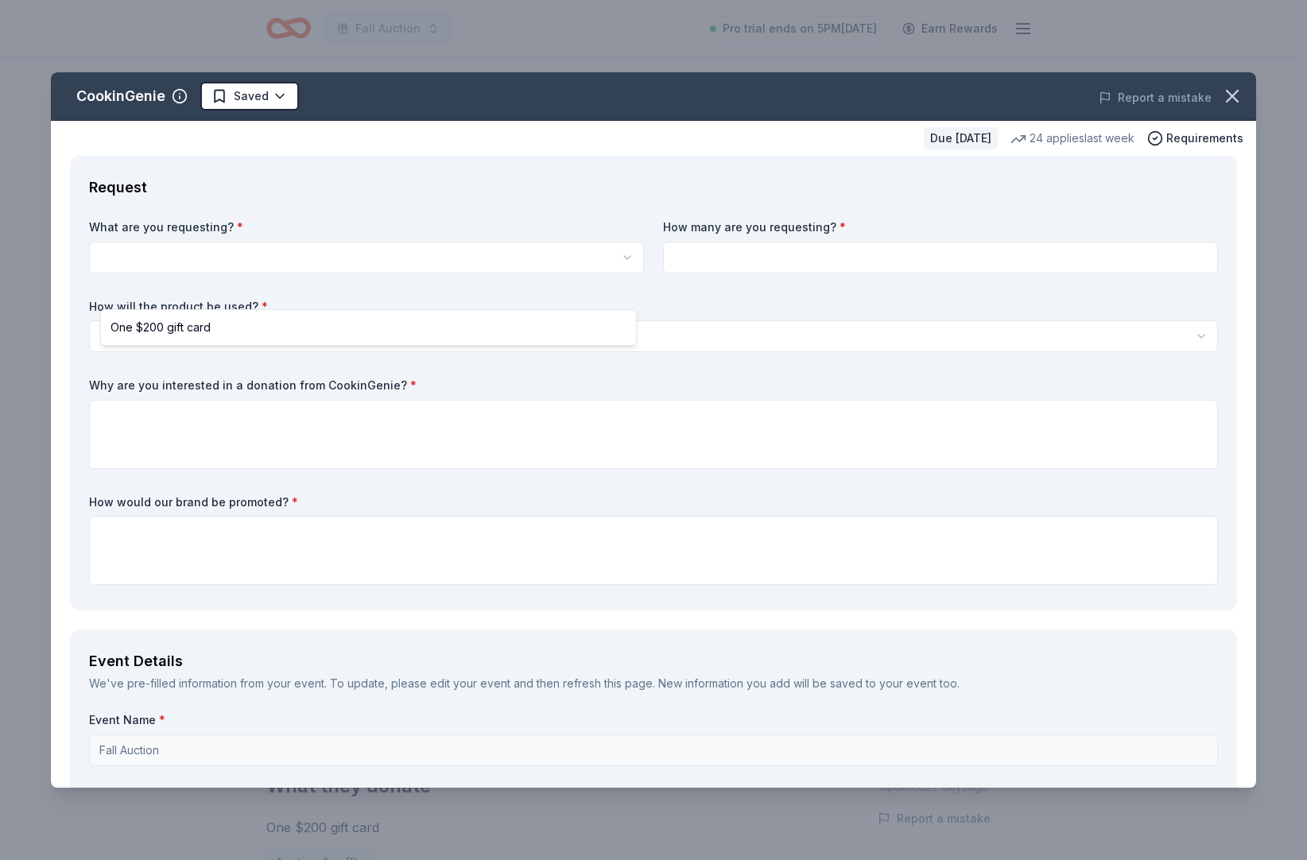
click at [184, 279] on html "Fall Auction Pro trial ends on 5PM, 9/15 Earn Rewards Due in 30 days Share Cook…" at bounding box center [653, 430] width 1307 height 860
select select "One $200 gift card"
click at [738, 273] on input at bounding box center [940, 258] width 555 height 32
type input "2"
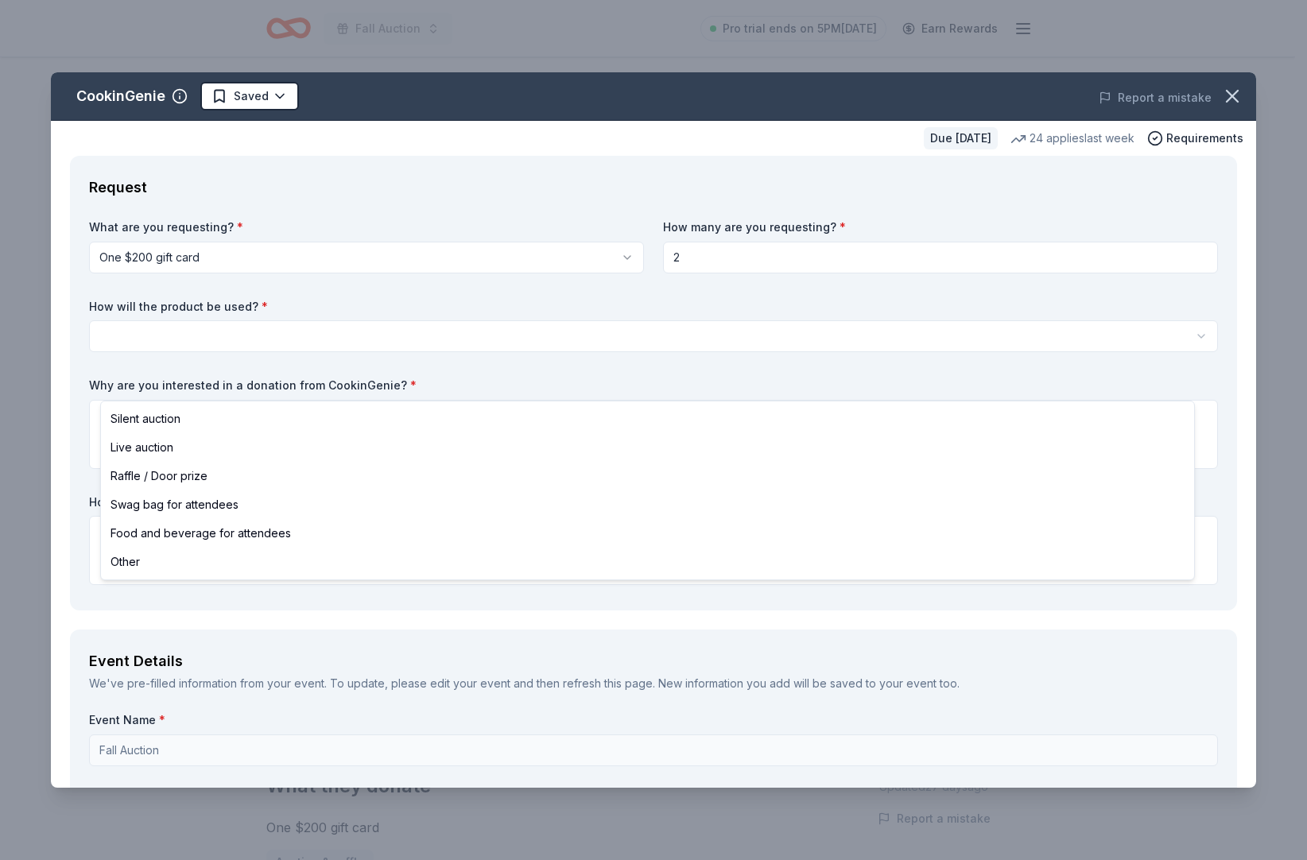
click at [264, 375] on html "Fall Auction Pro trial ends on 5PM, 9/15 Earn Rewards Due in 30 days Share Cook…" at bounding box center [653, 430] width 1307 height 860
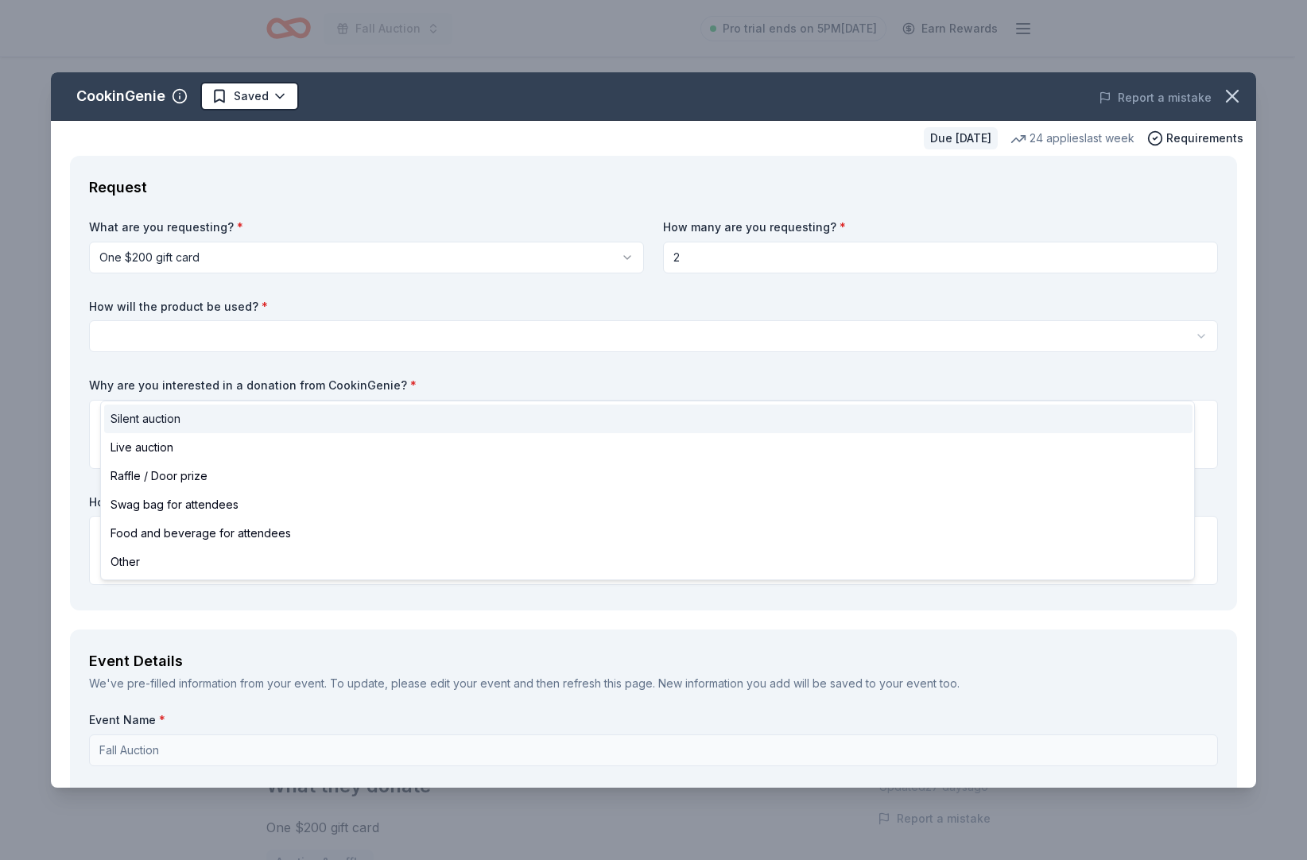
select select "silentAuction"
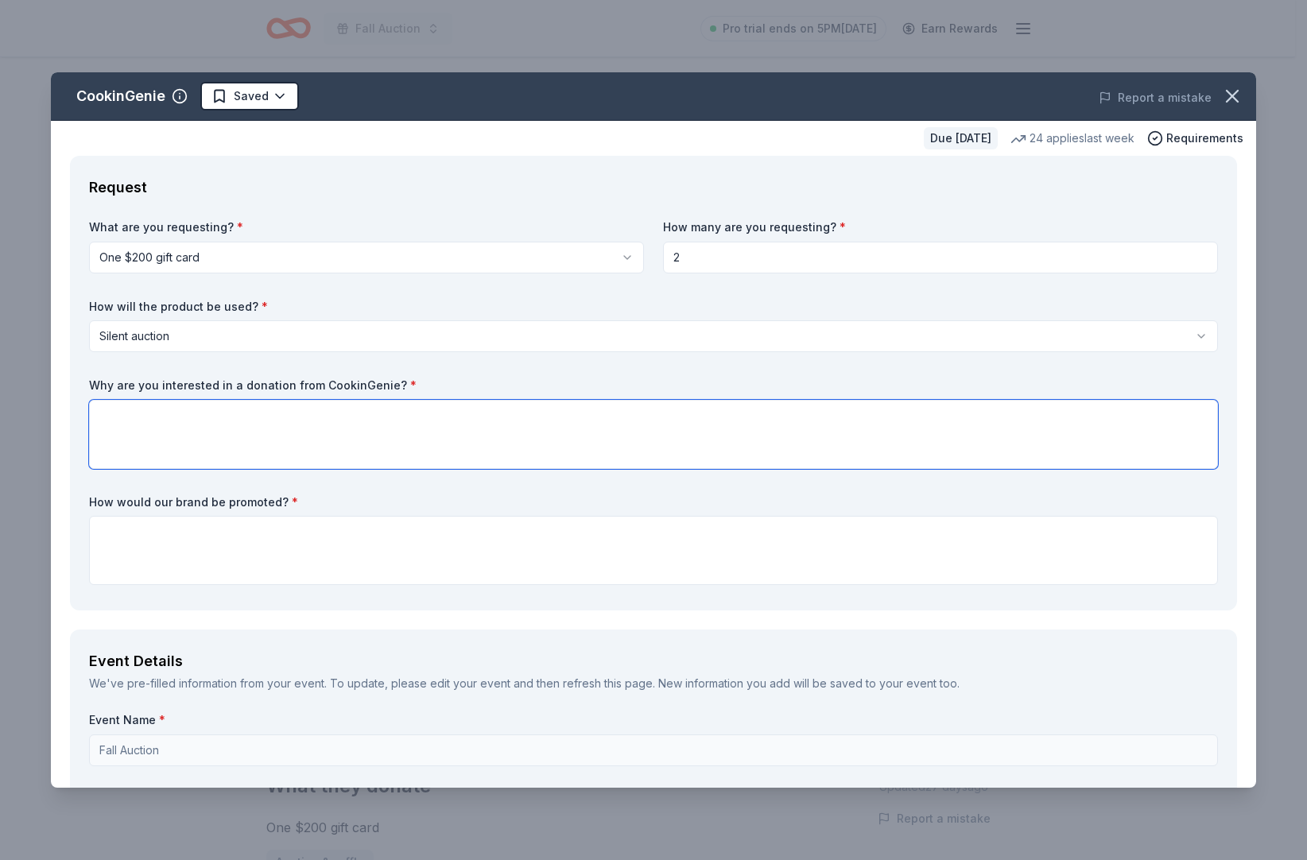
click at [192, 469] on textarea at bounding box center [653, 434] width 1128 height 69
click at [203, 469] on textarea at bounding box center [653, 434] width 1128 height 69
click at [136, 469] on textarea at bounding box center [653, 434] width 1128 height 69
click at [766, 469] on textarea "Perfect for the women that will be attending this meeting/auction to raise 100%…" at bounding box center [653, 434] width 1128 height 69
click at [974, 469] on textarea "Perfect for the women that will be attending this meeting/auction to raise 100%…" at bounding box center [653, 434] width 1128 height 69
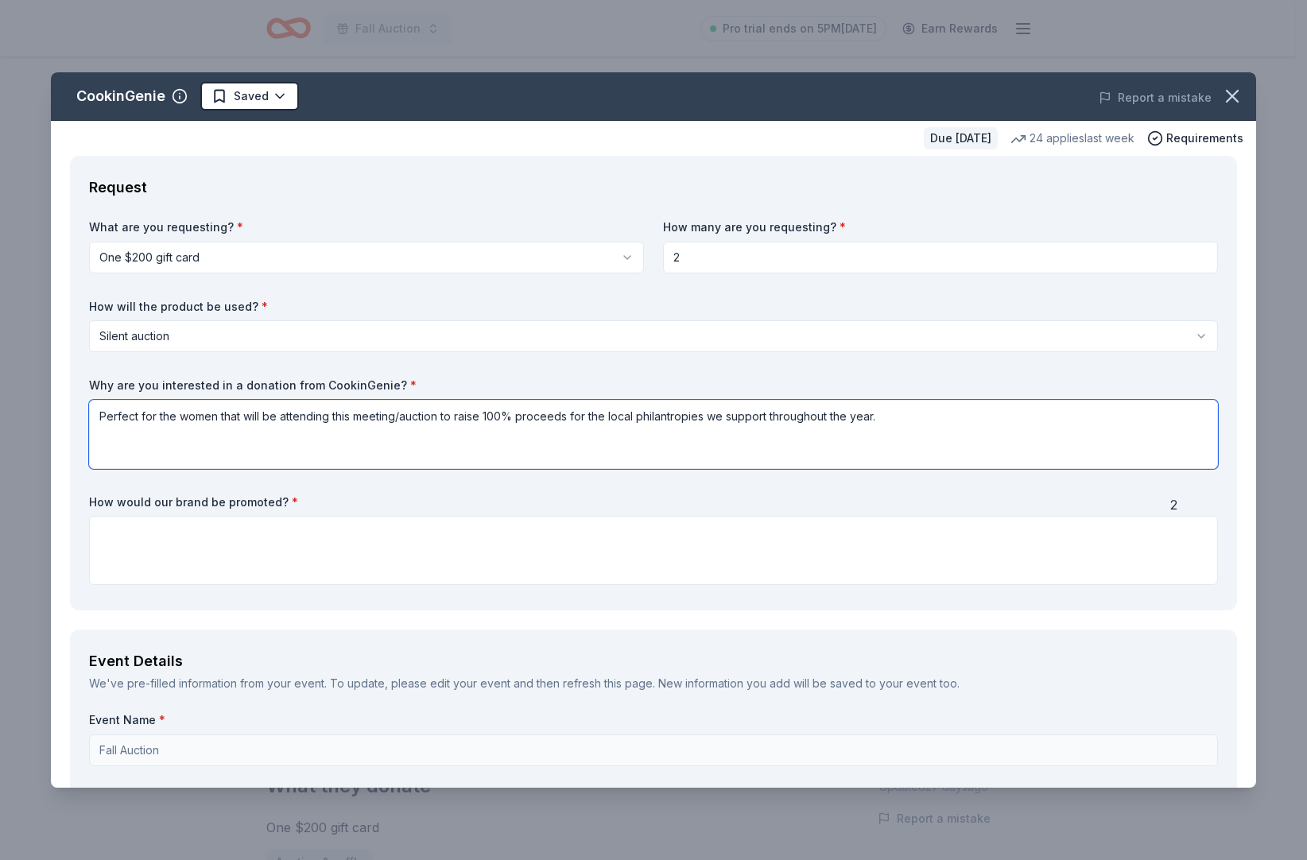
type textarea "Perfect for the women who will be attending this meeting/auction to raise 100% …"
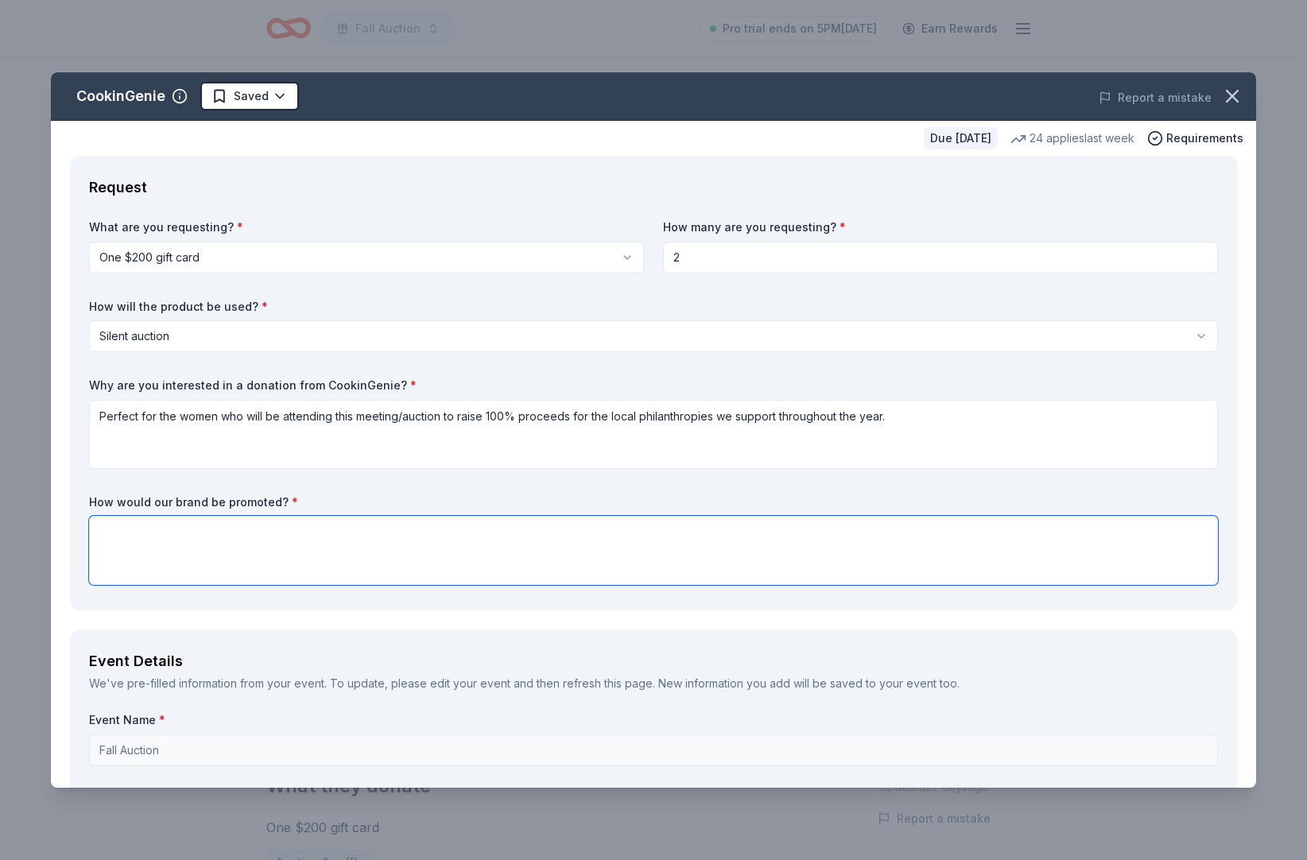
click at [261, 585] on textarea at bounding box center [653, 550] width 1128 height 69
click at [237, 585] on textarea at bounding box center [653, 550] width 1128 height 69
click at [253, 585] on textarea at bounding box center [653, 550] width 1128 height 69
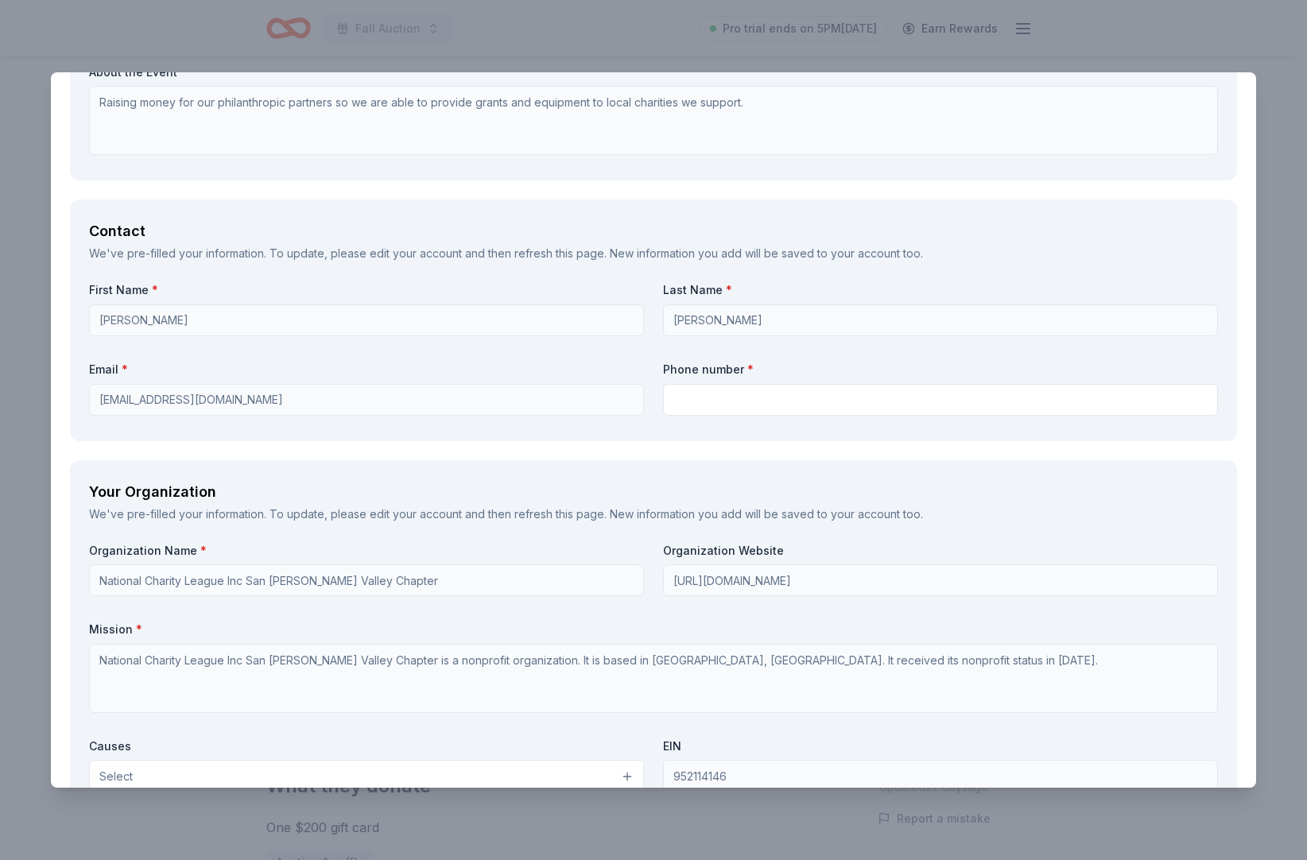
scroll to position [1089, 0]
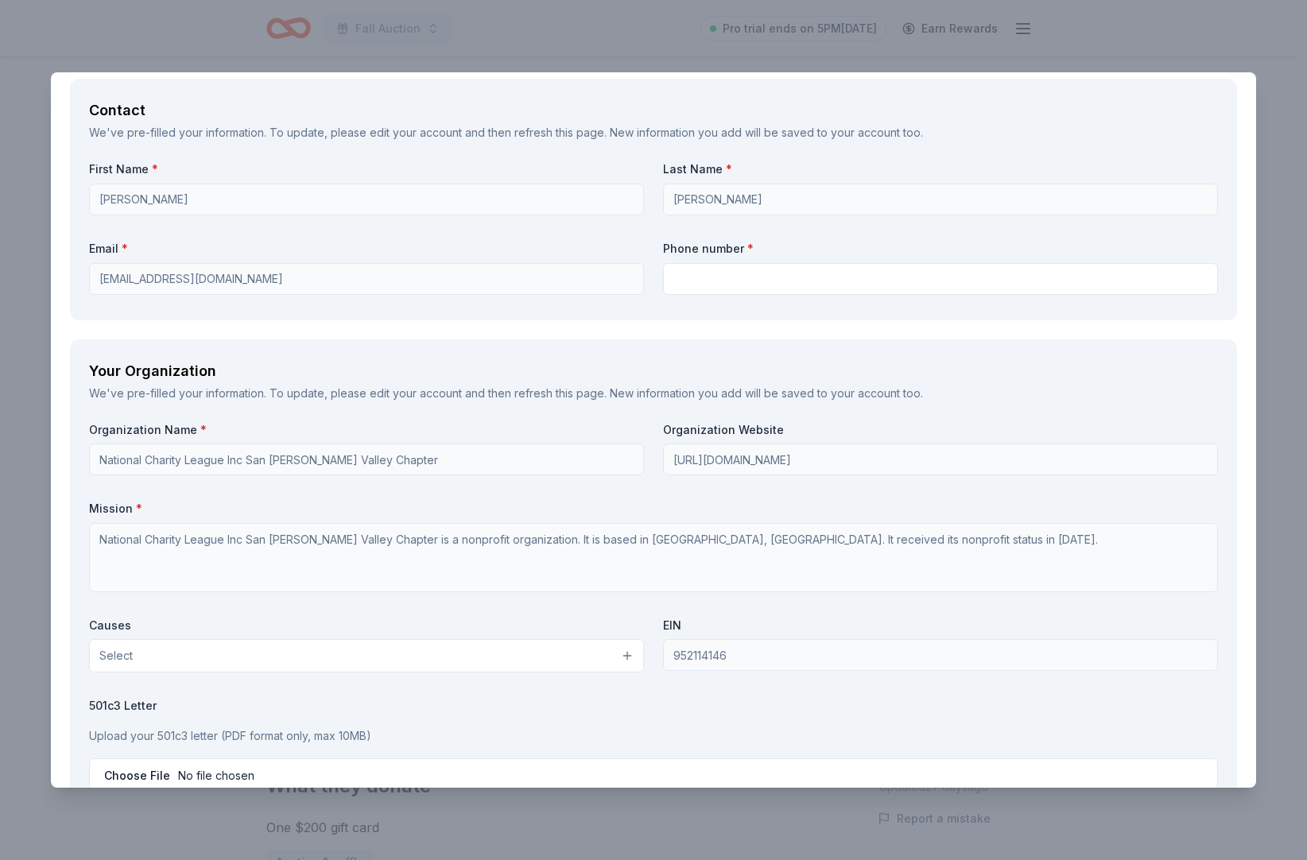
type textarea "Packaged beautifully and talked up to build excitement."
click at [693, 295] on input "text" at bounding box center [940, 279] width 555 height 32
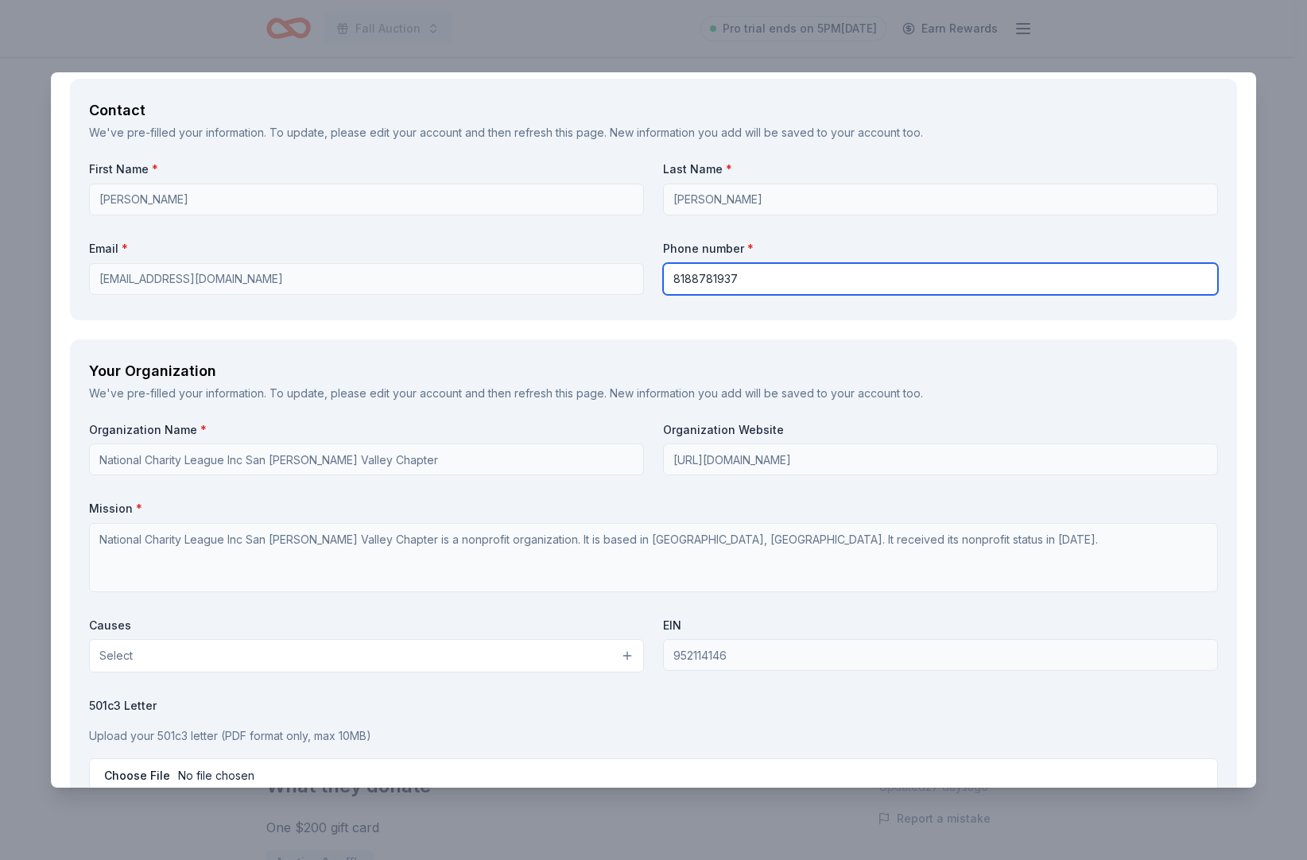
type input "8188781937"
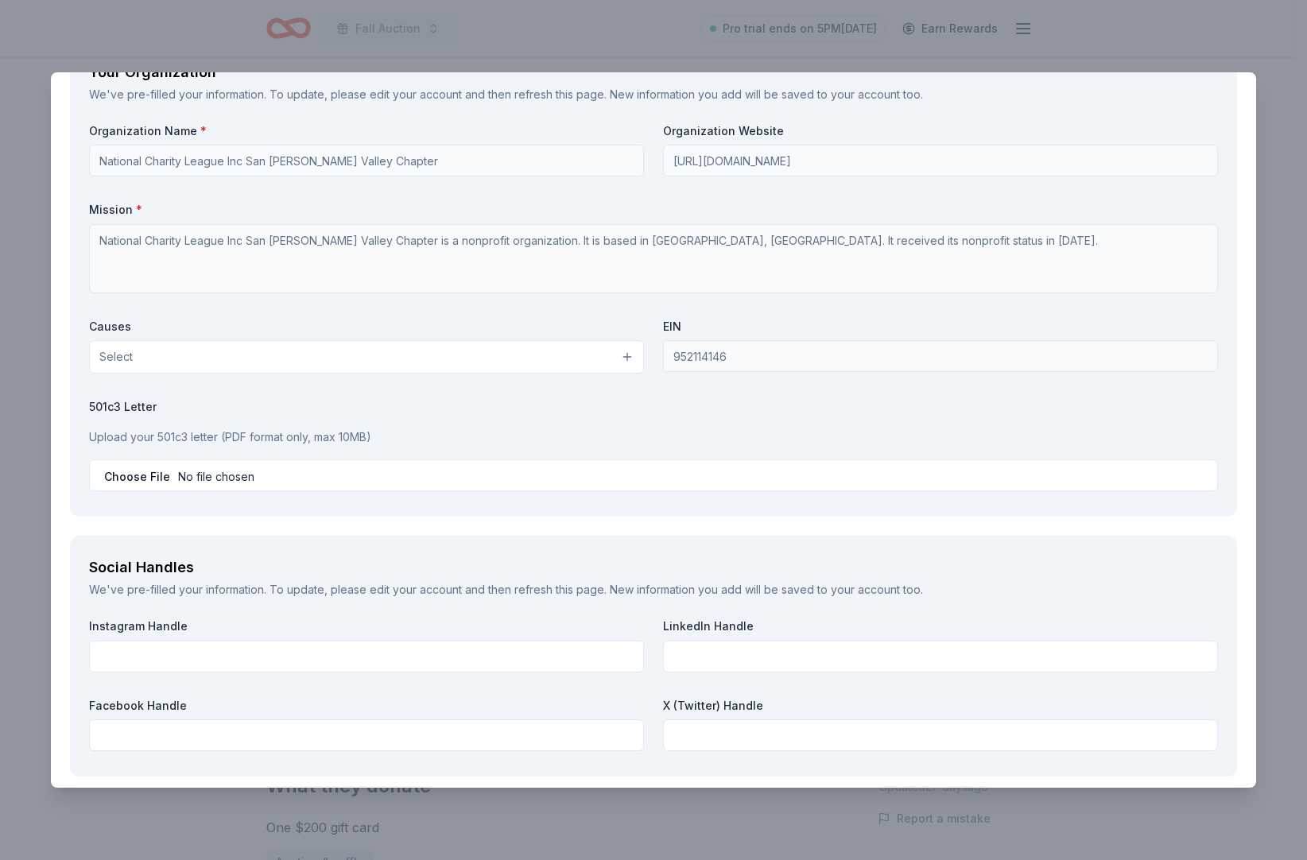
scroll to position [1496, 0]
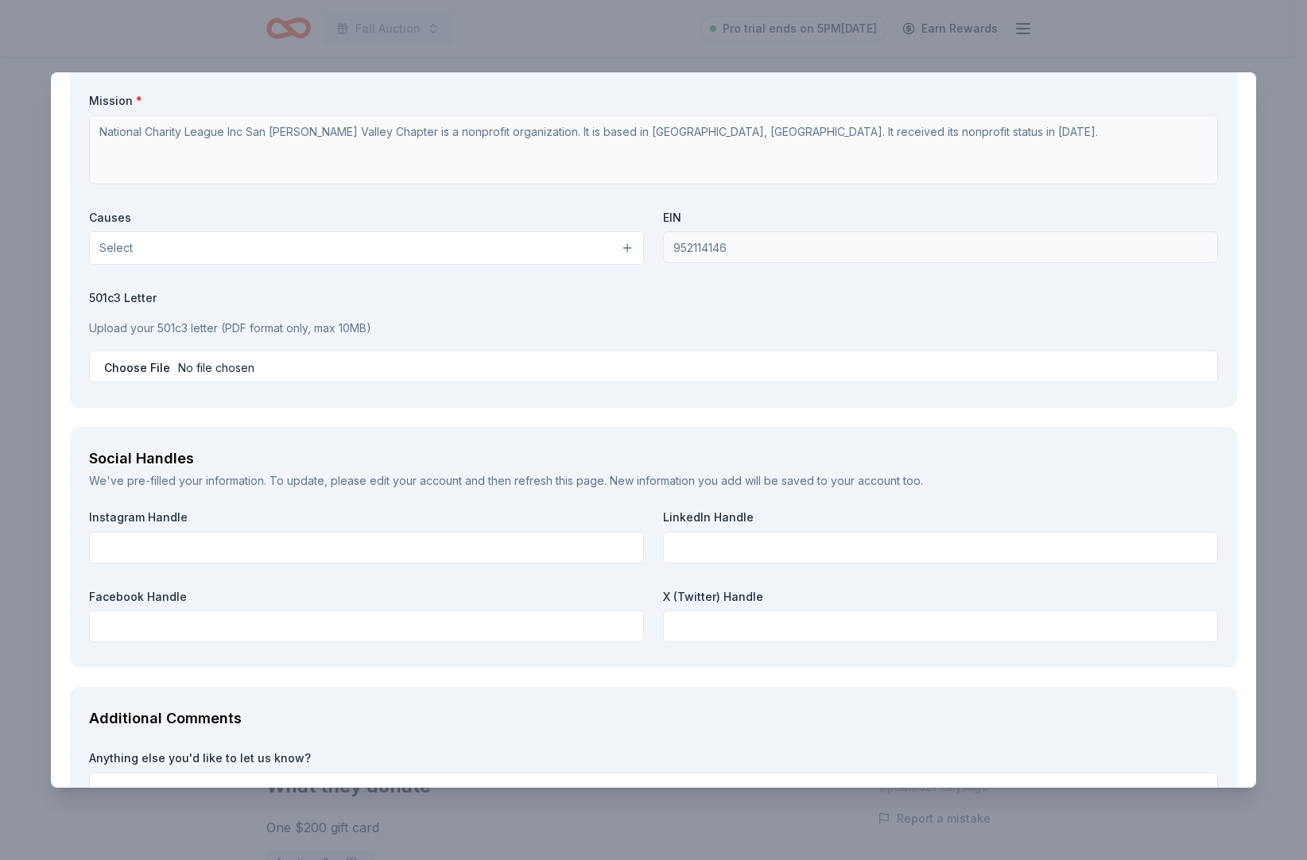
click at [556, 265] on button "Select" at bounding box center [366, 247] width 555 height 33
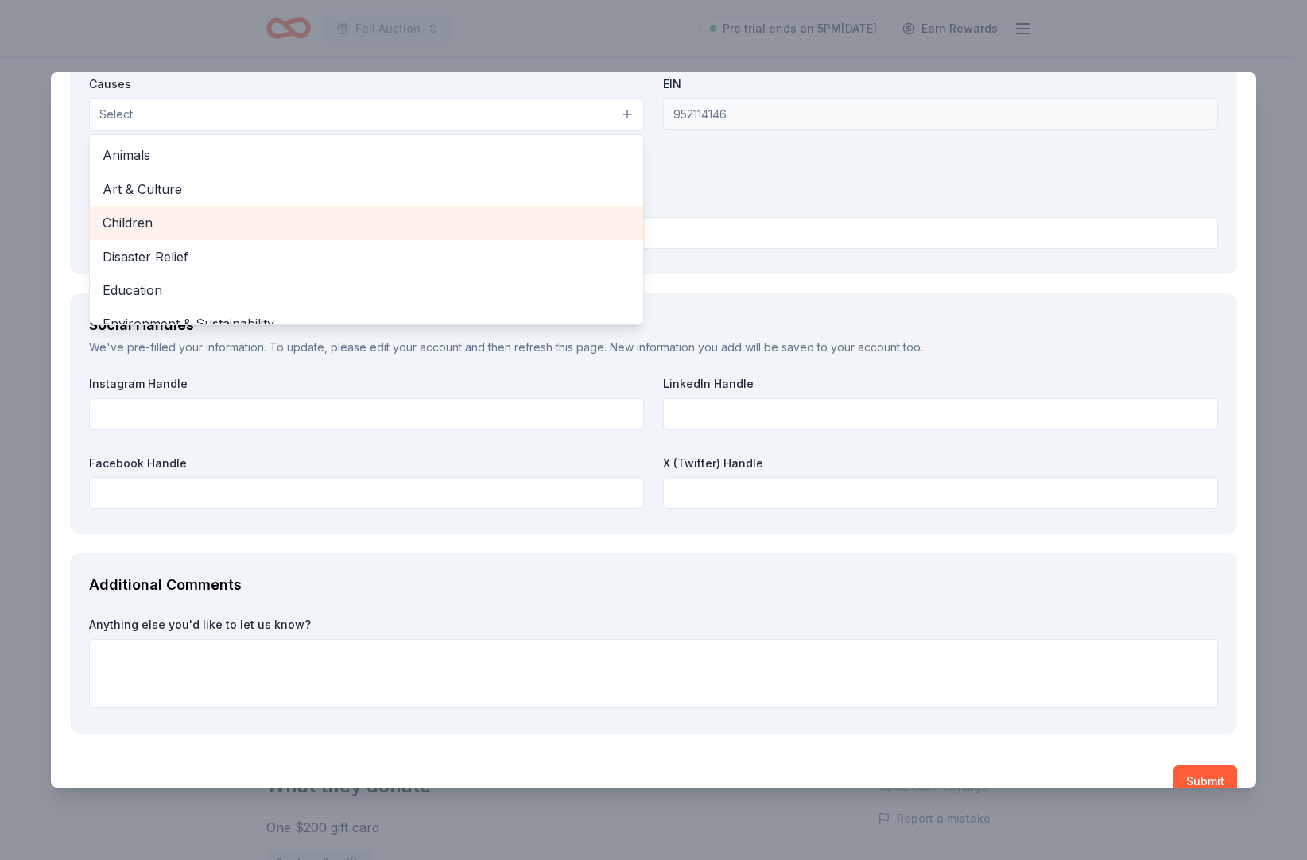
scroll to position [1547, 0]
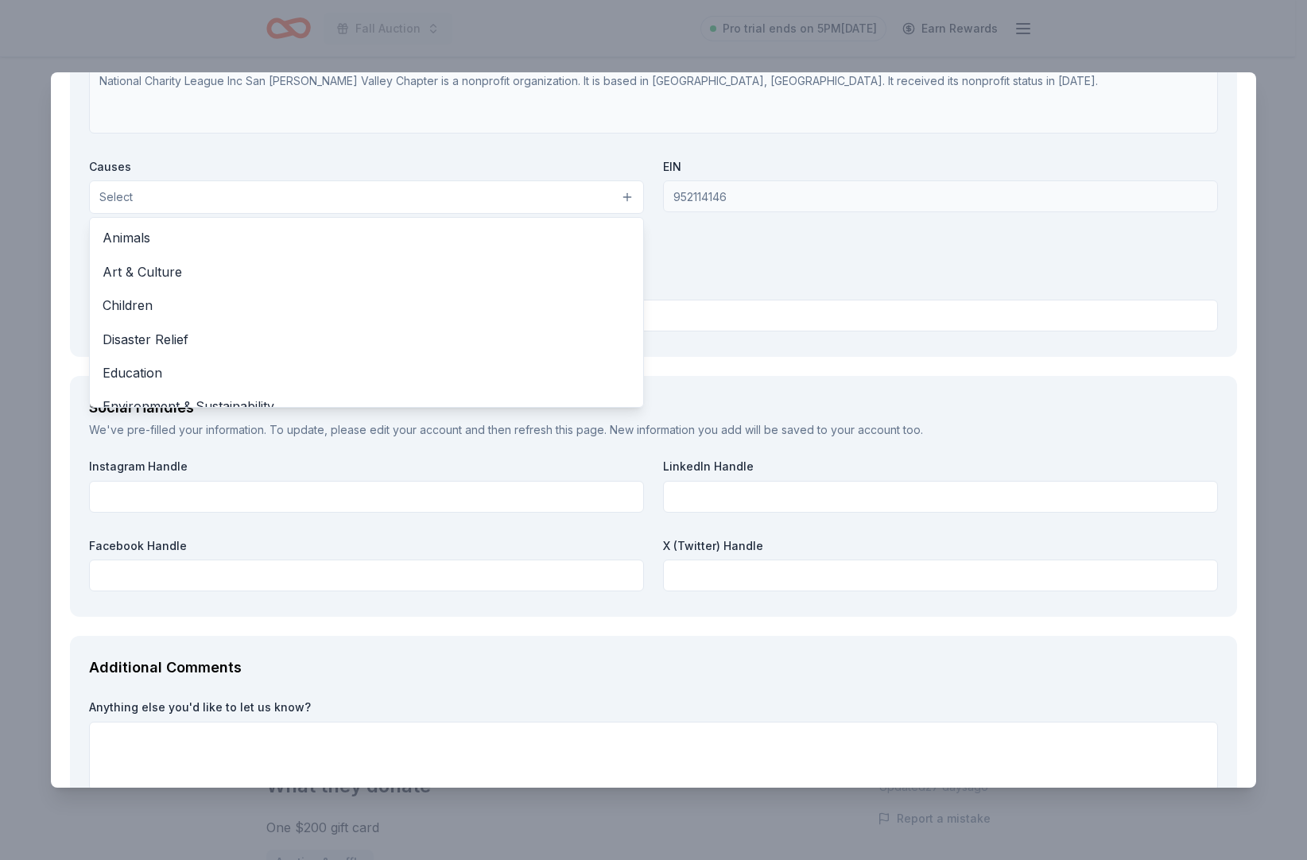
click at [744, 338] on div "Organization Name * National Charity League Inc San Fernando Valley Chapter Org…" at bounding box center [653, 150] width 1128 height 374
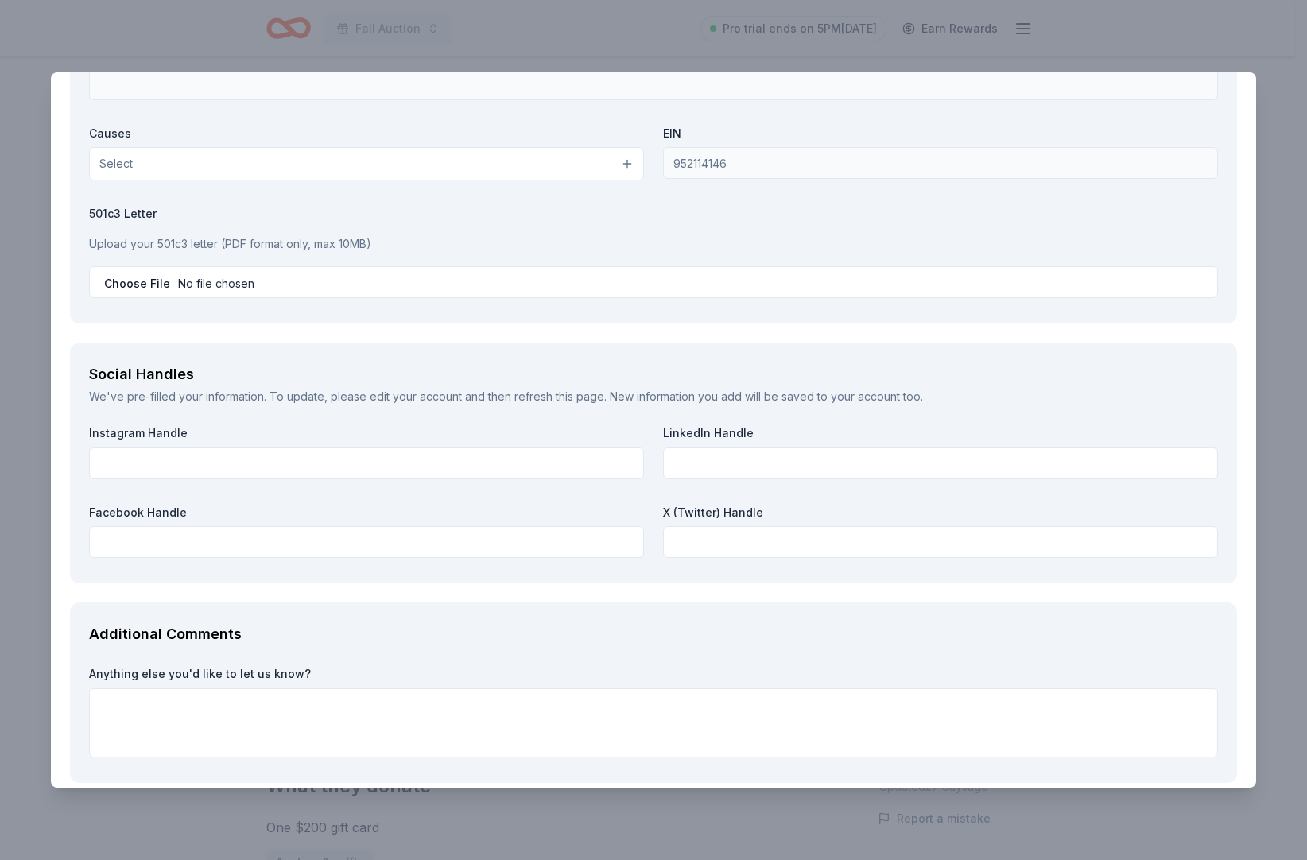
scroll to position [1584, 0]
click at [254, 295] on input "file" at bounding box center [653, 279] width 1128 height 32
type input "C:\fakepath\NCL SFV Charity Ball Donation Request Letter.pdf"
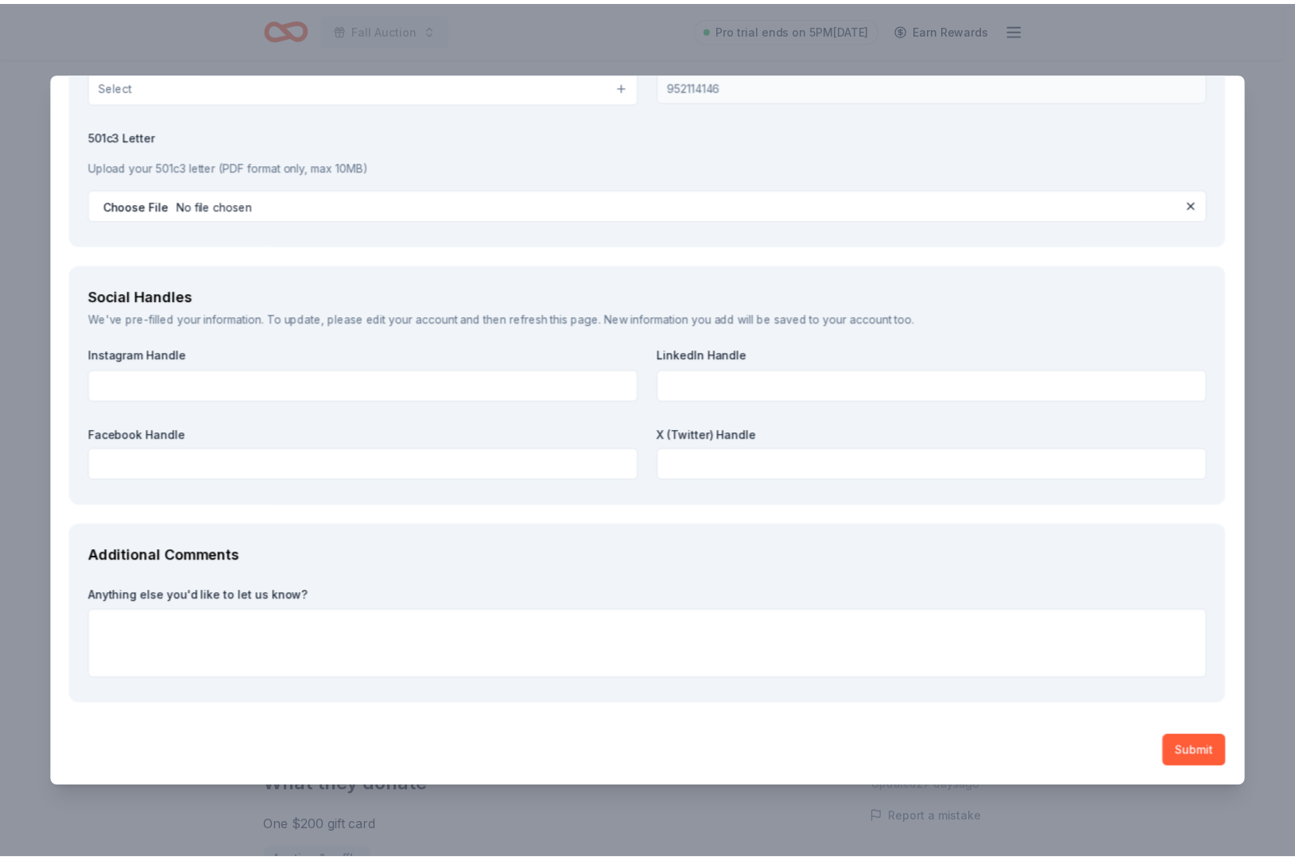
scroll to position [2027, 0]
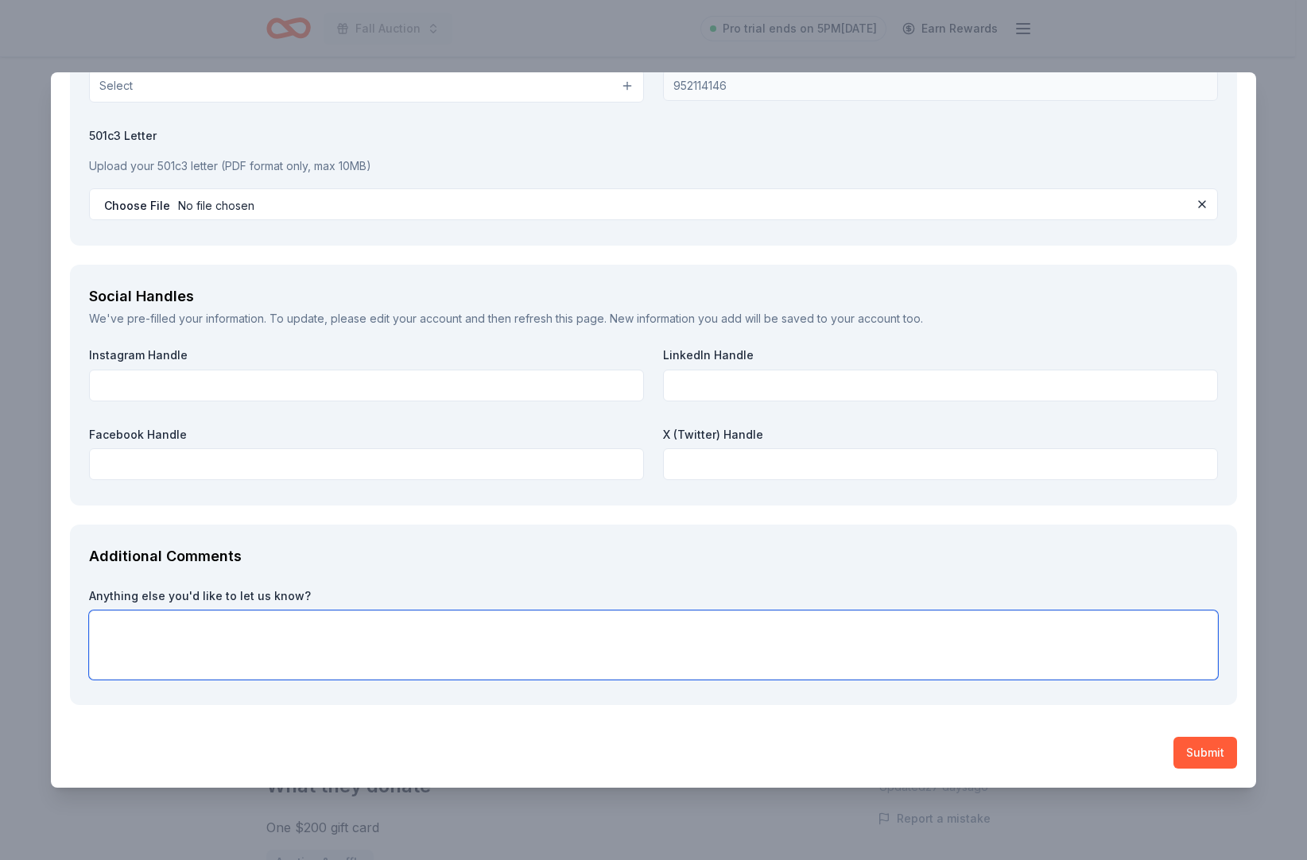
drag, startPoint x: 182, startPoint y: 610, endPoint x: 190, endPoint y: 598, distance: 13.7
click at [183, 610] on textarea at bounding box center [653, 644] width 1128 height 69
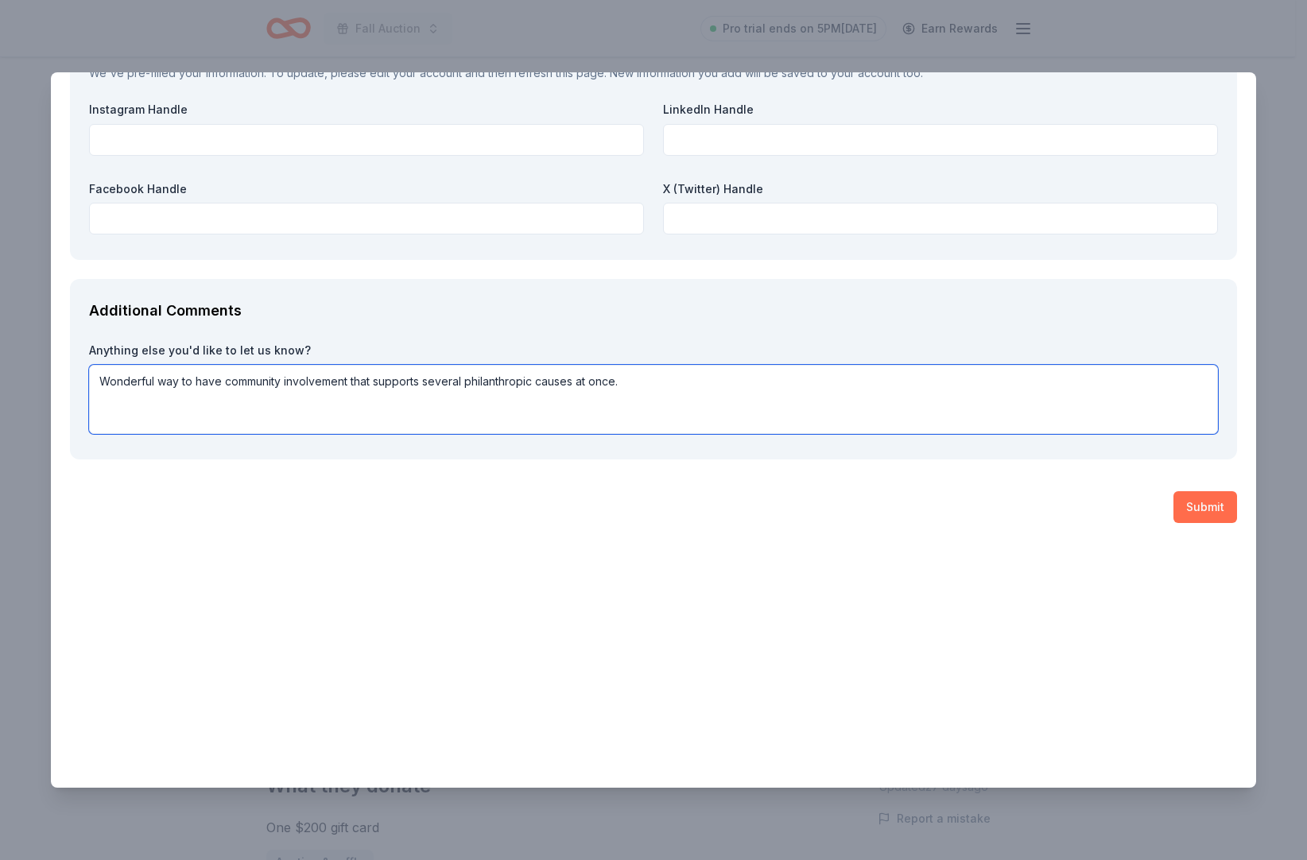
type textarea "Wonderful way to have community involvement that supports several philanthropic…"
click at [1173, 523] on button "Submit" at bounding box center [1205, 507] width 64 height 32
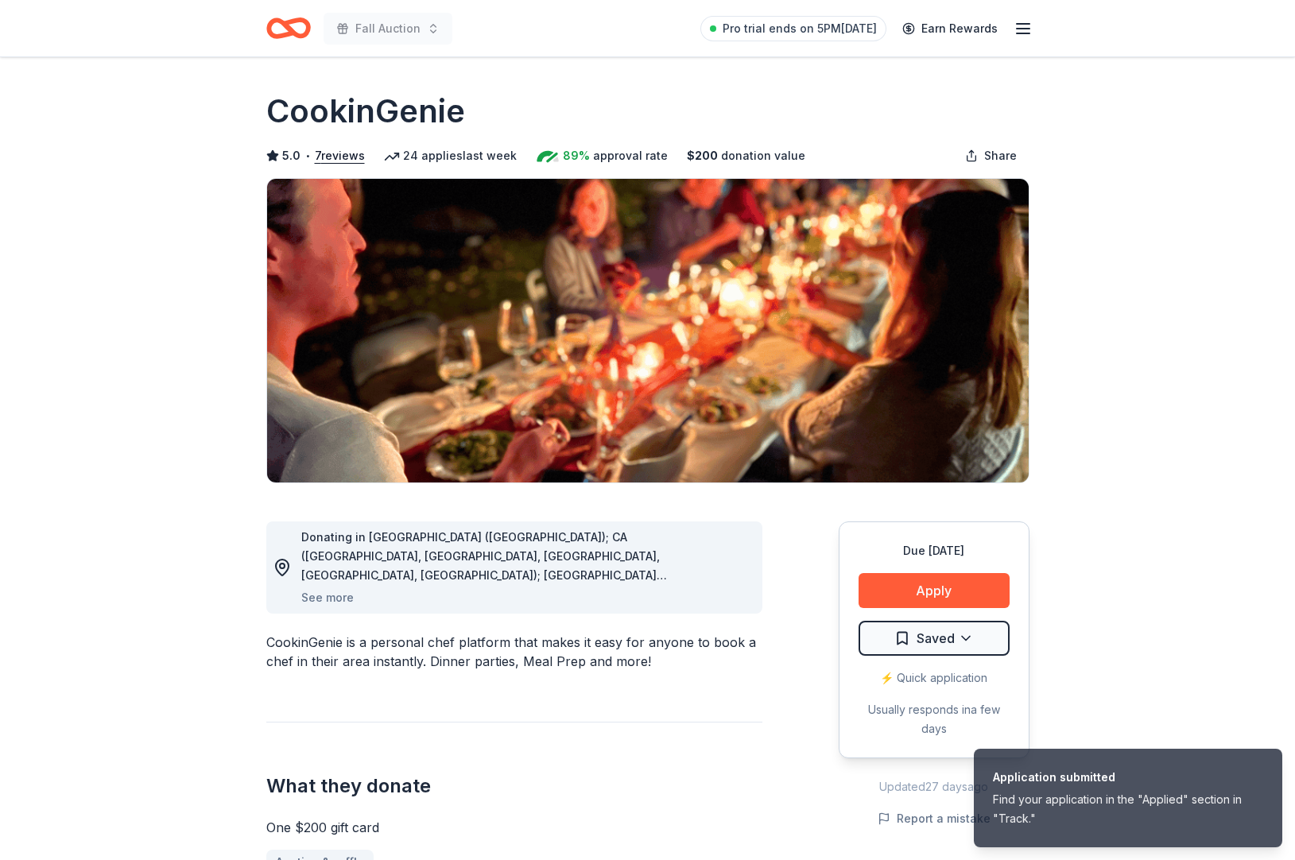
scroll to position [0, 0]
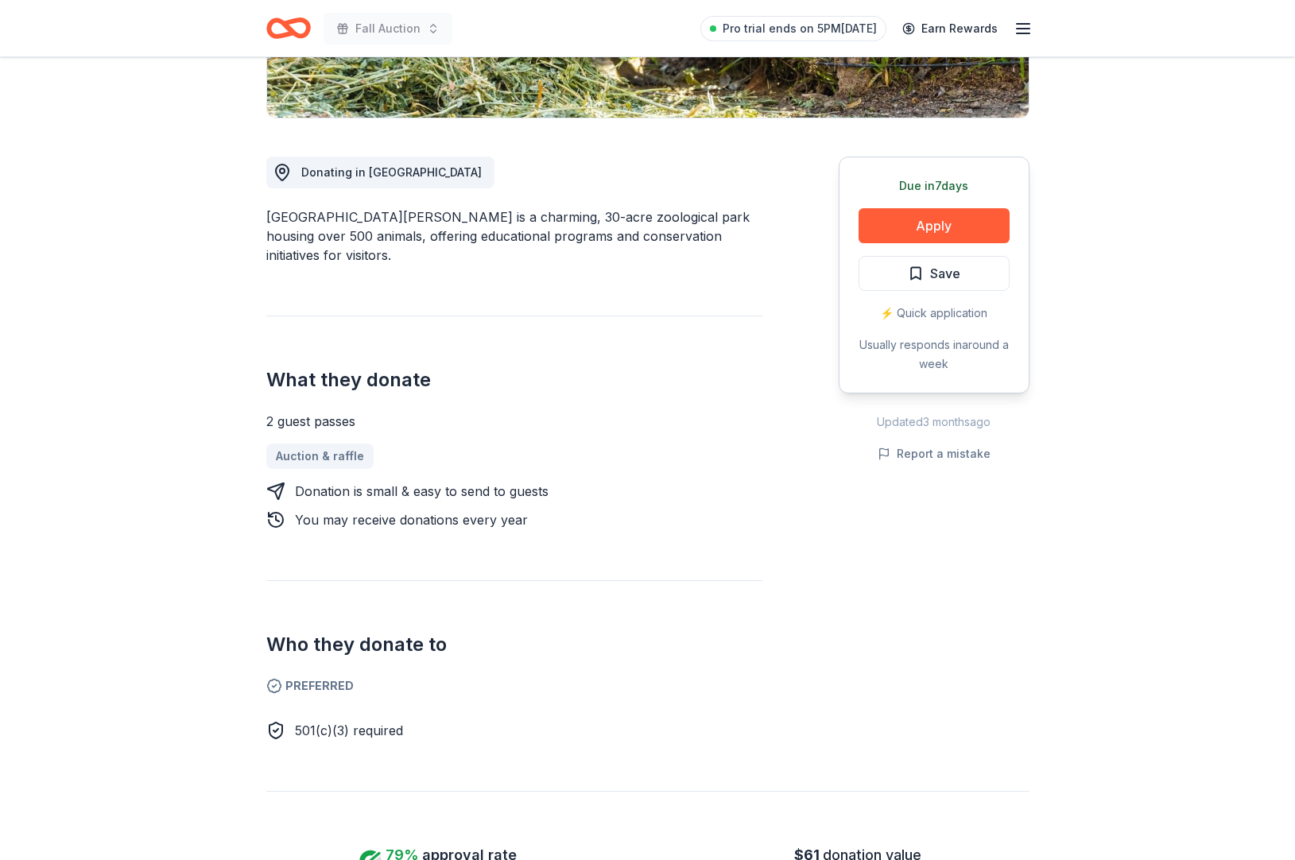
scroll to position [237, 0]
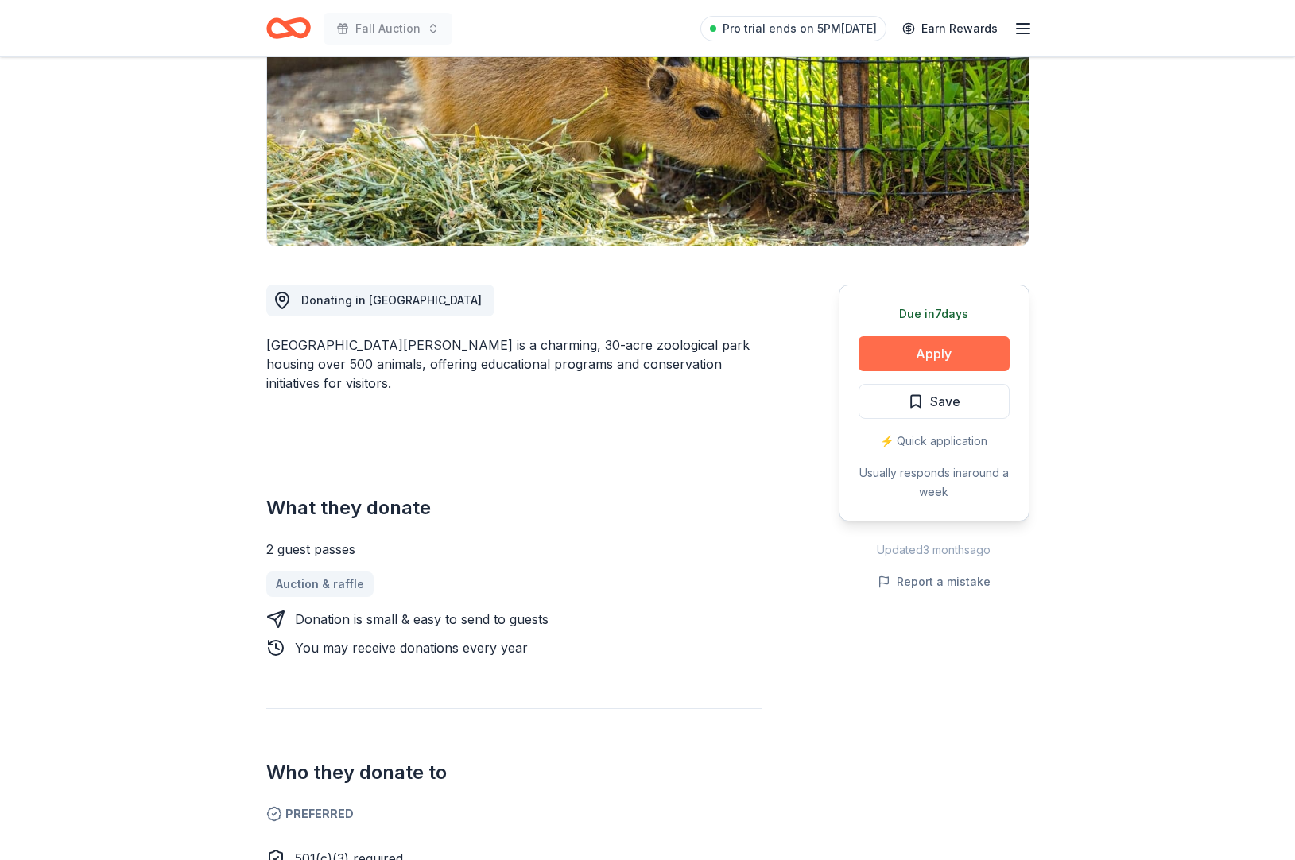
click at [877, 371] on button "Apply" at bounding box center [933, 353] width 151 height 35
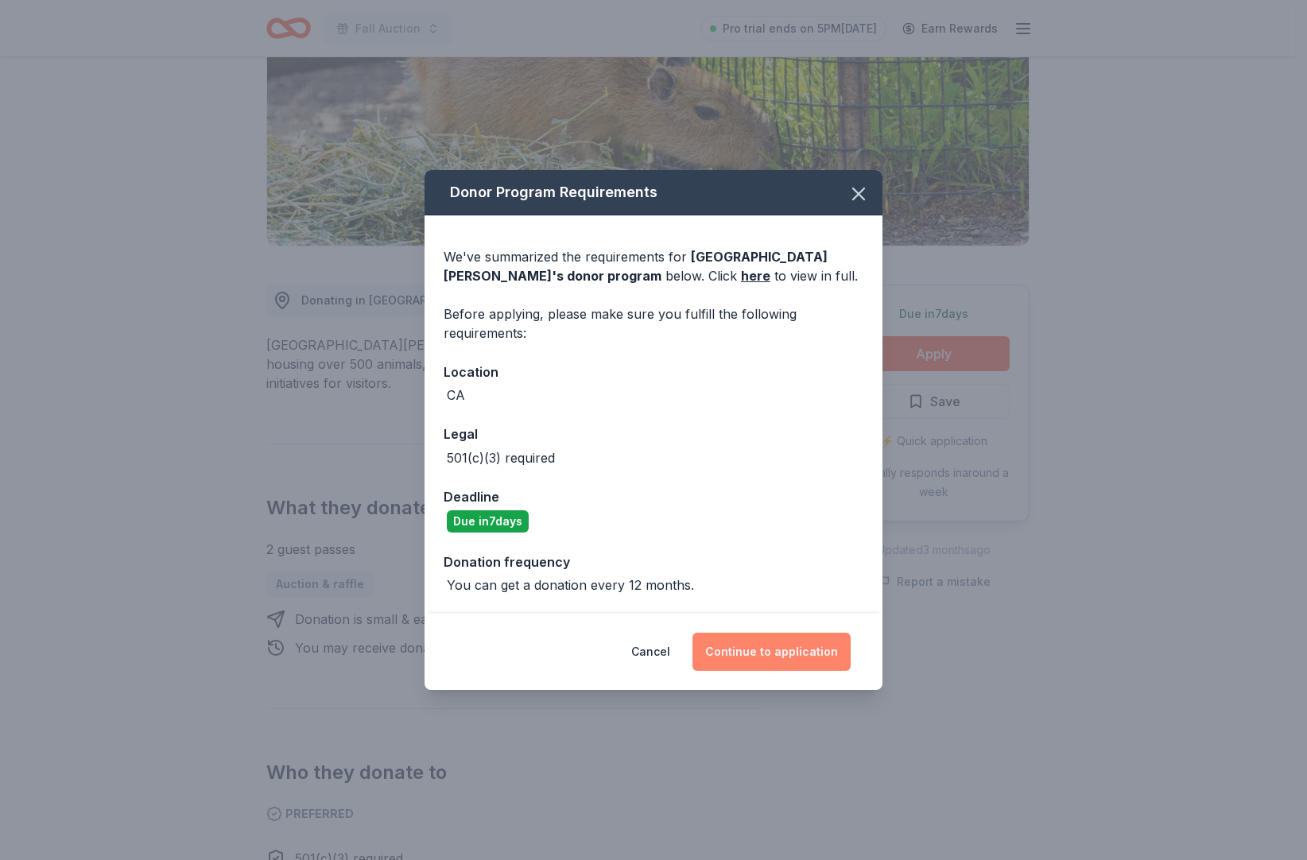
click at [752, 671] on button "Continue to application" at bounding box center [771, 652] width 158 height 38
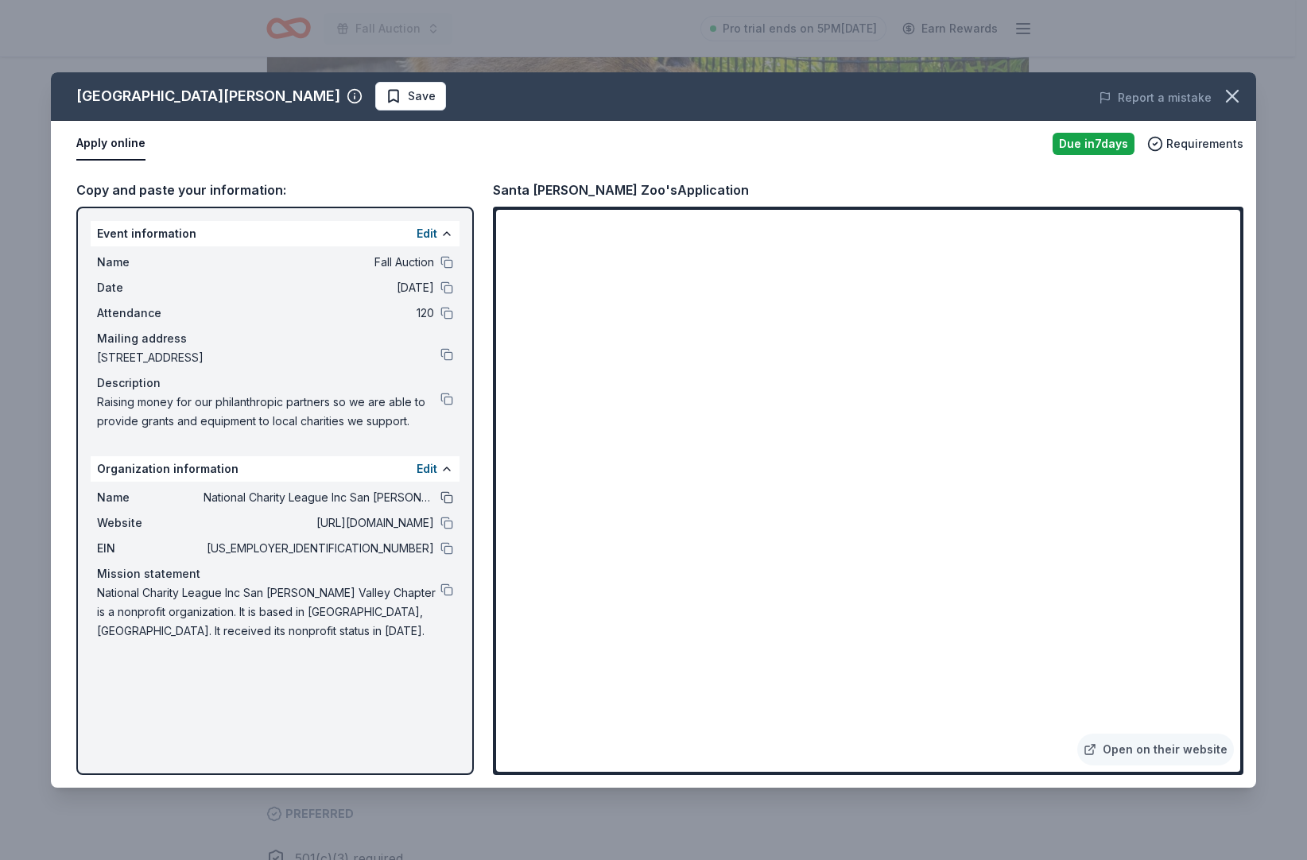
click at [440, 504] on button at bounding box center [446, 497] width 13 height 13
click at [440, 405] on button at bounding box center [446, 399] width 13 height 13
click at [1221, 94] on icon "button" at bounding box center [1232, 96] width 22 height 22
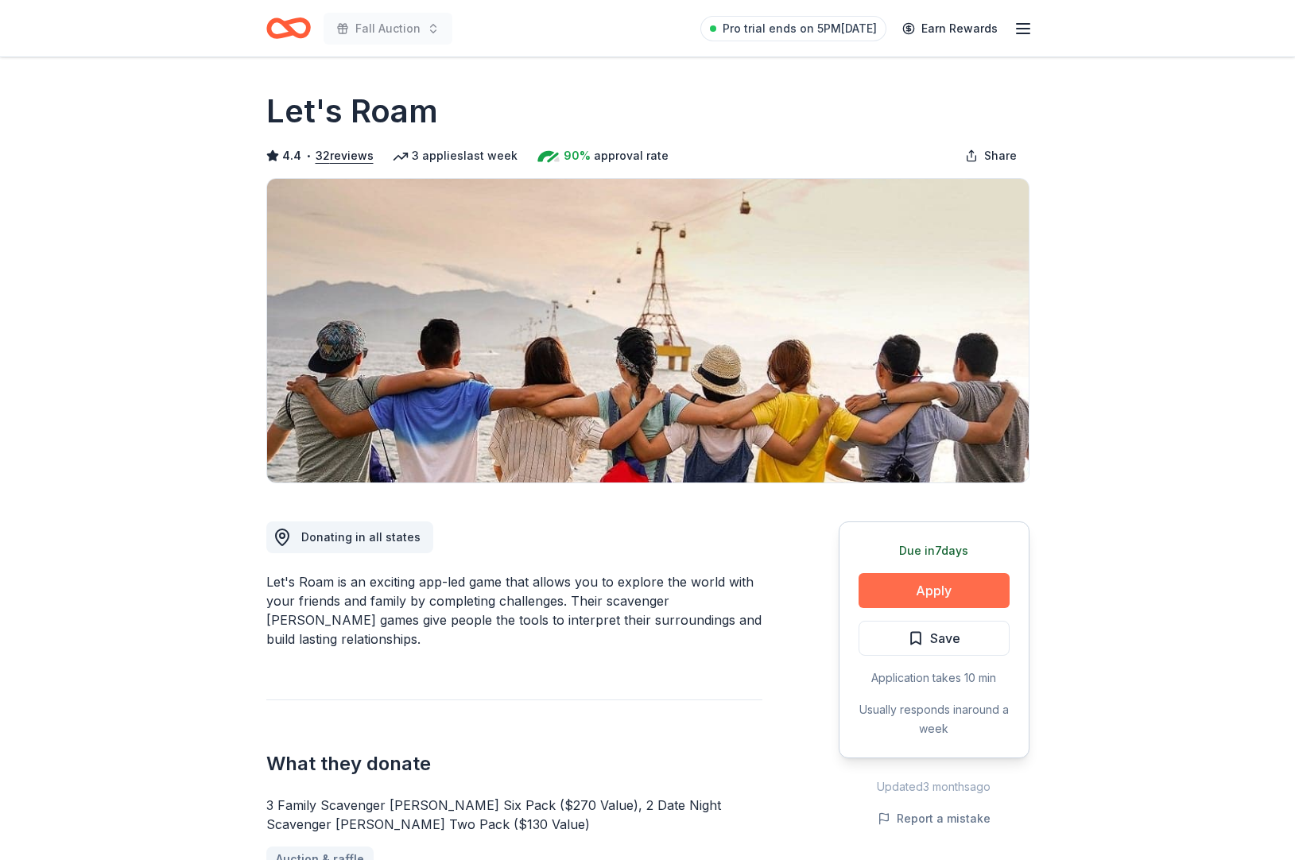
click at [881, 608] on button "Apply" at bounding box center [933, 590] width 151 height 35
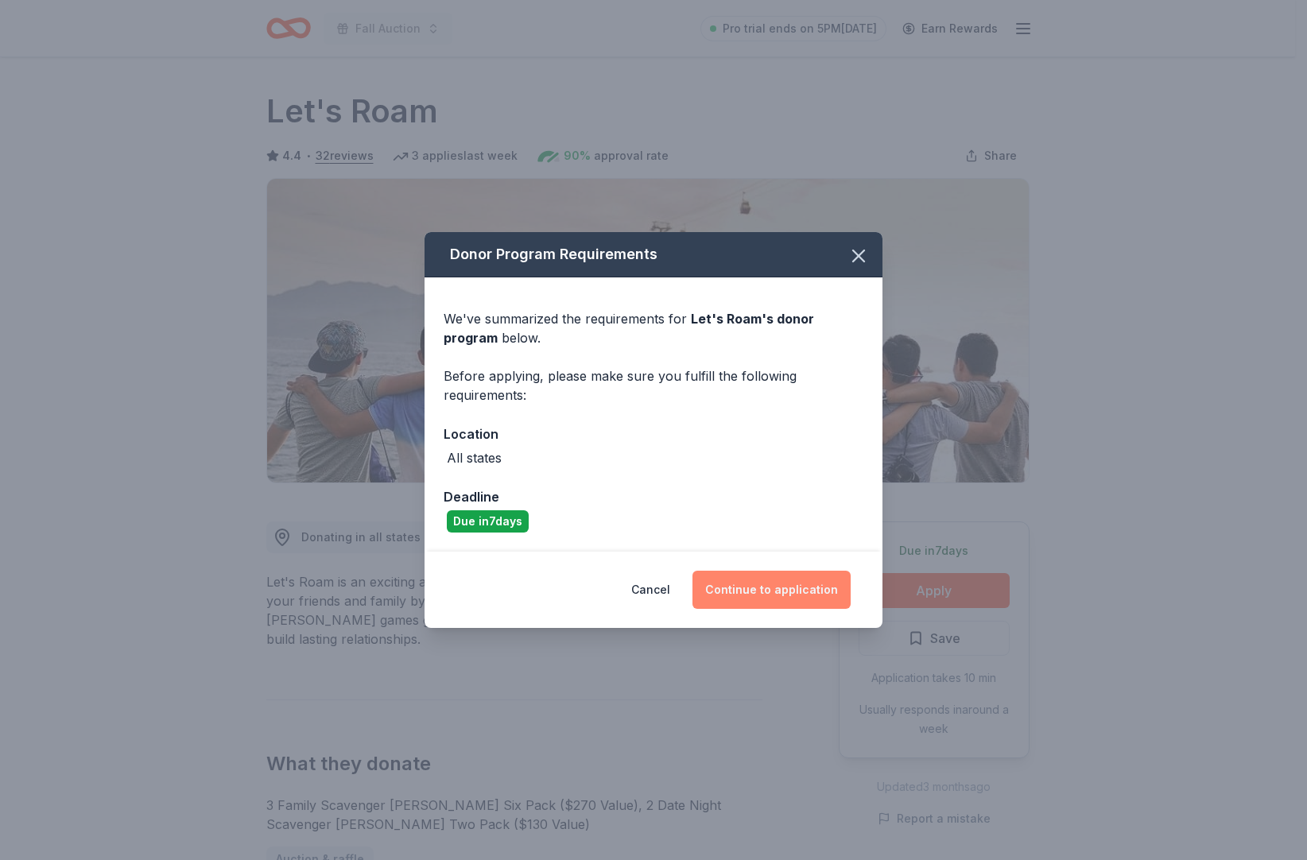
click at [739, 609] on button "Continue to application" at bounding box center [771, 590] width 158 height 38
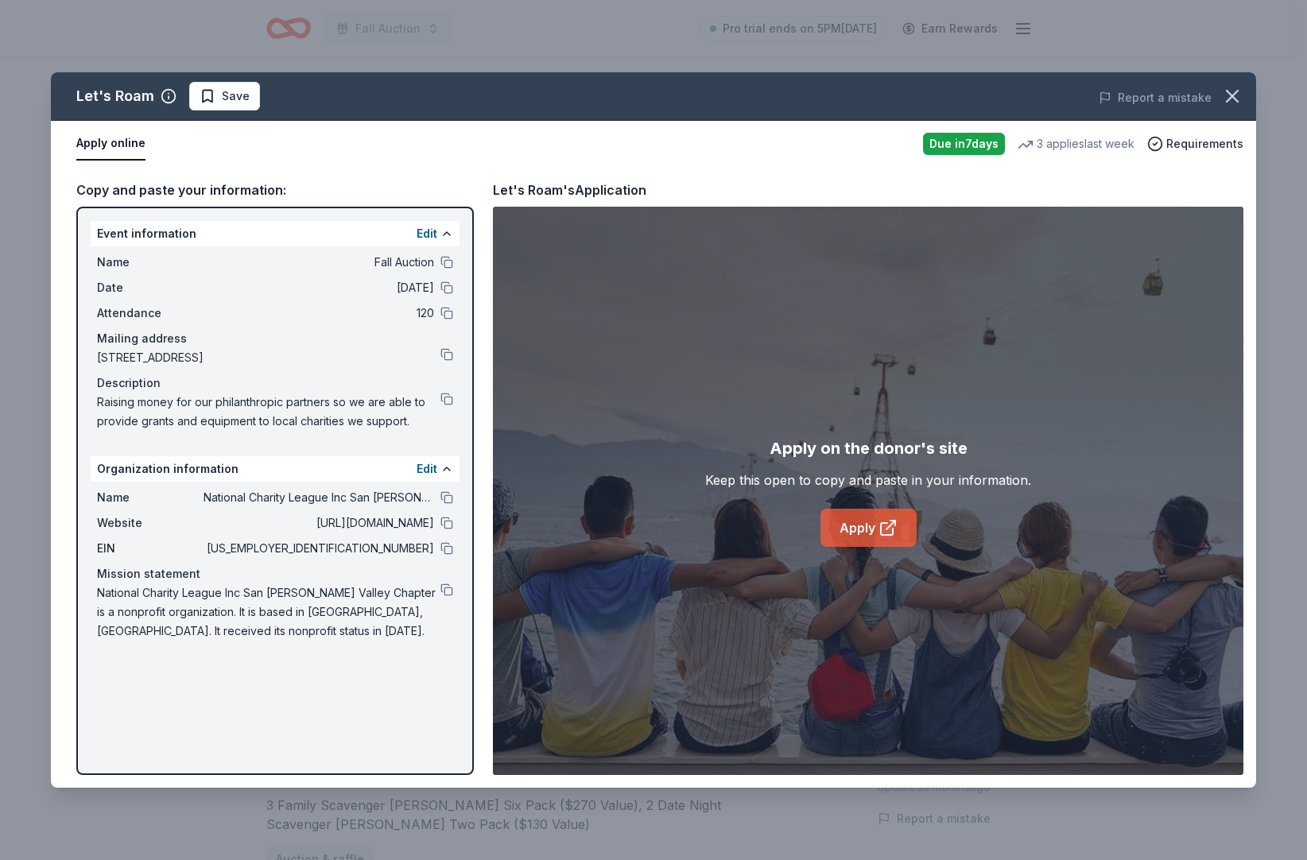
click at [859, 536] on link "Apply" at bounding box center [868, 528] width 96 height 38
click at [1222, 92] on icon "button" at bounding box center [1232, 96] width 22 height 22
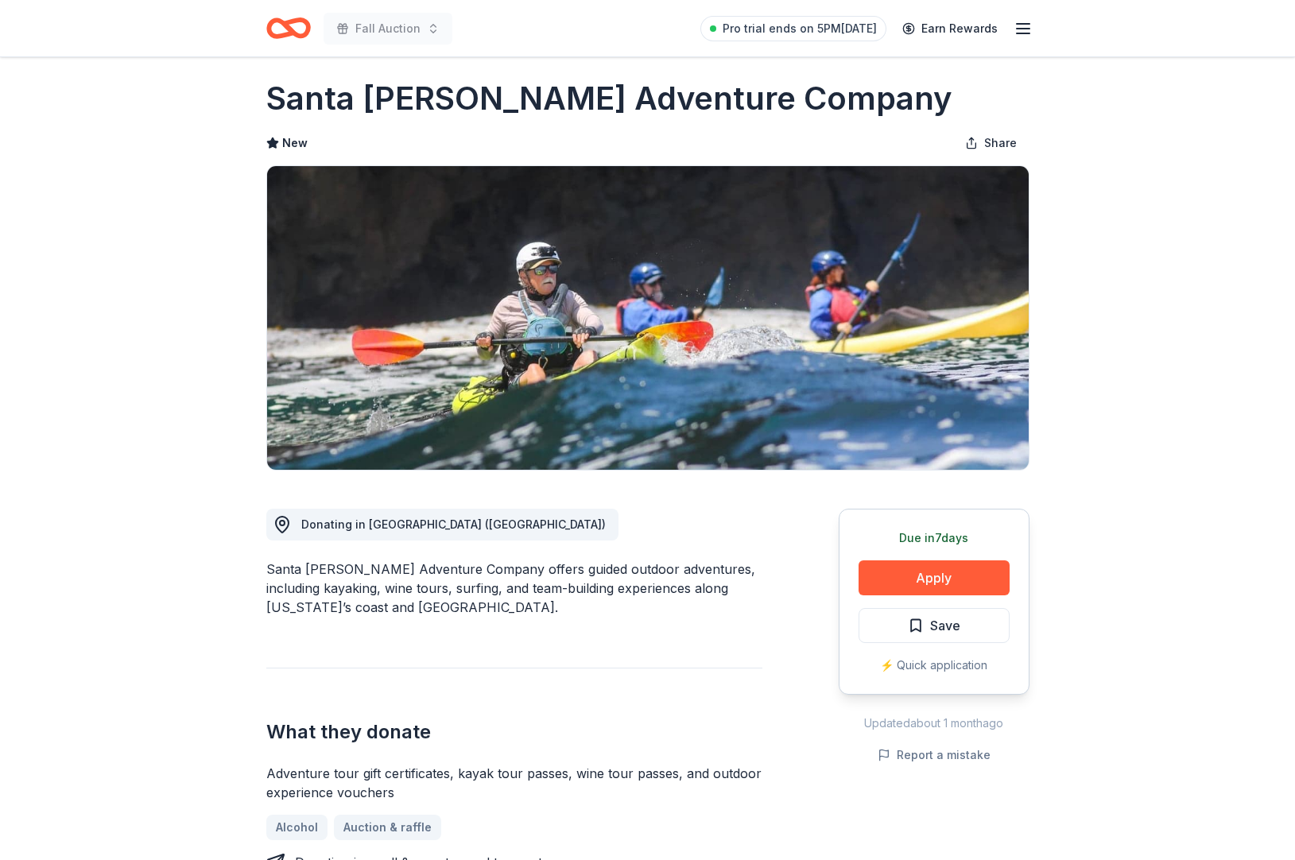
scroll to position [139, 0]
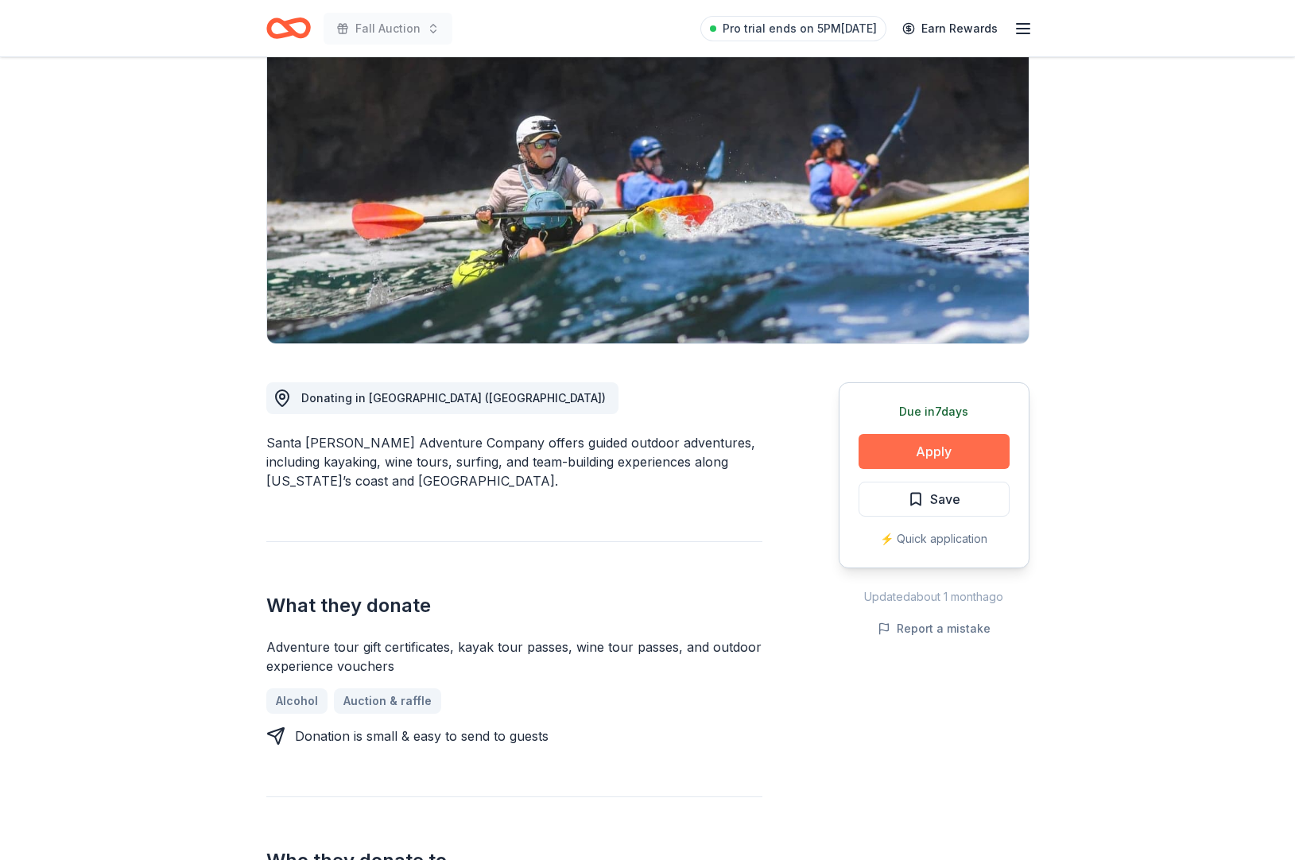
click at [916, 469] on button "Apply" at bounding box center [933, 451] width 151 height 35
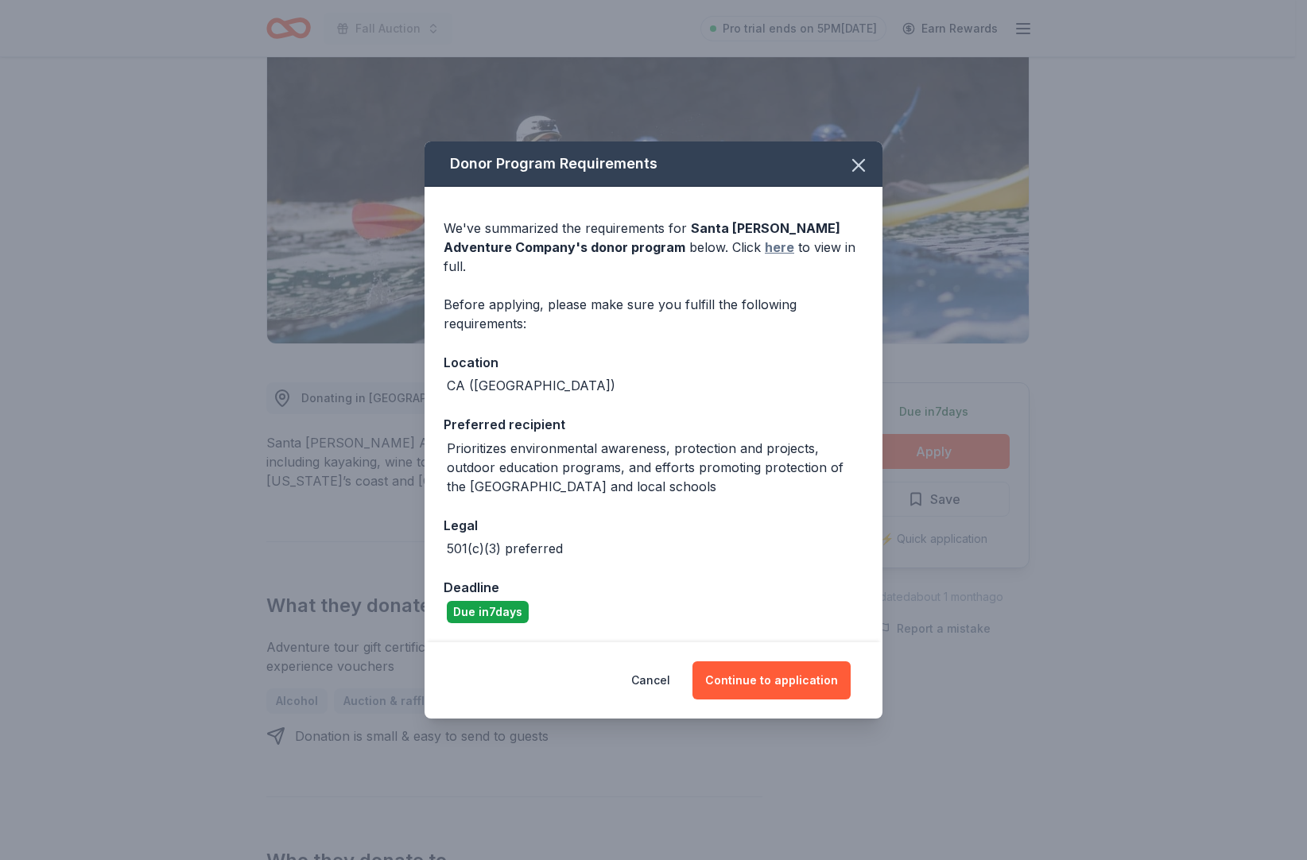
click at [765, 238] on link "here" at bounding box center [779, 247] width 29 height 19
click at [796, 699] on button "Continue to application" at bounding box center [771, 680] width 158 height 38
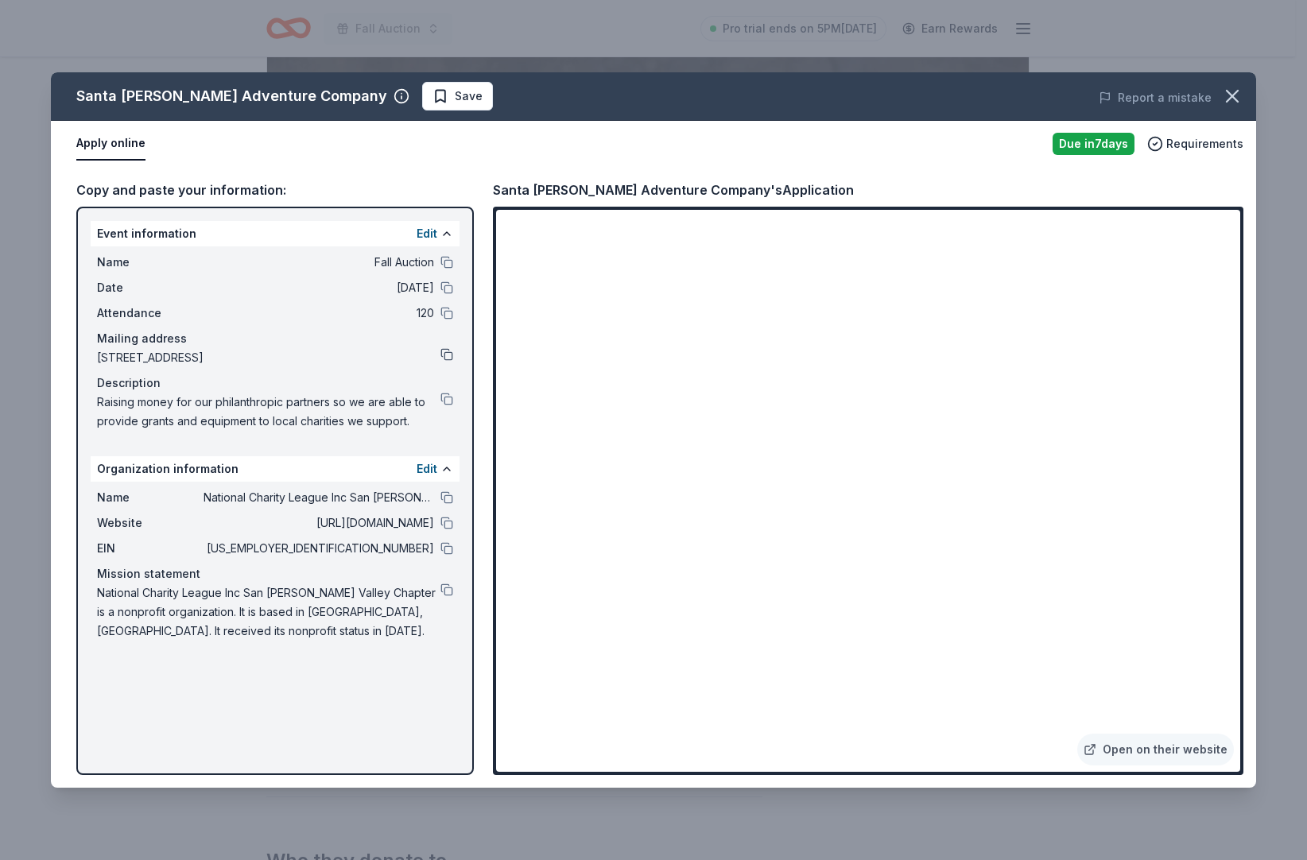
click at [445, 361] on button at bounding box center [446, 354] width 13 height 13
click at [440, 405] on button at bounding box center [446, 399] width 13 height 13
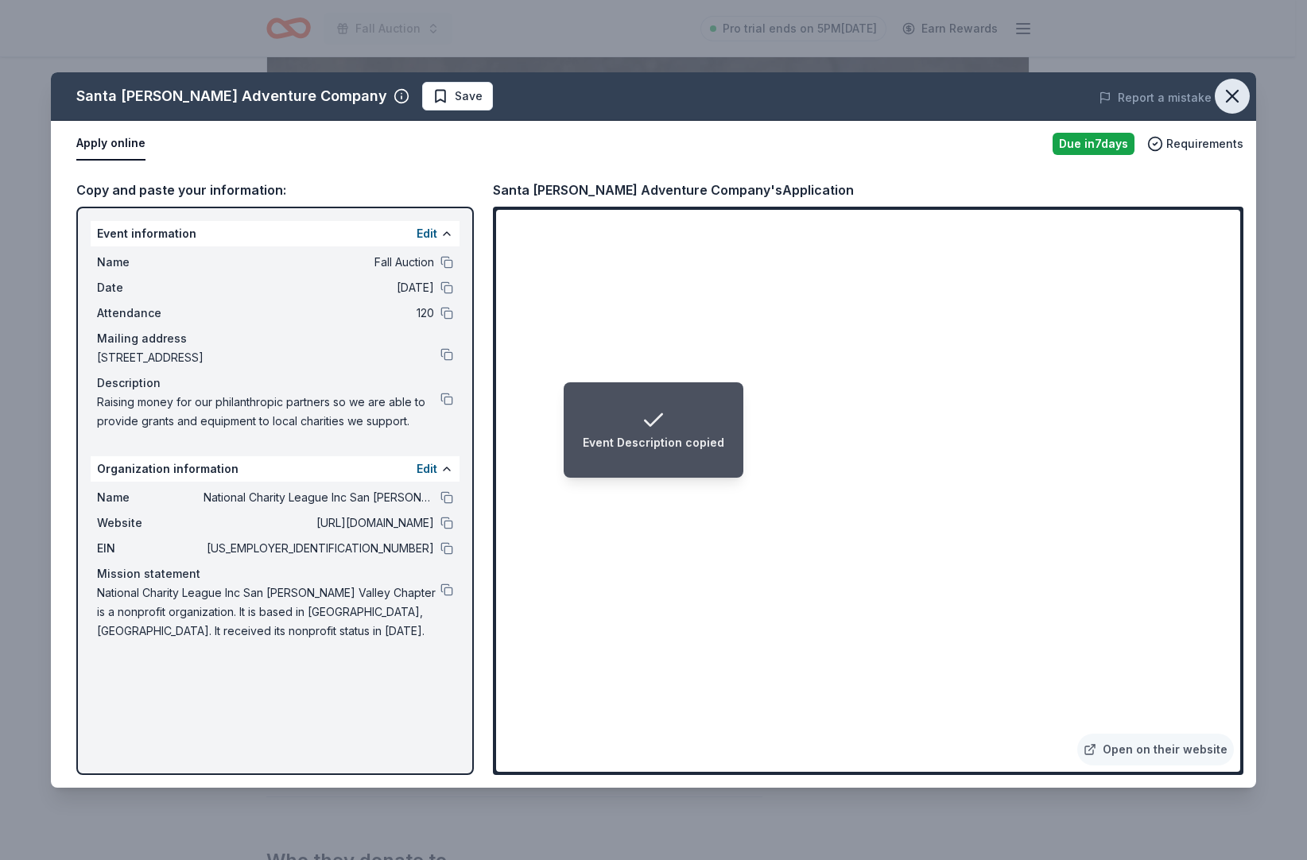
click at [1226, 95] on icon "button" at bounding box center [1231, 96] width 11 height 11
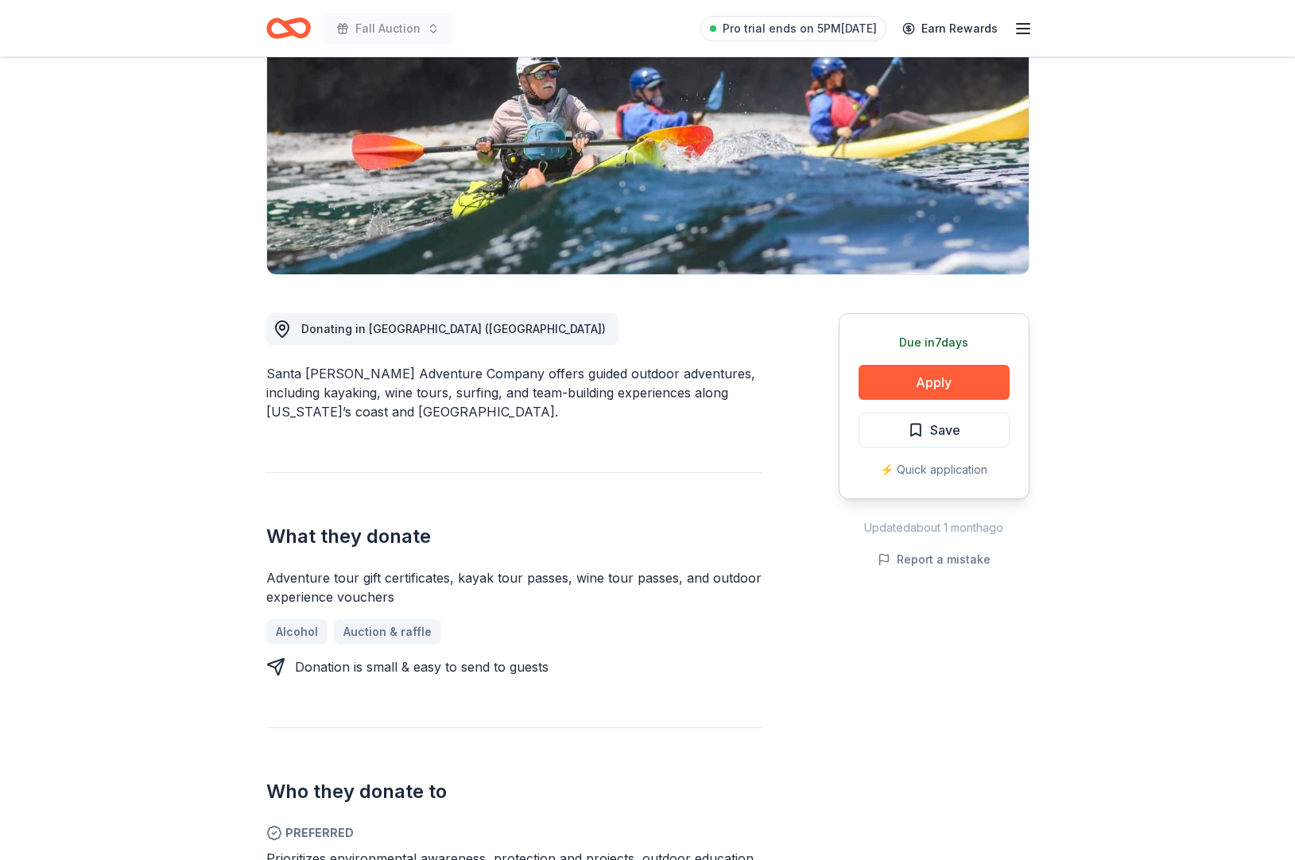
scroll to position [0, 0]
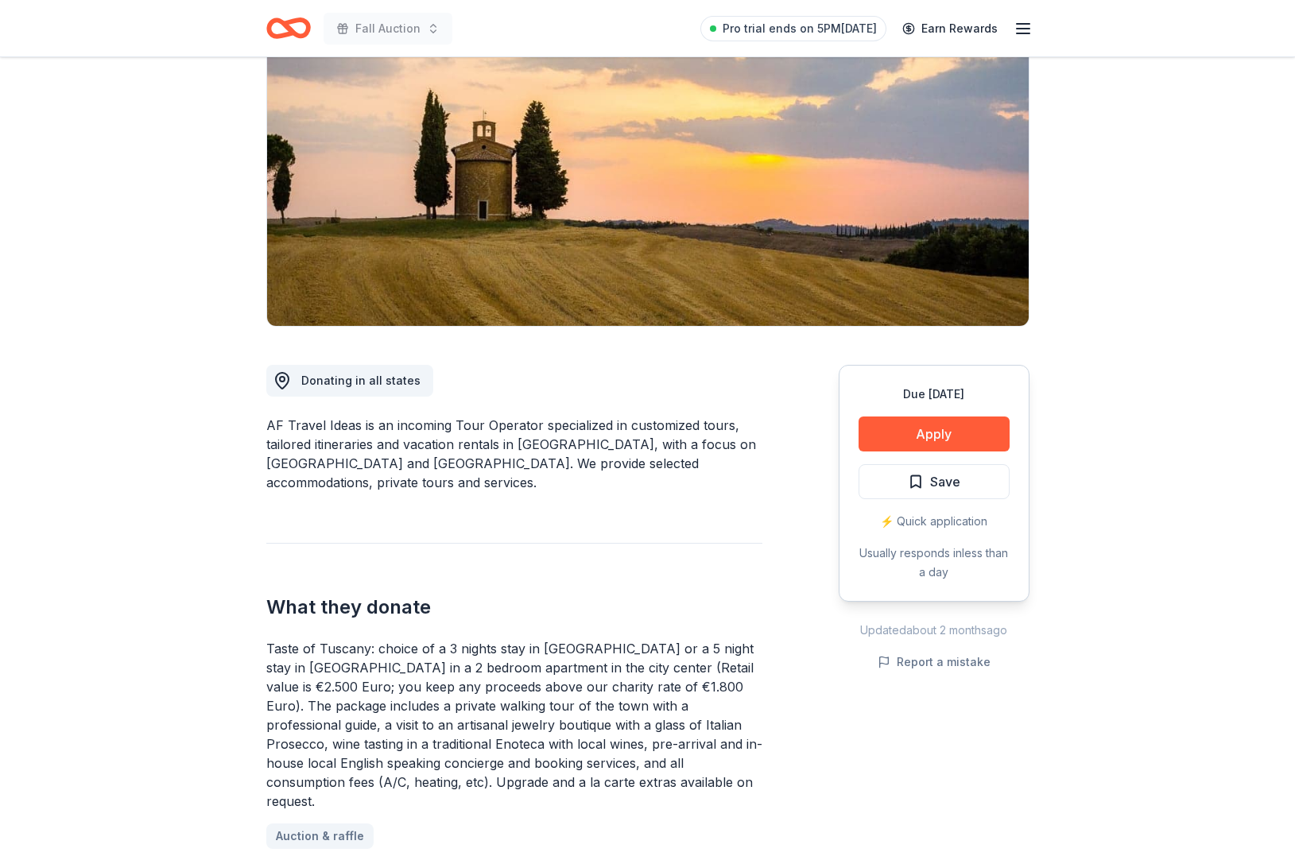
scroll to position [160, 0]
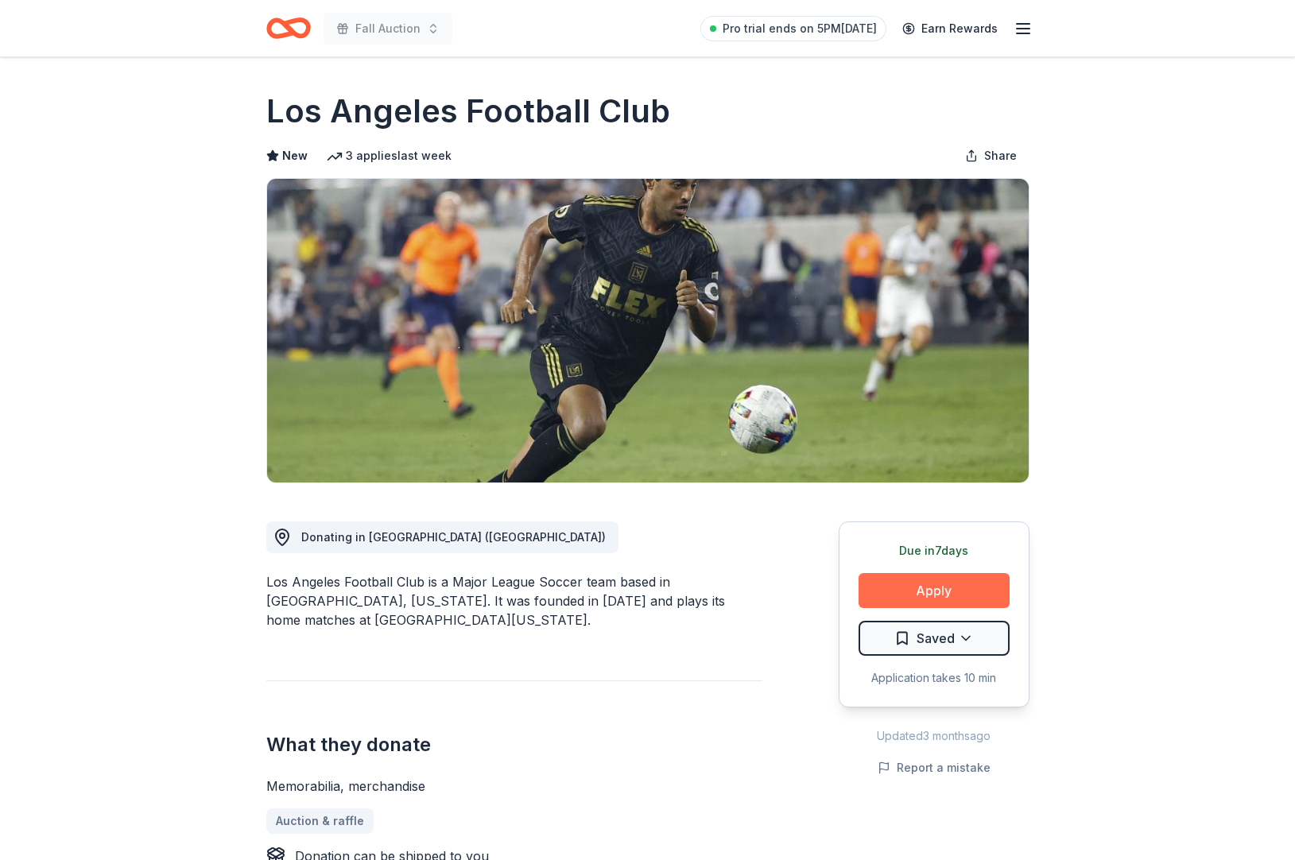
click at [891, 608] on button "Apply" at bounding box center [933, 590] width 151 height 35
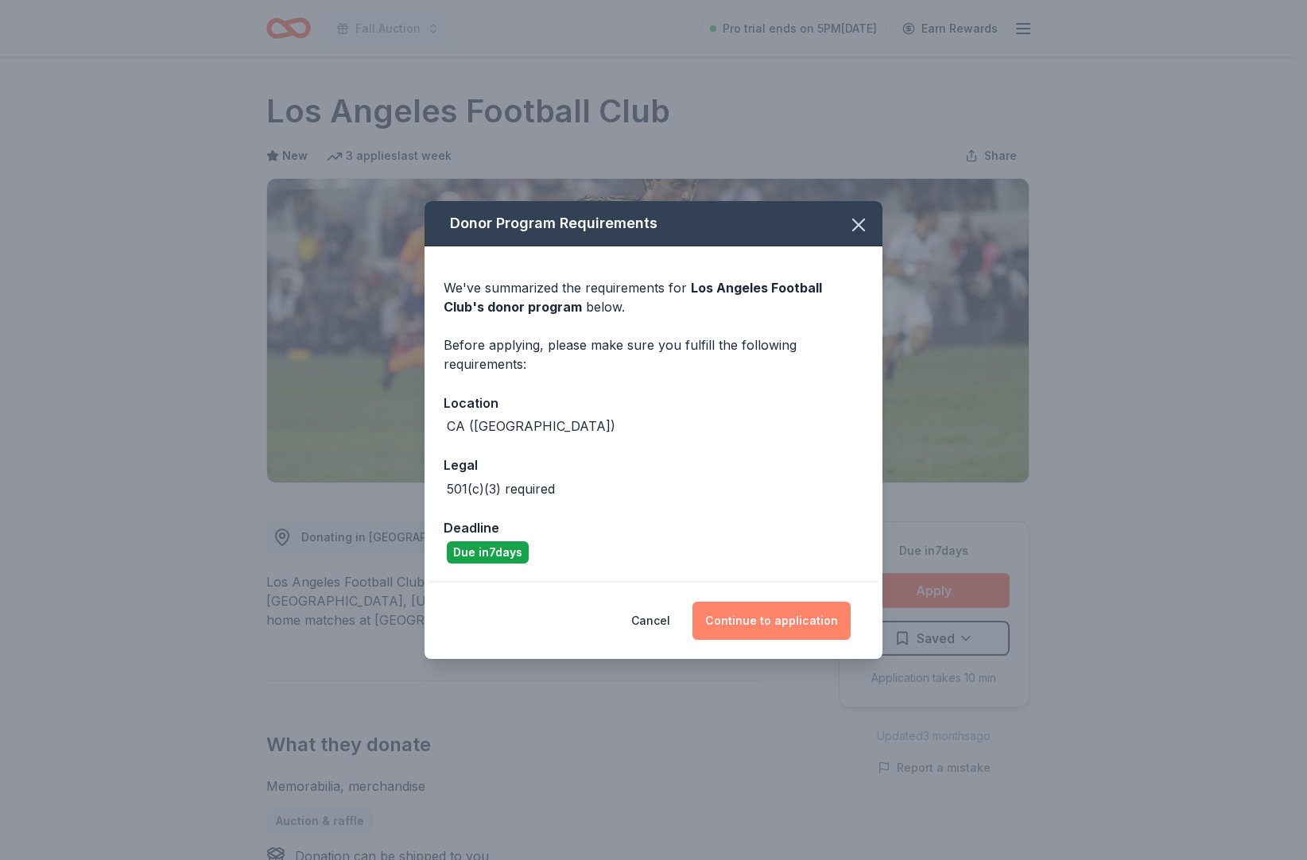
click at [733, 640] on button "Continue to application" at bounding box center [771, 621] width 158 height 38
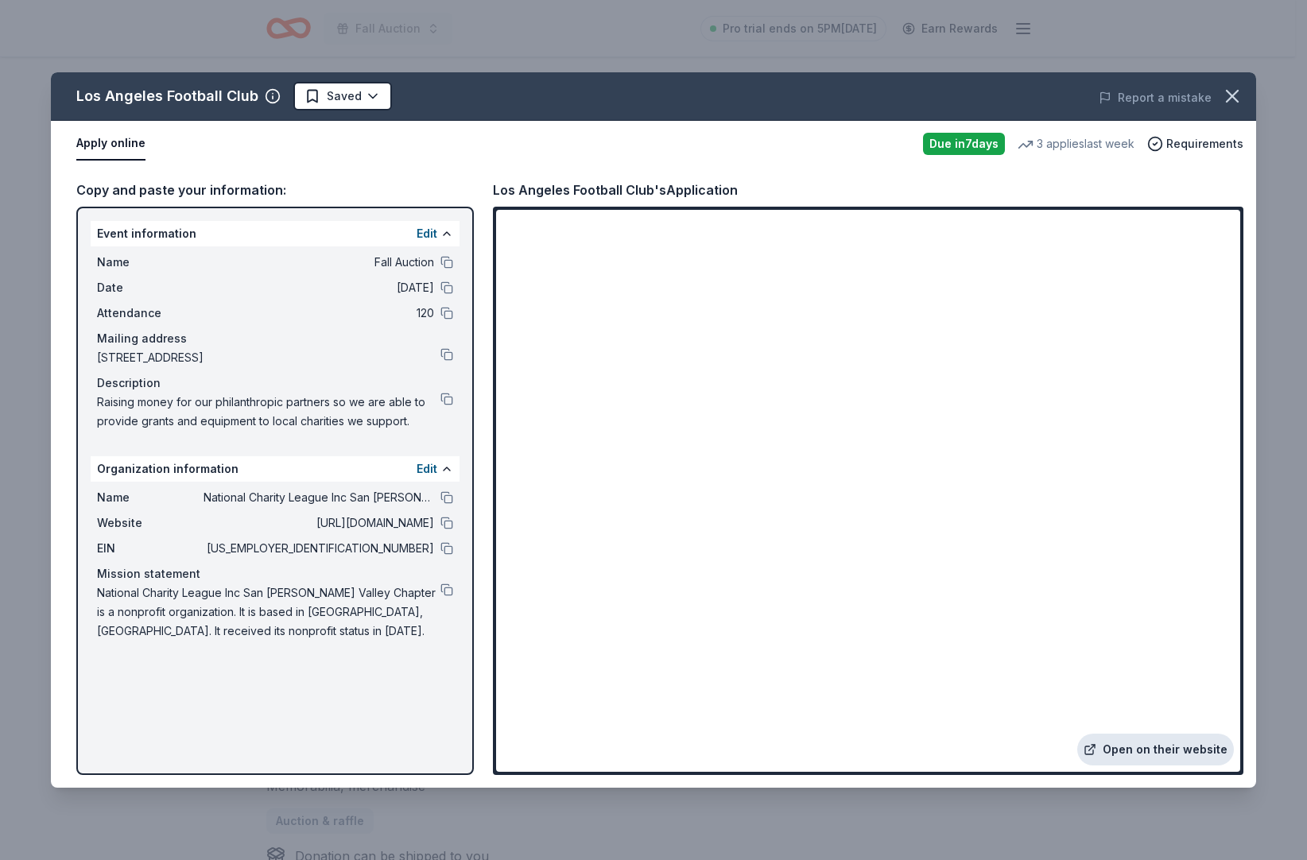
click at [1094, 736] on link "Open on their website" at bounding box center [1155, 750] width 157 height 32
click at [440, 596] on button at bounding box center [446, 589] width 13 height 13
